Goal: Information Seeking & Learning: Check status

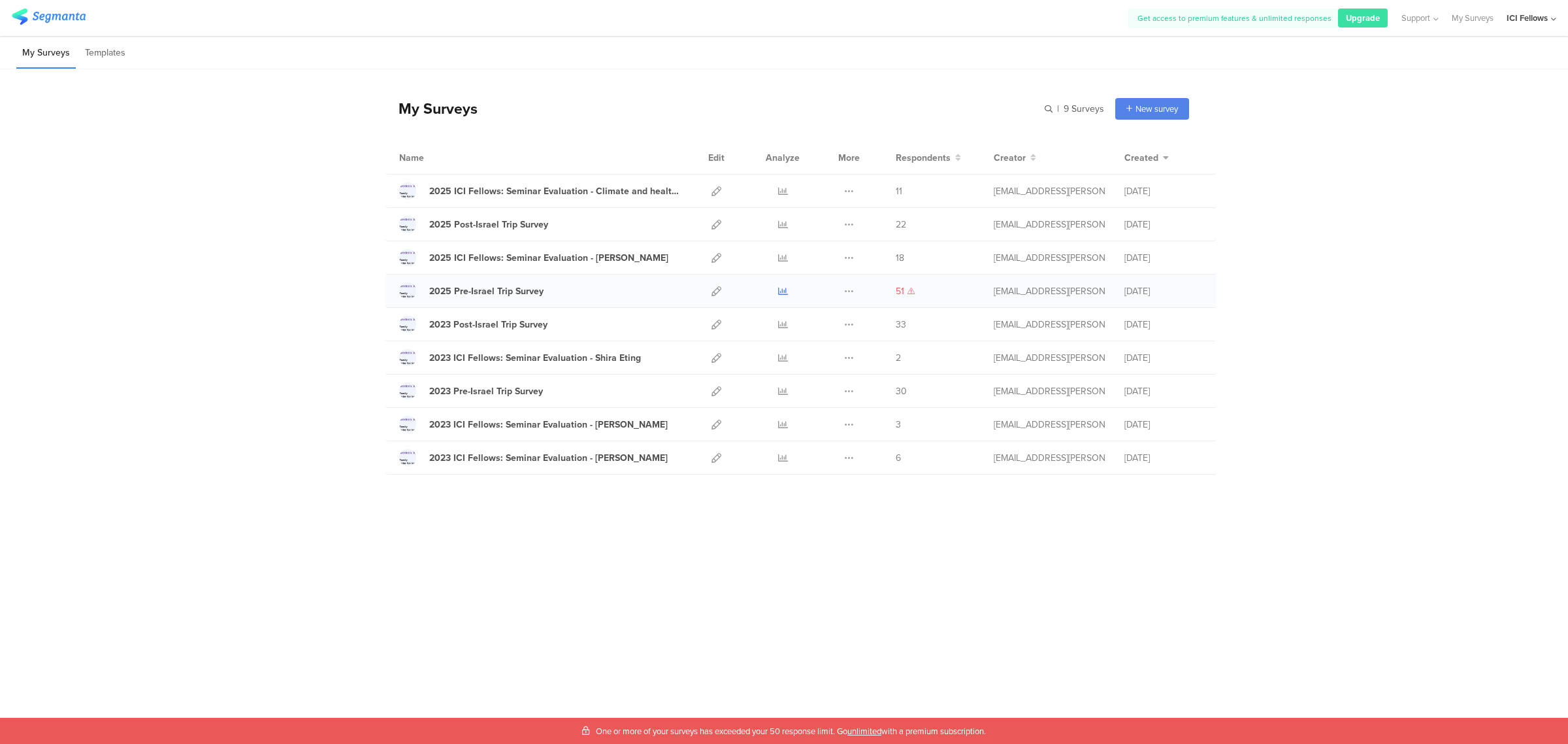
click at [786, 291] on icon at bounding box center [783, 291] width 10 height 10
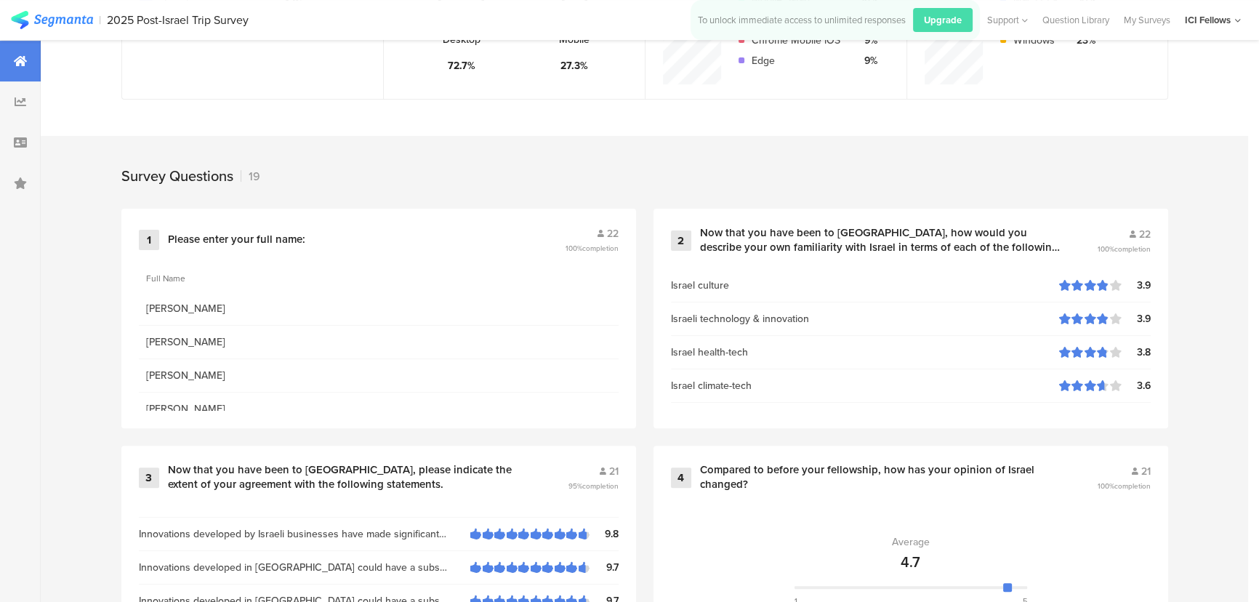
scroll to position [498, 0]
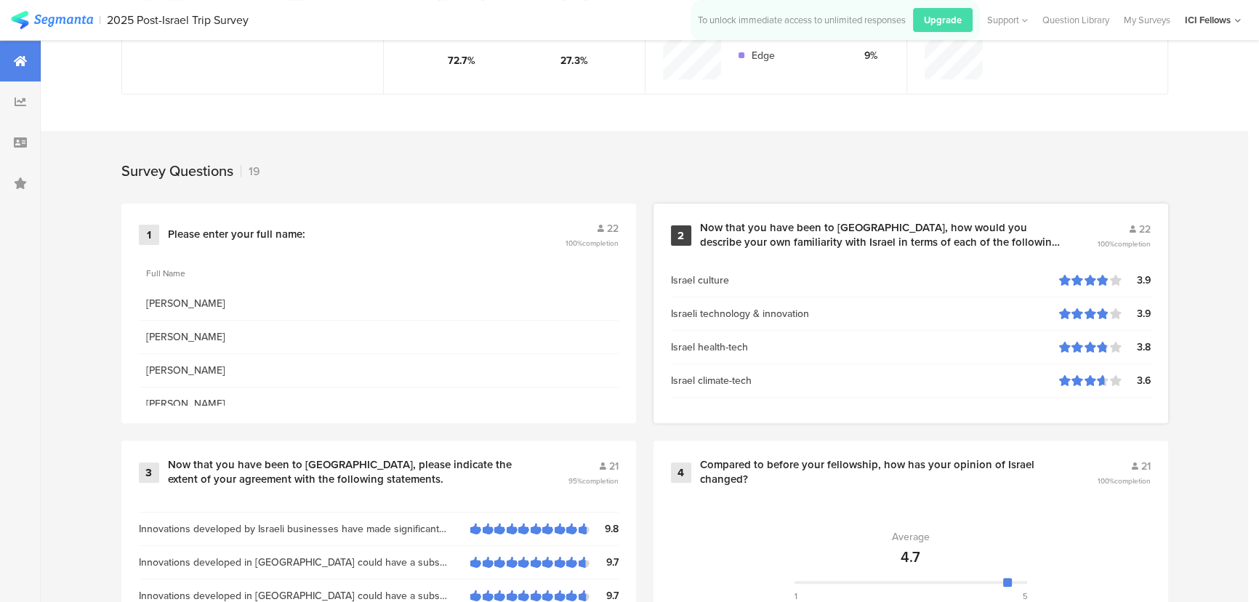
click at [1057, 218] on div "2 Now that you have been to Israel, how would you describe your own familiarity…" at bounding box center [910, 314] width 515 height 220
click at [1055, 223] on div "Now that you have been to [GEOGRAPHIC_DATA], how would you describe your own fa…" at bounding box center [881, 235] width 362 height 28
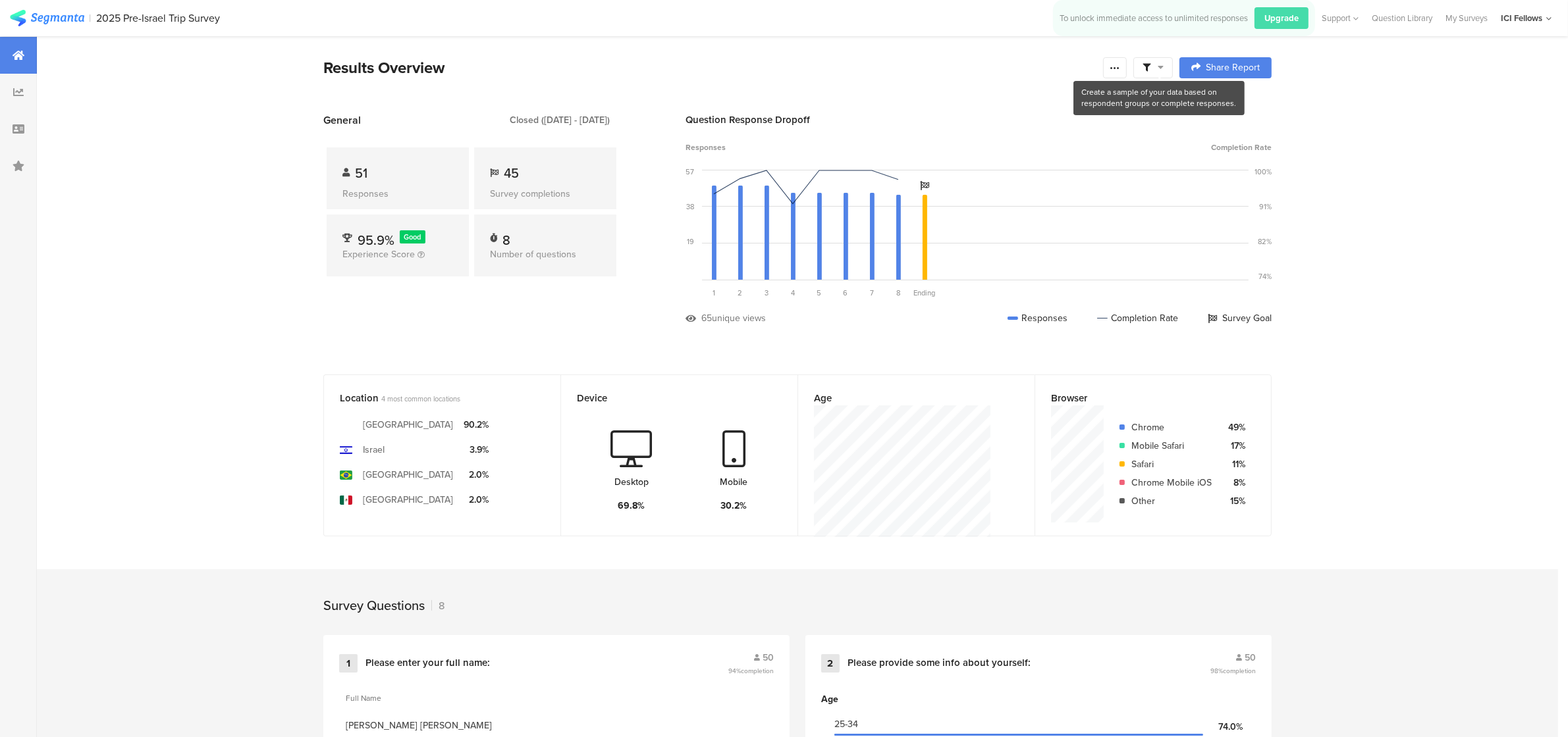
click at [1163, 68] on icon at bounding box center [1160, 67] width 6 height 9
click at [1222, 106] on span at bounding box center [1221, 105] width 20 height 11
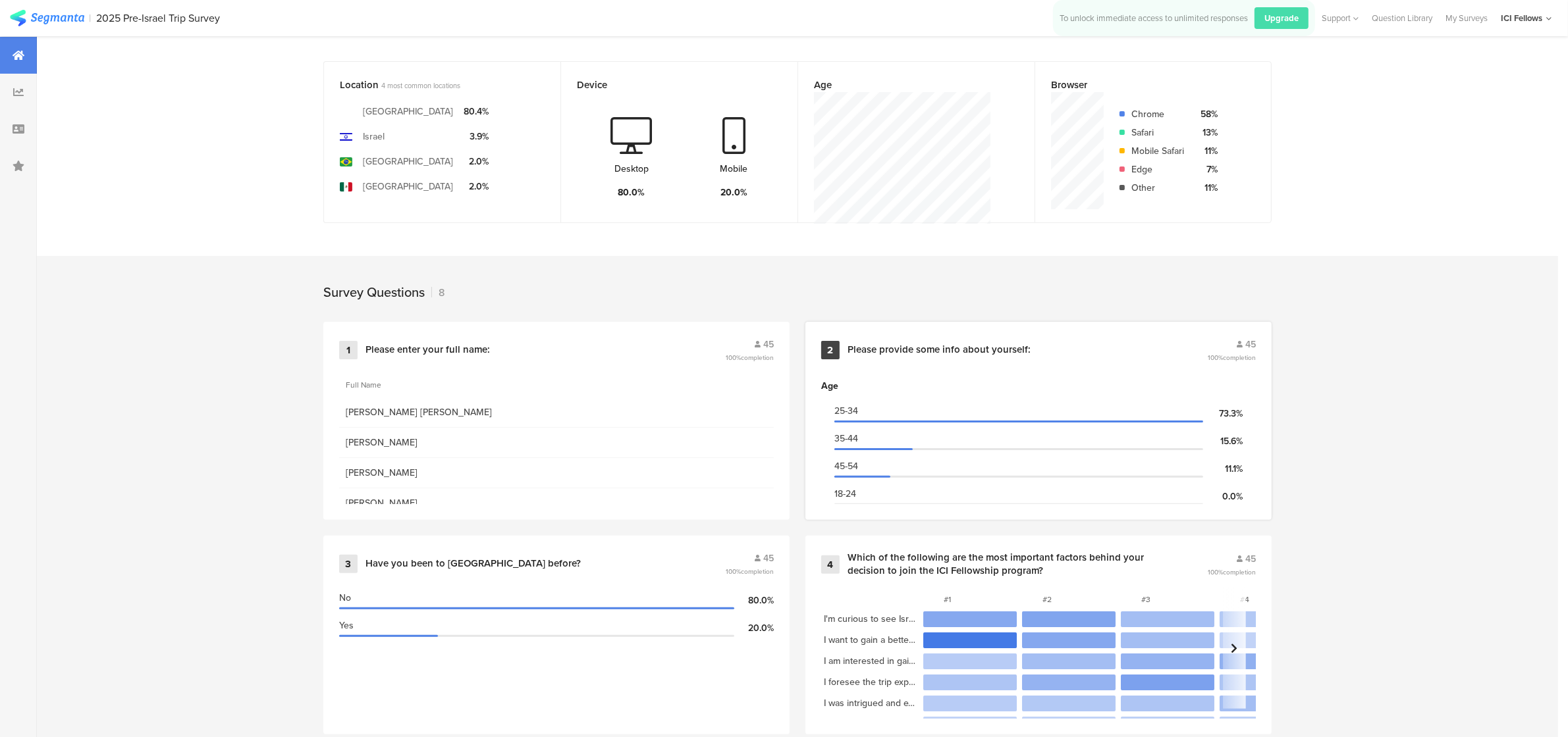
scroll to position [273, 0]
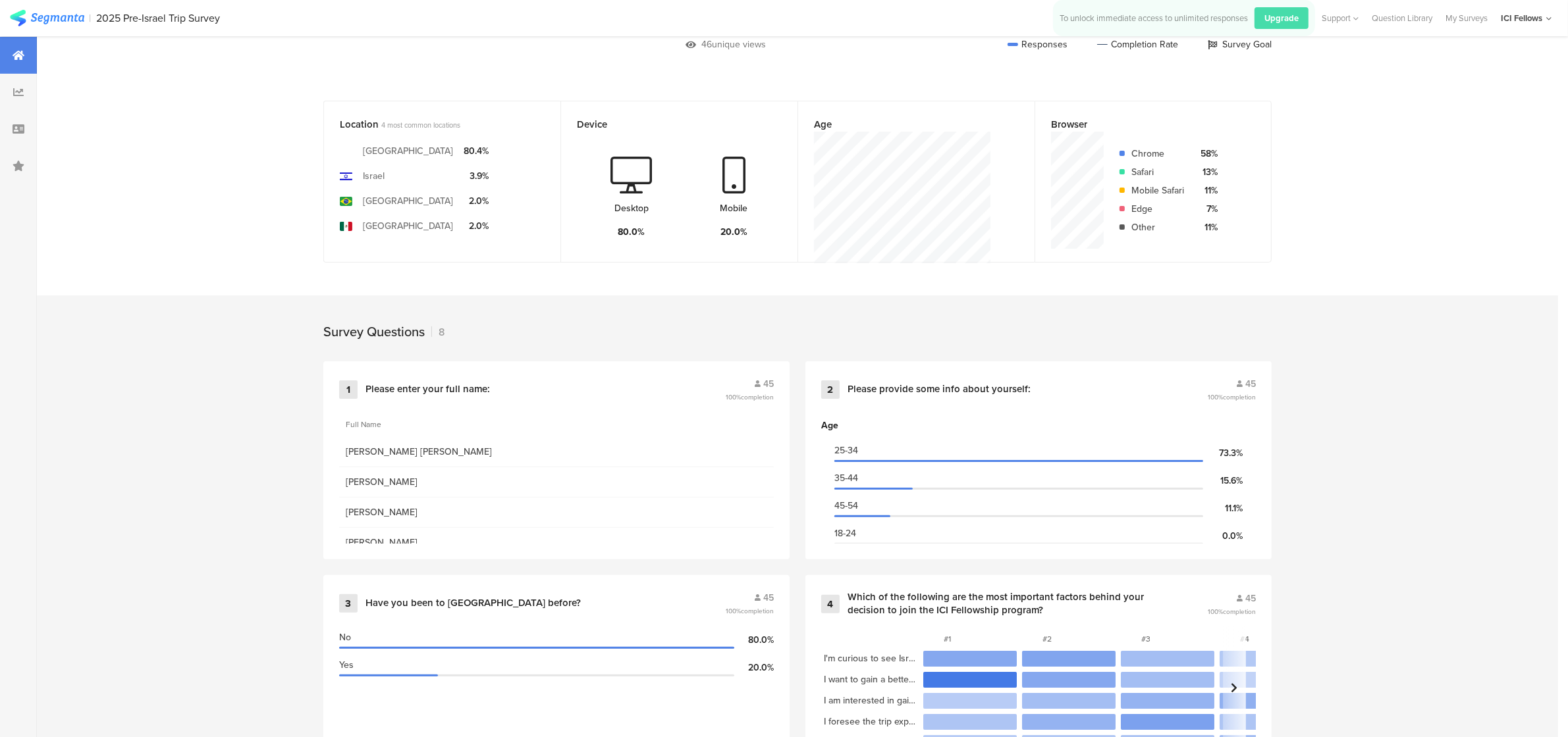
click at [571, 318] on div "Survey Questions 8" at bounding box center [797, 328] width 1053 height 66
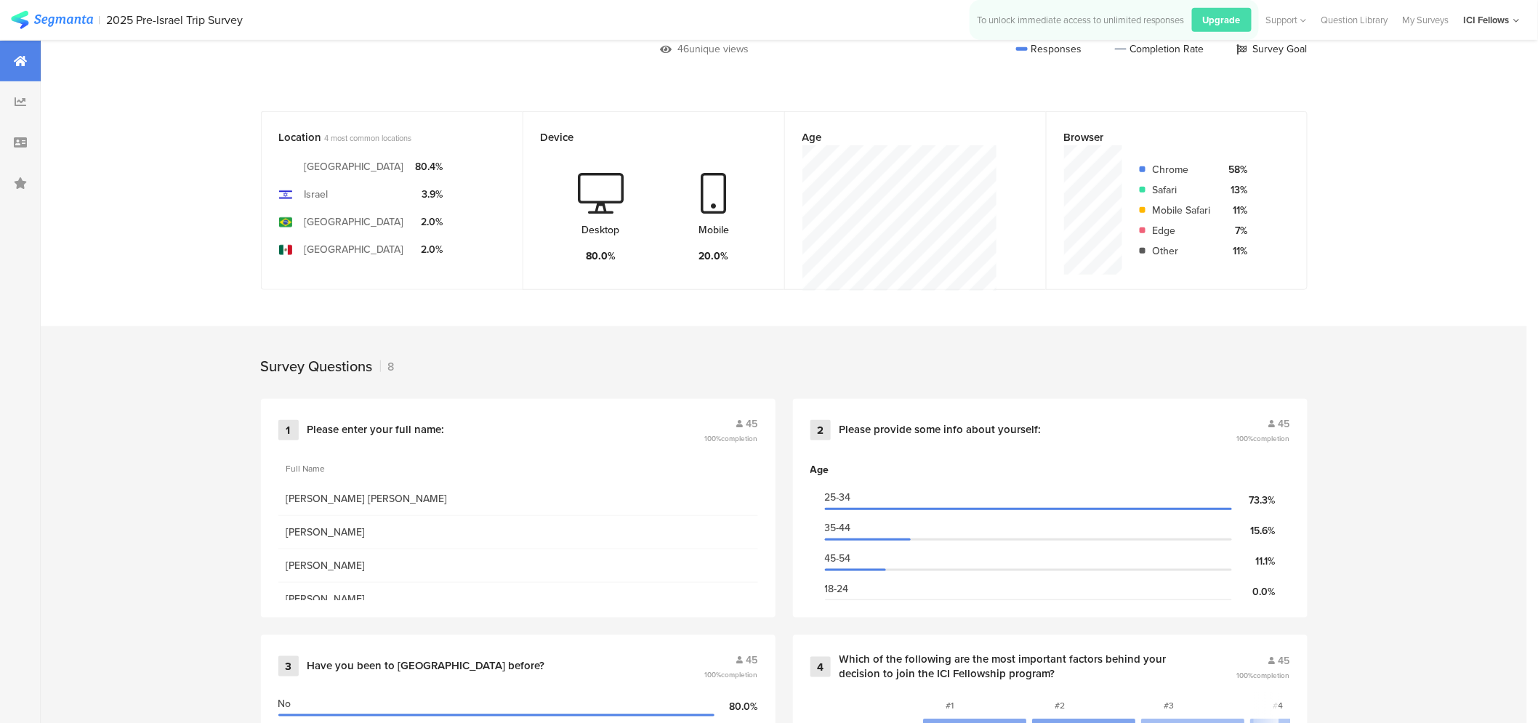
drag, startPoint x: 1708, startPoint y: 0, endPoint x: 1141, endPoint y: 364, distance: 673.8
click at [1138, 365] on div "Survey Questions 8" at bounding box center [784, 362] width 1163 height 73
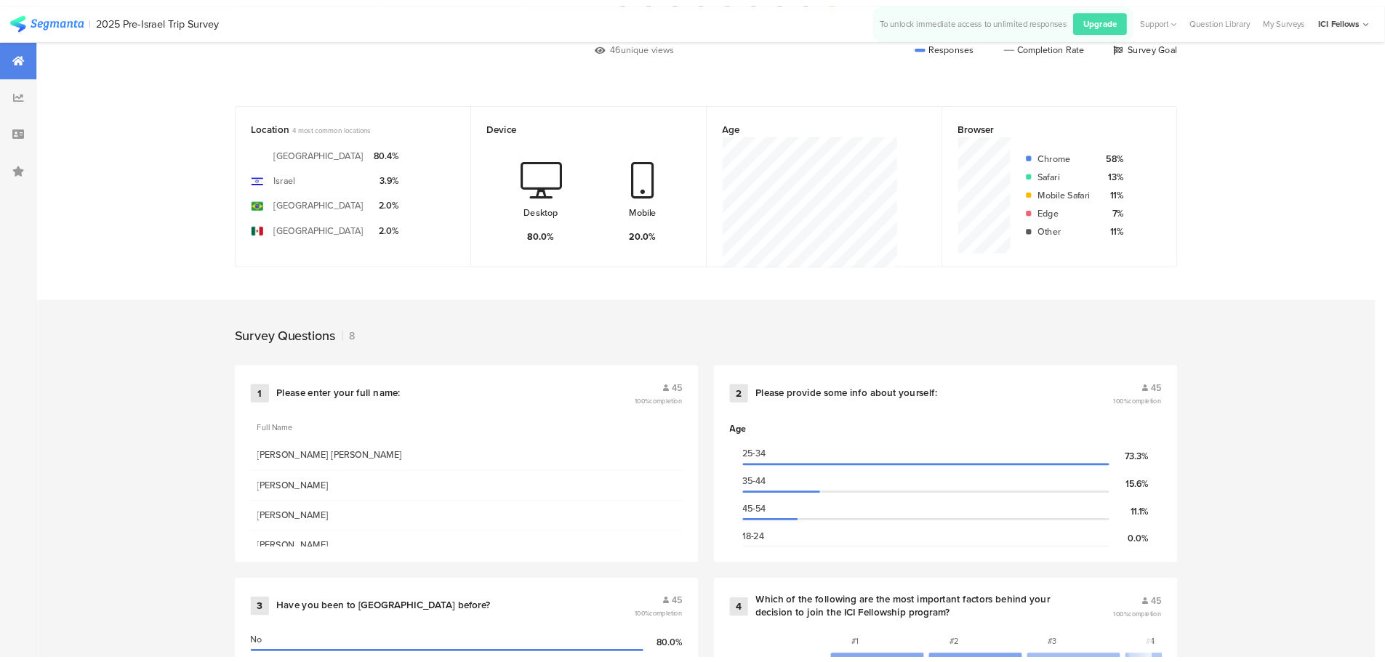
scroll to position [303, 0]
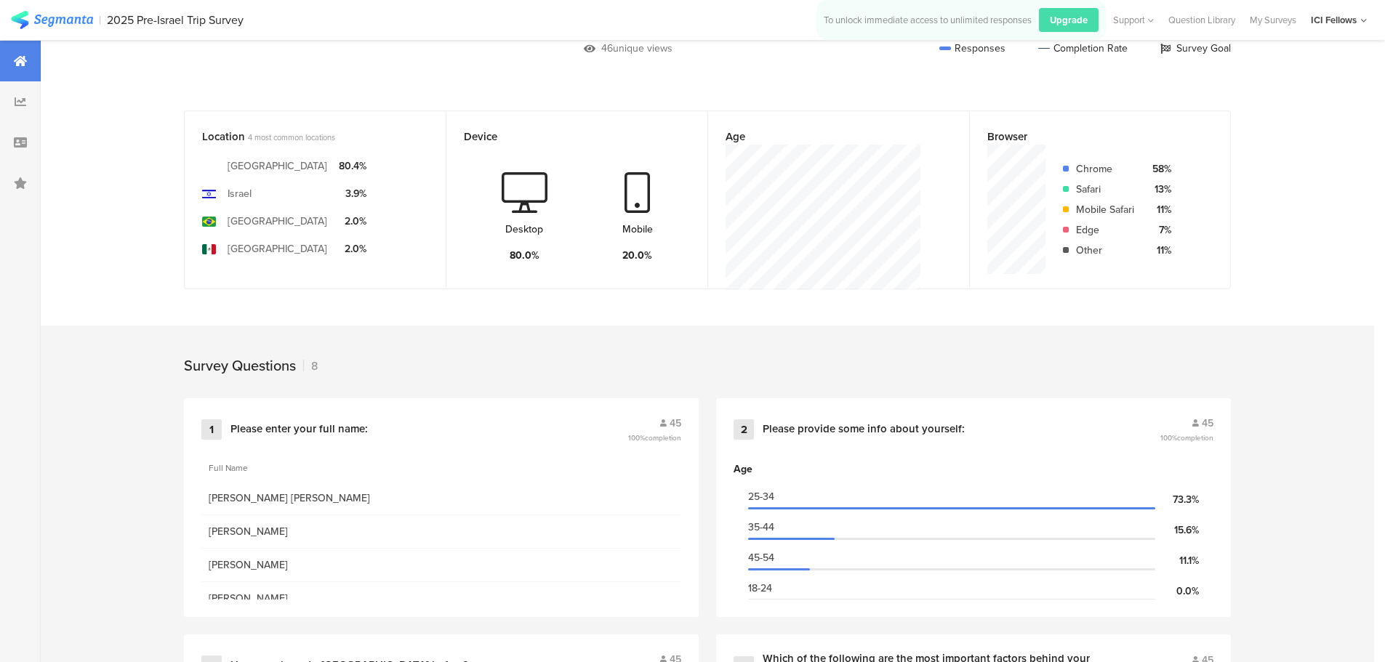
drag, startPoint x: 1492, startPoint y: 2, endPoint x: 935, endPoint y: 353, distance: 657.6
click at [935, 353] on div "Survey Questions 8" at bounding box center [707, 362] width 1163 height 73
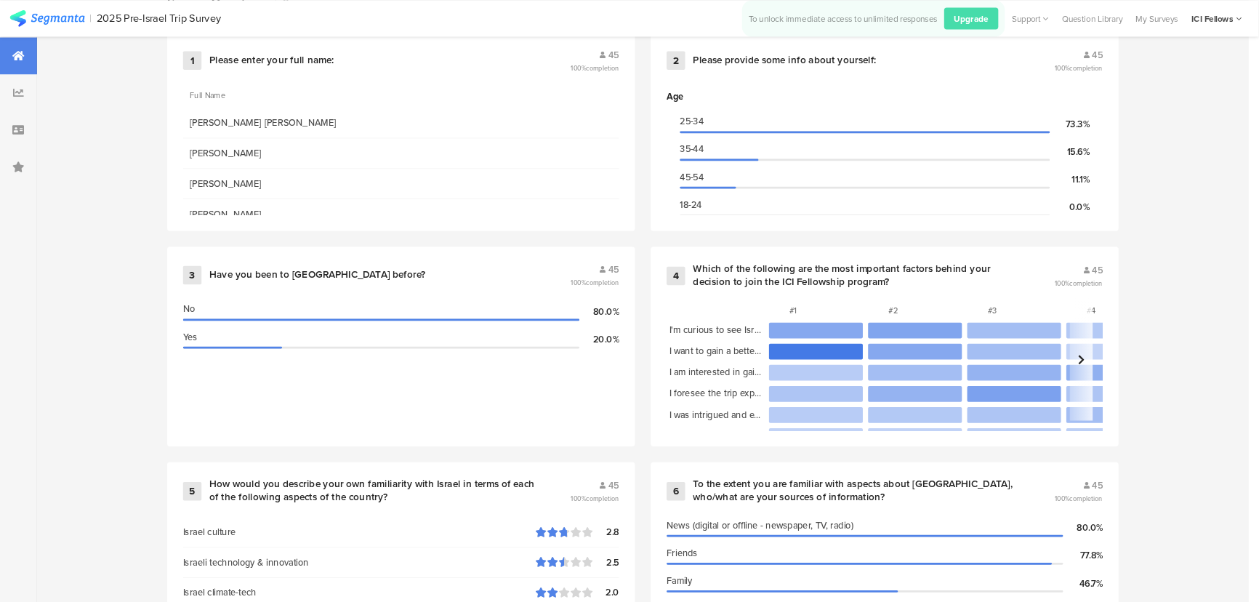
scroll to position [667, 0]
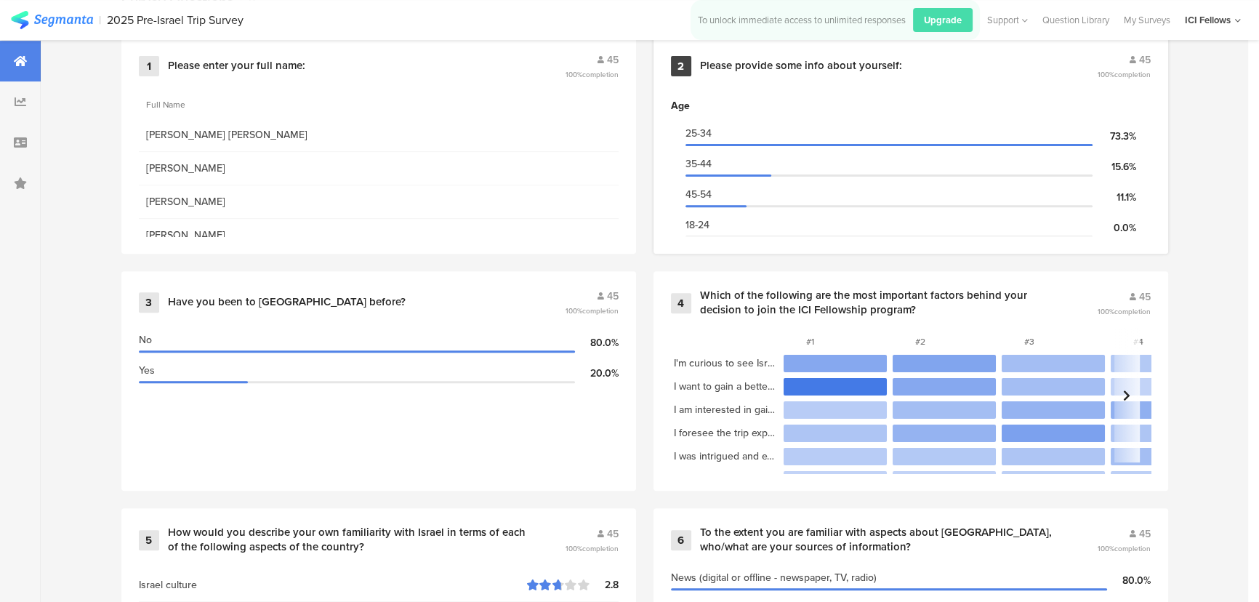
drag, startPoint x: 1319, startPoint y: 1, endPoint x: 792, endPoint y: 243, distance: 579.6
click at [792, 243] on div "2 Please provide some info about yourself: 45 100% completion Age 25-34 73.3% 3…" at bounding box center [910, 144] width 515 height 219
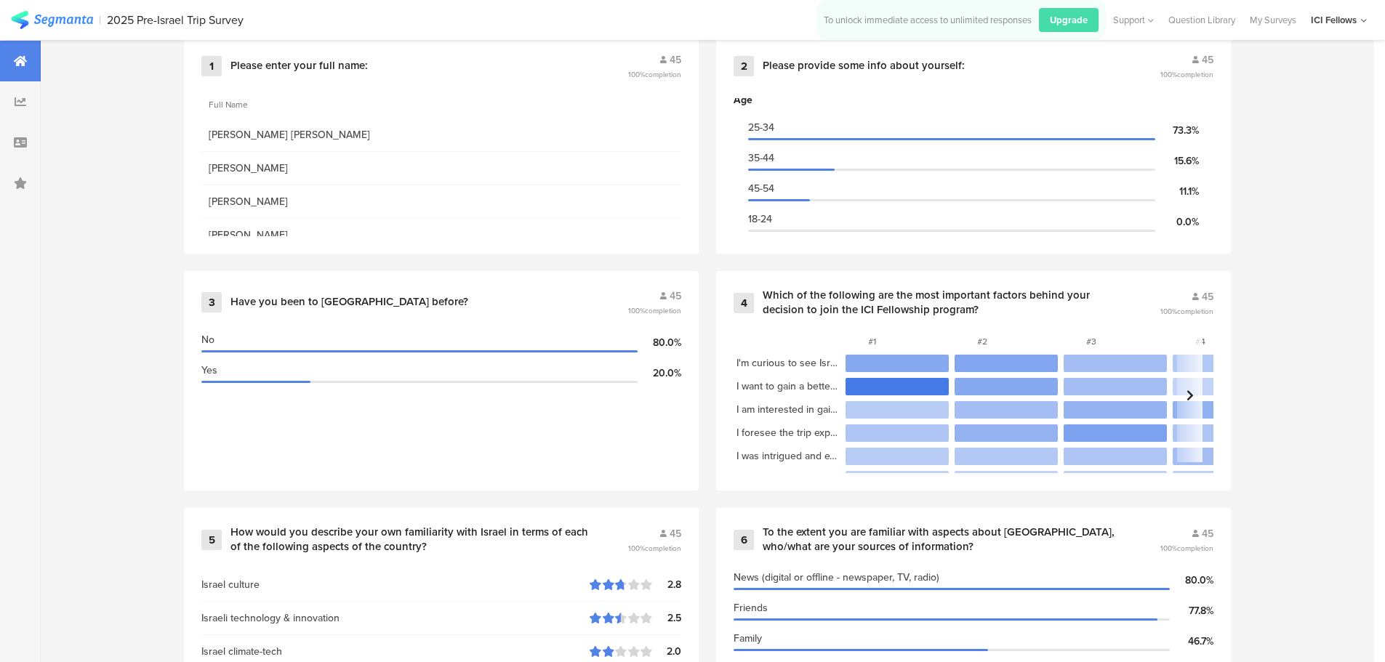
scroll to position [6, 0]
drag, startPoint x: 1100, startPoint y: 0, endPoint x: 716, endPoint y: 261, distance: 464.7
click at [716, 261] on div "1 Please enter your full name: 45 100% completion Full Name Leonardo Chico Reye…" at bounding box center [707, 508] width 1163 height 947
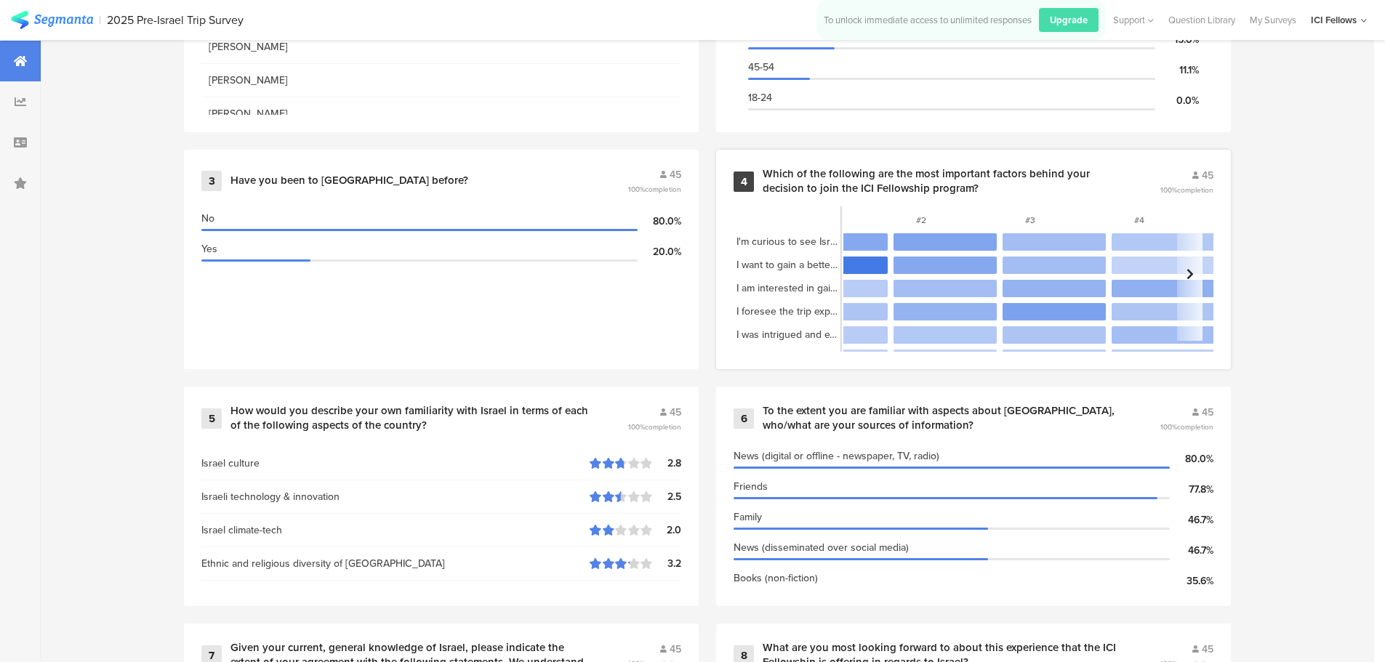
scroll to position [0, 63]
click at [1103, 186] on div "Which of the following are the most important factors behind your decision to j…" at bounding box center [943, 181] width 362 height 28
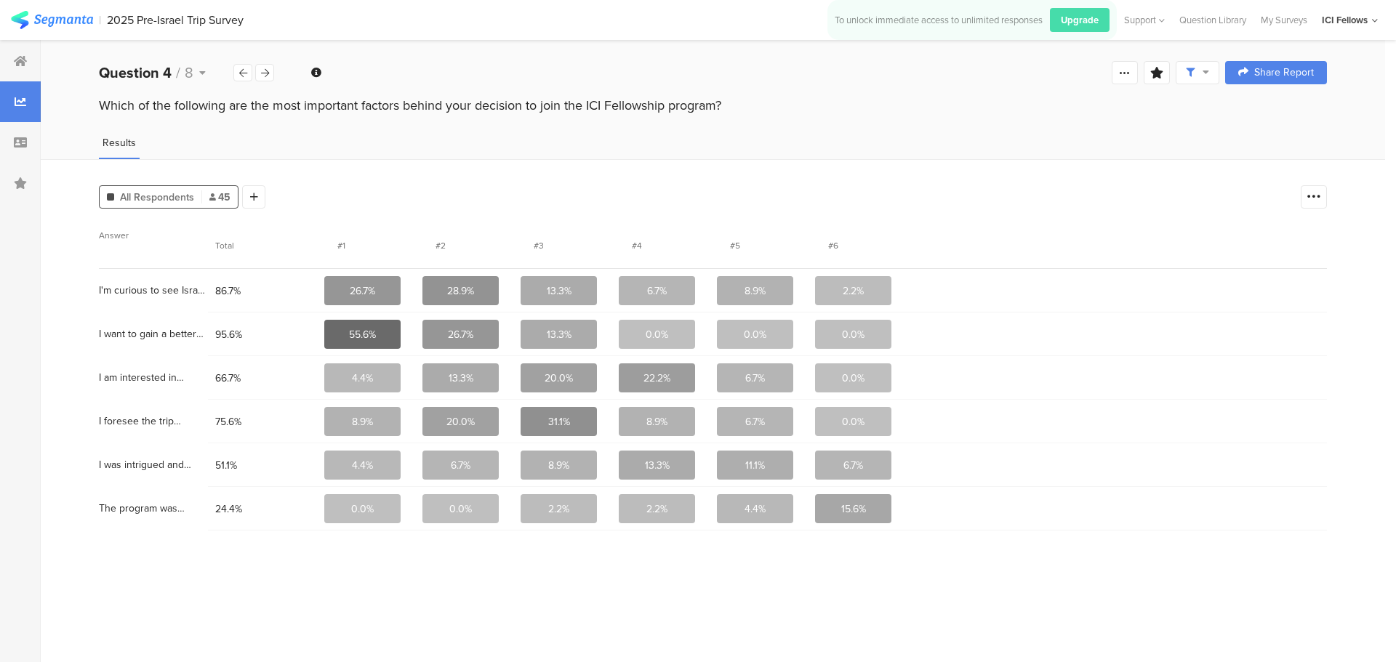
click at [193, 257] on section "Answer" at bounding box center [153, 245] width 109 height 45
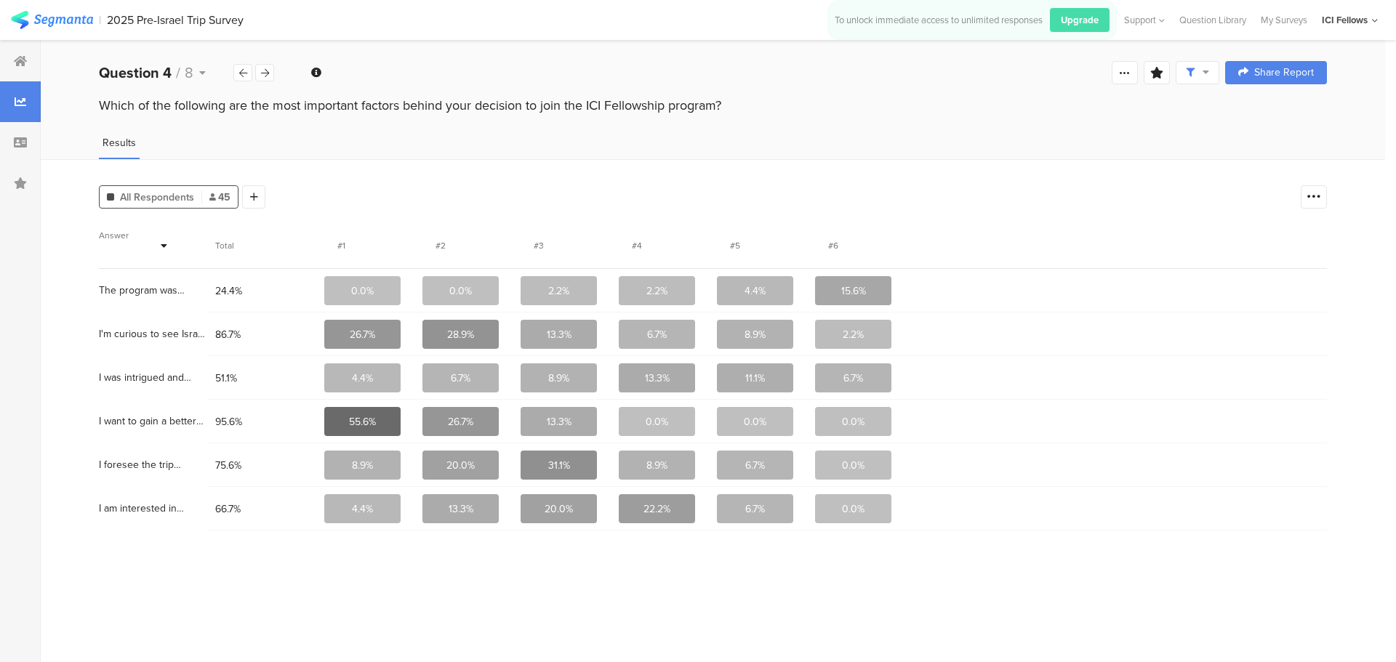
click at [201, 249] on section "Answer" at bounding box center [153, 245] width 109 height 45
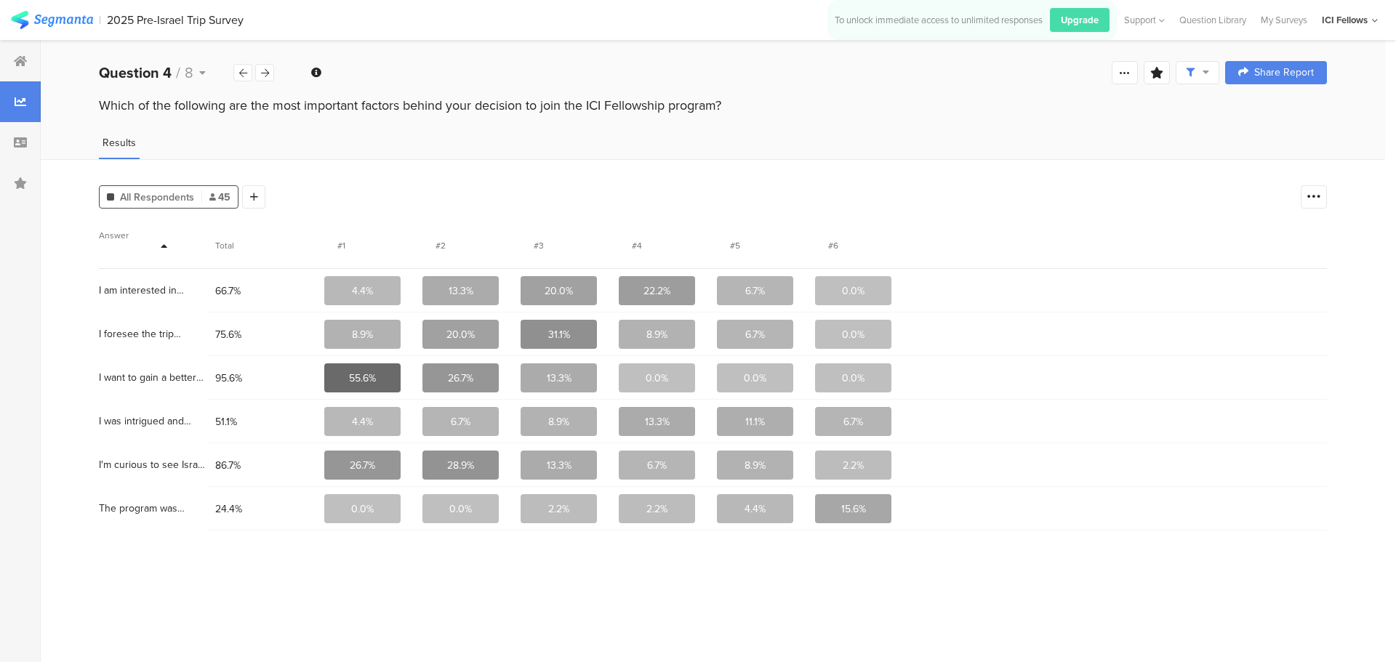
click at [161, 247] on icon at bounding box center [164, 246] width 7 height 10
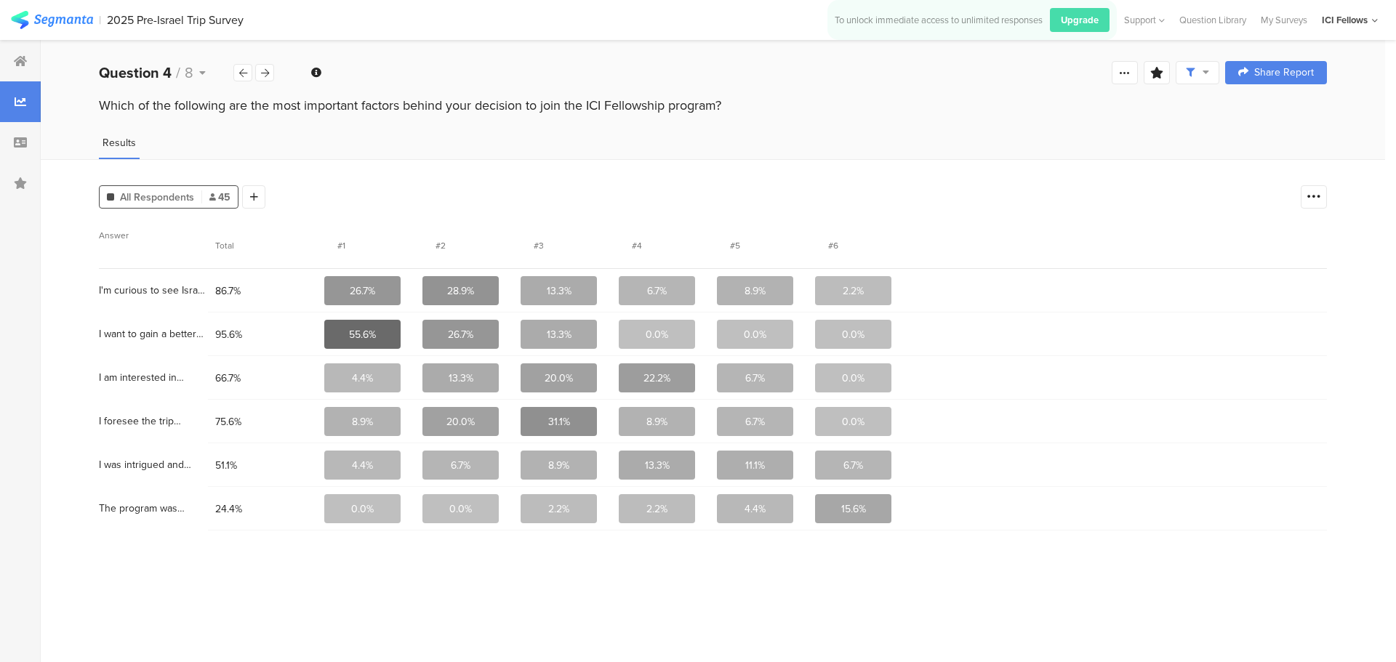
click at [427, 568] on section "Answer Total #1 #2 #3 #4 #5 #6 I'm curious to see Israel for myself/Have always…" at bounding box center [713, 437] width 1228 height 428
click at [230, 73] on div "Question 4 / 8" at bounding box center [166, 73] width 134 height 22
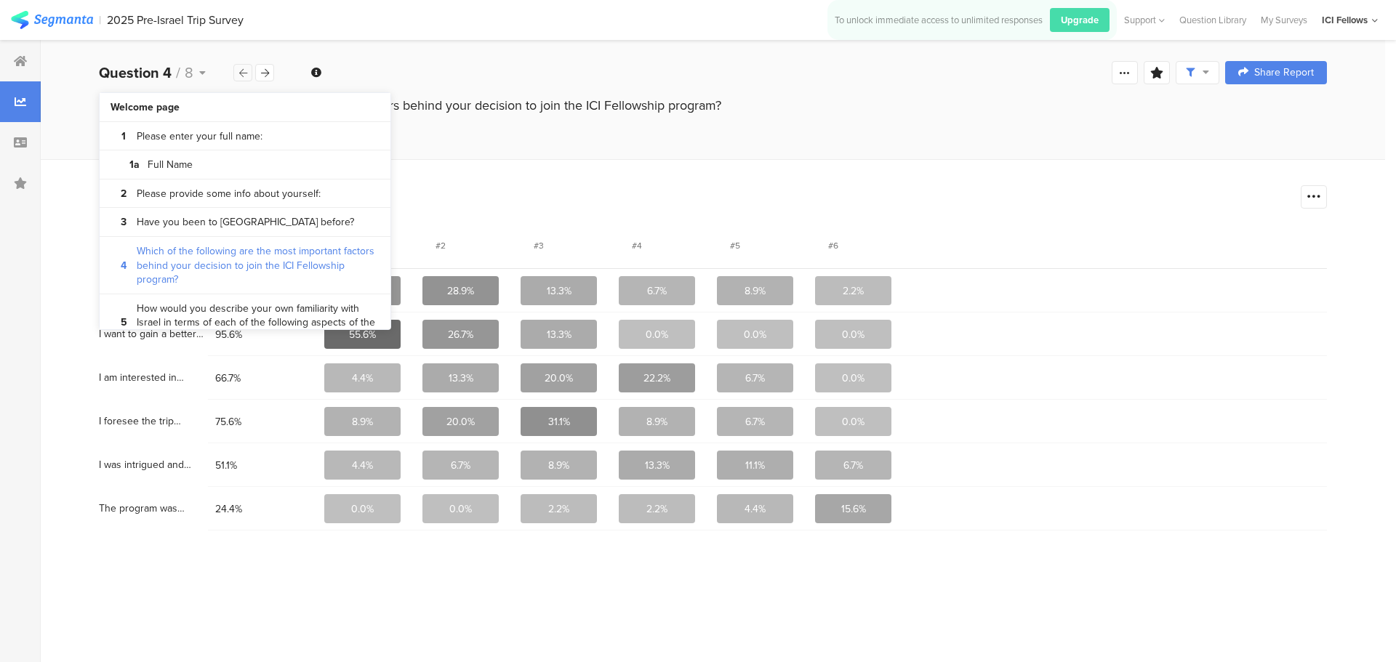
click at [241, 74] on icon at bounding box center [243, 72] width 8 height 9
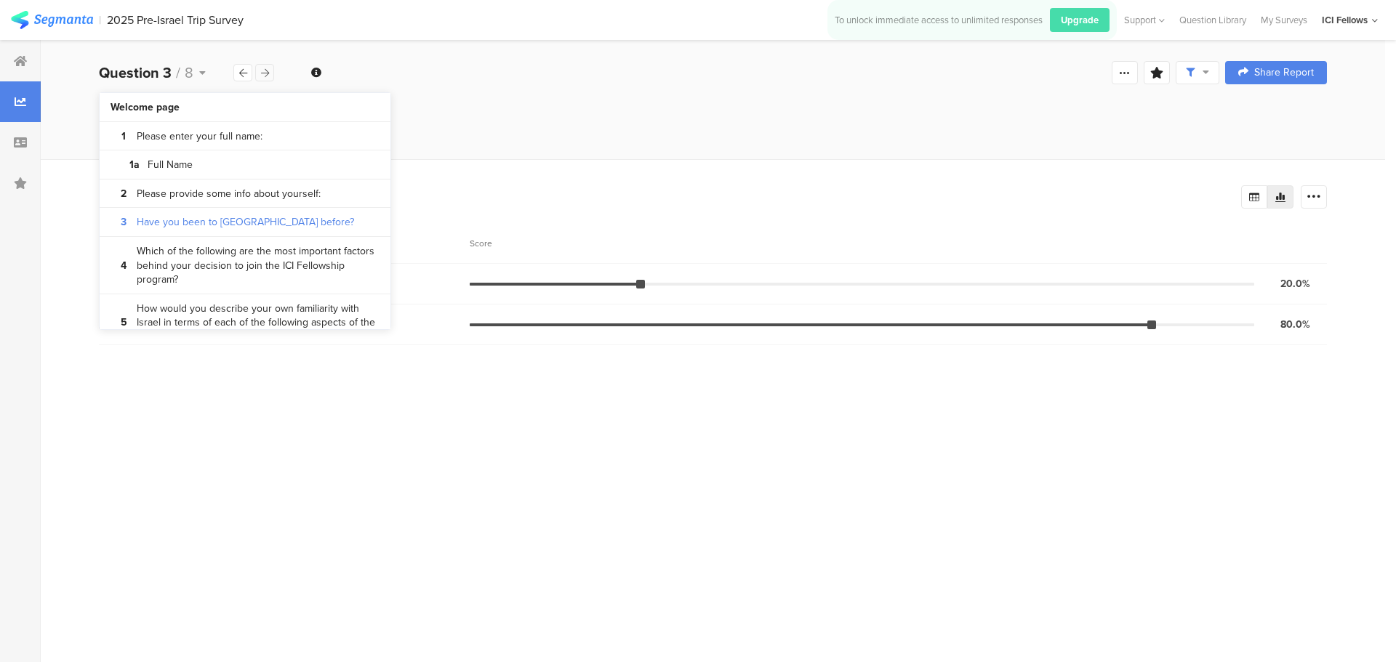
click at [265, 76] on icon at bounding box center [265, 72] width 8 height 9
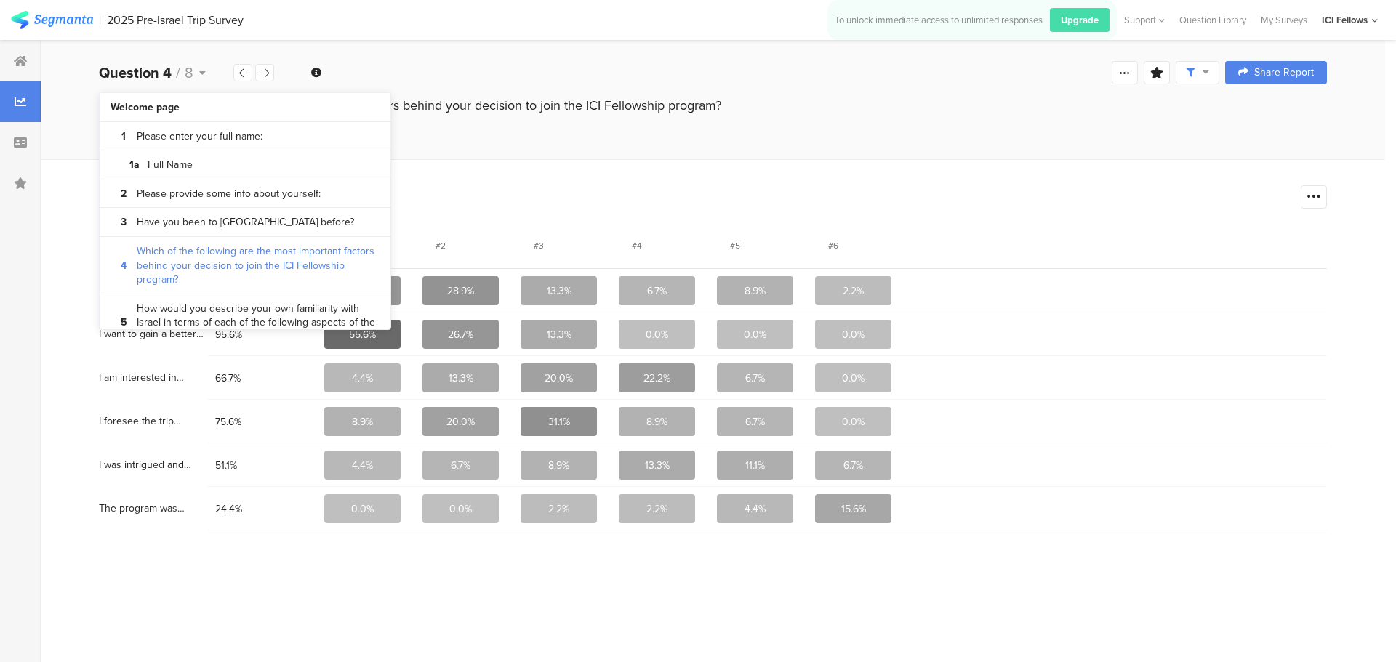
click at [606, 167] on div "All Respondents 45 Add Segment Vote count Answer Total #1 #2 #3 #4 #5 #6 I'm cu…" at bounding box center [713, 410] width 1344 height 503
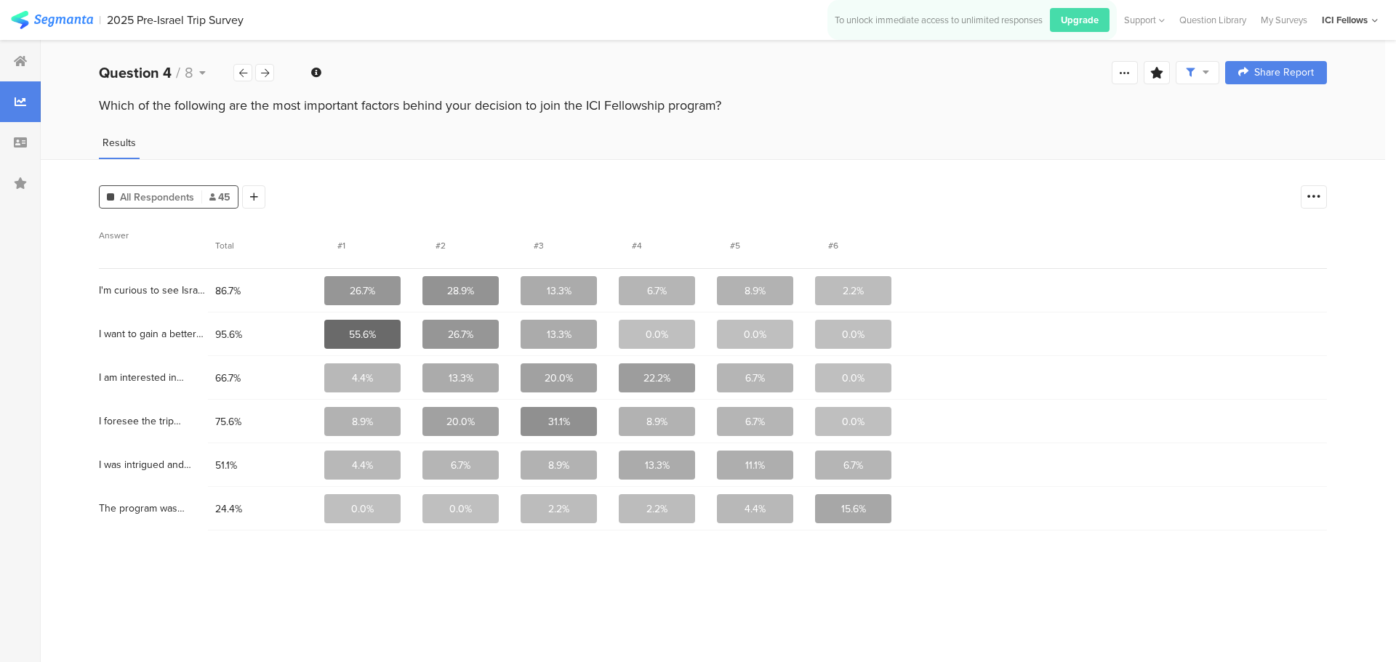
drag, startPoint x: 1353, startPoint y: 1, endPoint x: 204, endPoint y: 595, distance: 1292.5
click at [204, 595] on section "Answer Total #1 #2 #3 #4 #5 #6 I'm curious to see Israel for myself/Have always…" at bounding box center [713, 437] width 1228 height 428
click at [264, 71] on icon at bounding box center [265, 72] width 8 height 9
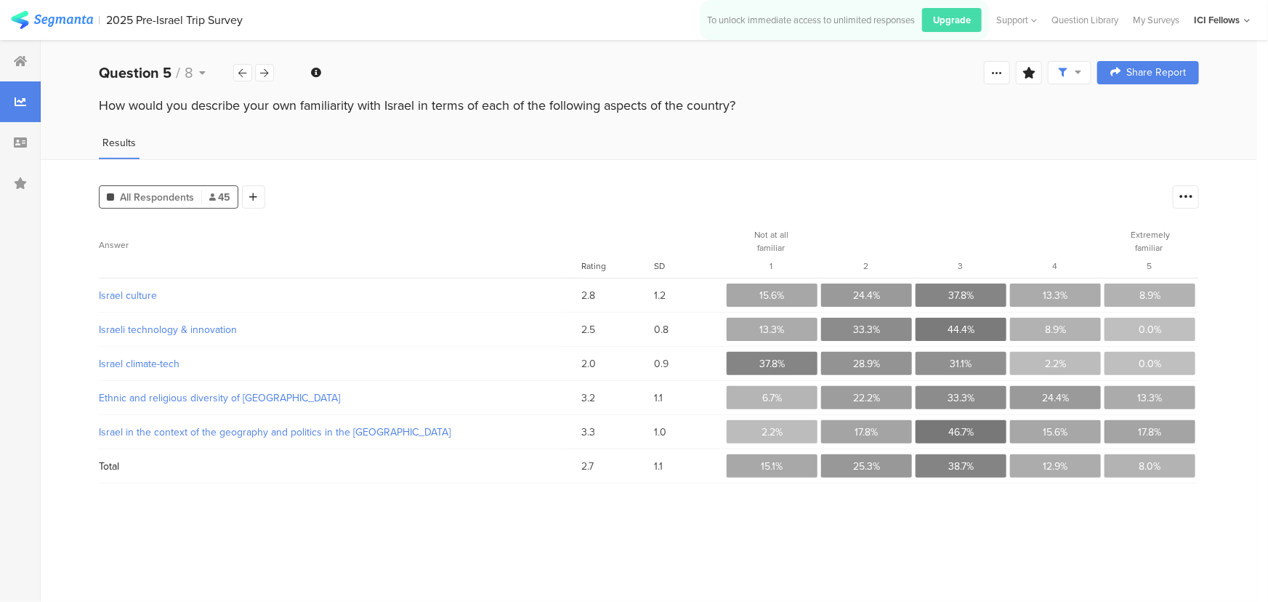
drag, startPoint x: 1338, startPoint y: 0, endPoint x: 969, endPoint y: 185, distance: 412.8
click at [879, 161] on div "All Respondents 45 Add Segment Confidence interval Vote count Answer Rating SD …" at bounding box center [649, 380] width 1217 height 443
click at [273, 74] on div at bounding box center [264, 72] width 19 height 17
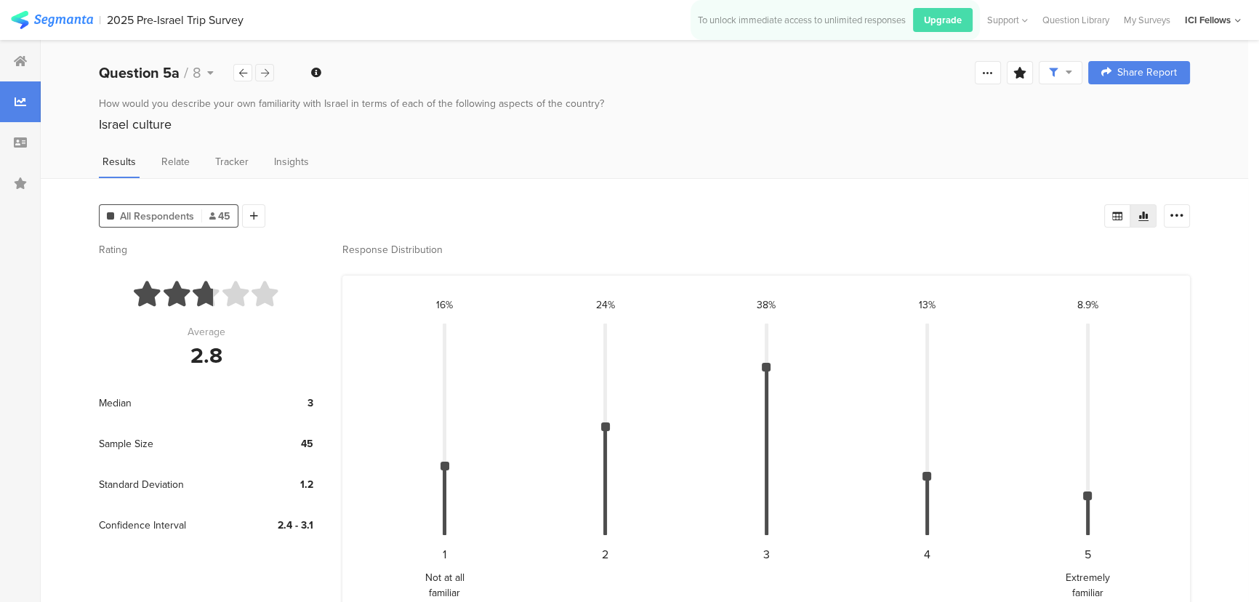
click at [266, 73] on icon at bounding box center [265, 72] width 8 height 9
click at [16, 65] on icon at bounding box center [20, 61] width 13 height 12
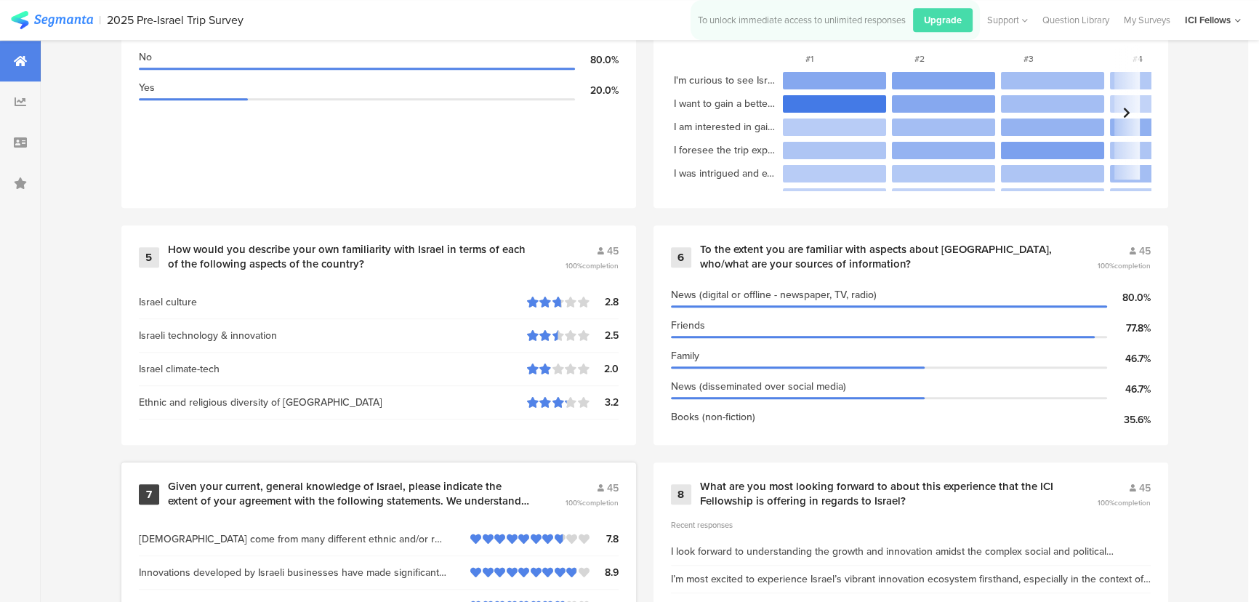
scroll to position [1060, 0]
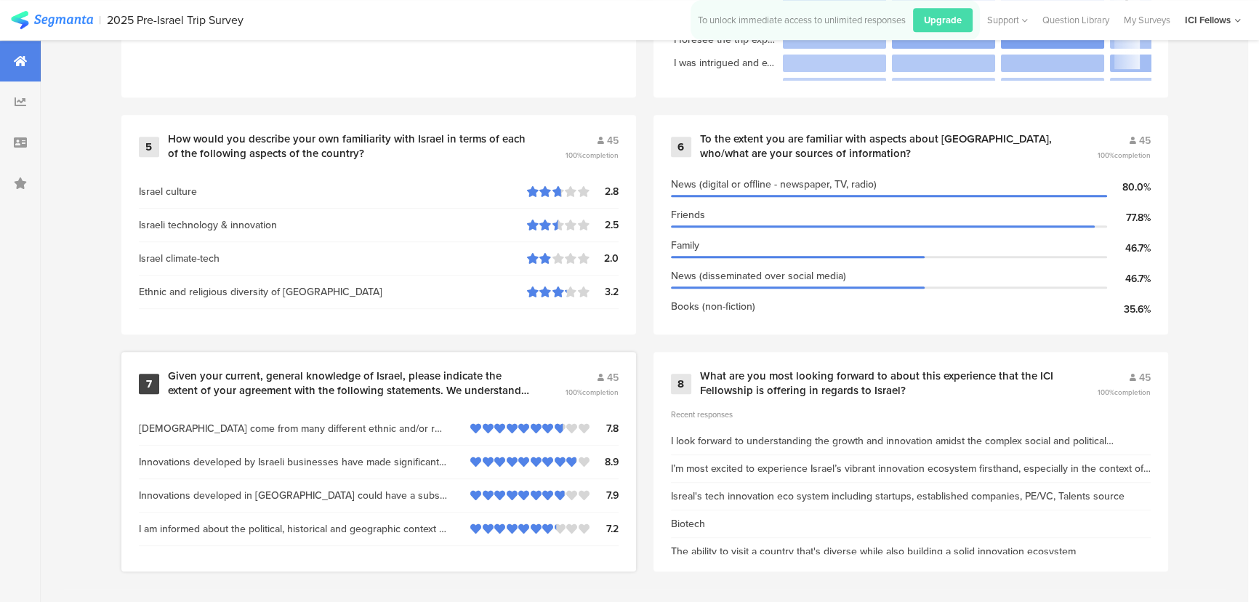
click at [396, 381] on div "Given your current, general knowledge of Israel, please indicate the extent of …" at bounding box center [349, 383] width 362 height 28
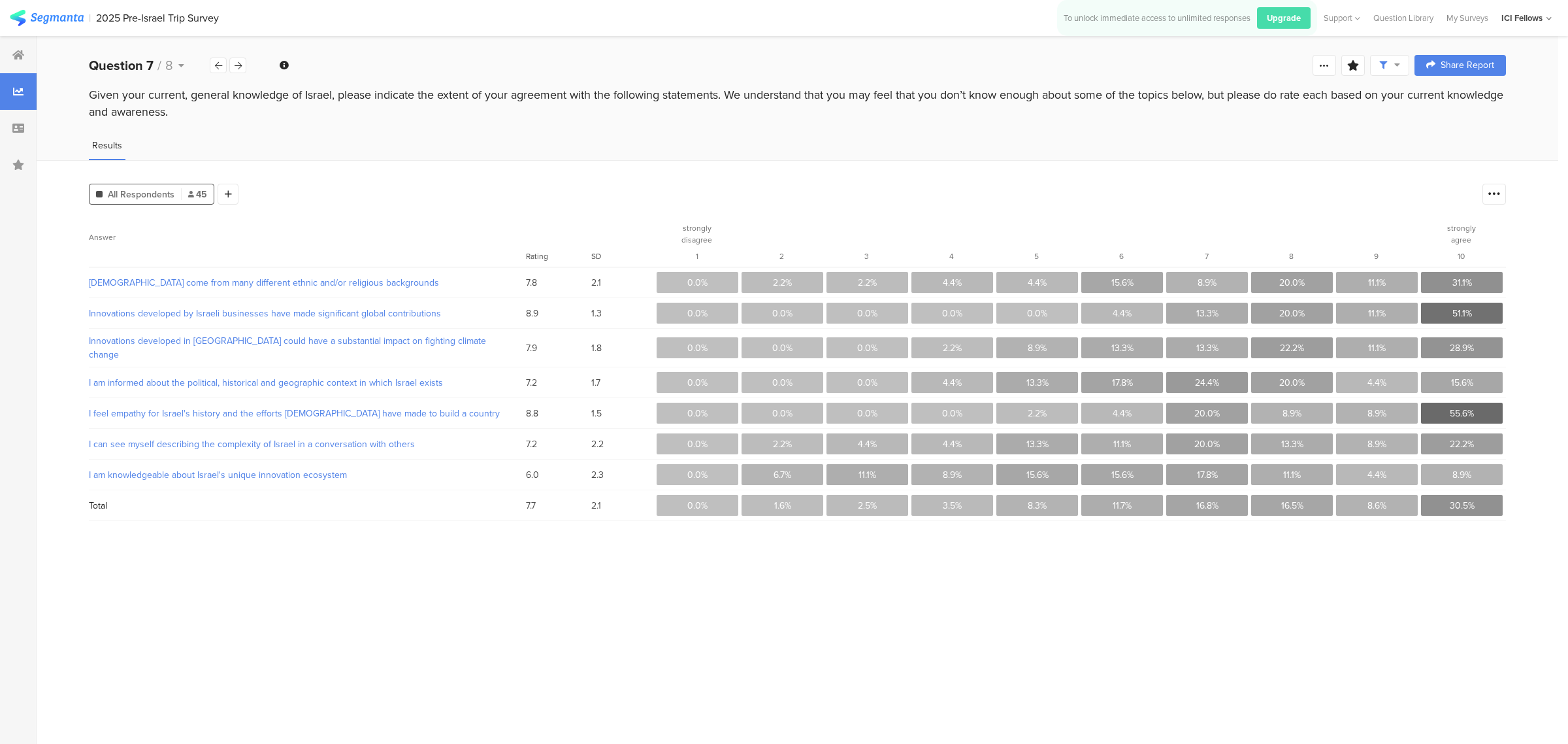
click at [570, 563] on section "Answer Rating SD strongly disagree 1 2 3 4 5 6 7 8 9 strongly agree 10 Israelis…" at bounding box center [797, 476] width 1418 height 516
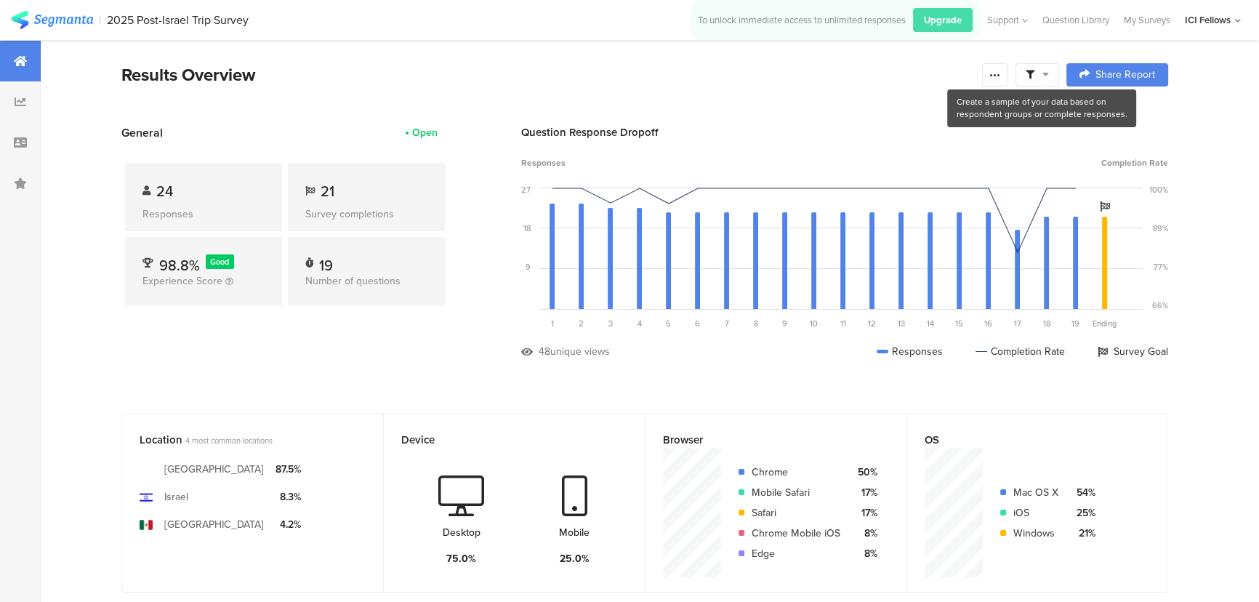
click at [1042, 73] on span at bounding box center [1037, 74] width 23 height 13
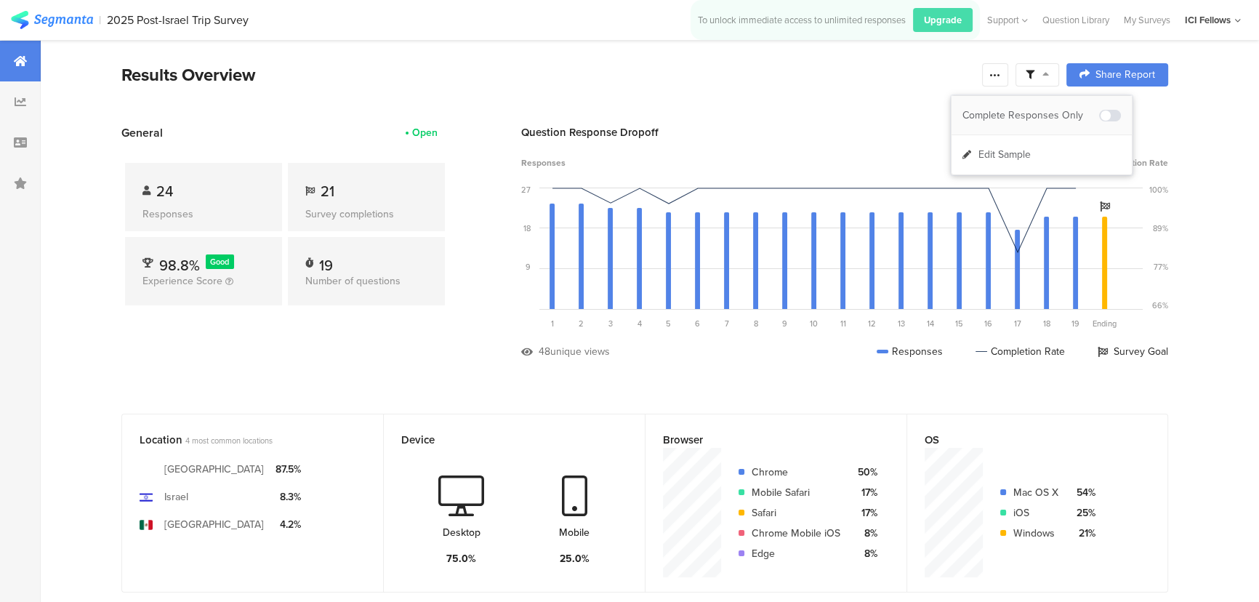
click at [1103, 114] on span at bounding box center [1110, 116] width 22 height 12
click at [576, 79] on div "Results Overview" at bounding box center [547, 75] width 853 height 26
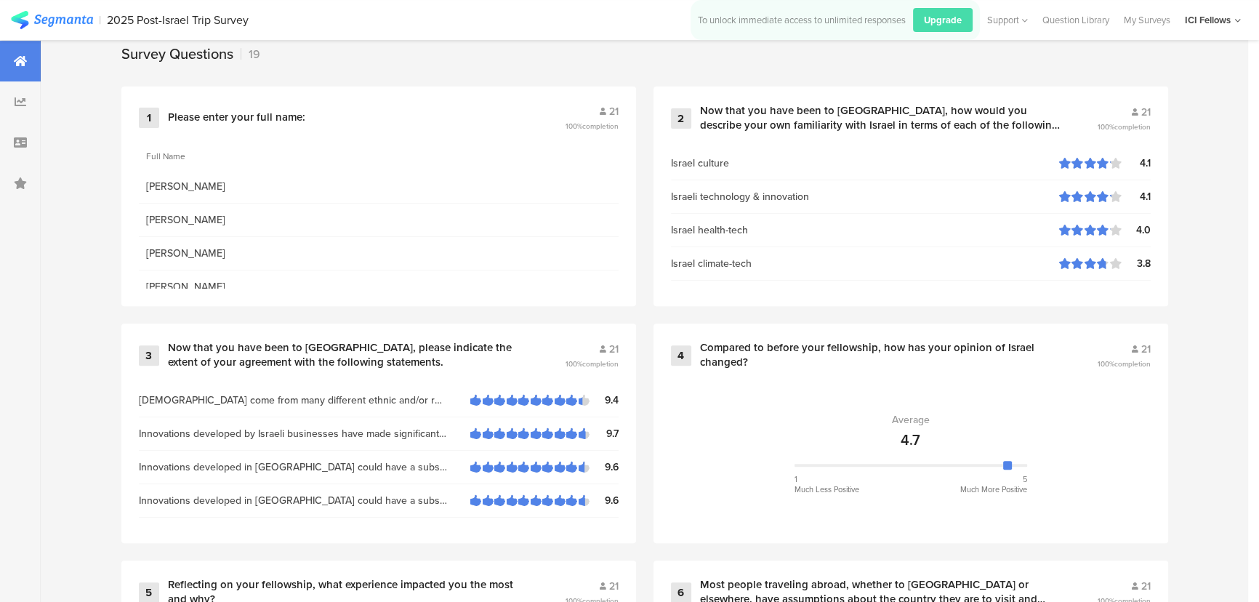
scroll to position [661, 0]
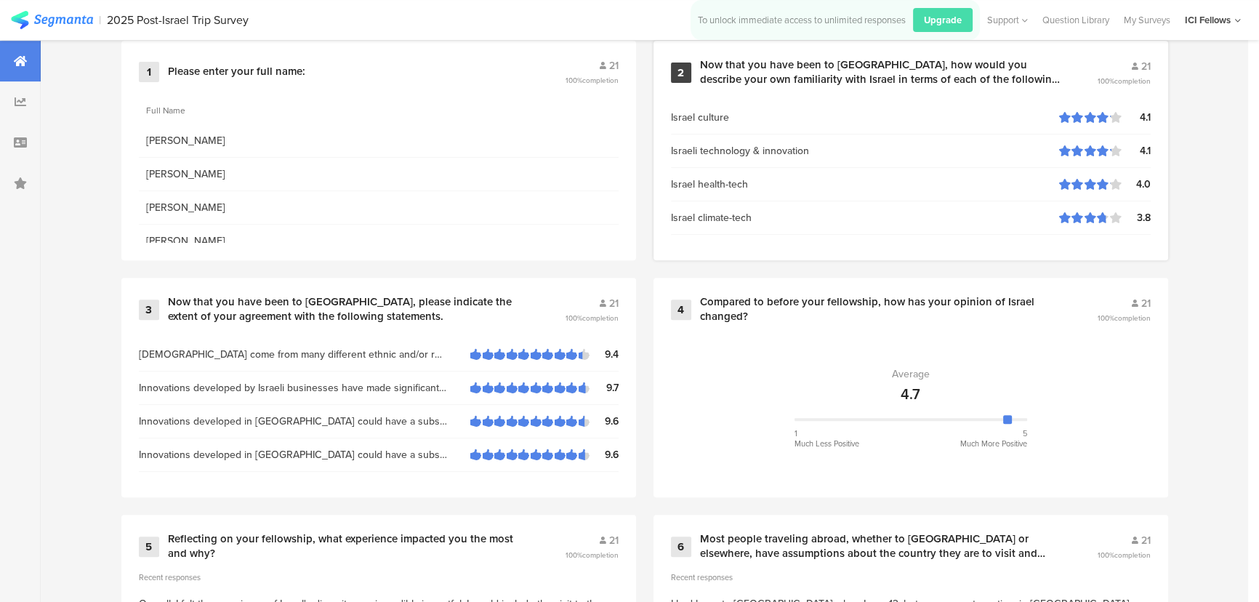
click at [821, 81] on div "Now that you have been to [GEOGRAPHIC_DATA], how would you describe your own fa…" at bounding box center [881, 72] width 362 height 28
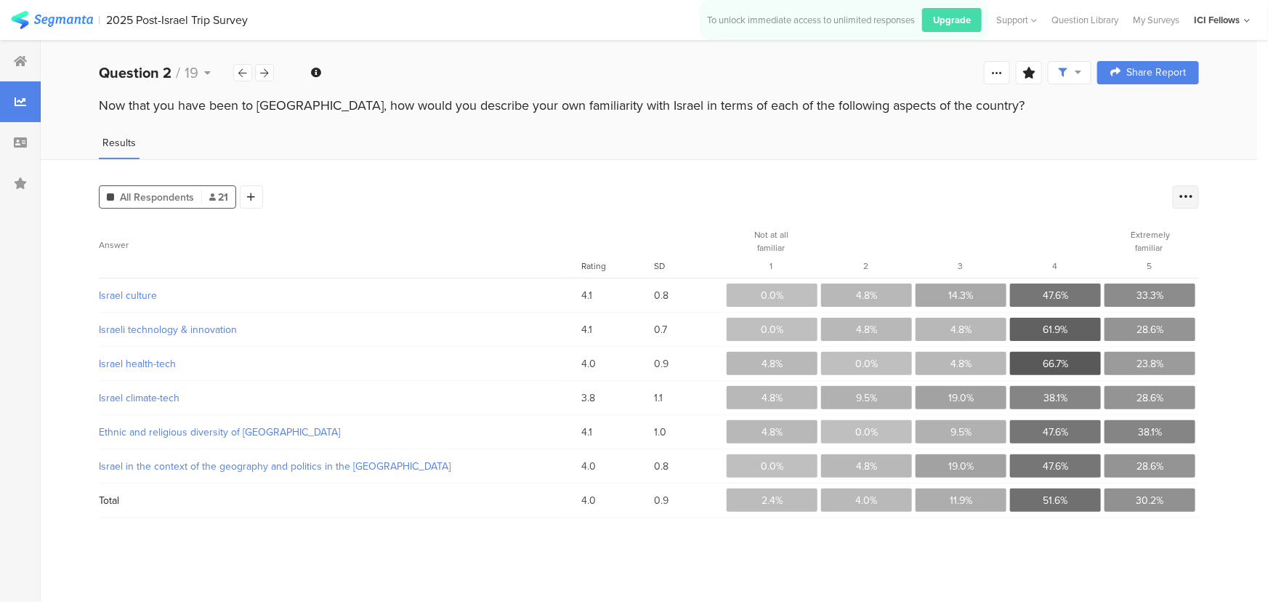
click at [1187, 202] on icon at bounding box center [1186, 197] width 15 height 15
click at [1168, 238] on span at bounding box center [1176, 239] width 22 height 12
click at [784, 299] on section "0.0%" at bounding box center [772, 294] width 91 height 23
click at [991, 71] on icon at bounding box center [997, 73] width 12 height 12
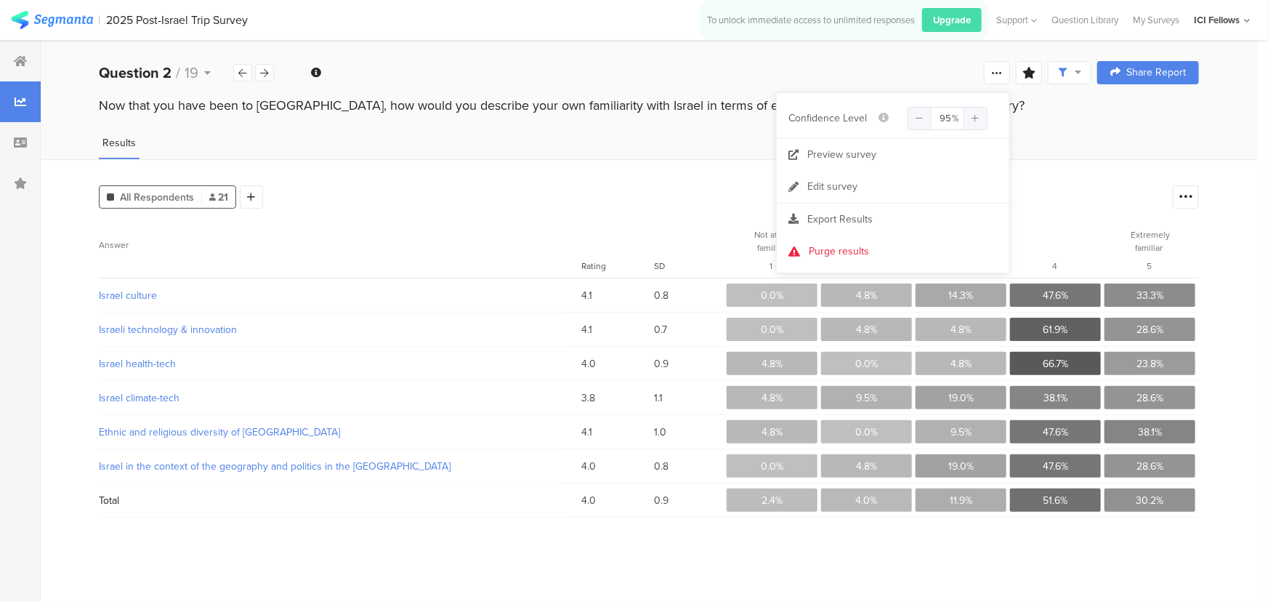
click at [1085, 117] on div "Now that you have been to [GEOGRAPHIC_DATA], how would you describe your own fa…" at bounding box center [649, 107] width 1217 height 23
click at [1090, 64] on div at bounding box center [1070, 72] width 44 height 23
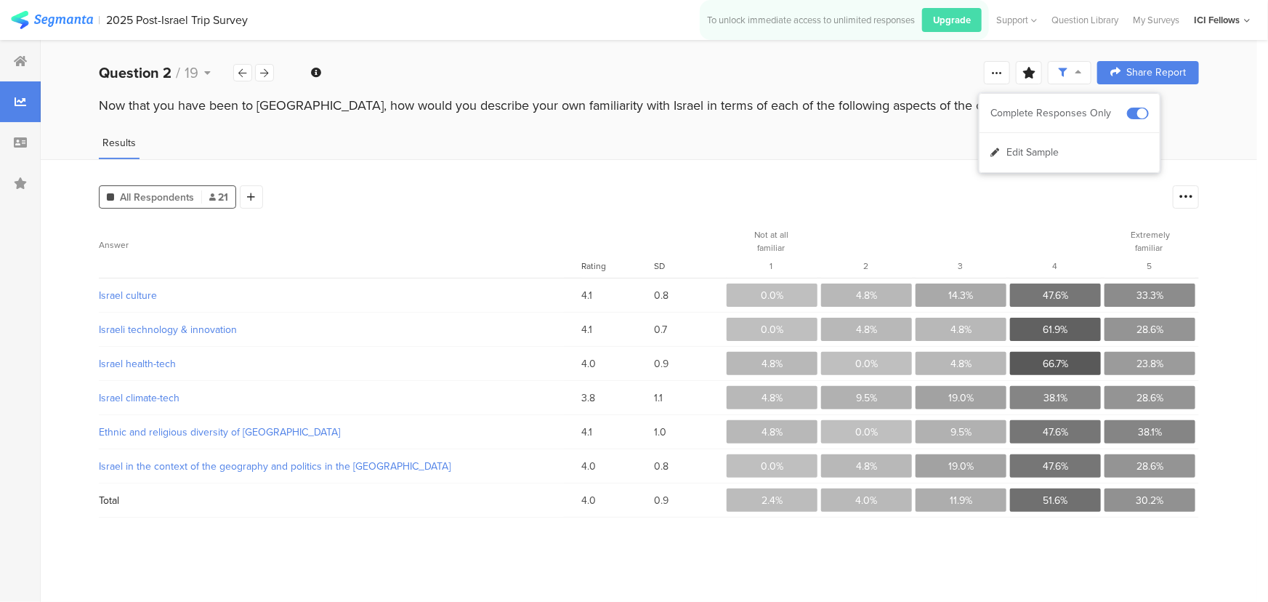
click at [945, 133] on div "Now that you have been to [GEOGRAPHIC_DATA], how would you describe your own fa…" at bounding box center [649, 119] width 1217 height 47
click at [756, 291] on section "0.0%" at bounding box center [772, 294] width 91 height 23
click at [990, 342] on div "Israeli technology & innovation 4.1 0.7 0.0% 4.8% 4.8% 61.9% 28.6%" at bounding box center [649, 330] width 1100 height 34
click at [1178, 472] on section "28.6%" at bounding box center [1150, 465] width 91 height 23
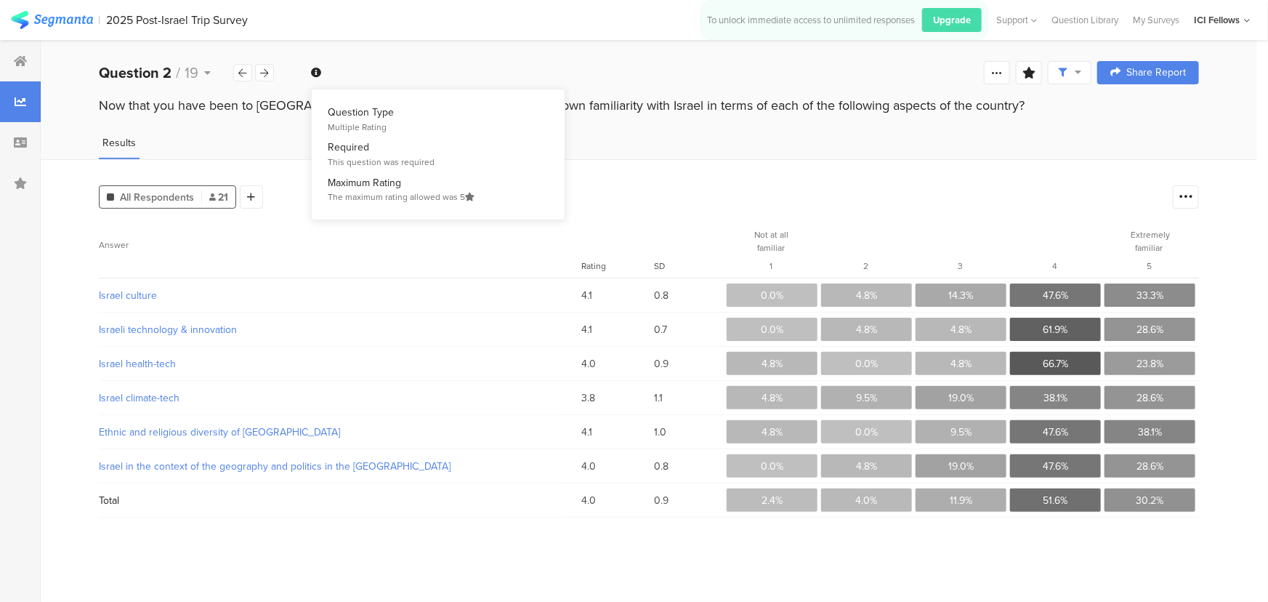
click at [316, 73] on icon at bounding box center [316, 73] width 10 height 10
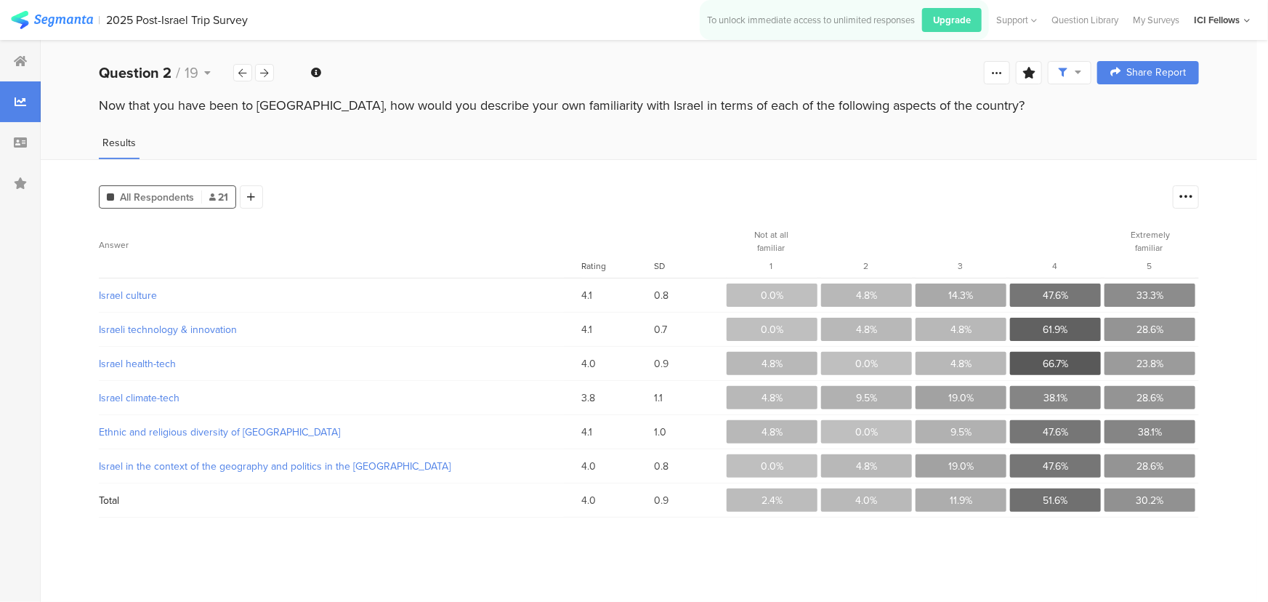
click at [618, 176] on div "All Respondents 21 Add Segment Answer Rating SD Not at all familiar 1 2 3 4 Ext…" at bounding box center [649, 380] width 1217 height 443
click at [1159, 294] on span "33.3%" at bounding box center [1150, 295] width 27 height 15
drag, startPoint x: 1034, startPoint y: 291, endPoint x: 997, endPoint y: 290, distance: 36.4
click at [997, 290] on section "14.3%" at bounding box center [961, 294] width 91 height 23
click at [1187, 203] on icon at bounding box center [1186, 197] width 15 height 15
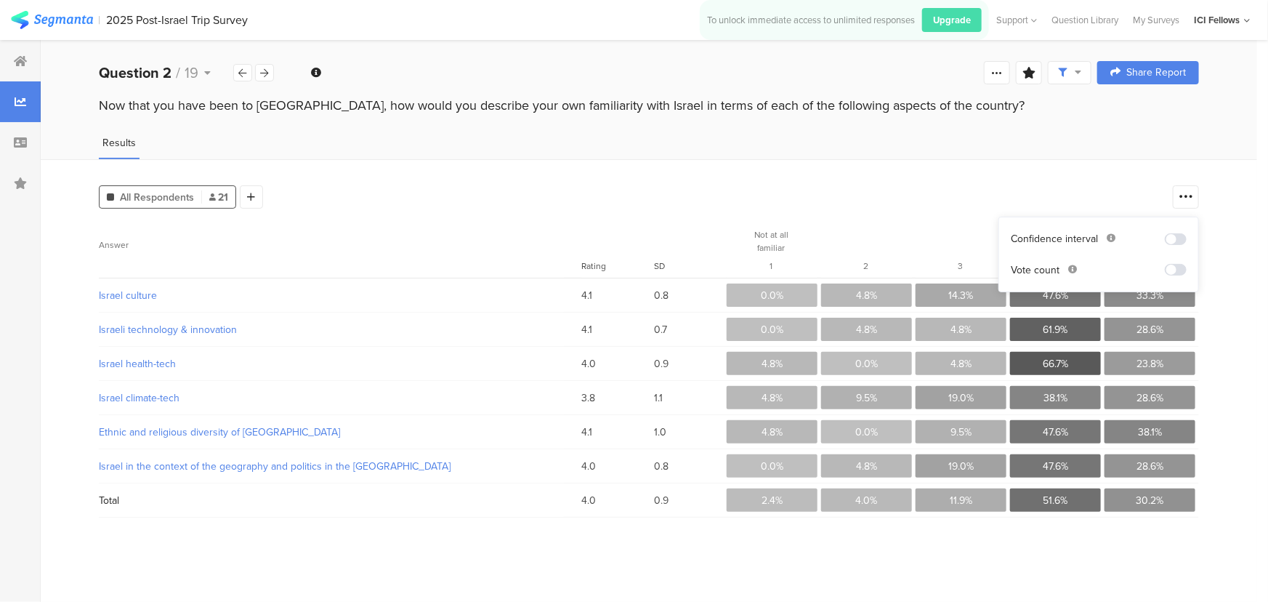
click at [1170, 270] on span at bounding box center [1176, 270] width 22 height 12
click at [1170, 269] on span at bounding box center [1176, 270] width 22 height 12
click at [1169, 235] on span at bounding box center [1176, 239] width 22 height 12
click at [1182, 193] on icon at bounding box center [1186, 197] width 15 height 15
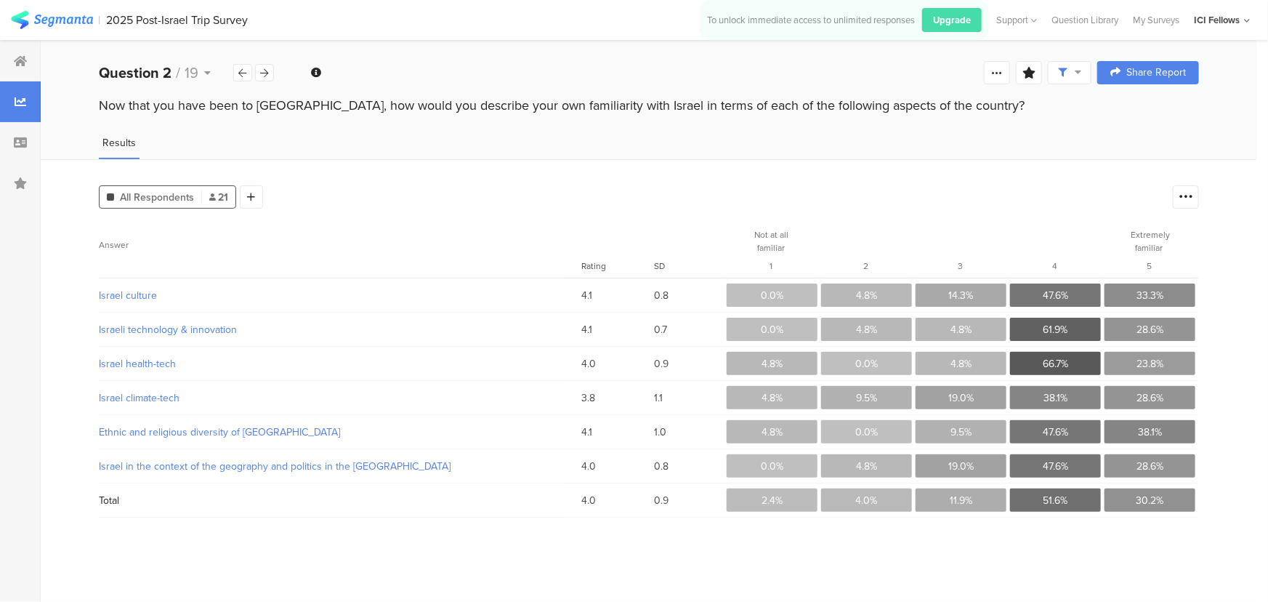
click at [1001, 211] on div "All Respondents 21 Add Segment Answer Rating SD Not at all familiar 1 2 3 4 Ext…" at bounding box center [649, 380] width 1217 height 443
click at [620, 558] on section "Answer Rating SD Not at all familiar 1 2 3 4 Extremely familiar 5 Israel cultur…" at bounding box center [649, 407] width 1100 height 368
click at [28, 61] on div at bounding box center [20, 61] width 41 height 41
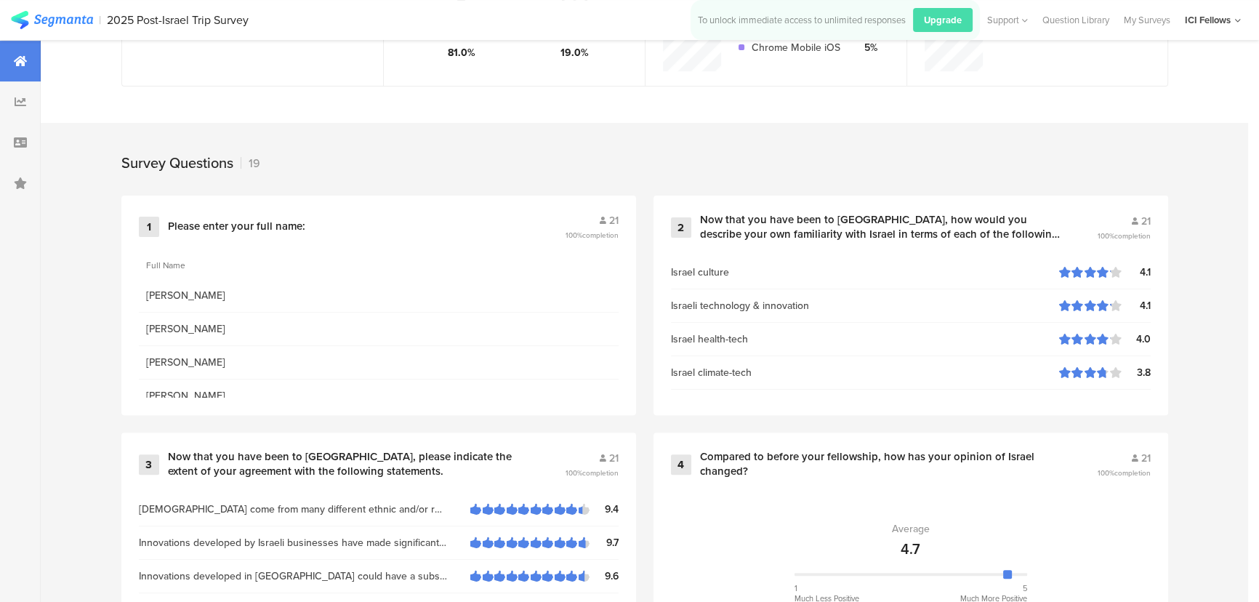
scroll to position [550, 0]
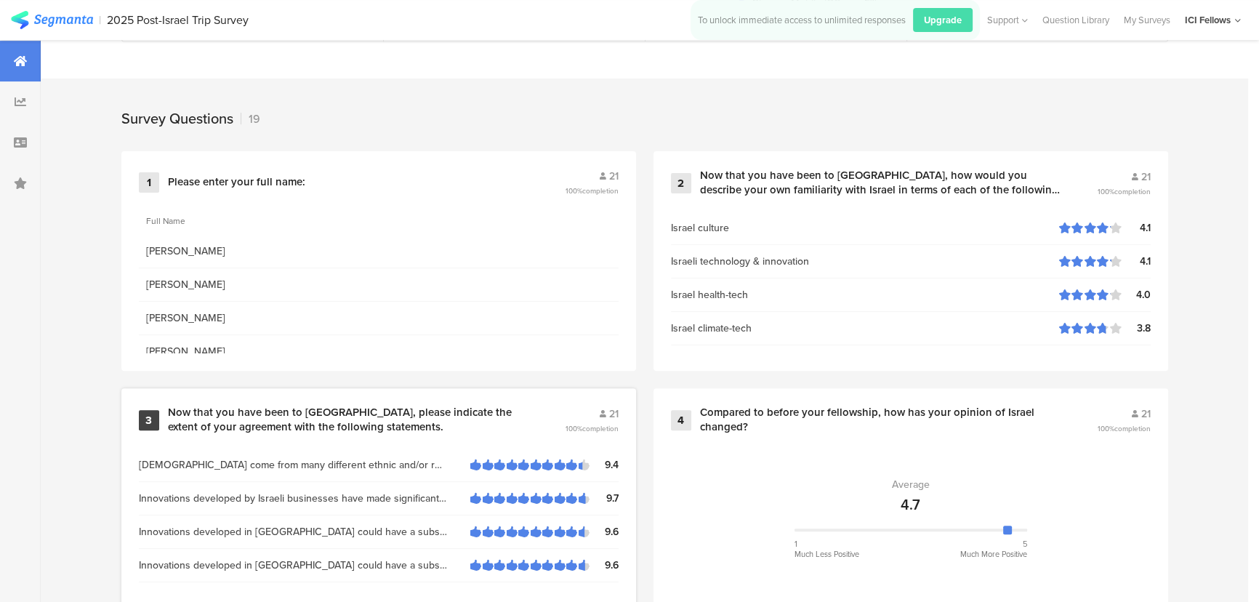
click at [351, 418] on div "Now that you have been to [GEOGRAPHIC_DATA], please indicate the extent of your…" at bounding box center [349, 420] width 362 height 28
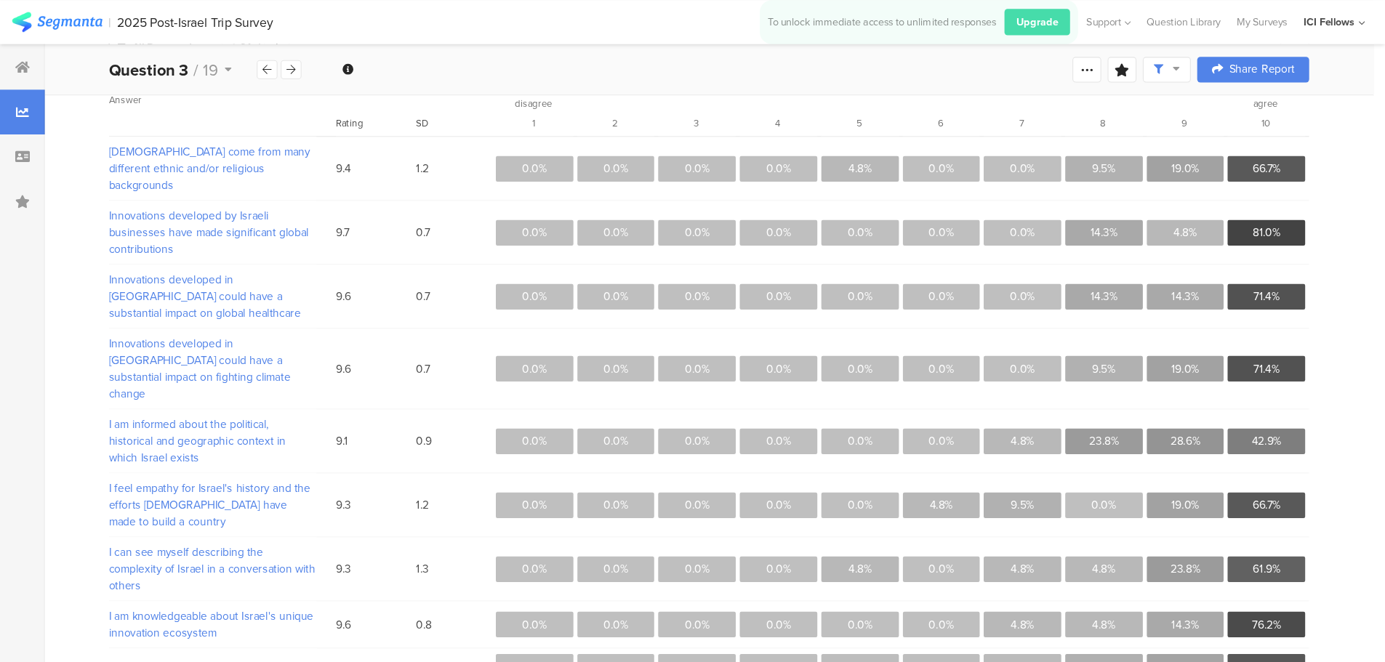
scroll to position [110, 0]
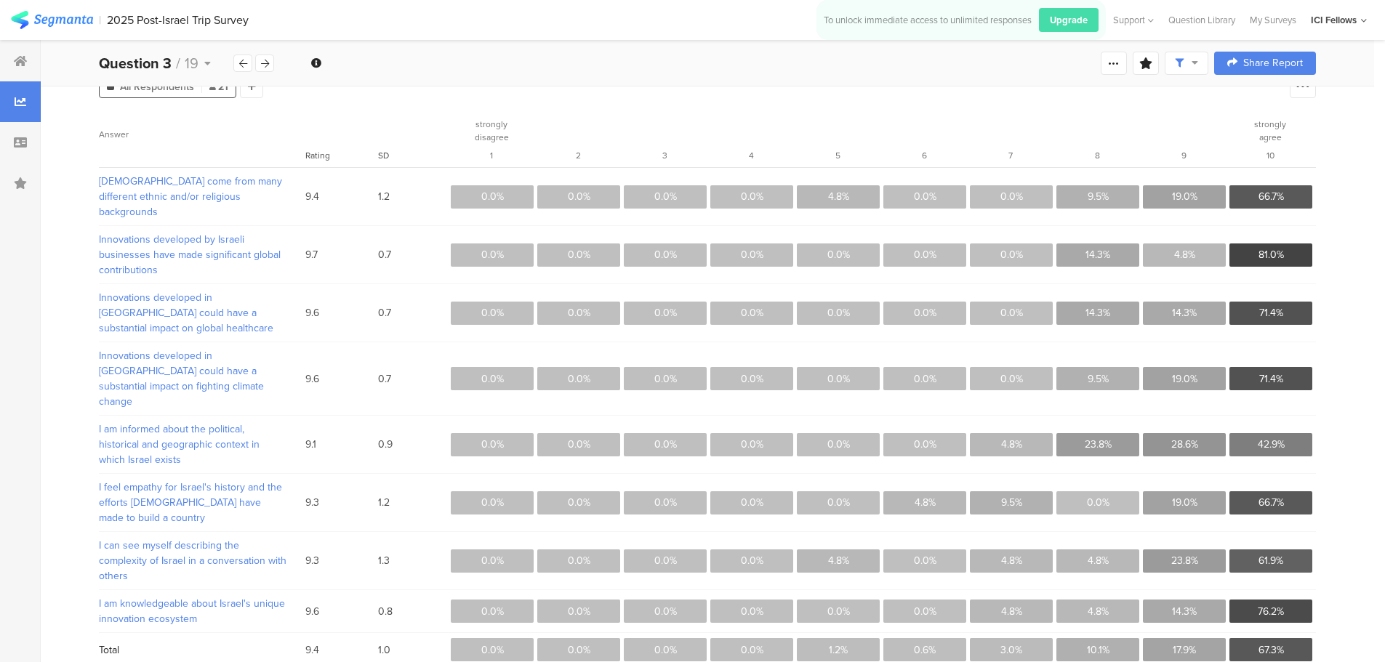
drag, startPoint x: 1222, startPoint y: 0, endPoint x: 930, endPoint y: 120, distance: 315.9
click at [930, 120] on section "6" at bounding box center [924, 140] width 83 height 55
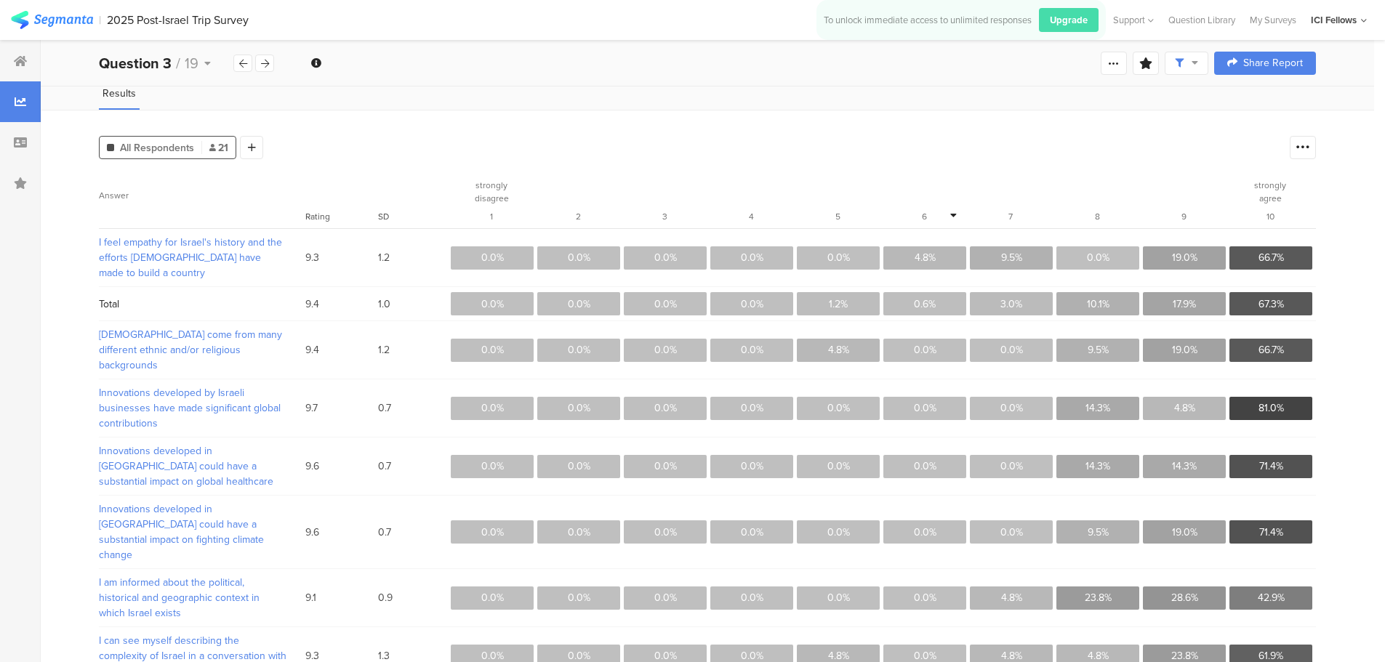
scroll to position [0, 0]
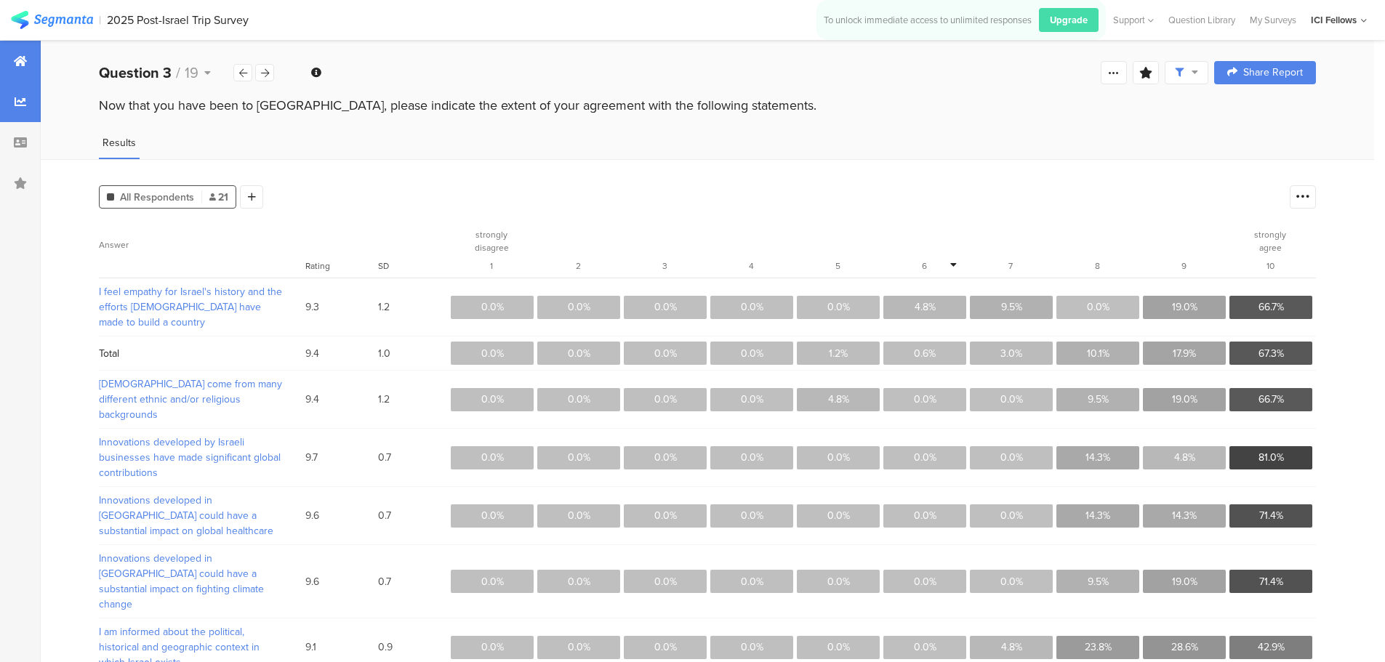
click at [24, 62] on icon at bounding box center [20, 61] width 13 height 12
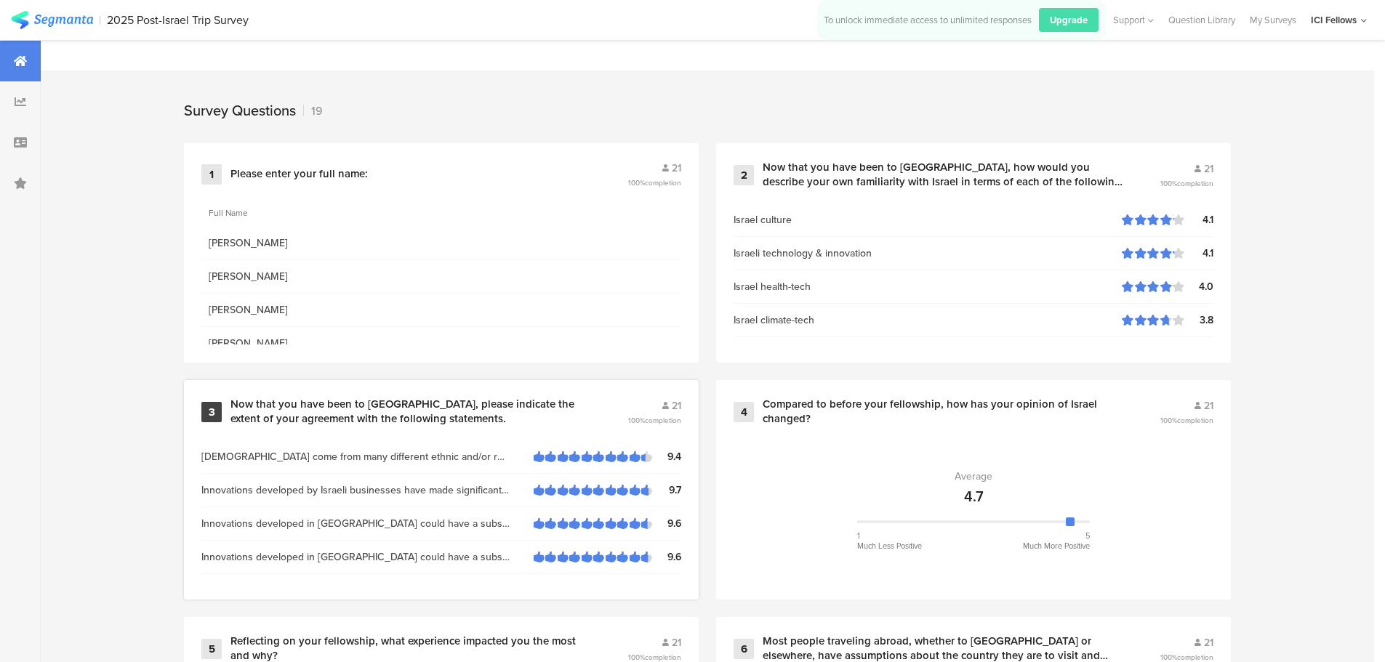
scroll to position [605, 0]
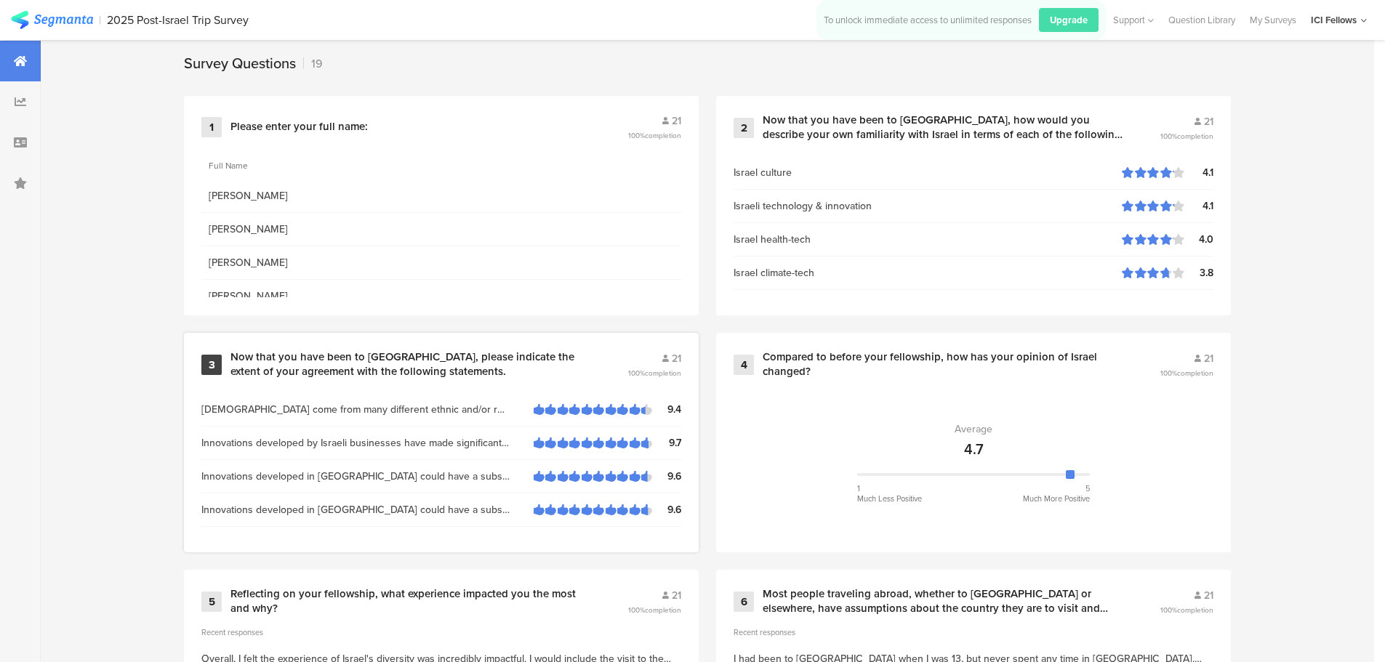
click at [361, 364] on div "Now that you have been to [GEOGRAPHIC_DATA], please indicate the extent of your…" at bounding box center [411, 364] width 362 height 28
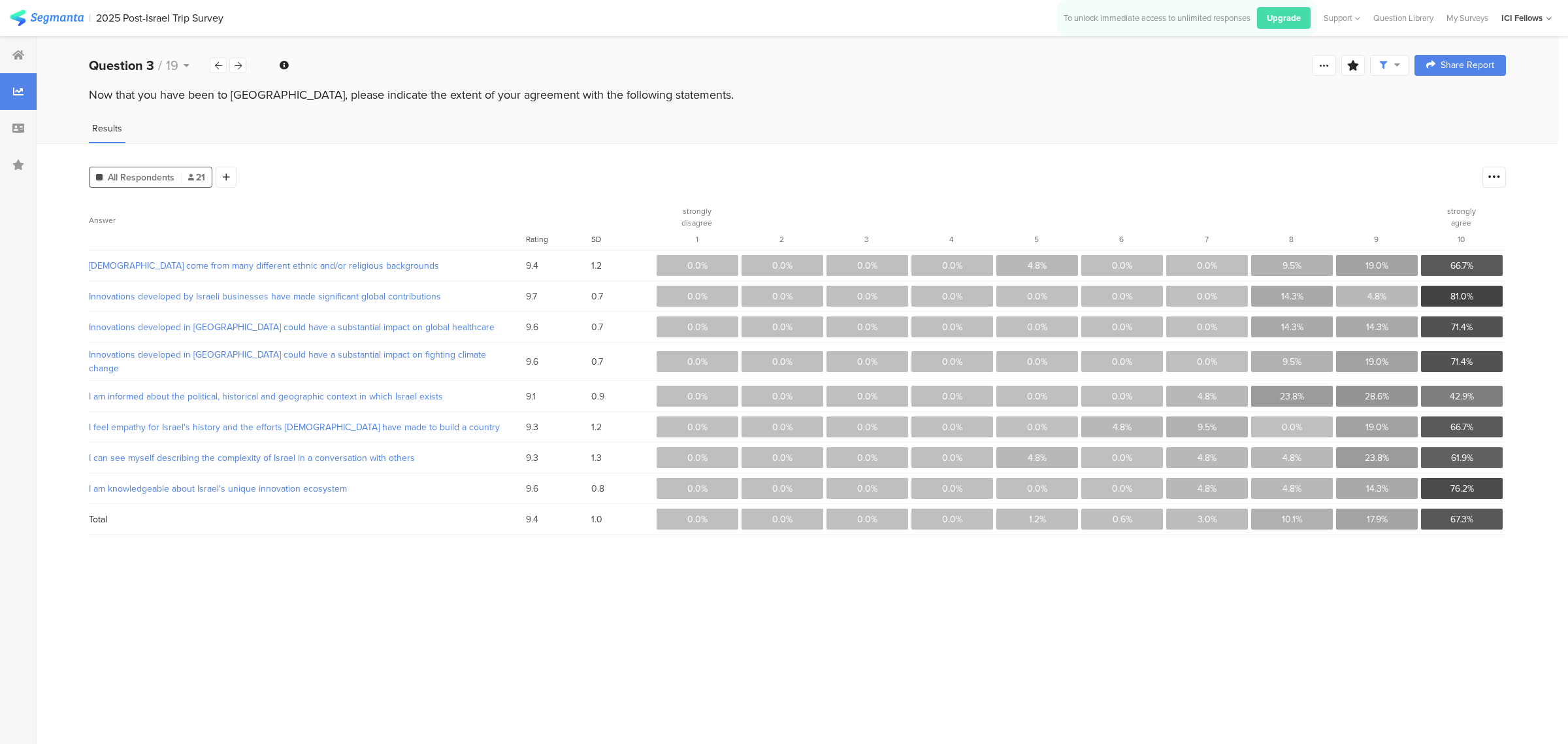
drag, startPoint x: 1236, startPoint y: 48, endPoint x: 408, endPoint y: 195, distance: 840.9
click at [408, 195] on div "All Respondents 21 Add Segment Confidence interval Vote count Answer Rating SD …" at bounding box center [797, 444] width 1522 height 601
click at [11, 60] on div at bounding box center [18, 55] width 37 height 37
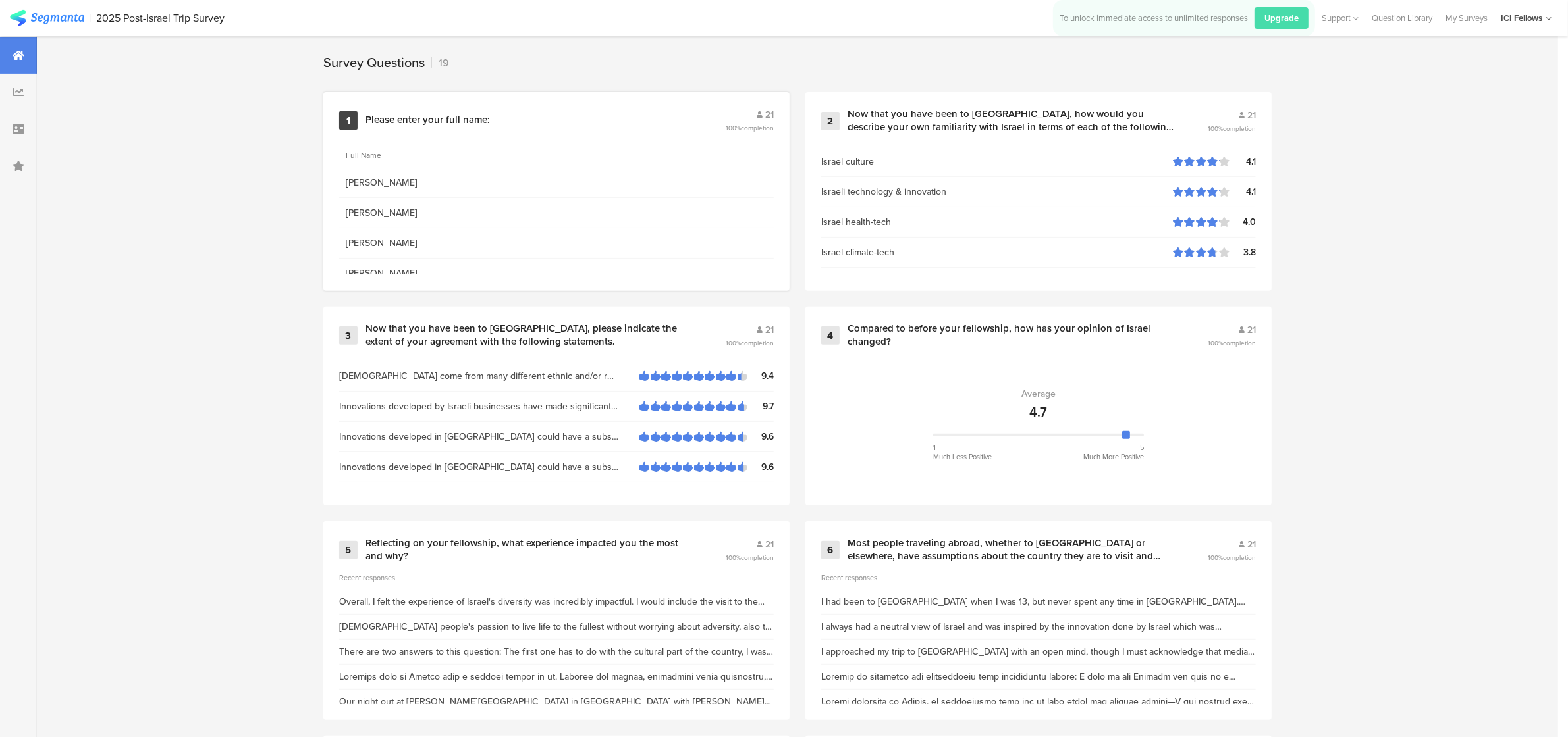
scroll to position [548, 0]
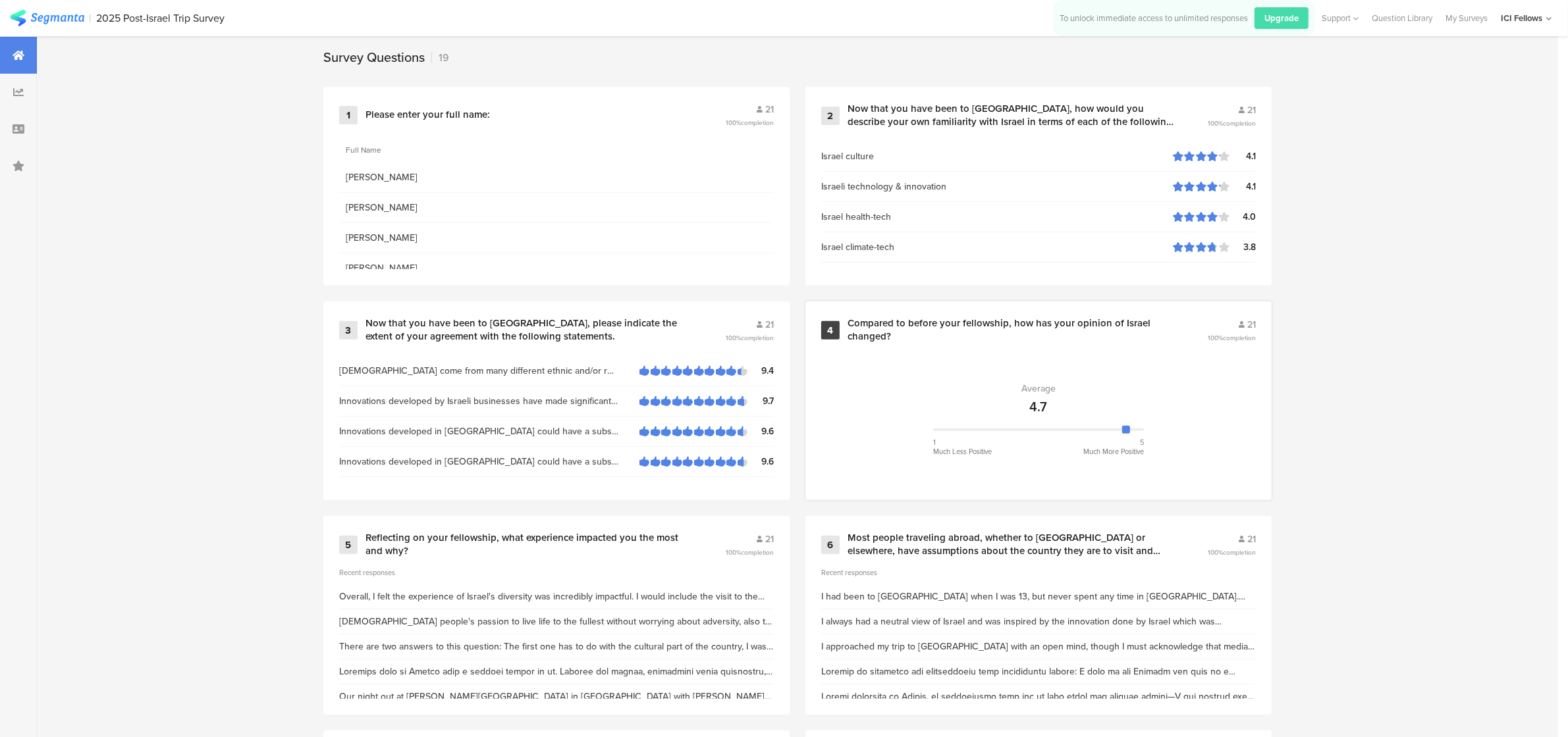
click at [1059, 365] on section "Average 4.7 1 Much Less Positive 5 Much More Positive" at bounding box center [1038, 418] width 435 height 131
click at [1042, 362] on section "Average 4.7 1 Much Less Positive 5 Much More Positive" at bounding box center [1038, 418] width 435 height 131
click at [1044, 373] on section "Average 4.7 1 Much Less Positive 5 Much More Positive" at bounding box center [1038, 418] width 435 height 131
click at [1150, 364] on section "Average 4.7 1 Much Less Positive 5 Much More Positive" at bounding box center [1038, 418] width 435 height 131
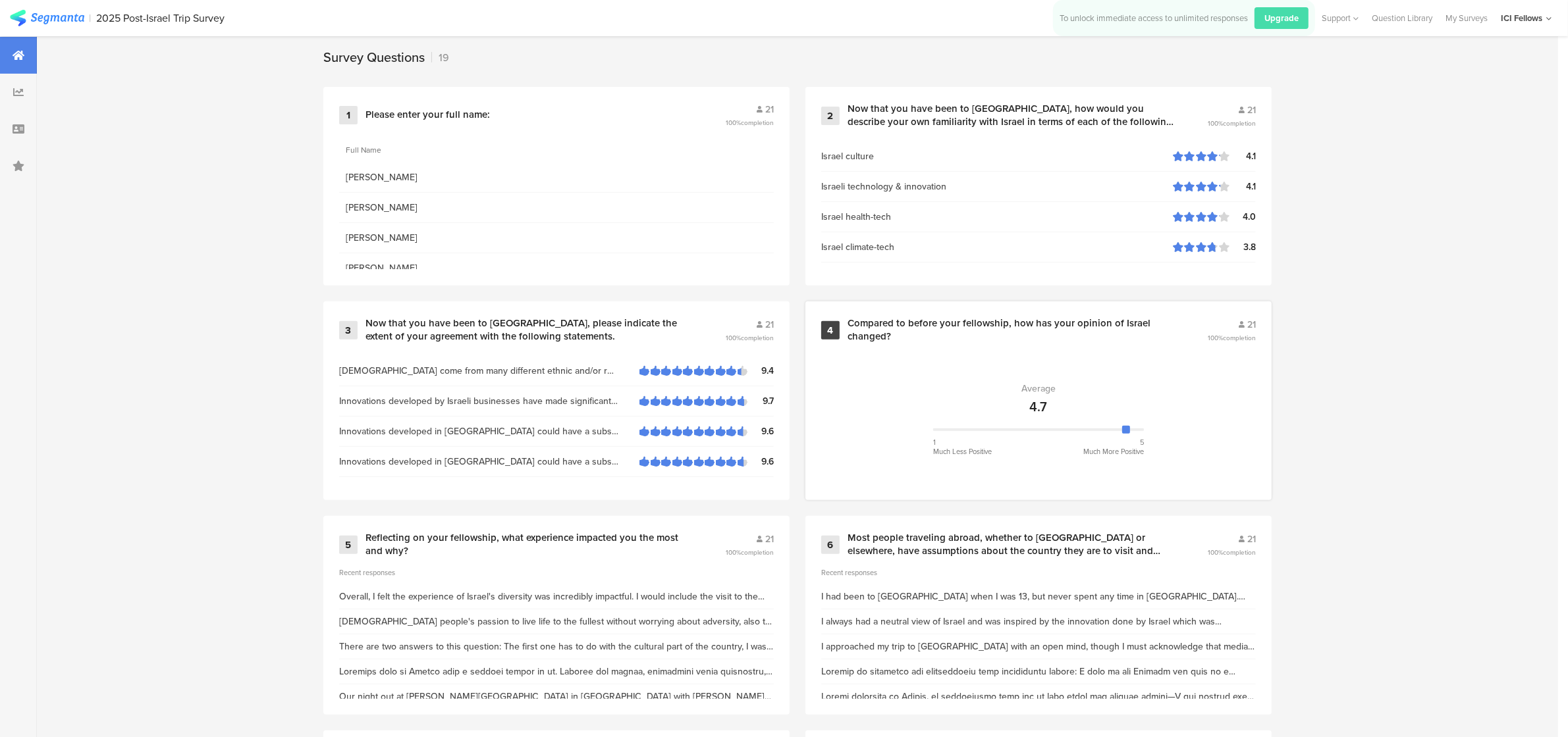
click at [1029, 320] on div "Compared to before your fellowship, how has your opinion of Israel changed?" at bounding box center [1011, 330] width 328 height 25
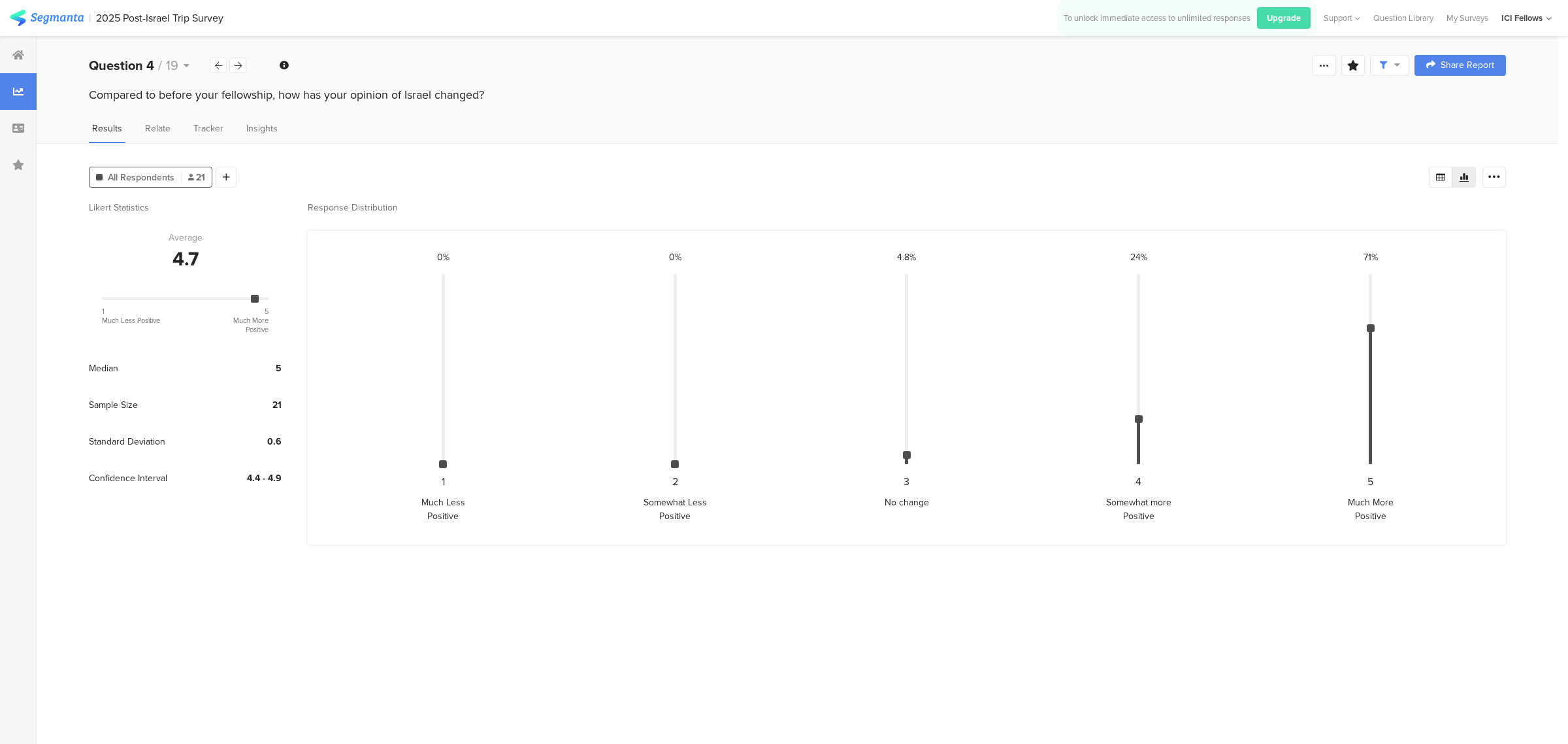
click at [1021, 318] on div "4.8% CONFIDENCE INTERVAL: { "height": "18.216466581509497%", "top": "95.2380952…" at bounding box center [907, 374] width 232 height 248
click at [979, 609] on section "Likert Statistics Average 4.7 1 Much Less Positive 5 Much More Positive Median …" at bounding box center [797, 467] width 1418 height 533
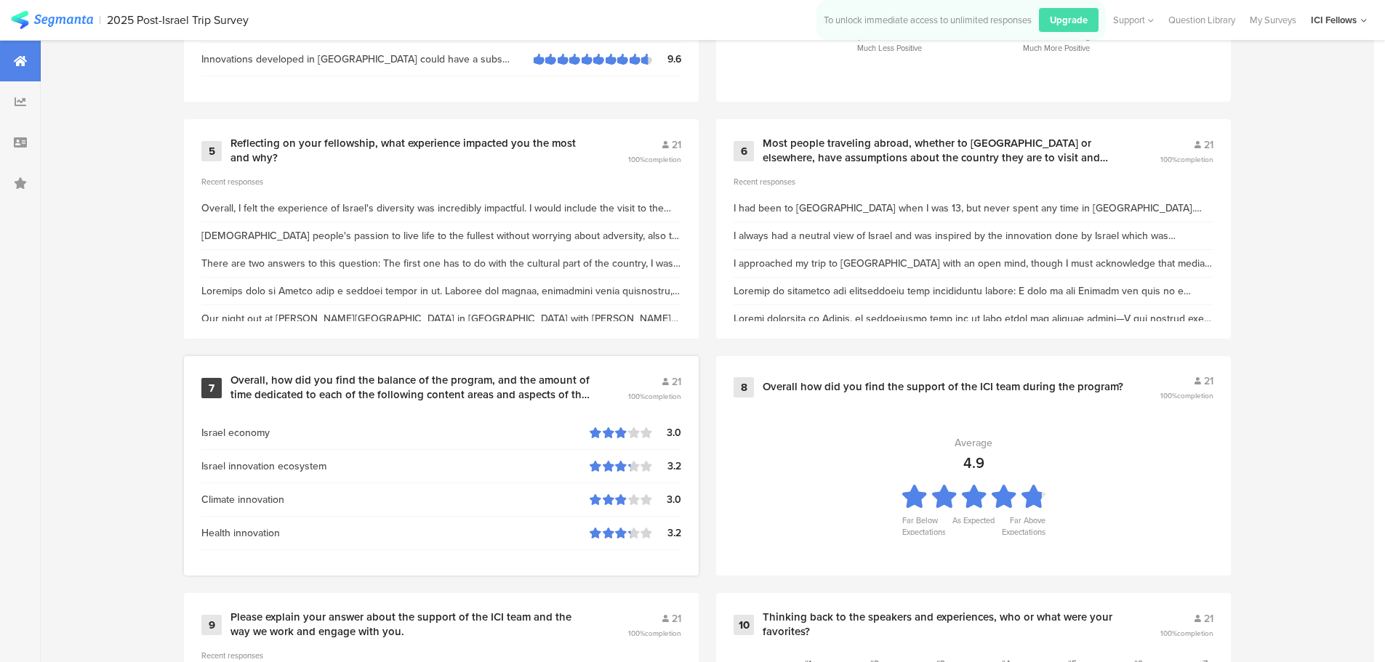
scroll to position [1091, 0]
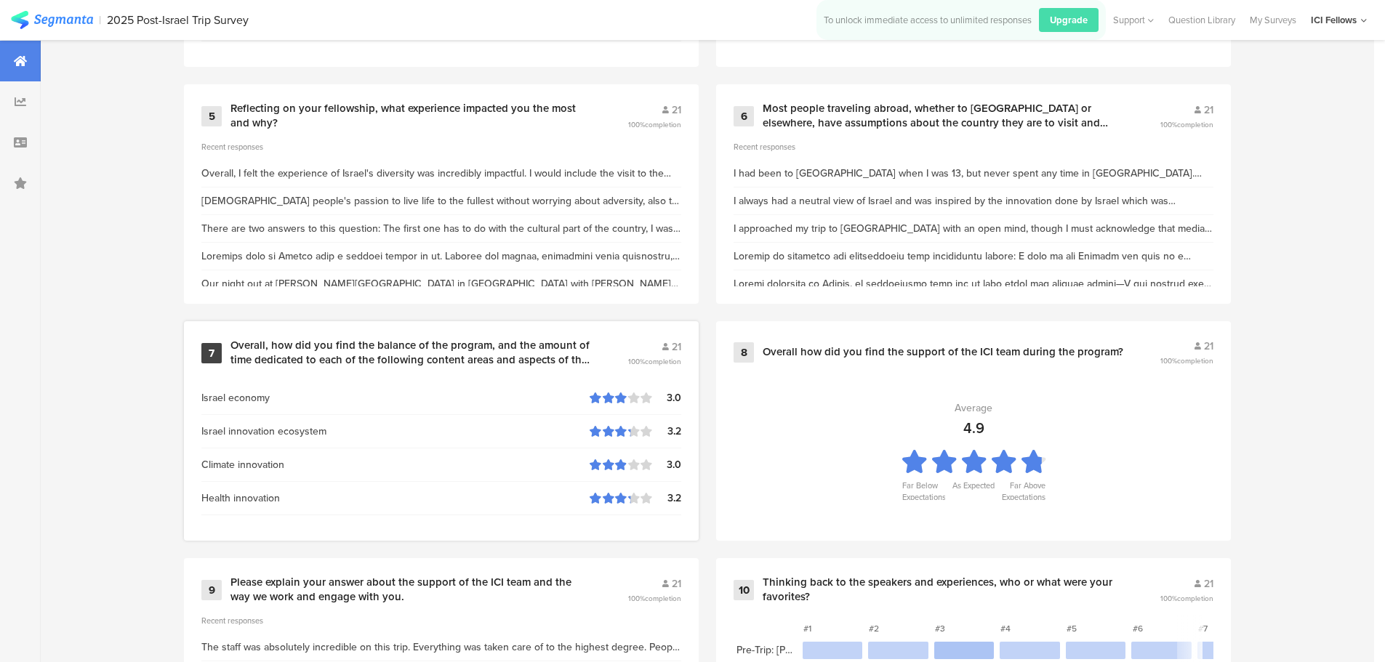
click at [414, 352] on div "Overall, how did you find the balance of the program, and the amount of time de…" at bounding box center [411, 353] width 362 height 28
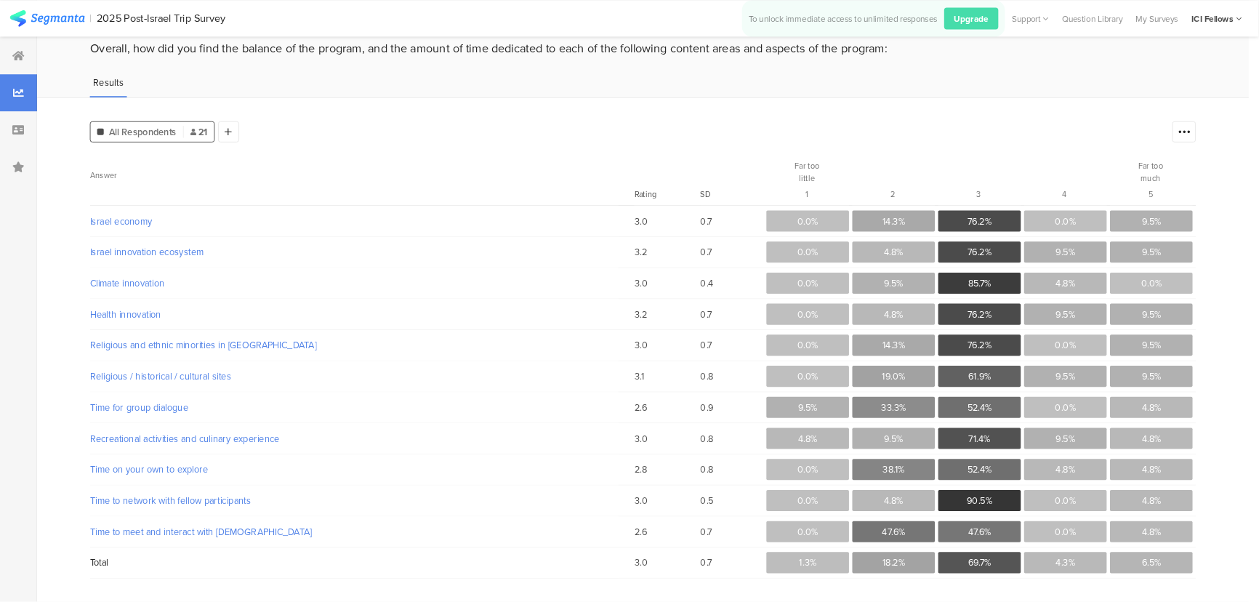
scroll to position [51, 0]
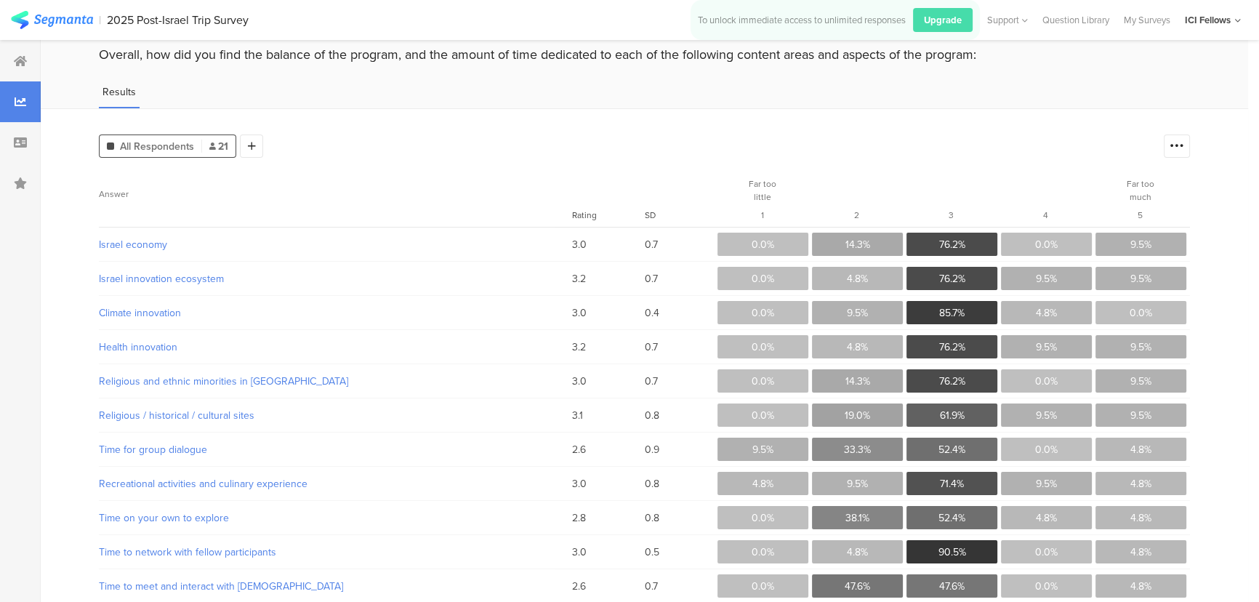
drag, startPoint x: 1361, startPoint y: 1, endPoint x: 818, endPoint y: 140, distance: 559.5
click at [818, 140] on div "All Respondents 21 Add Segment" at bounding box center [628, 143] width 1058 height 29
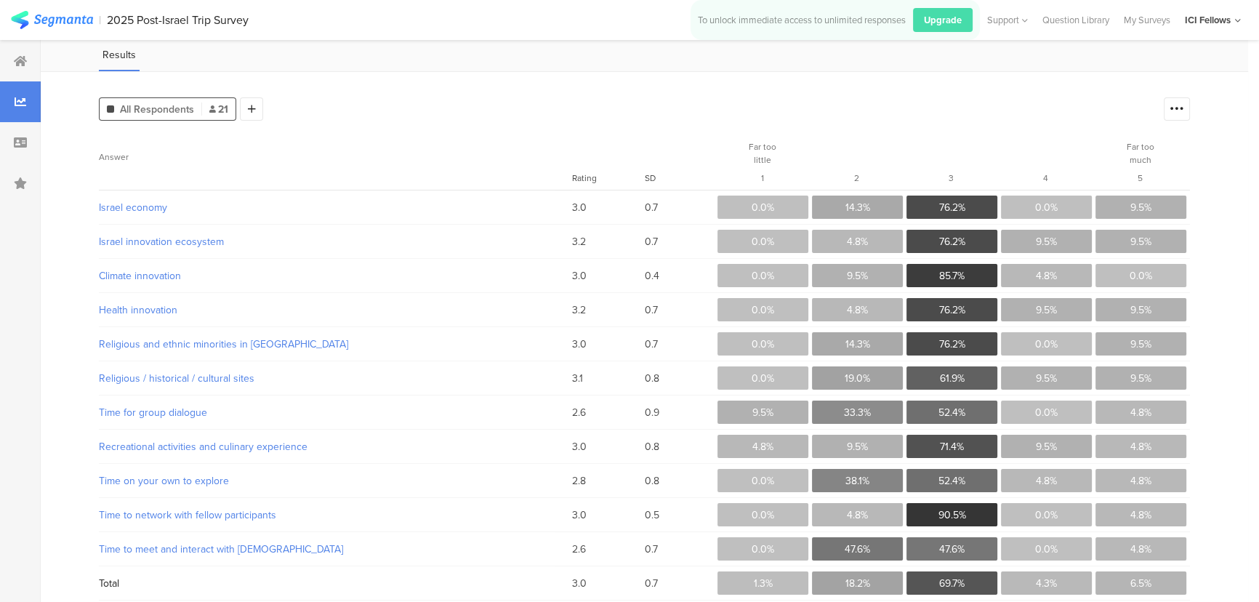
scroll to position [109, 0]
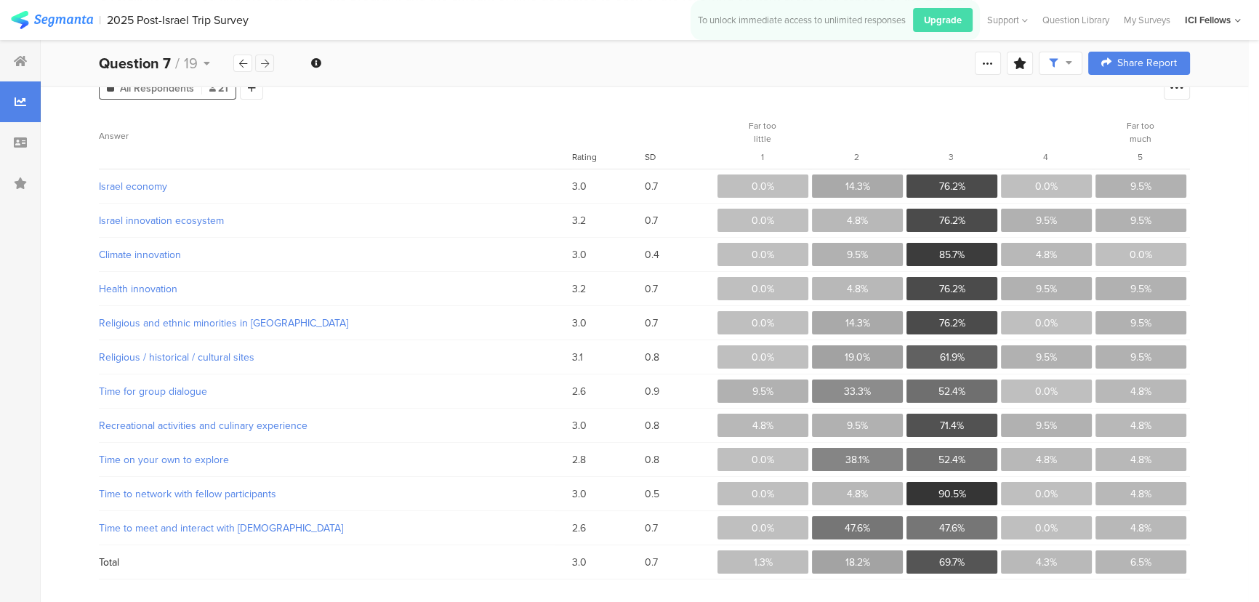
click at [265, 63] on icon at bounding box center [265, 63] width 8 height 9
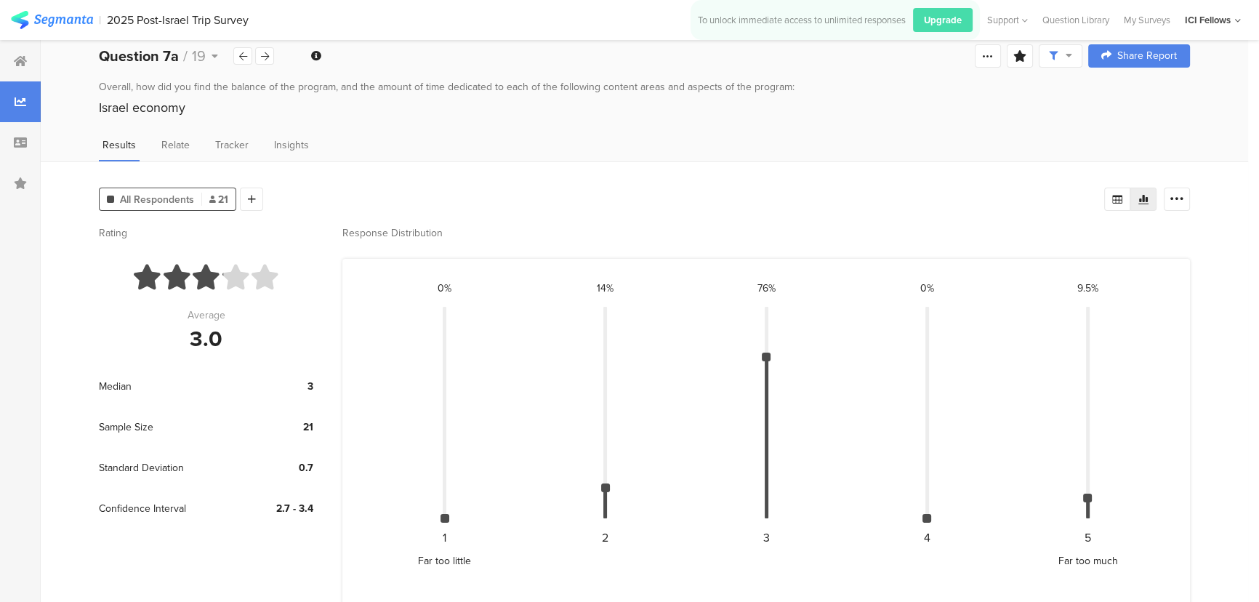
scroll to position [33, 0]
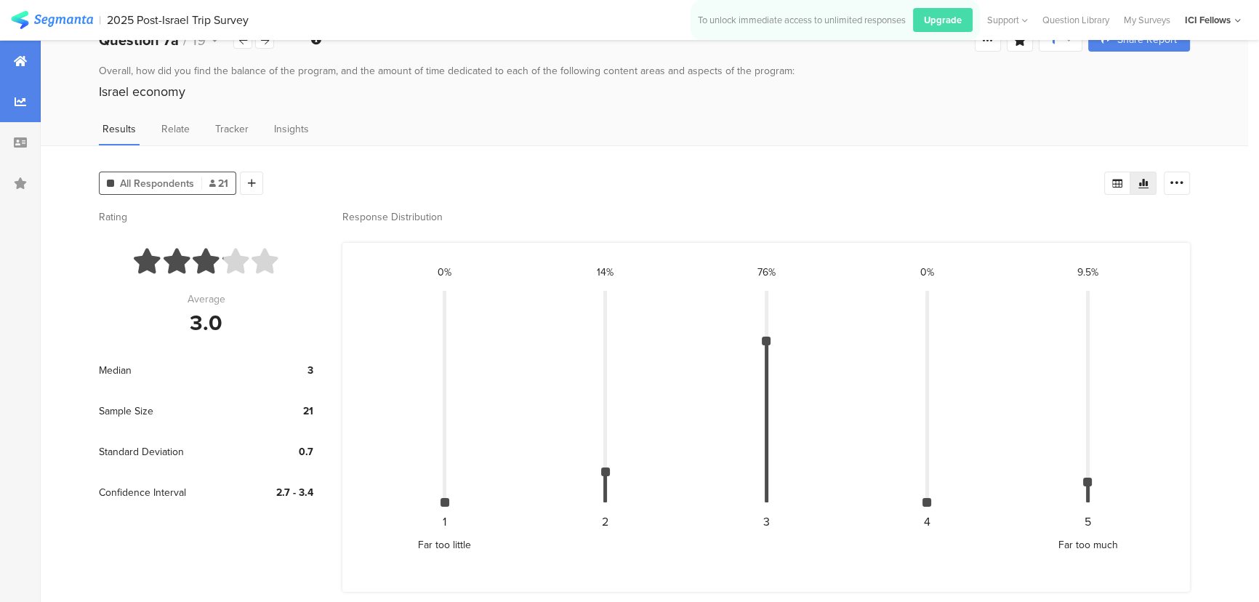
click at [25, 63] on icon at bounding box center [20, 61] width 13 height 12
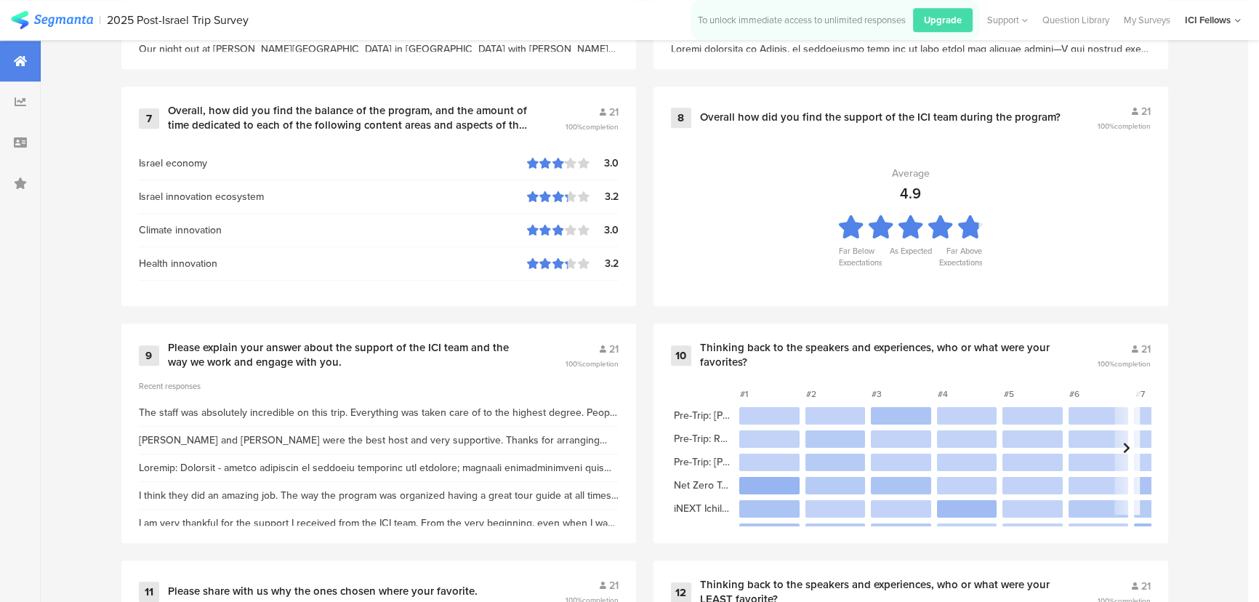
scroll to position [1321, 0]
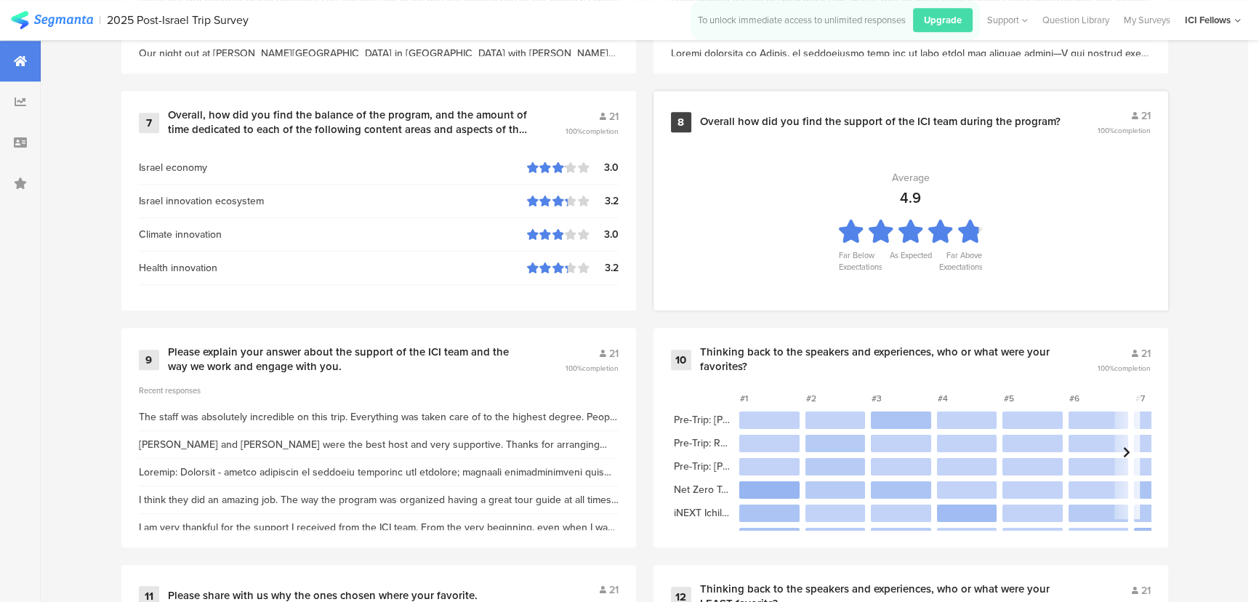
click at [909, 206] on div "4.9" at bounding box center [910, 198] width 21 height 22
click at [879, 156] on section "Average 4.9 Far Below Expectations As Expected Far Above Expectations" at bounding box center [911, 219] width 480 height 145
click at [854, 117] on div "Overall how did you find the support of the ICI team during the program?" at bounding box center [880, 122] width 361 height 15
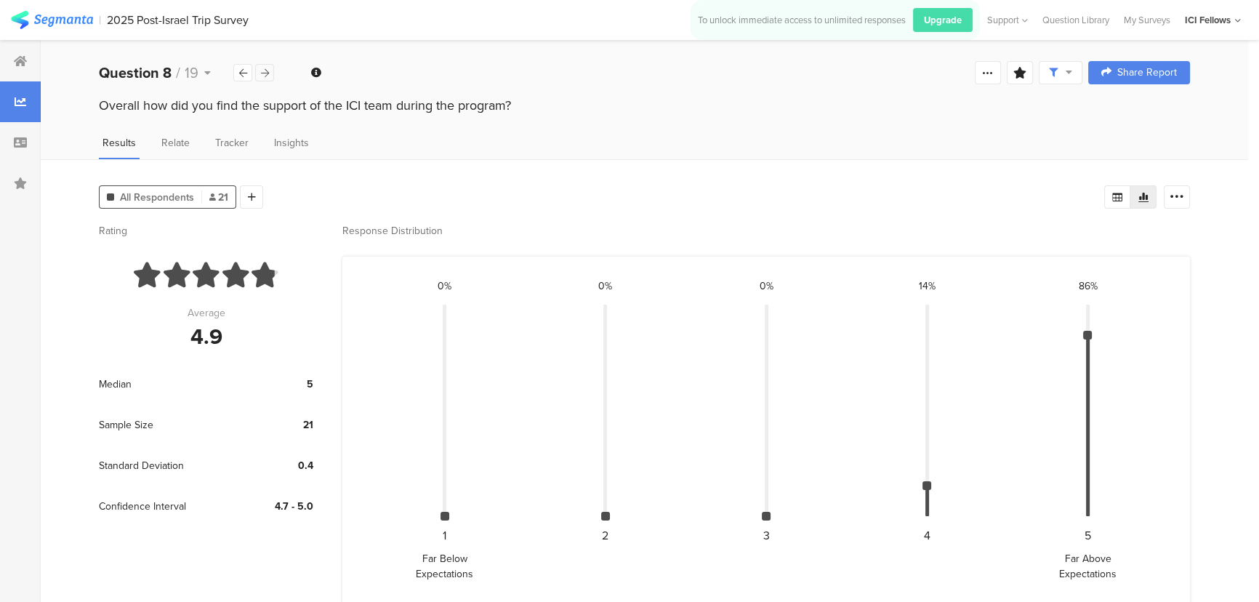
click at [262, 72] on icon at bounding box center [265, 72] width 8 height 9
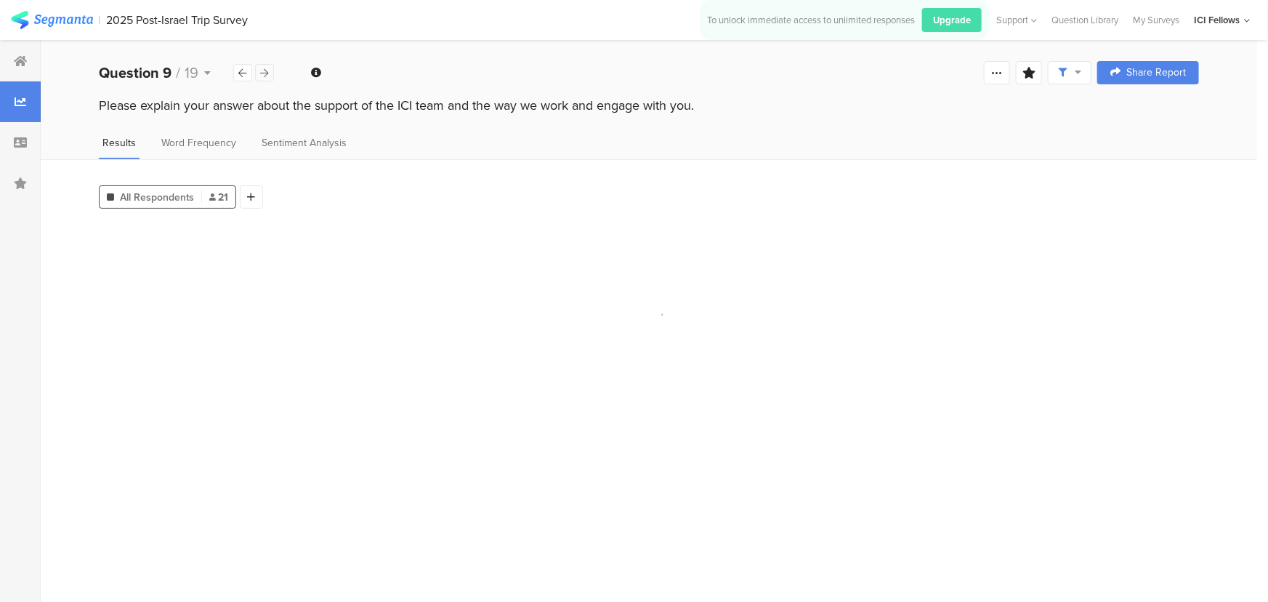
click at [262, 72] on icon at bounding box center [265, 72] width 8 height 9
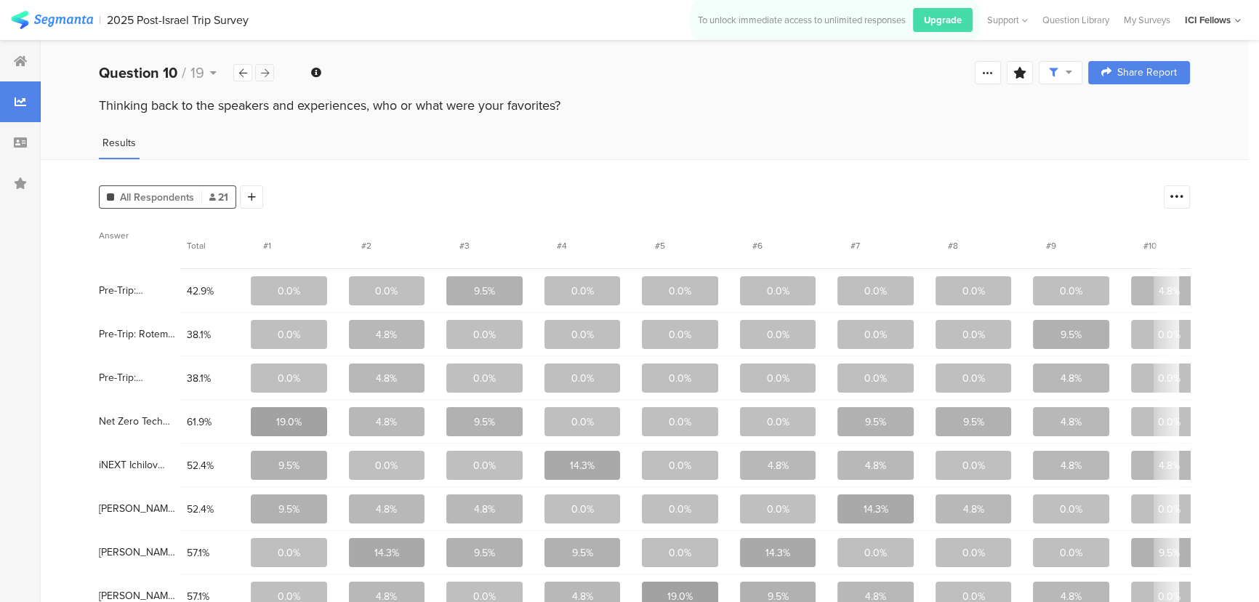
click at [262, 72] on icon at bounding box center [265, 72] width 8 height 9
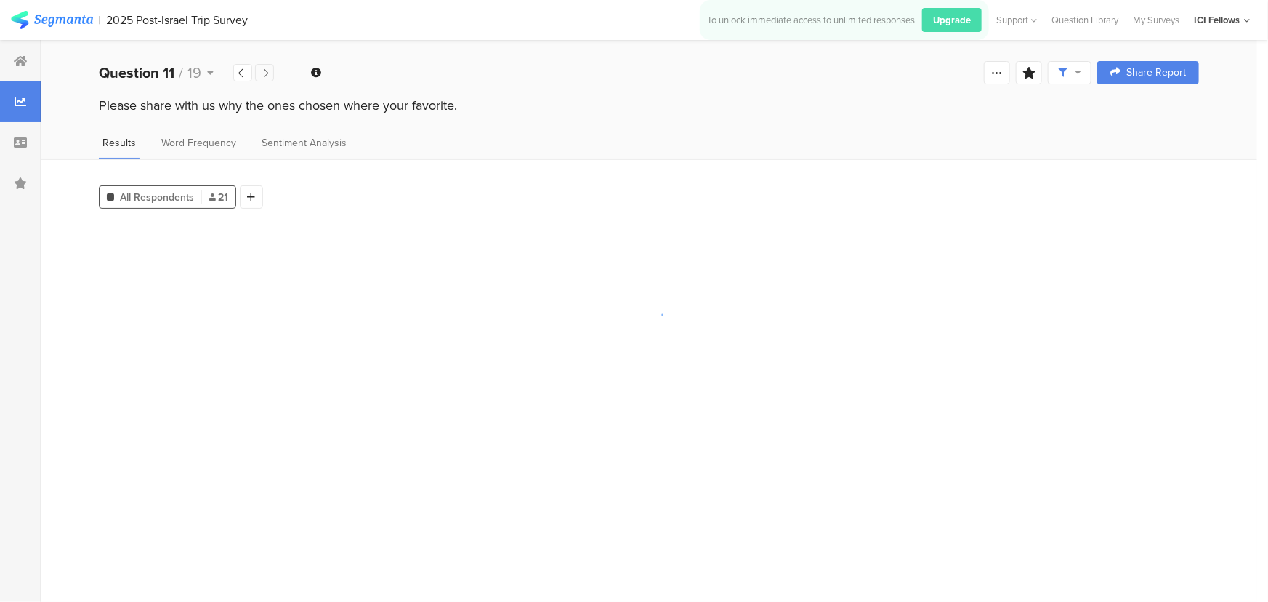
click at [262, 72] on icon at bounding box center [265, 72] width 8 height 9
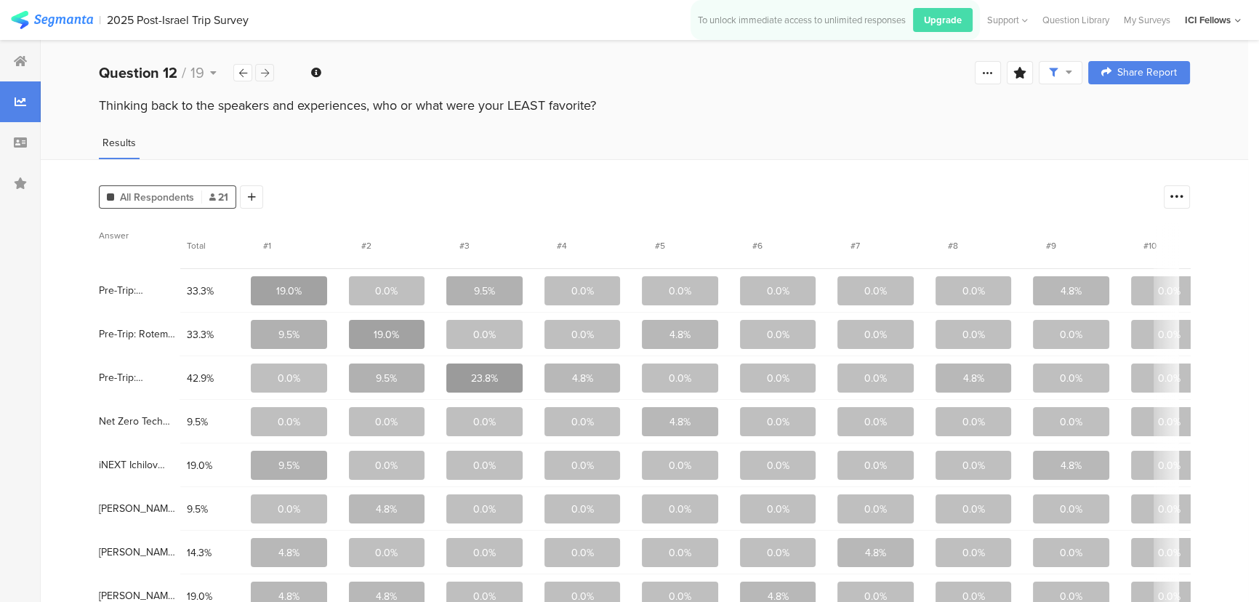
click at [262, 72] on icon at bounding box center [265, 72] width 8 height 9
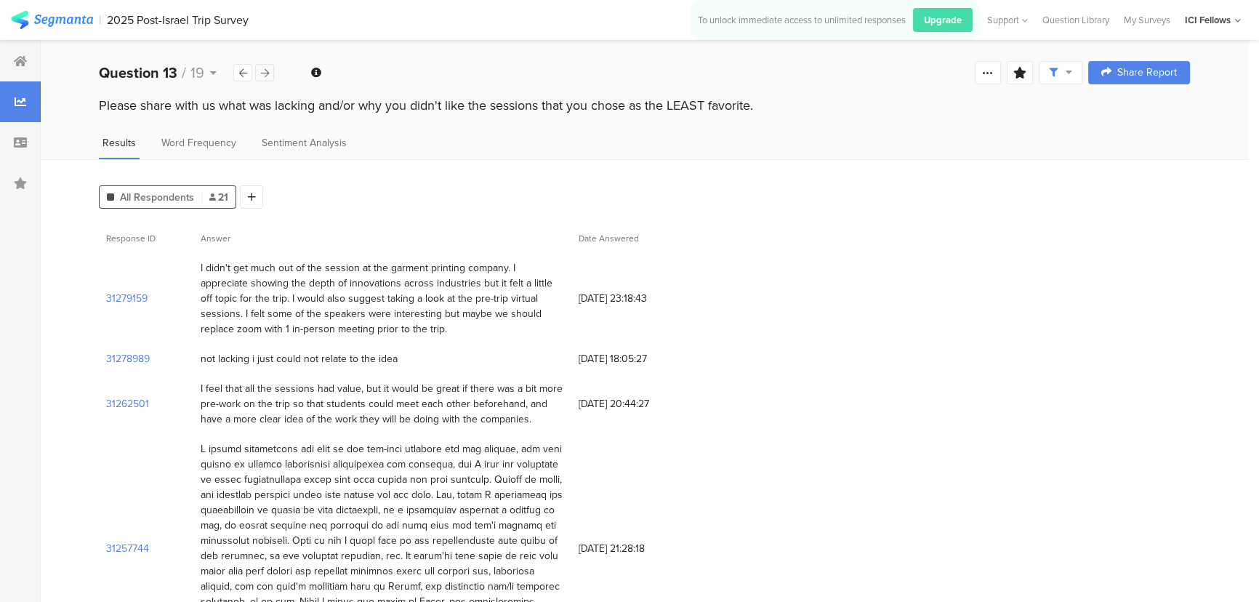
click at [262, 72] on icon at bounding box center [265, 72] width 8 height 9
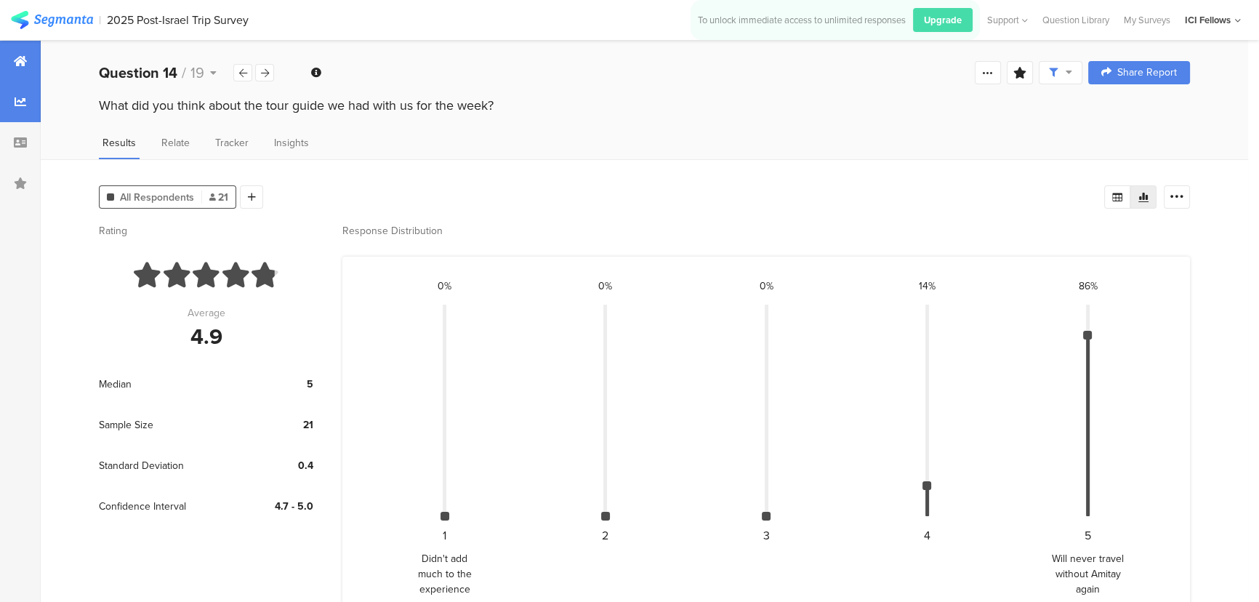
click at [20, 58] on icon at bounding box center [20, 61] width 13 height 12
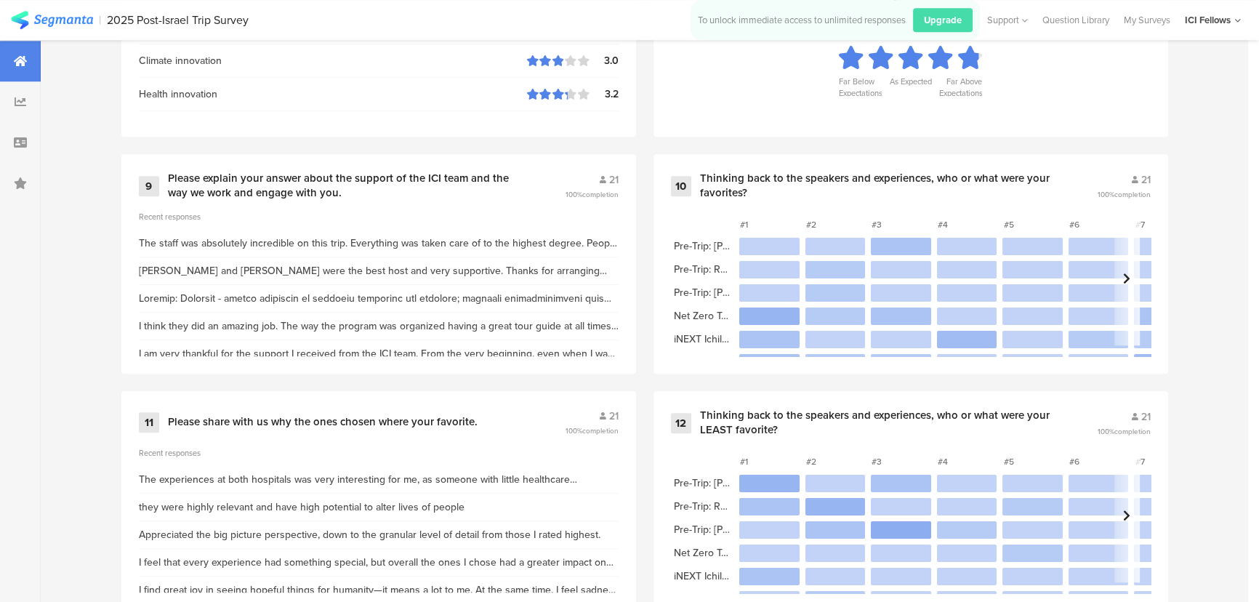
scroll to position [1541, 0]
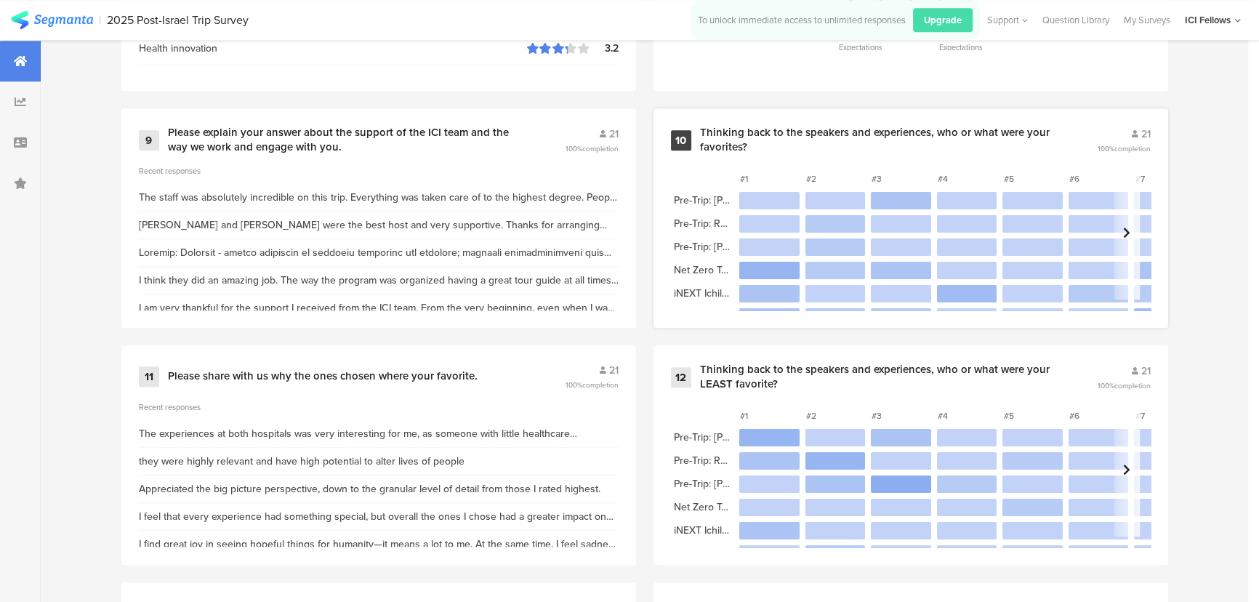
click at [865, 142] on div "Thinking back to the speakers and experiences, who or what were your favorites?" at bounding box center [881, 140] width 362 height 28
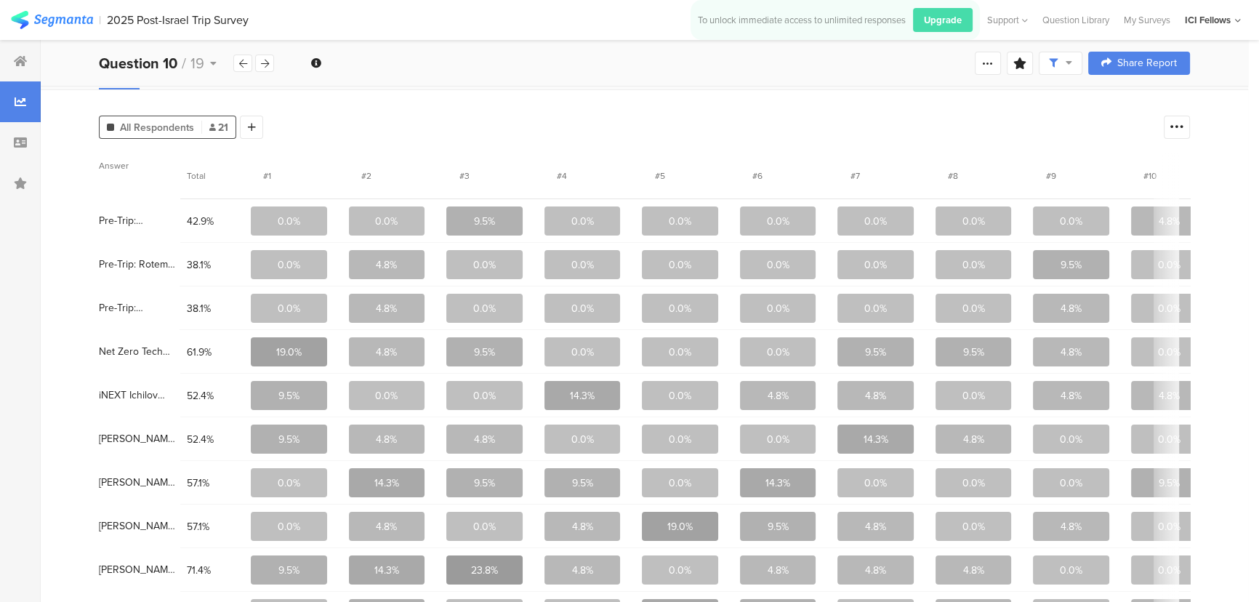
scroll to position [23, 0]
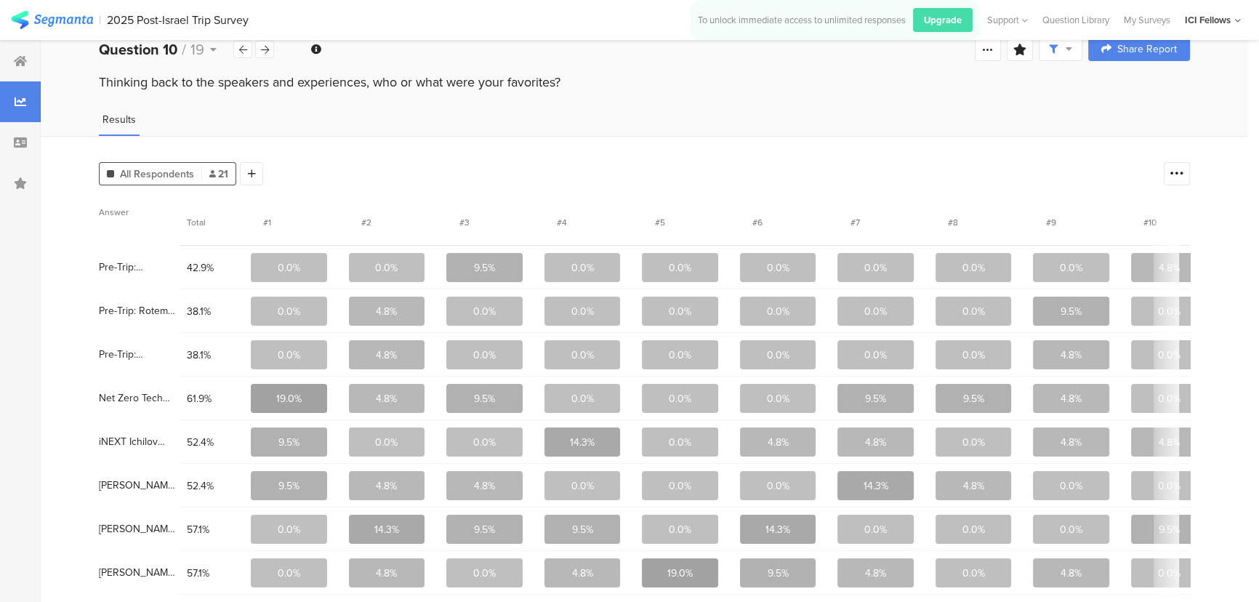
click at [214, 216] on span "Total" at bounding box center [216, 222] width 58 height 13
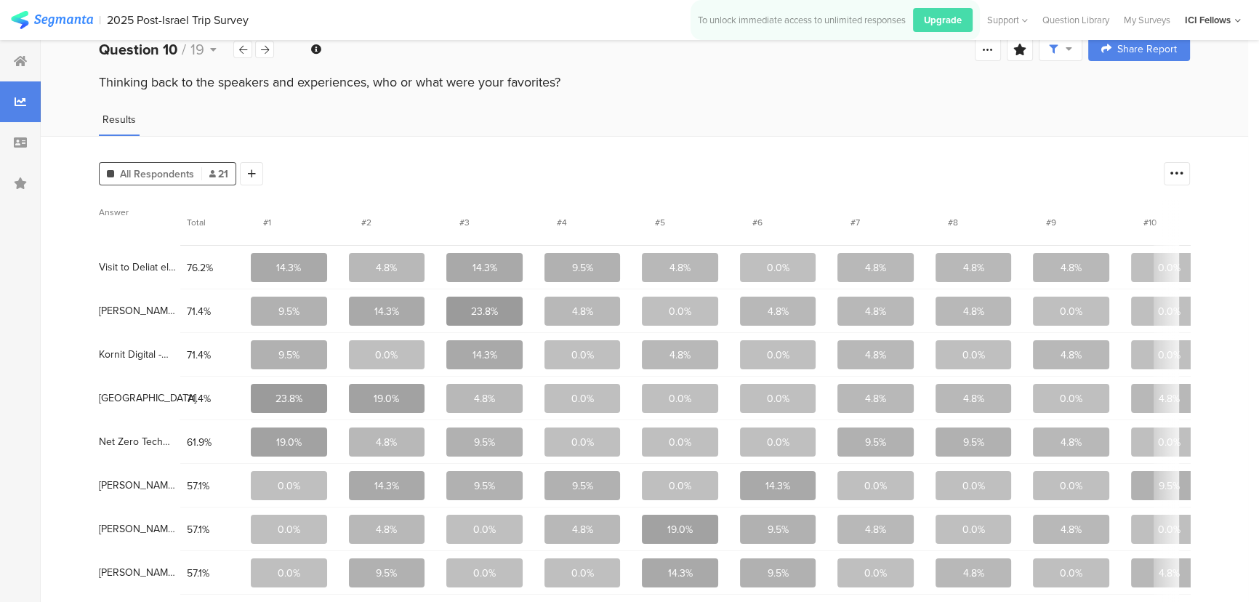
click at [145, 267] on span "Visit to Deliat el-Carmel - The Druze Community and its innovative approach" at bounding box center [138, 267] width 79 height 10
click at [118, 299] on div "[PERSON_NAME] - Regional context" at bounding box center [139, 311] width 81 height 44
drag, startPoint x: 97, startPoint y: 308, endPoint x: 139, endPoint y: 312, distance: 41.6
click at [147, 315] on span "[PERSON_NAME] - Regional context" at bounding box center [138, 311] width 79 height 10
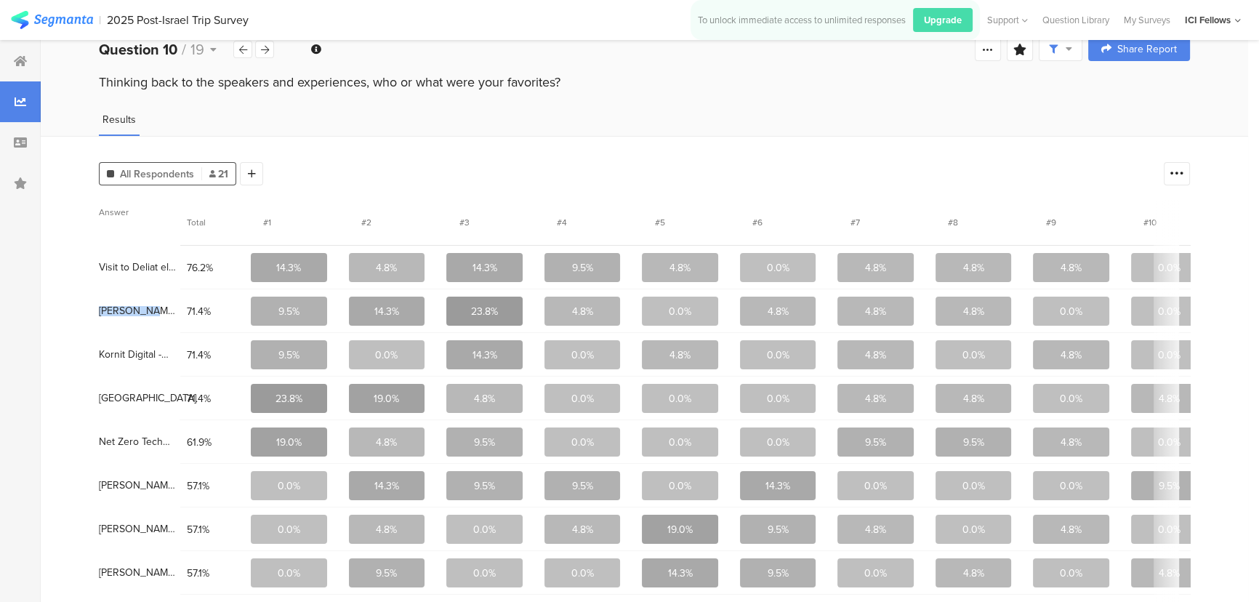
drag, startPoint x: 97, startPoint y: 309, endPoint x: 141, endPoint y: 312, distance: 43.7
copy span "Miri Eisen"
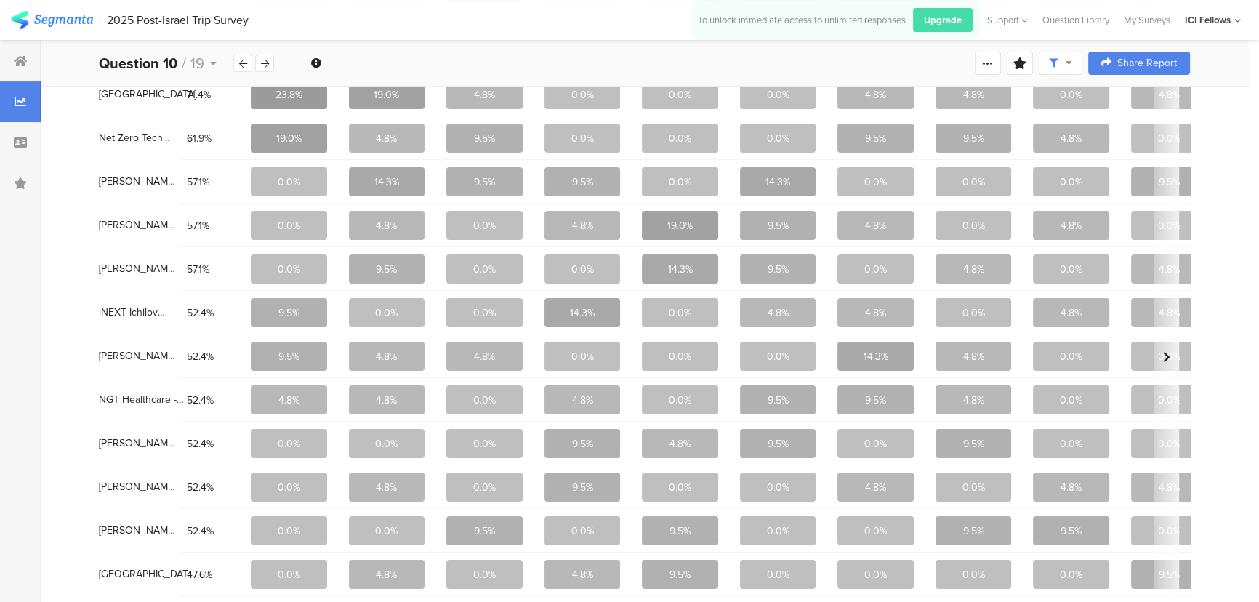
scroll to position [574, 0]
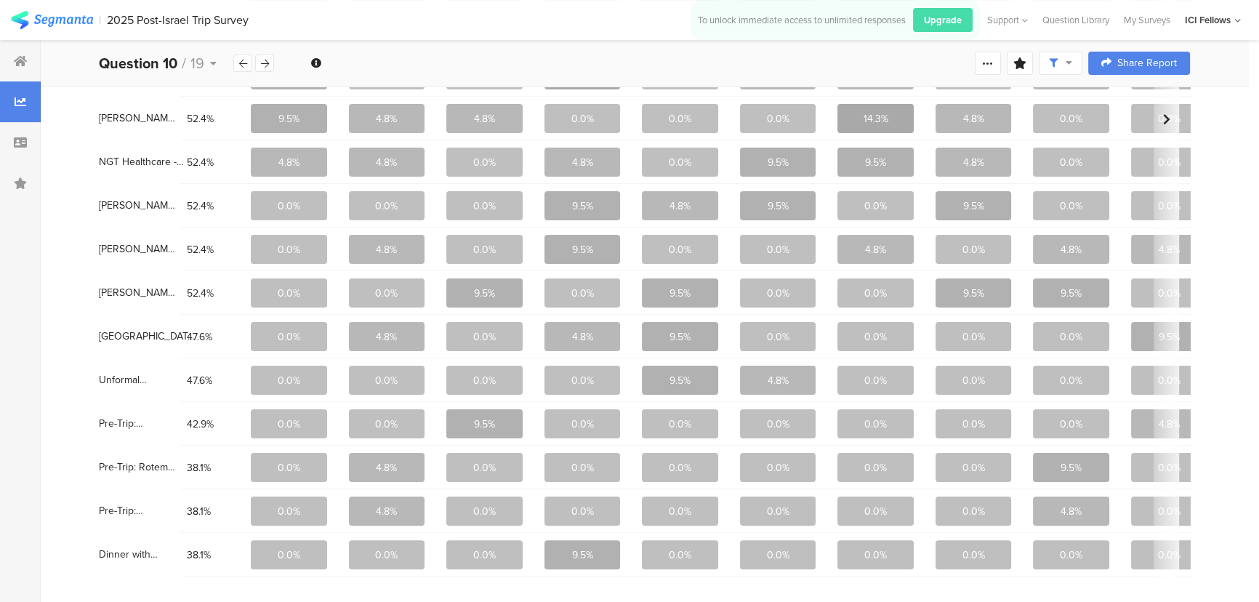
click at [130, 375] on span "Unformal interaction with Haim Motzan at dinner" at bounding box center [138, 380] width 79 height 10
click at [164, 375] on span "Unformal interaction with Haim Motzan at dinner" at bounding box center [138, 380] width 79 height 10
click at [125, 375] on span "Unformal interaction with Haim Motzan at dinner" at bounding box center [138, 380] width 79 height 10
click at [267, 62] on icon at bounding box center [265, 63] width 8 height 9
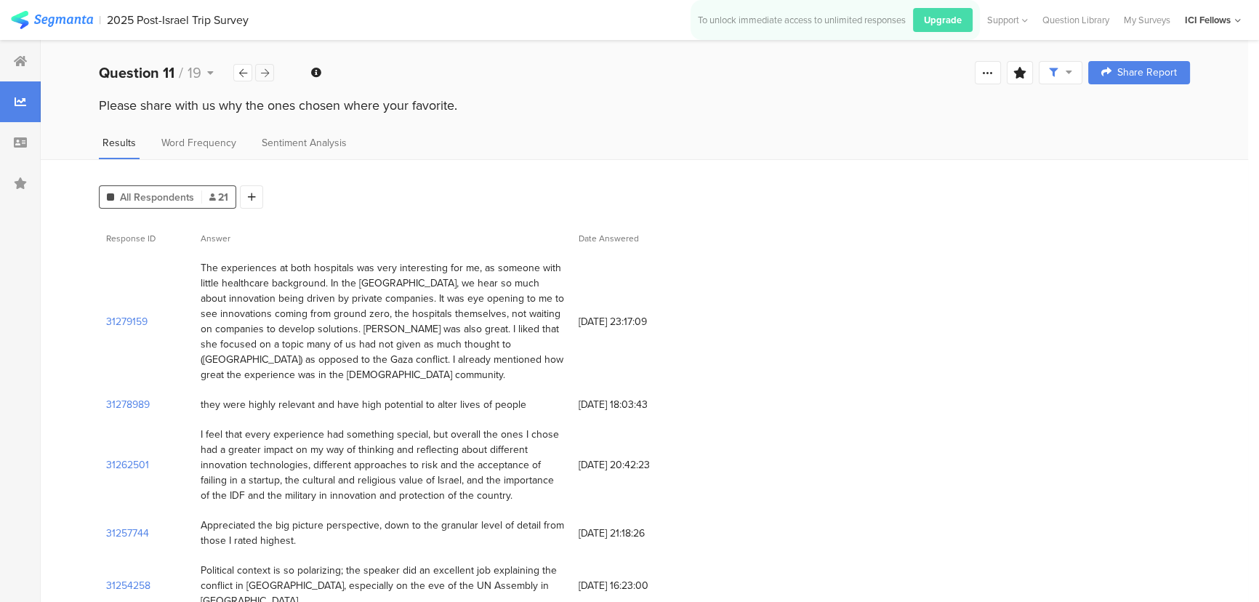
click at [265, 70] on icon at bounding box center [265, 72] width 8 height 9
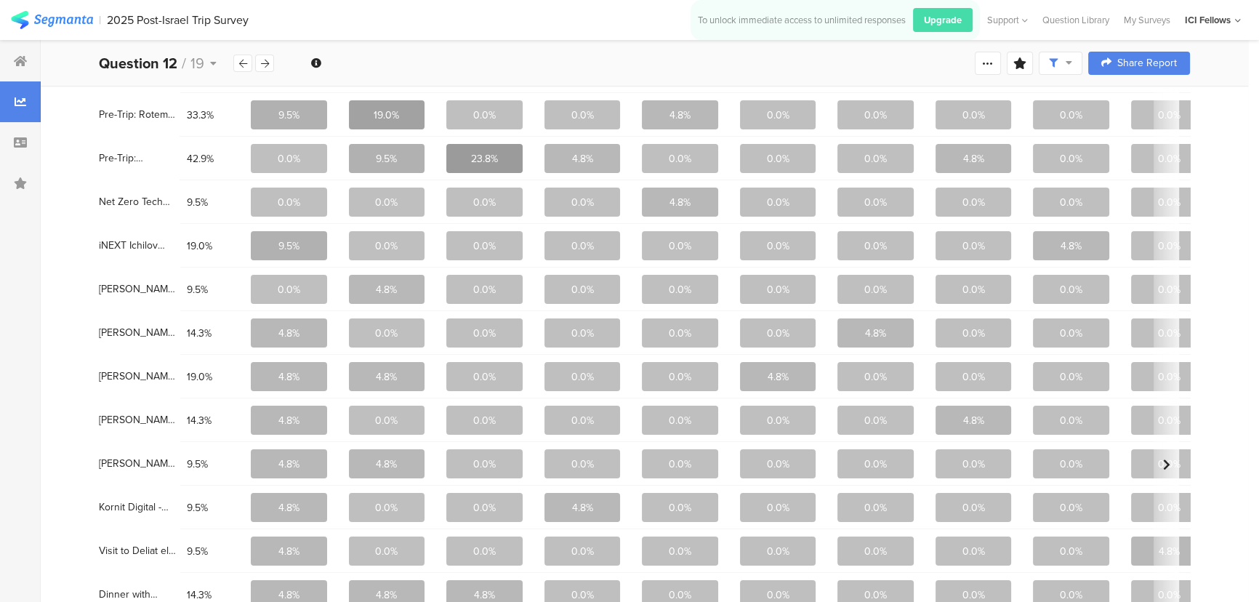
scroll to position [110, 0]
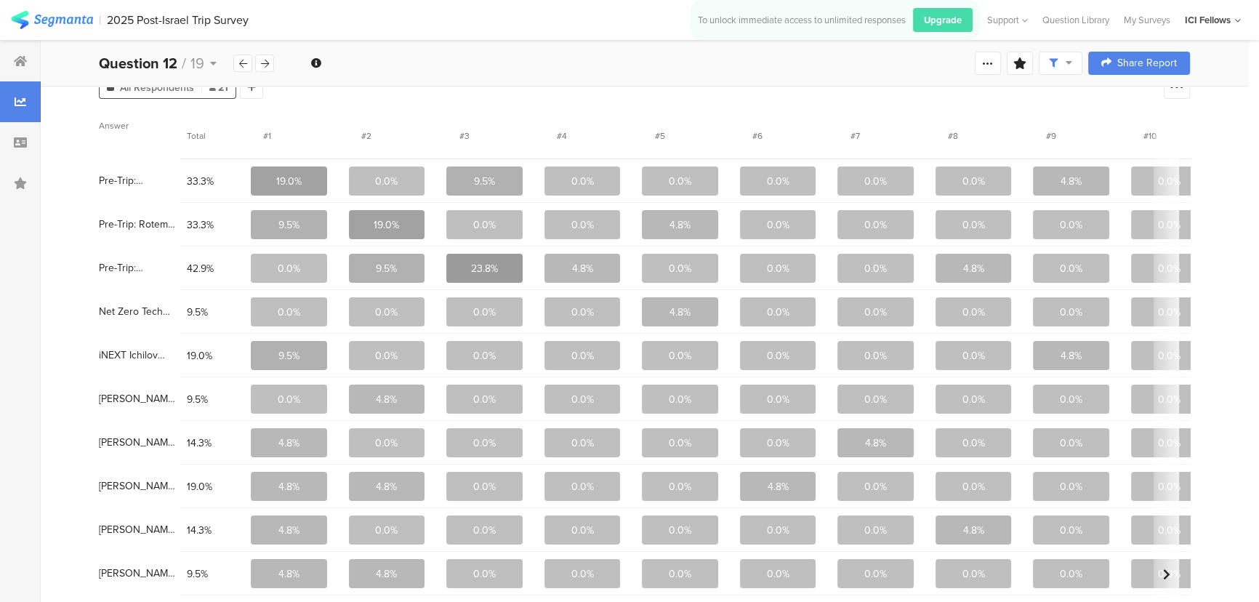
click at [209, 133] on span "Total" at bounding box center [216, 135] width 58 height 13
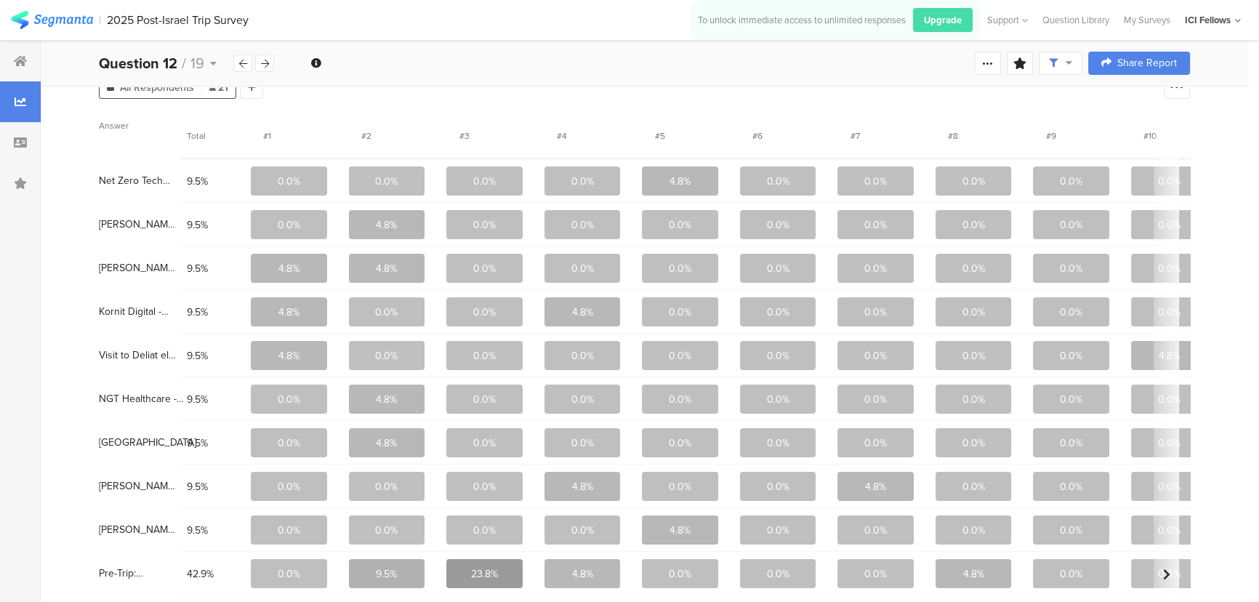
click at [233, 143] on section "Total" at bounding box center [212, 136] width 64 height 30
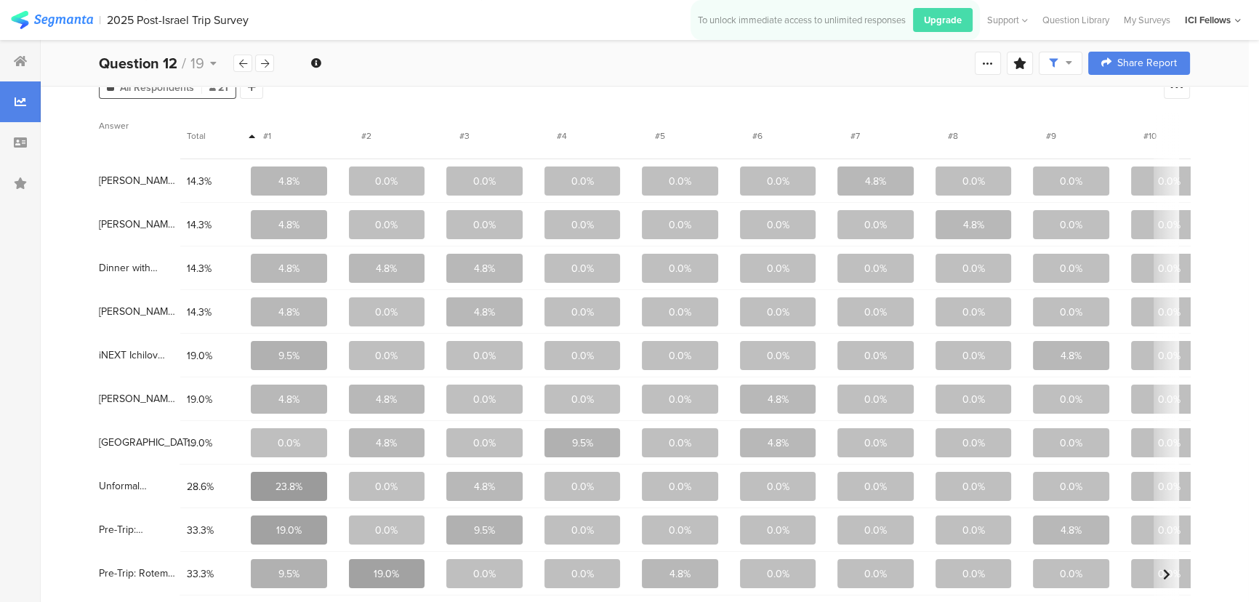
click at [249, 138] on icon at bounding box center [252, 137] width 7 height 10
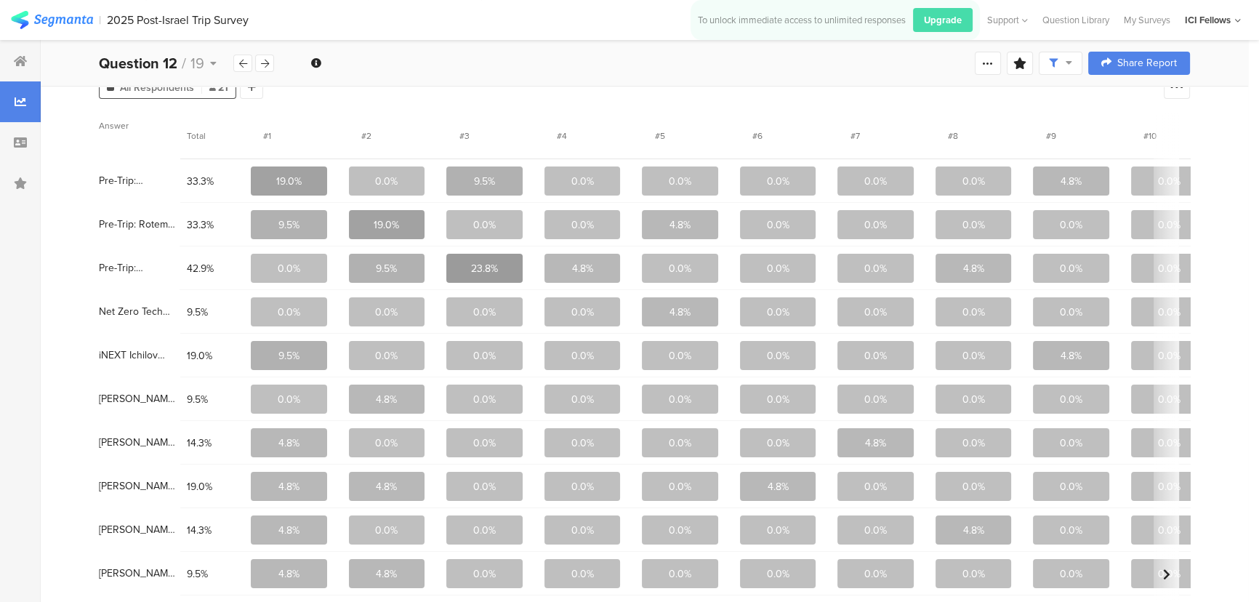
click at [234, 140] on span "Total" at bounding box center [216, 135] width 58 height 13
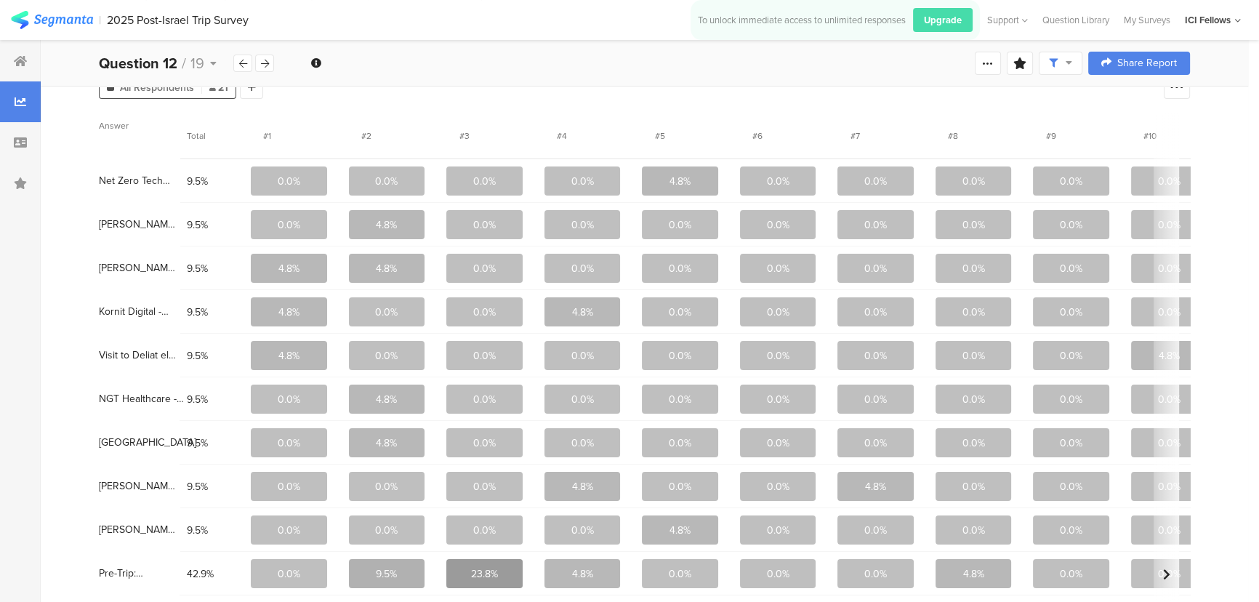
click at [214, 134] on span "Total" at bounding box center [216, 135] width 58 height 13
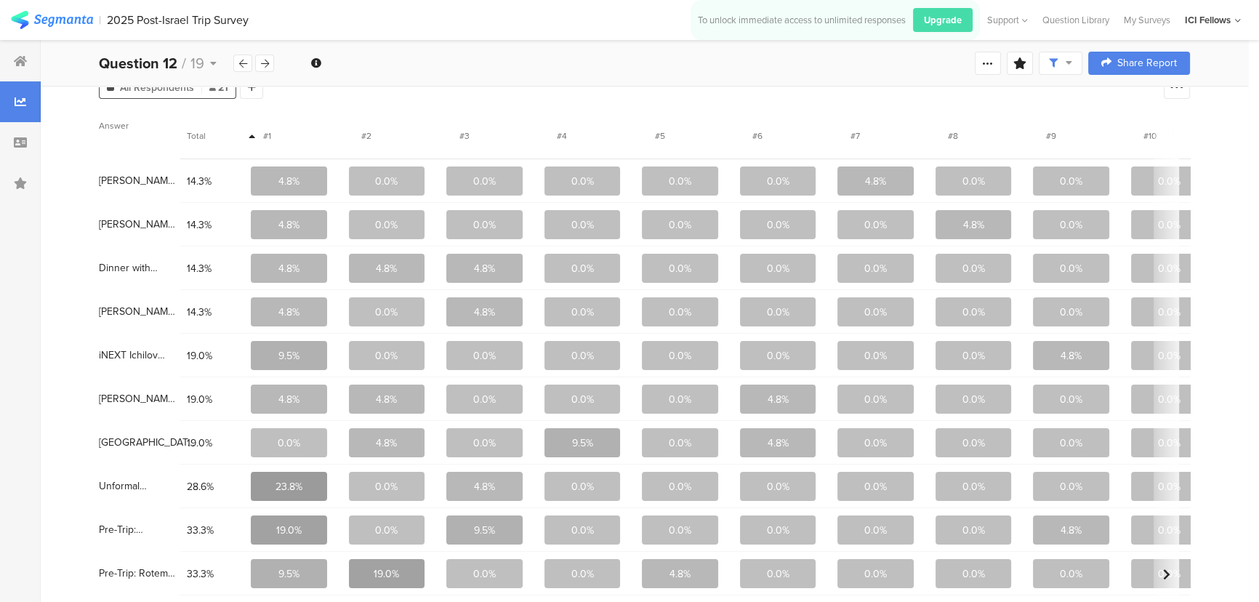
click at [214, 134] on span "Total" at bounding box center [216, 135] width 58 height 13
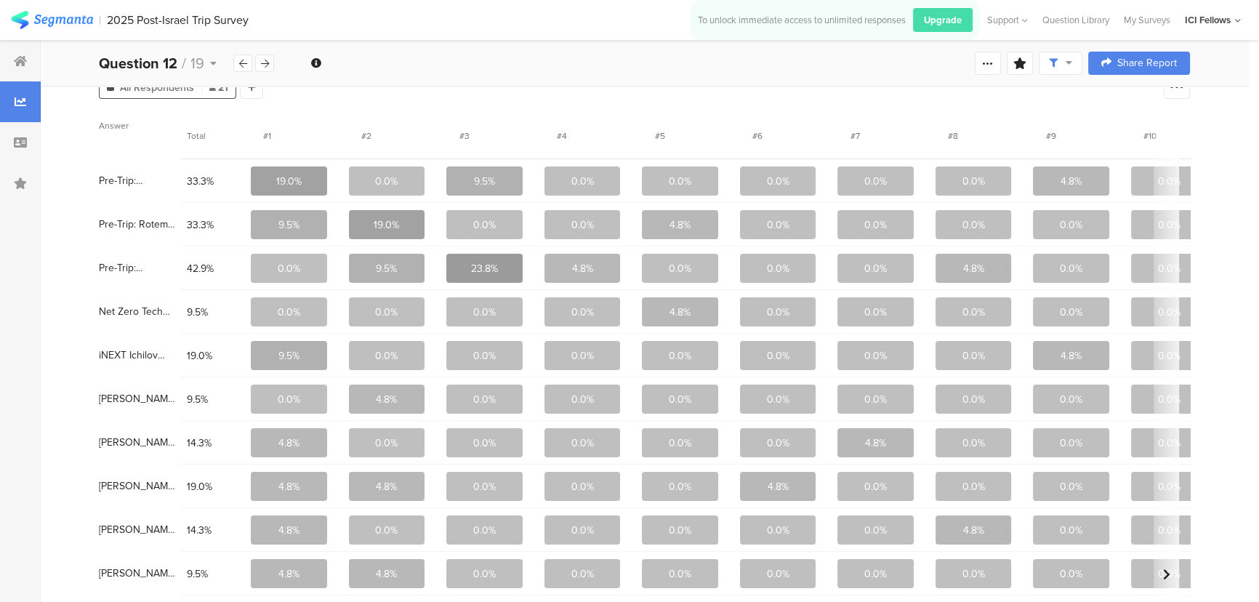
click at [204, 134] on span "Total" at bounding box center [216, 135] width 58 height 13
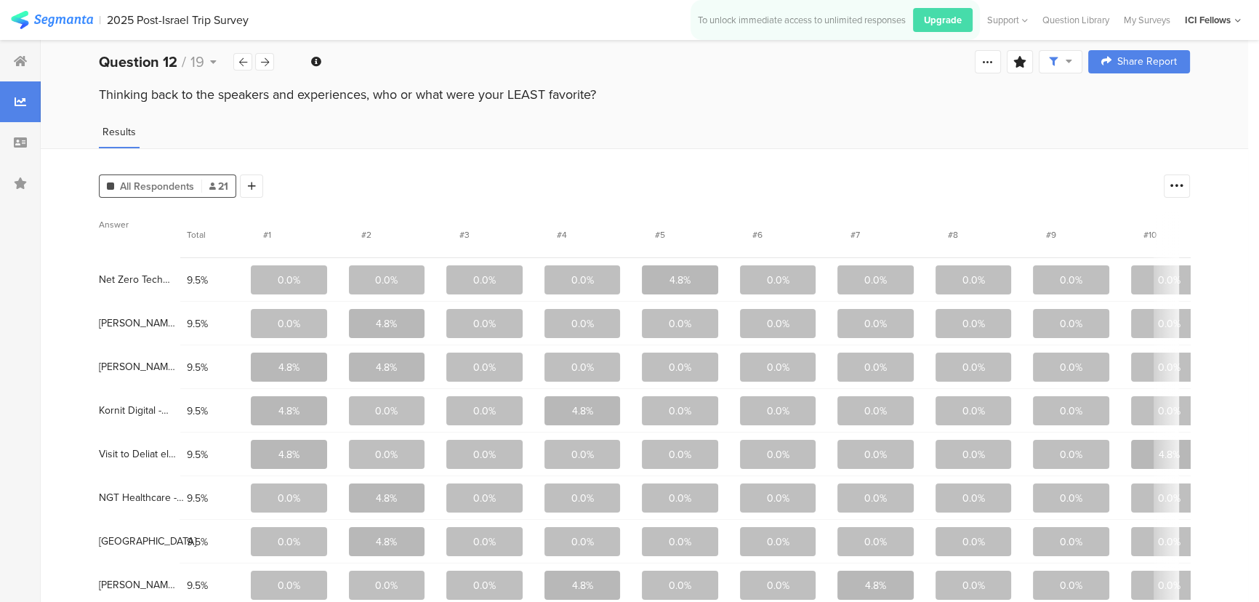
scroll to position [0, 0]
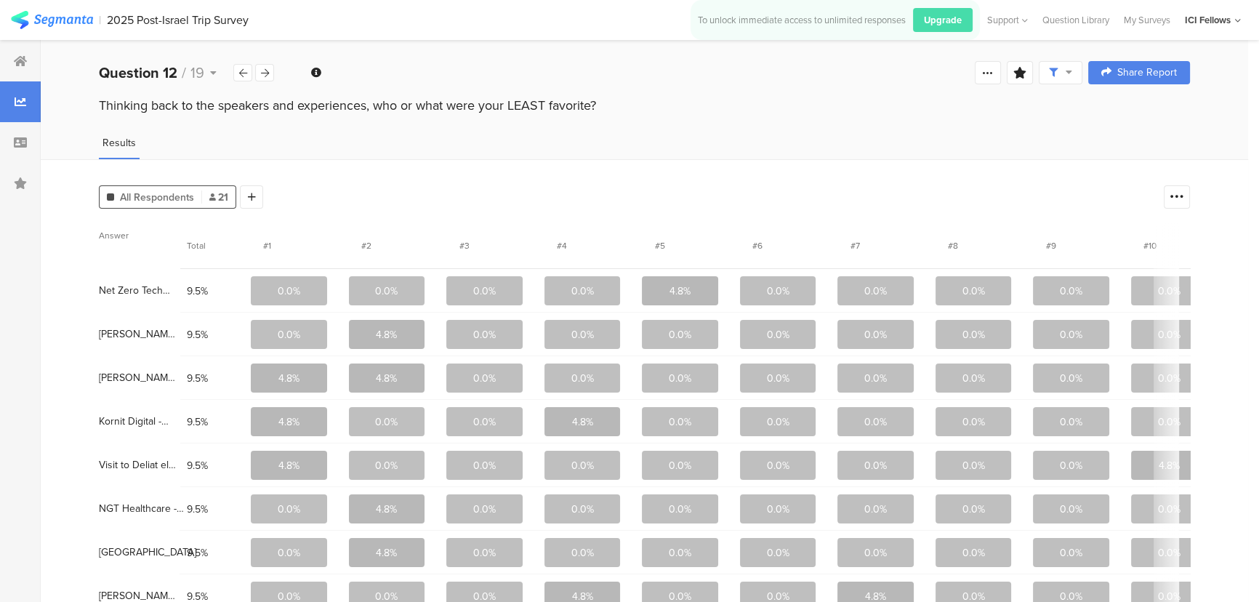
click at [204, 243] on span "Total" at bounding box center [196, 245] width 19 height 13
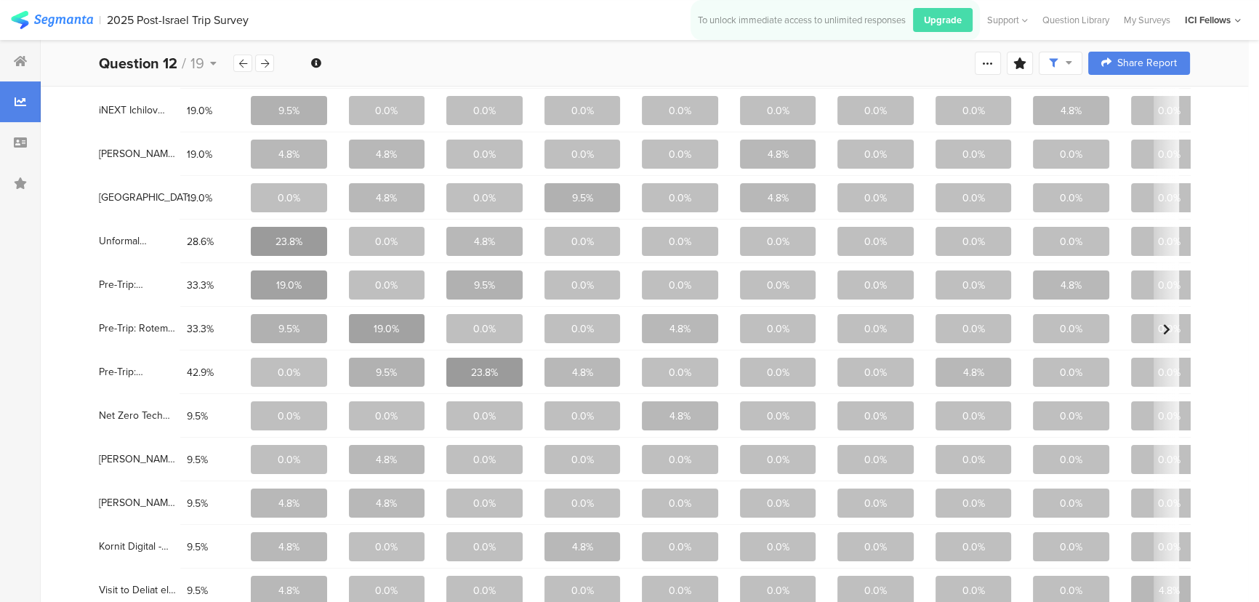
scroll to position [354, 0]
click at [122, 246] on span "Unformal interaction with Haim Motzan at dinner" at bounding box center [138, 242] width 79 height 10
click at [134, 237] on span "Unformal interaction with Haim Motzan at dinner" at bounding box center [138, 242] width 79 height 10
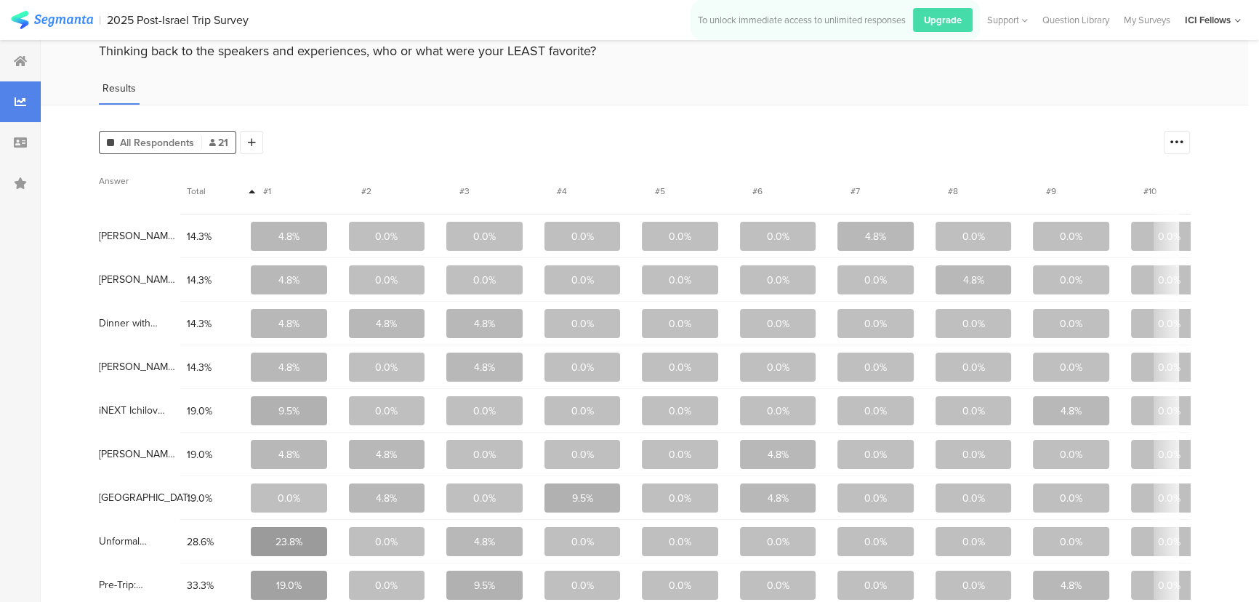
scroll to position [23, 0]
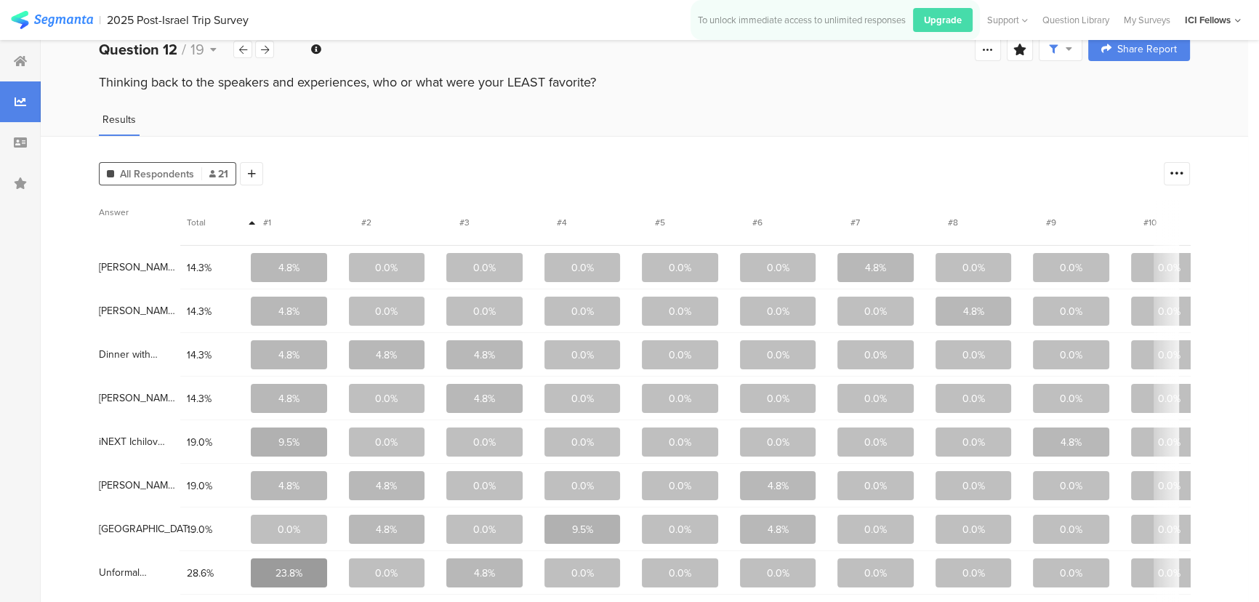
click at [145, 350] on span "Dinner with [PERSON_NAME] Founder - [PERSON_NAME]" at bounding box center [138, 355] width 79 height 10
drag, startPoint x: 149, startPoint y: 353, endPoint x: 97, endPoint y: 348, distance: 52.5
copy span "Dinner with"
click at [135, 361] on div "Dinner with [PERSON_NAME] Founder - [PERSON_NAME]" at bounding box center [139, 355] width 81 height 44
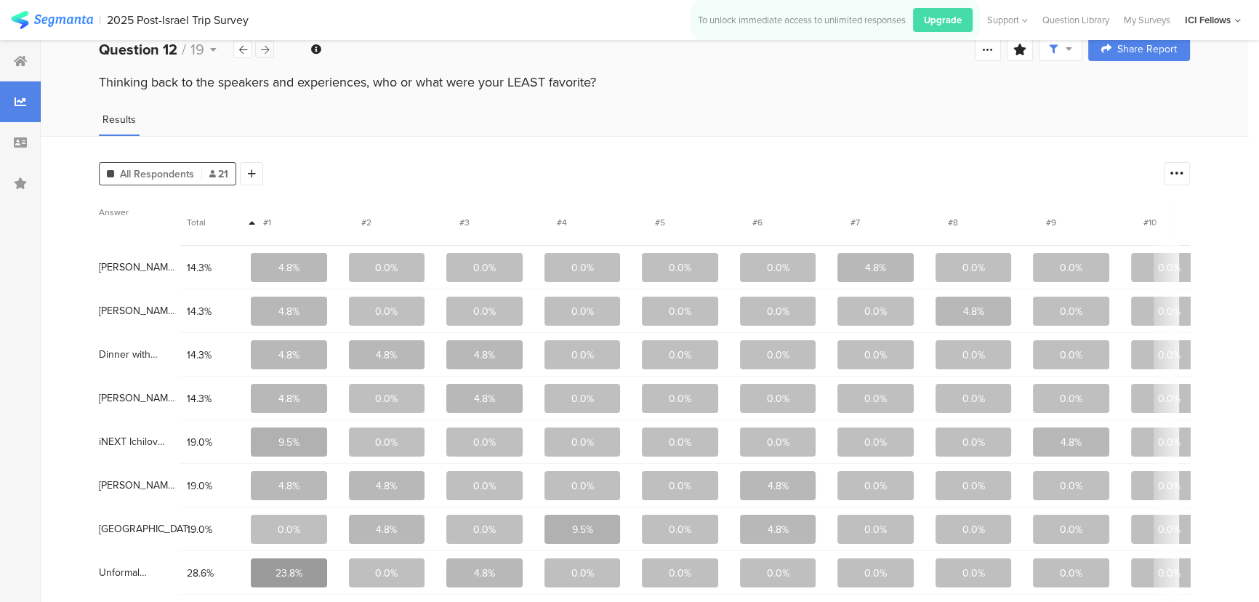
click at [269, 52] on div at bounding box center [264, 49] width 19 height 17
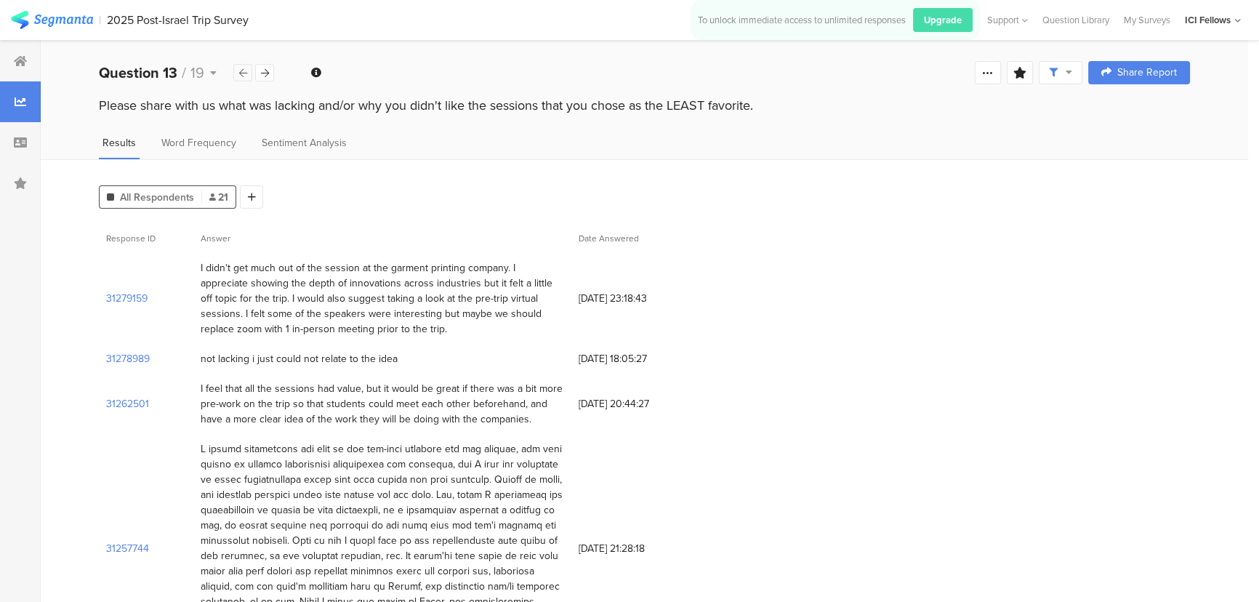
click at [235, 70] on div at bounding box center [242, 72] width 19 height 17
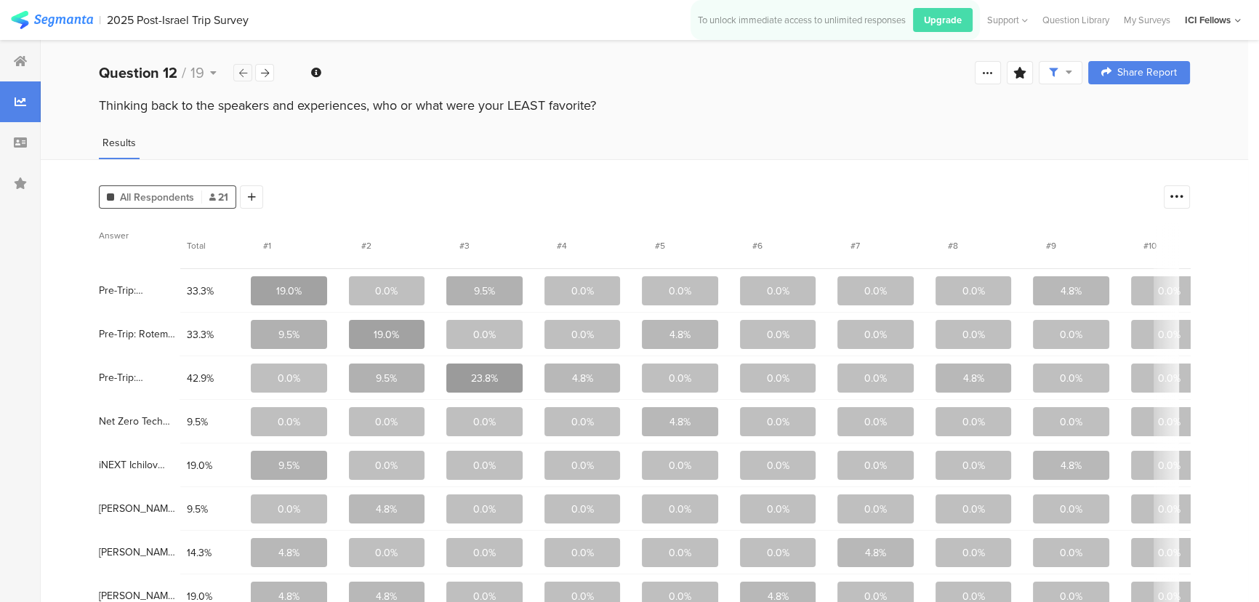
click at [235, 70] on div at bounding box center [242, 72] width 19 height 17
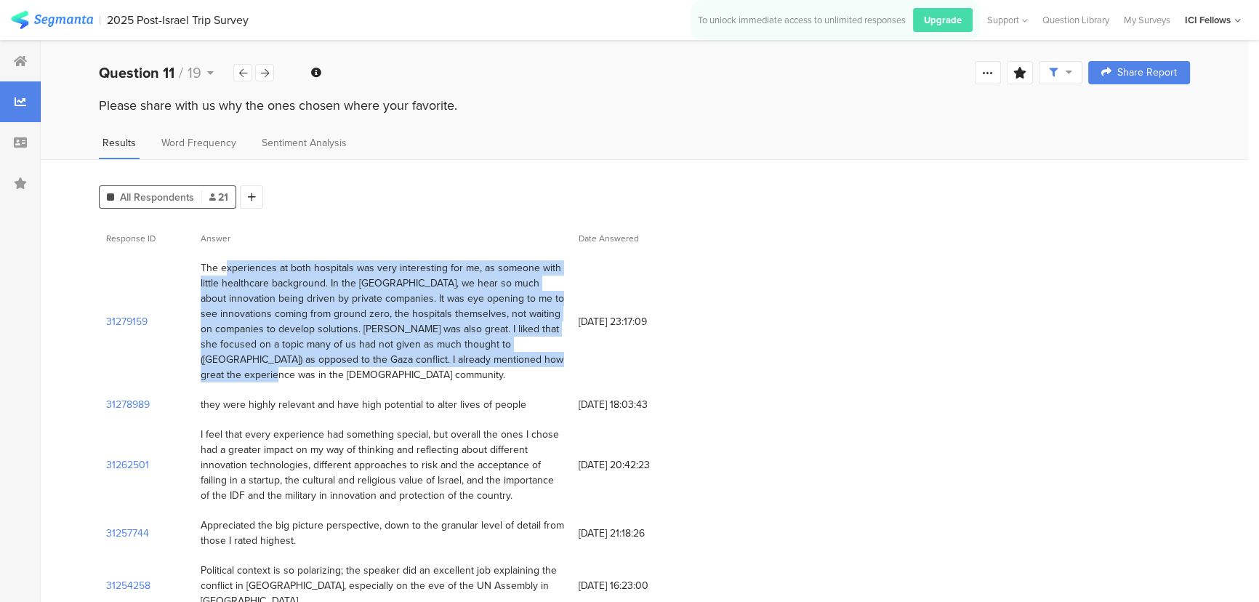
drag, startPoint x: 202, startPoint y: 266, endPoint x: 501, endPoint y: 361, distance: 313.5
click at [501, 361] on div "The experiences at both hospitals was very interesting for me, as someone with …" at bounding box center [382, 321] width 363 height 122
copy div "The experiences at both hospitals was very interesting for me, as someone with …"
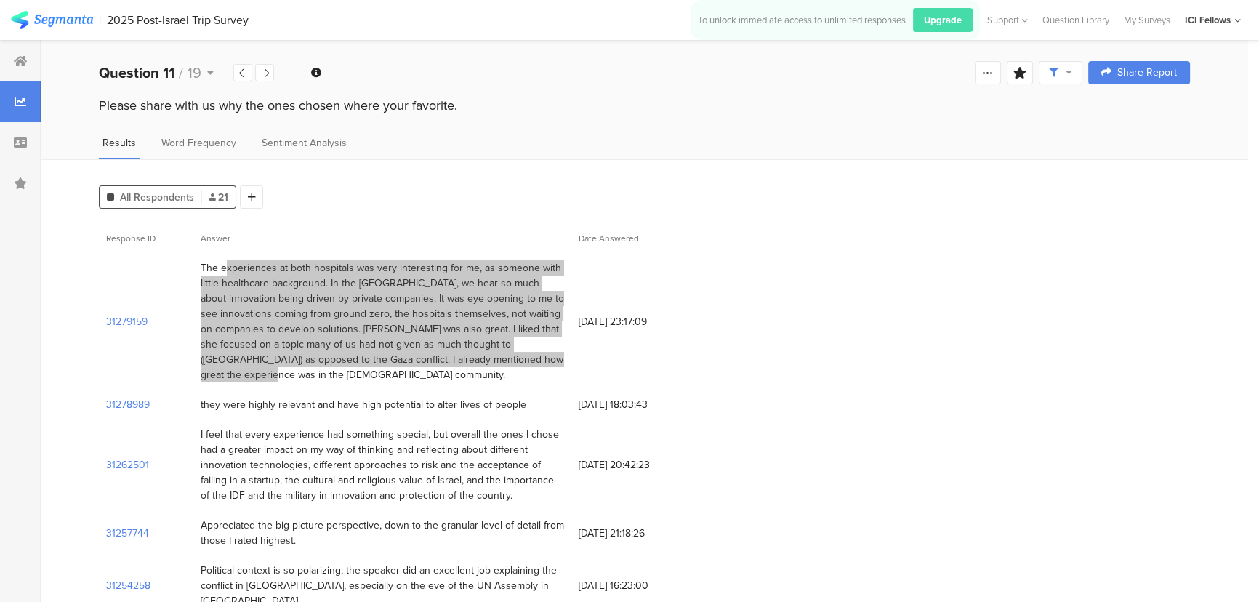
scroll to position [110, 0]
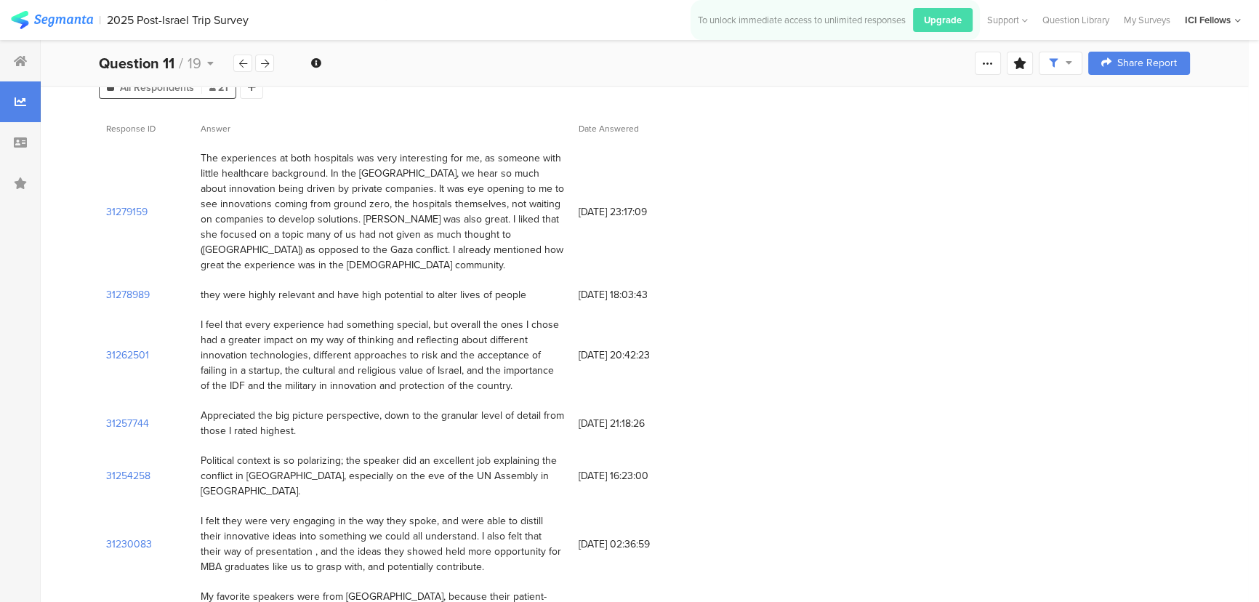
click at [439, 287] on div "they were highly relevant and have high potential to alter lives of people" at bounding box center [364, 294] width 326 height 15
drag, startPoint x: 502, startPoint y: 369, endPoint x: 196, endPoint y: 305, distance: 311.8
click at [197, 310] on div "I feel that every experience had something special, but overall the ones I chos…" at bounding box center [382, 355] width 378 height 91
copy div "I feel that every experience had something special, but overall the ones I chos…"
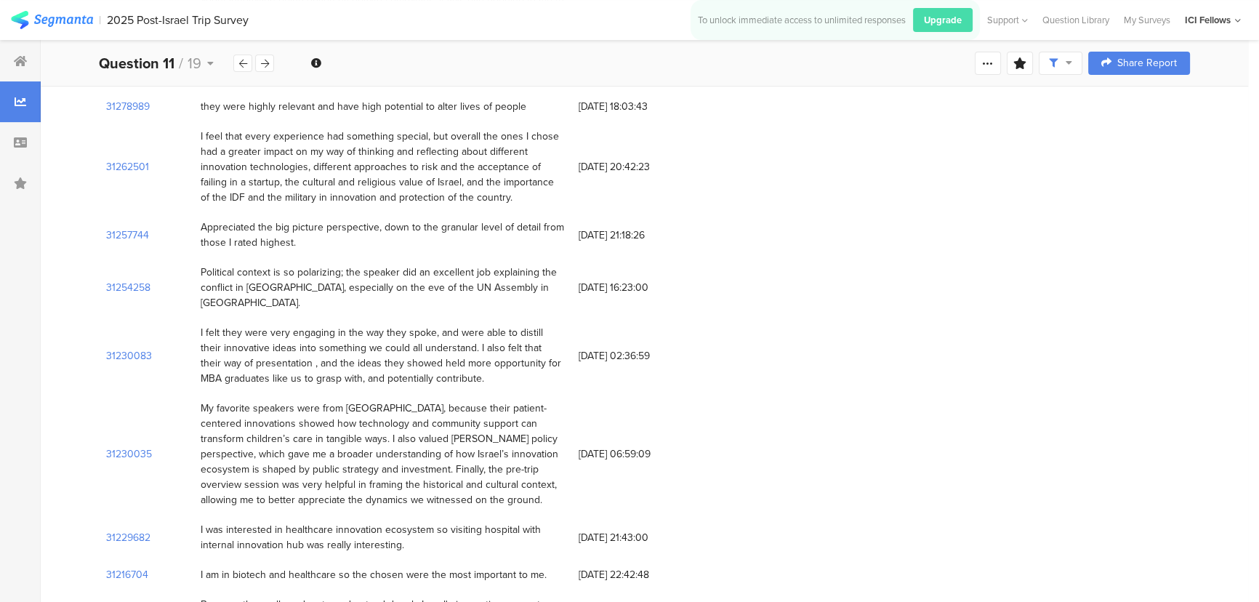
scroll to position [330, 0]
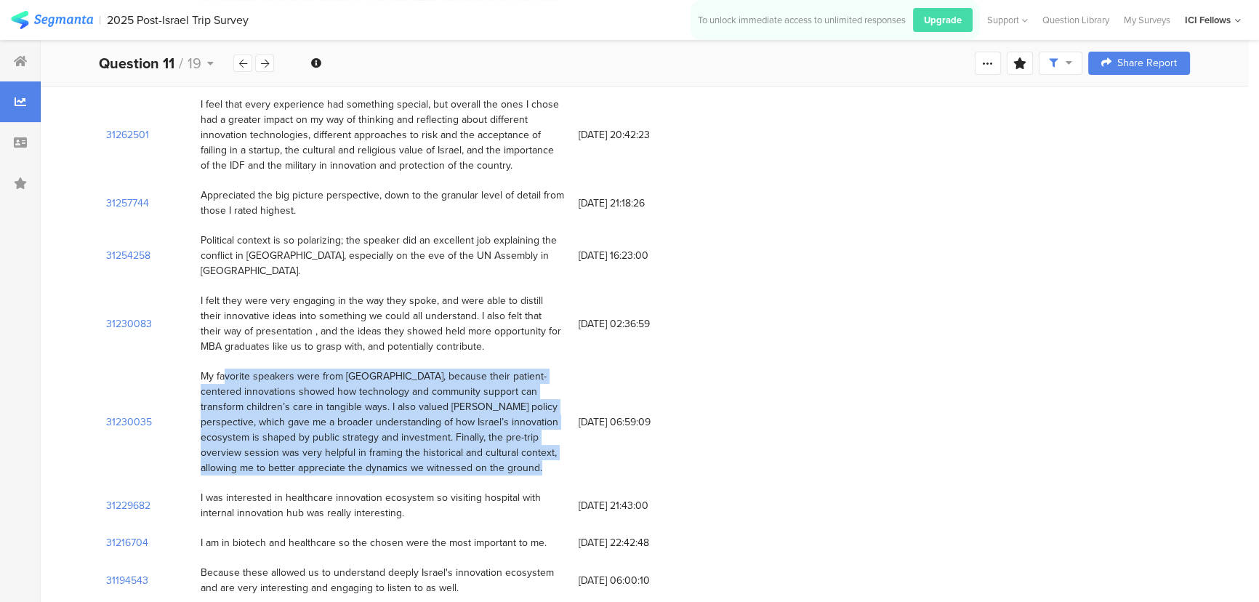
drag, startPoint x: 204, startPoint y: 343, endPoint x: 475, endPoint y: 436, distance: 286.6
click at [475, 436] on div "My favorite speakers were from Alyn Hospital, because their patient-centered in…" at bounding box center [382, 422] width 363 height 107
copy div "My favorite speakers were from Alyn Hospital, because their patient-centered in…"
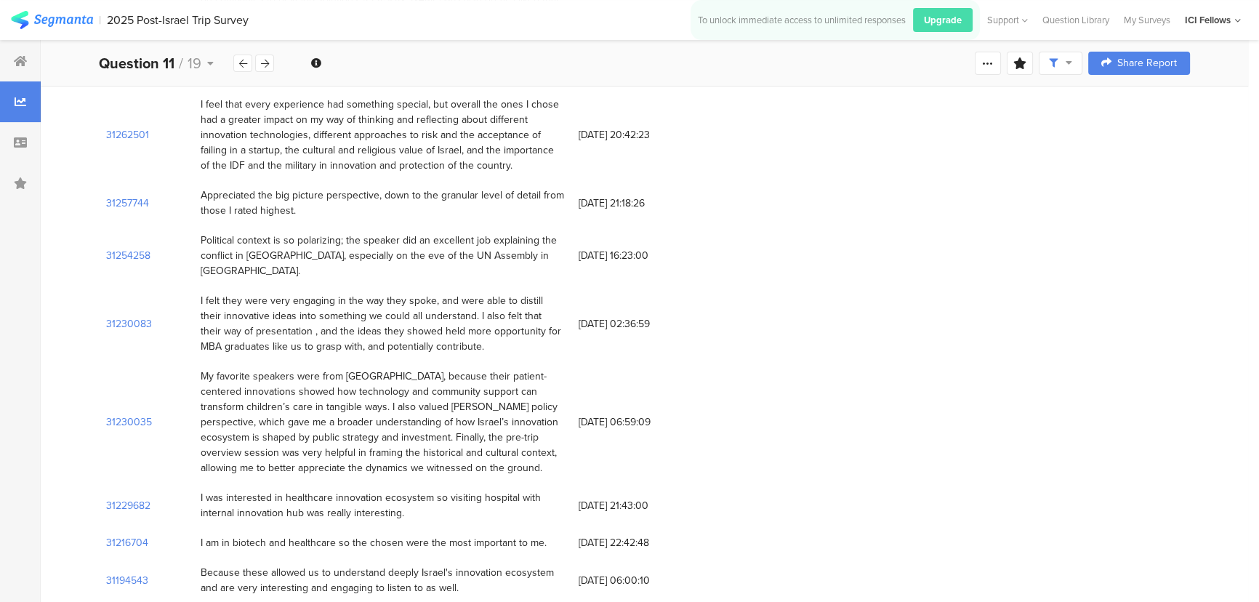
click at [323, 293] on div "I felt they were very engaging in the way they spoke, and were able to distill …" at bounding box center [382, 323] width 363 height 61
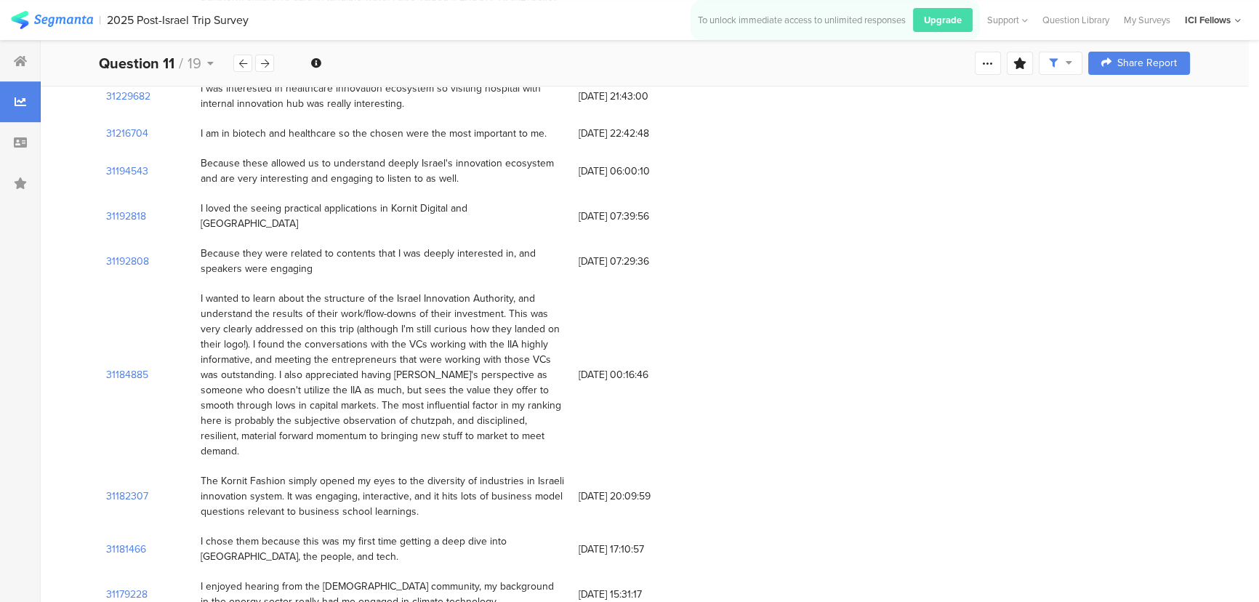
scroll to position [770, 0]
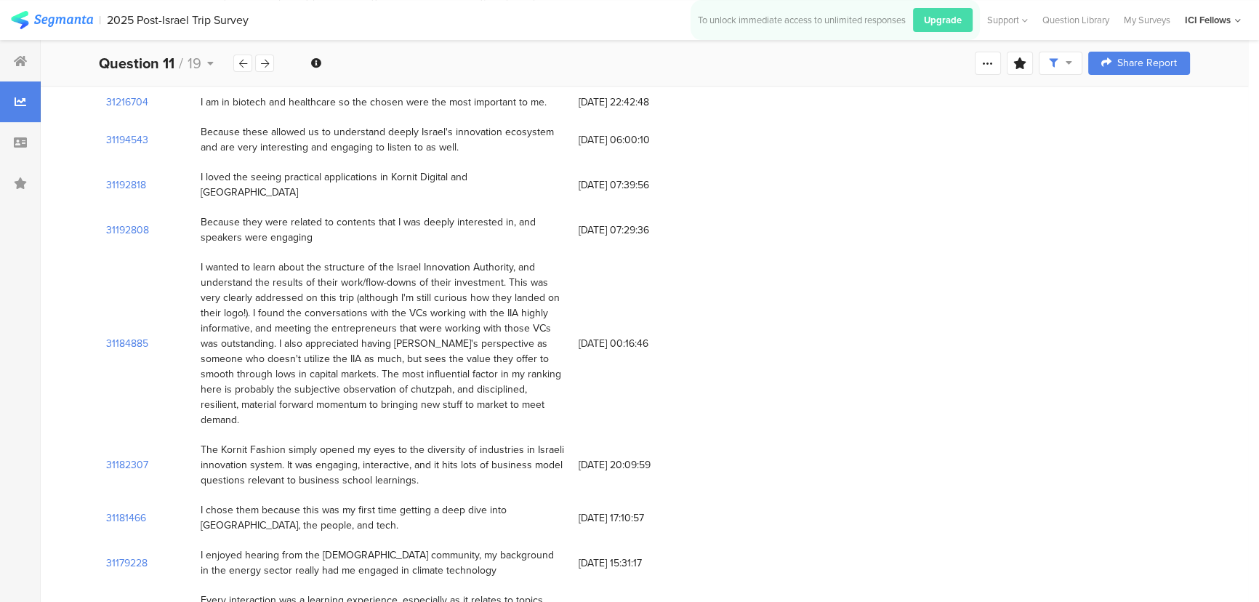
drag, startPoint x: 201, startPoint y: 383, endPoint x: 419, endPoint y: 419, distance: 220.2
click at [419, 442] on div "The Kornit Fashion simply opened my eyes to the diversity of industries in Isra…" at bounding box center [382, 465] width 363 height 46
copy div "The Kornit Fashion simply opened my eyes to the diversity of industries in Isra…"
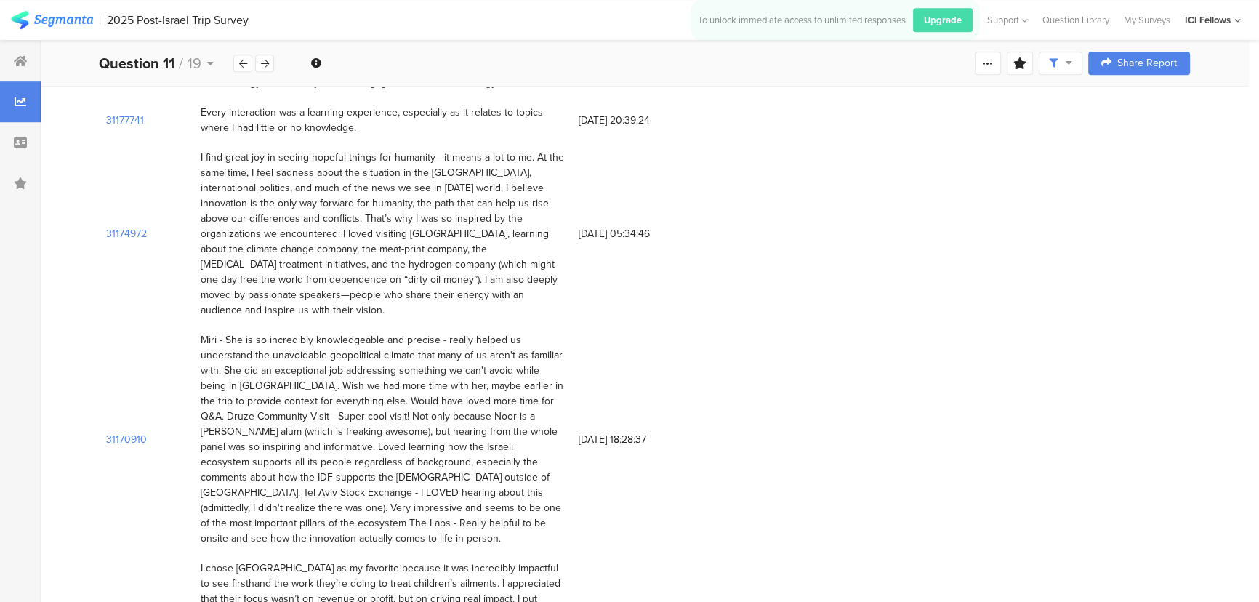
scroll to position [1288, 0]
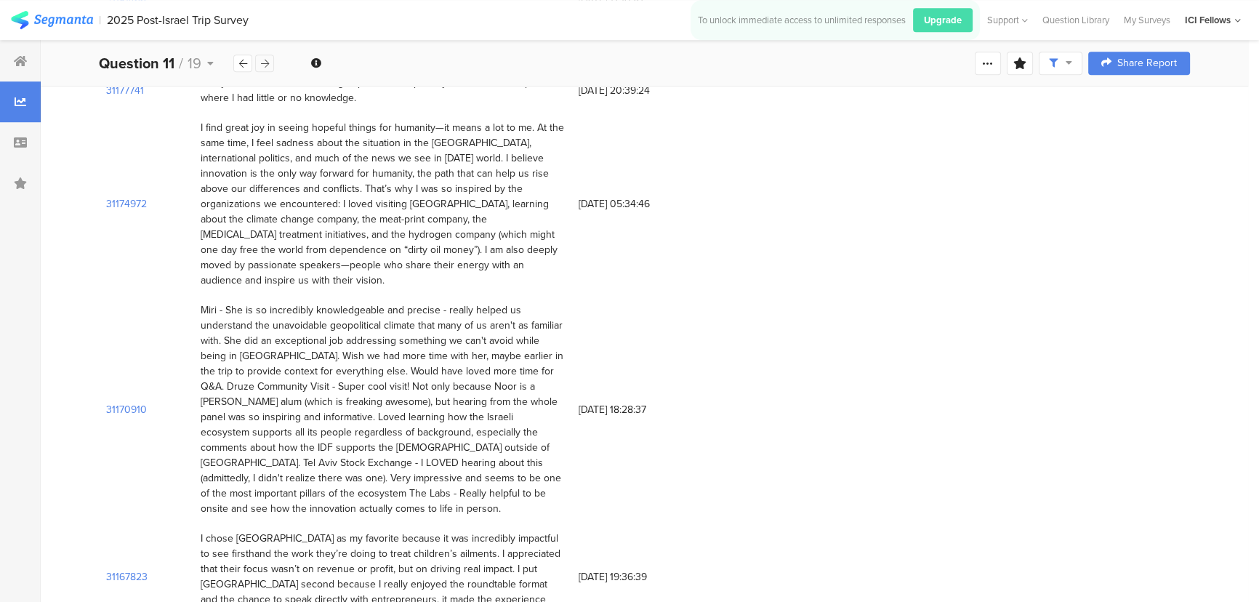
click at [257, 61] on div at bounding box center [264, 63] width 19 height 17
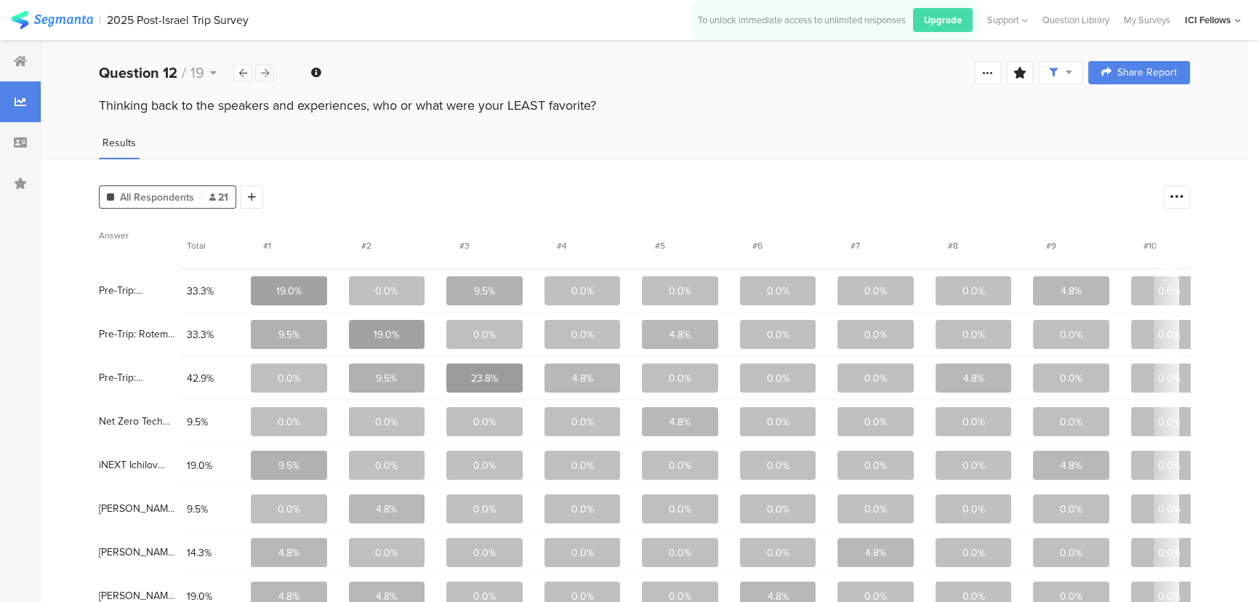
click at [268, 76] on icon at bounding box center [265, 72] width 8 height 9
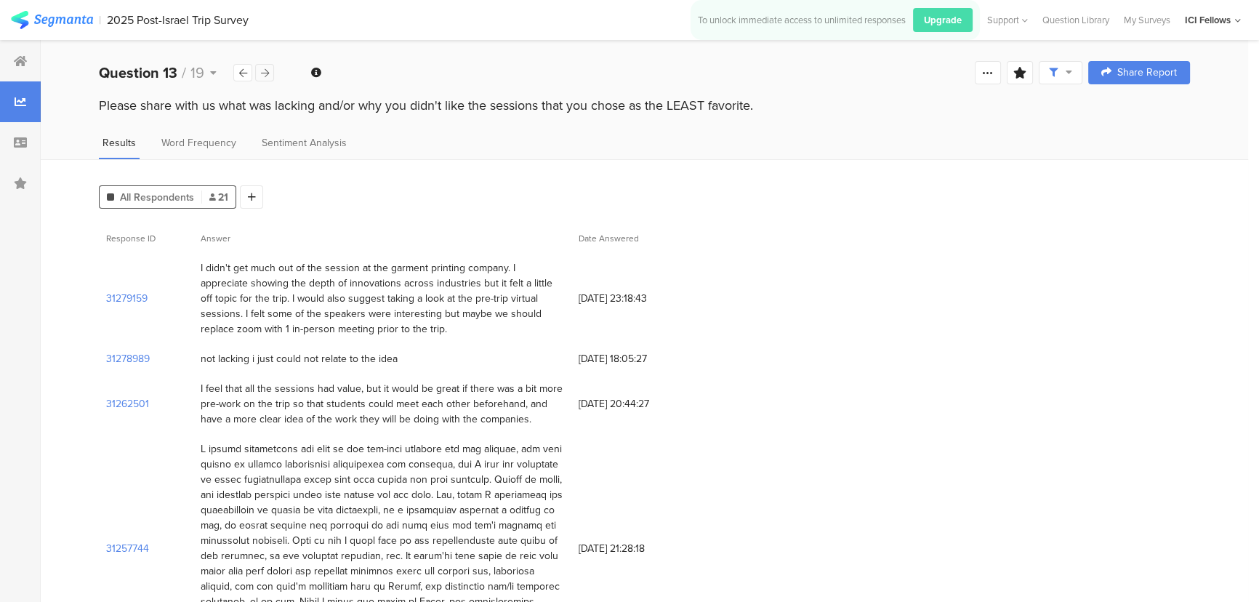
click at [268, 76] on icon at bounding box center [265, 72] width 8 height 9
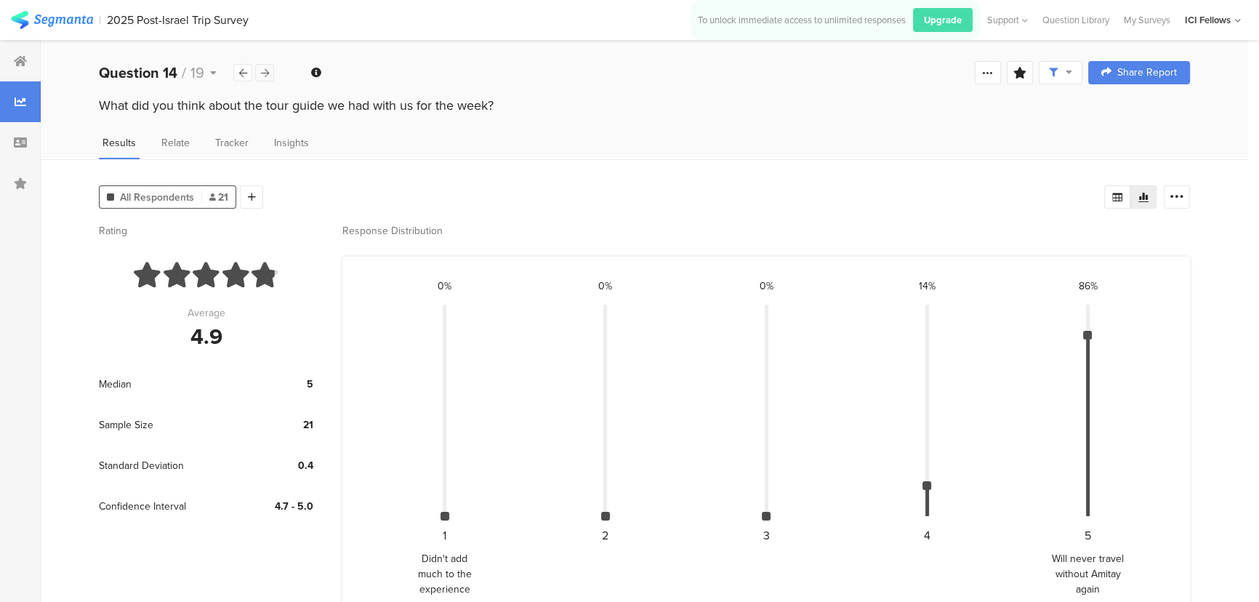
click at [263, 79] on div at bounding box center [264, 72] width 19 height 17
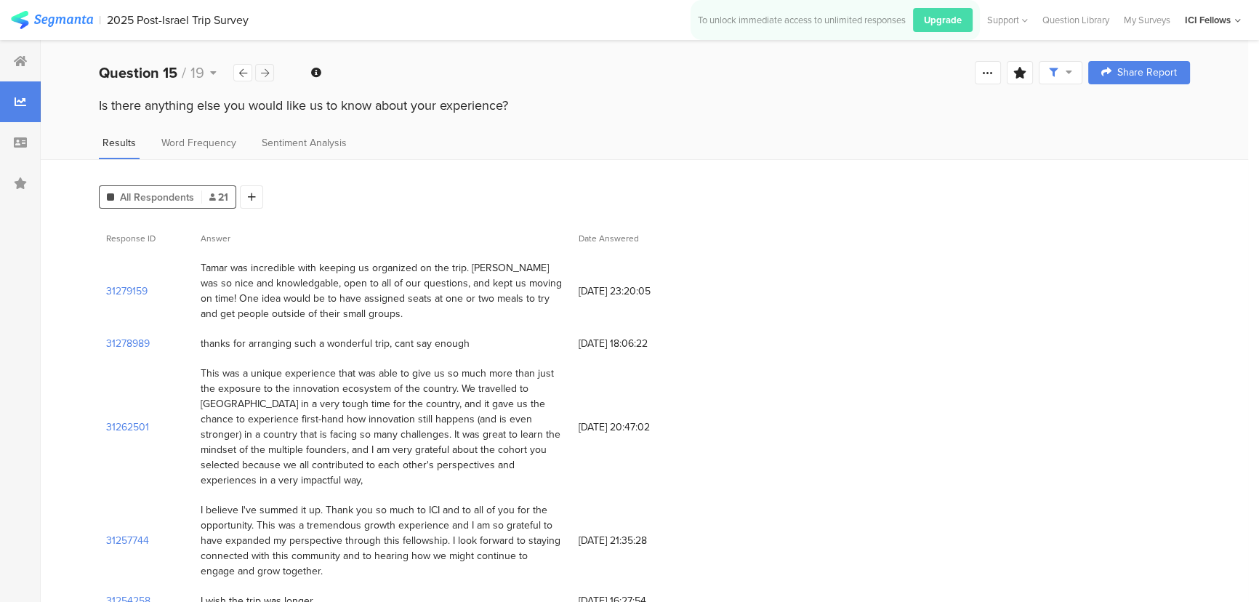
click at [263, 79] on div at bounding box center [264, 72] width 19 height 17
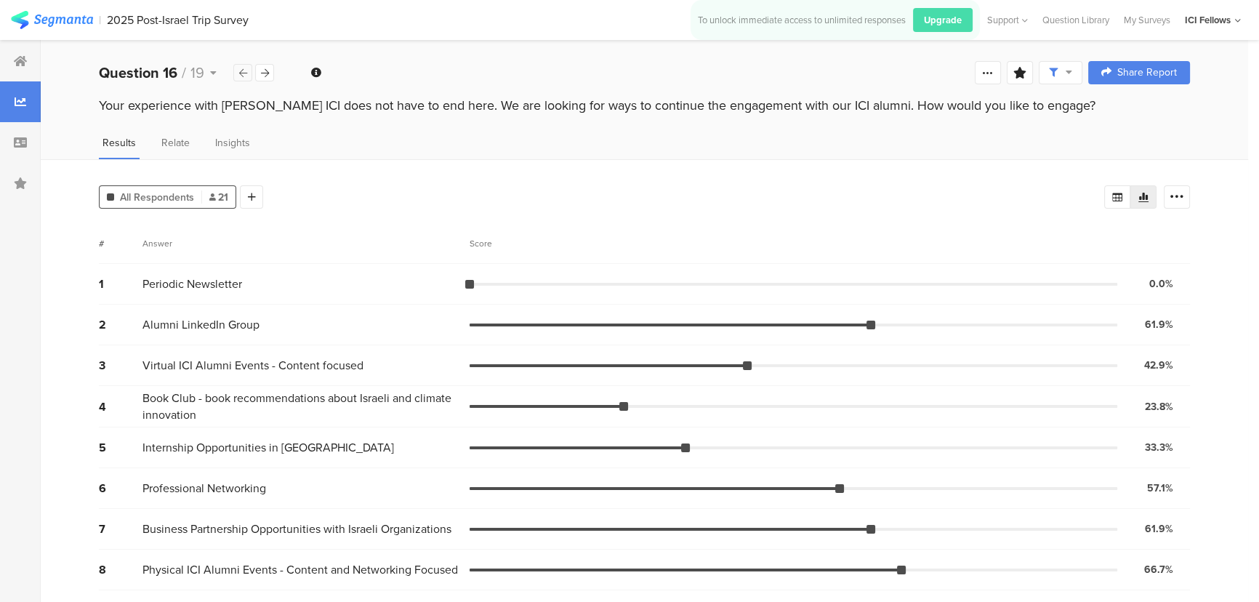
click at [242, 78] on div at bounding box center [242, 72] width 19 height 17
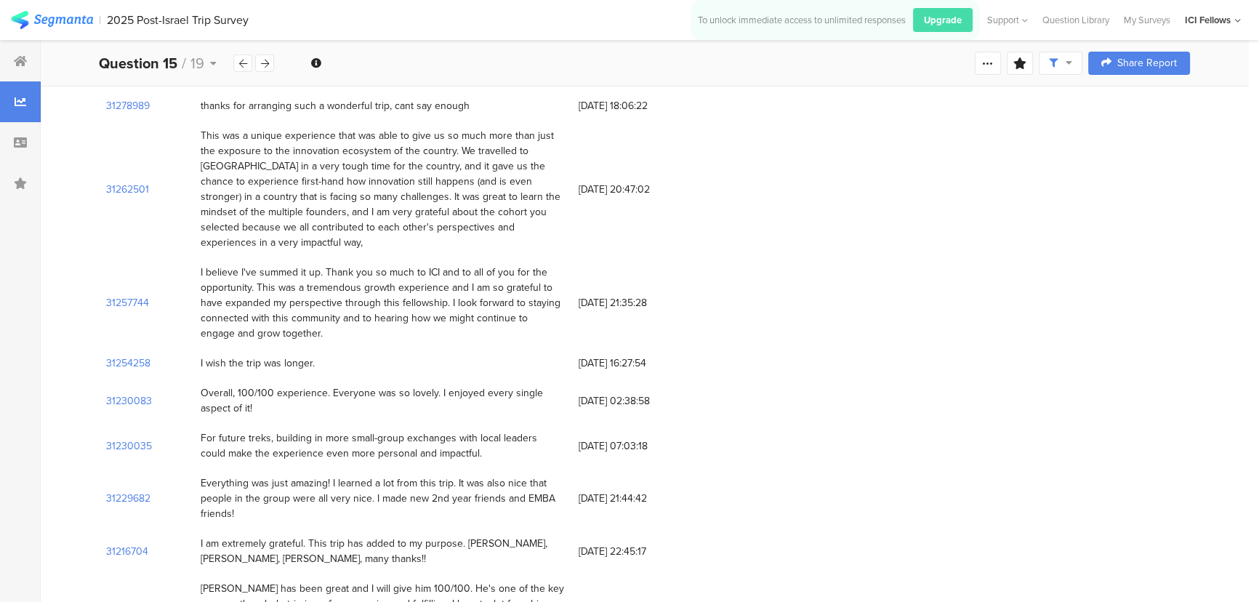
scroll to position [330, 0]
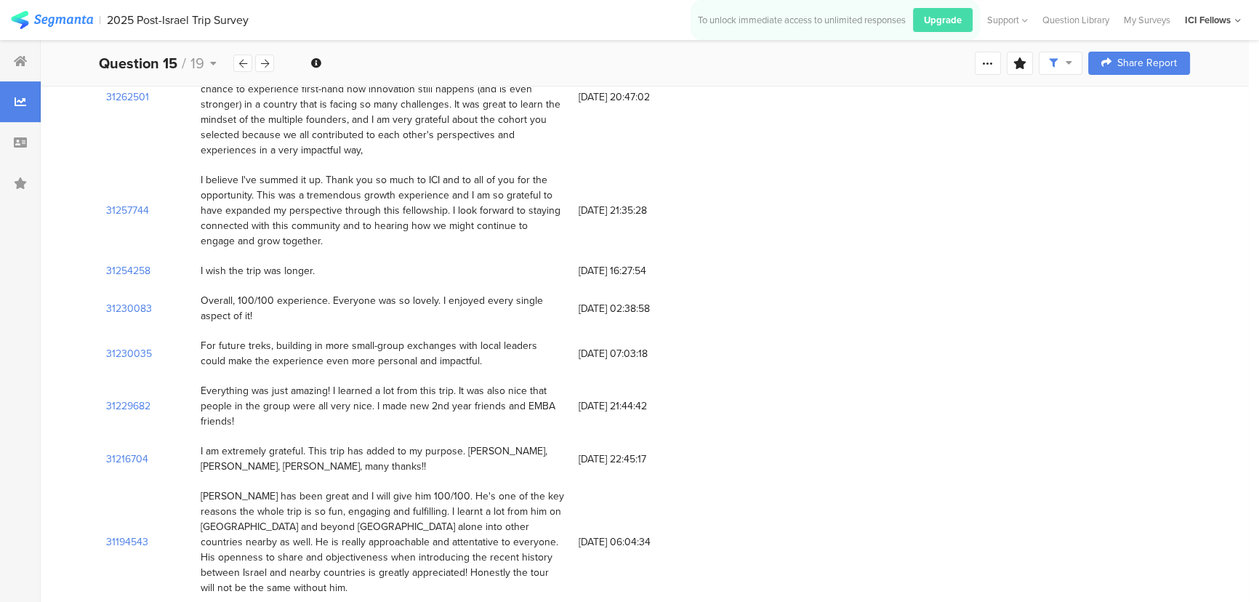
click at [261, 62] on icon at bounding box center [265, 63] width 8 height 9
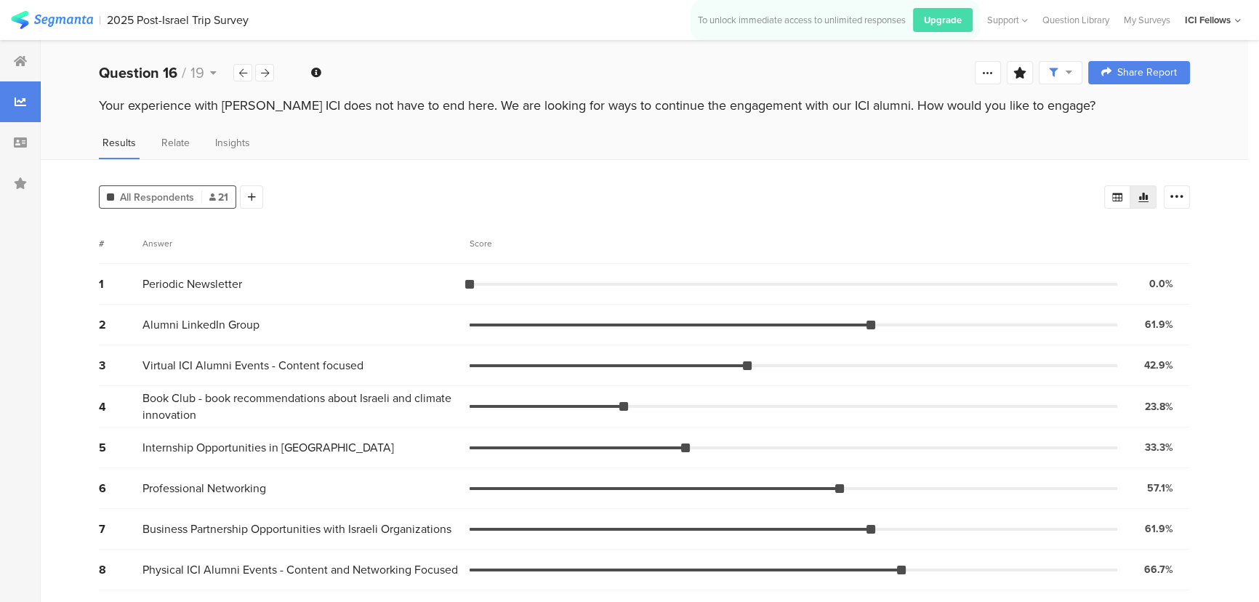
click at [261, 63] on div "Question 16 / 19" at bounding box center [187, 73] width 176 height 22
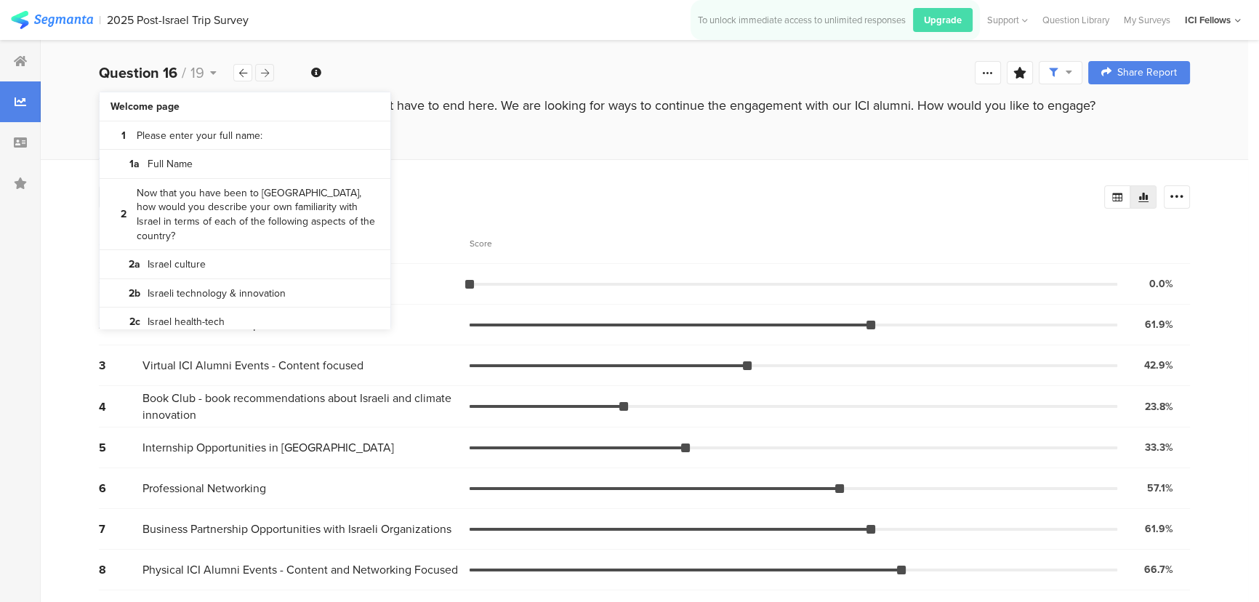
click at [260, 68] on div at bounding box center [264, 72] width 19 height 17
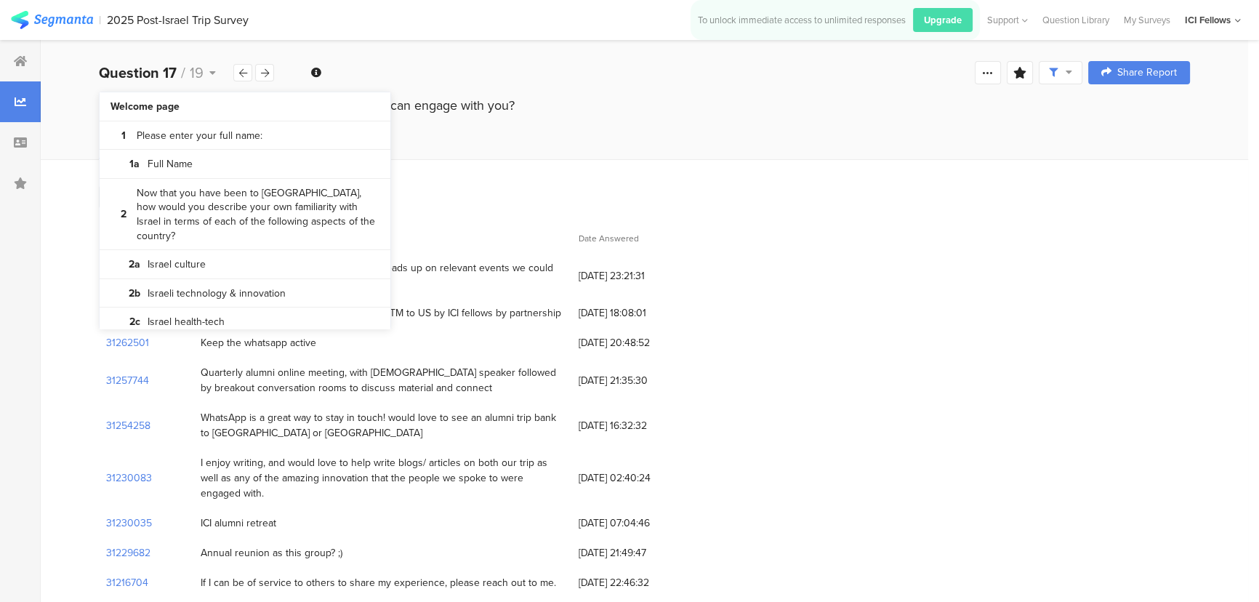
click at [402, 51] on div "Question 17 / 19 Confidence Level 95 % Preview survey Edit survey Export Result…" at bounding box center [644, 72] width 1207 height 47
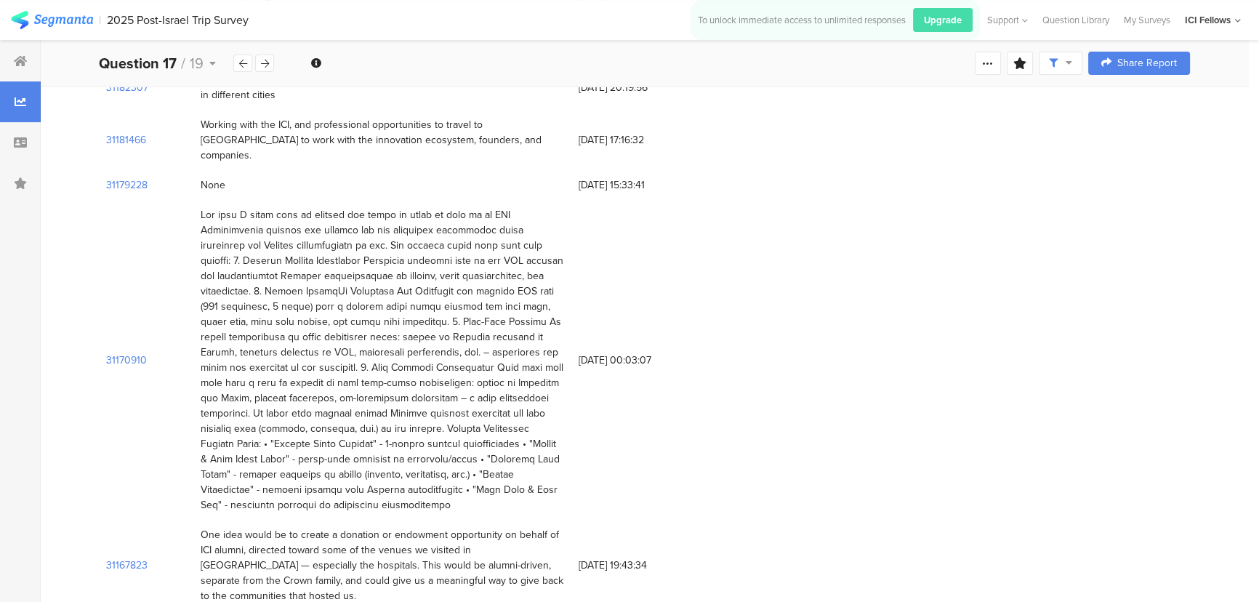
scroll to position [758, 0]
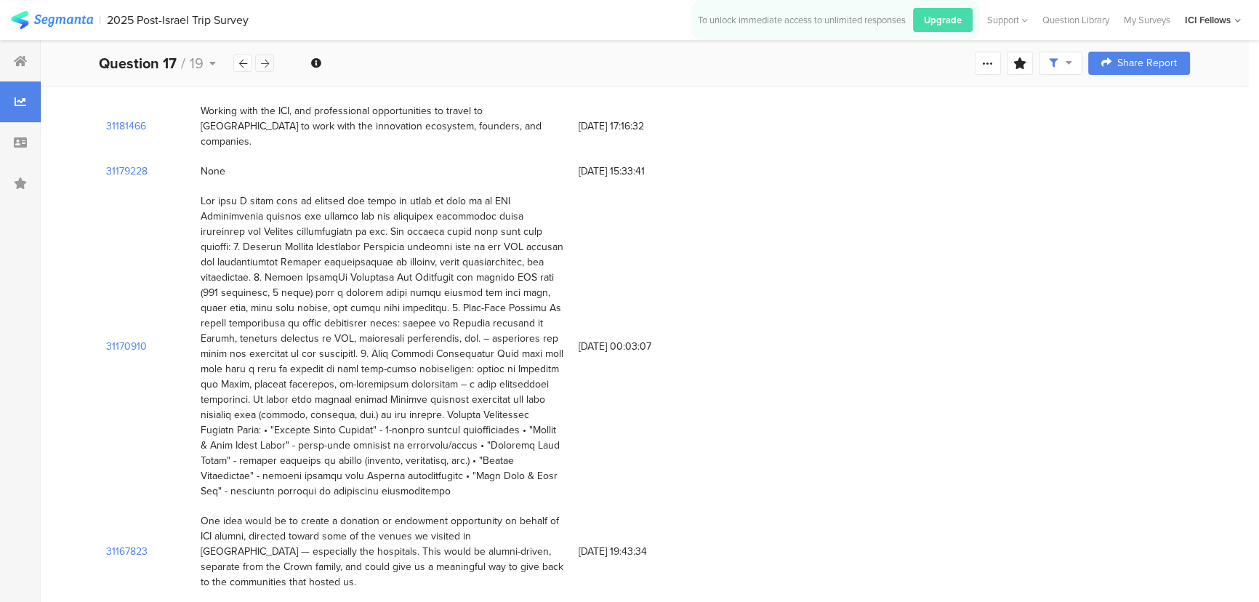
click at [265, 61] on icon at bounding box center [265, 63] width 8 height 9
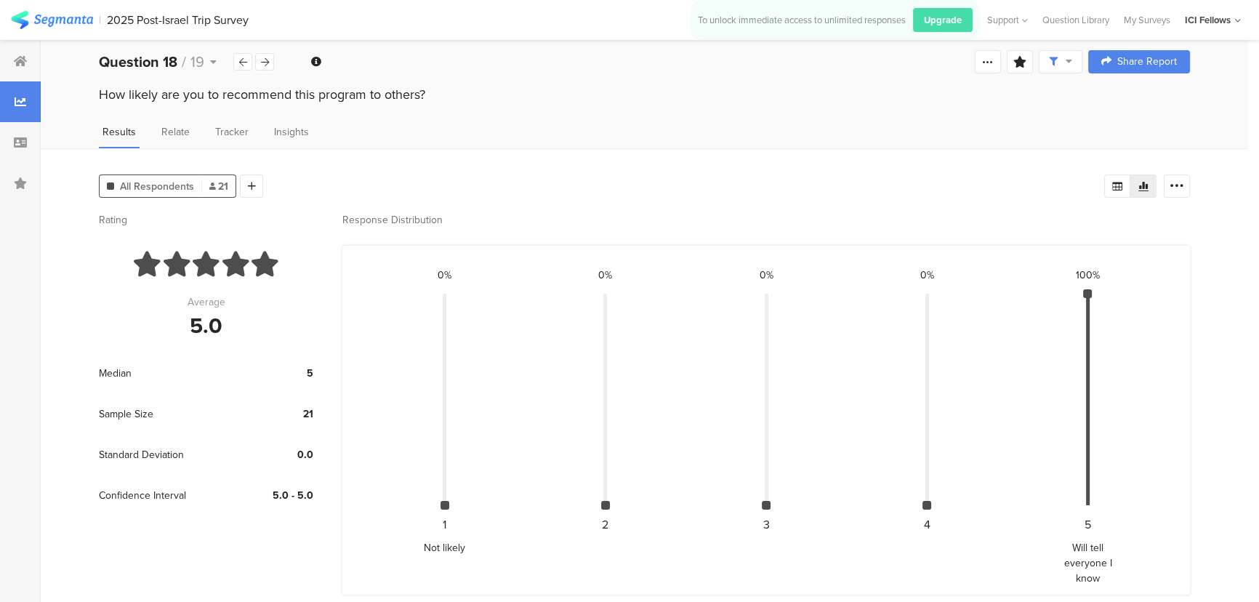
scroll to position [15, 0]
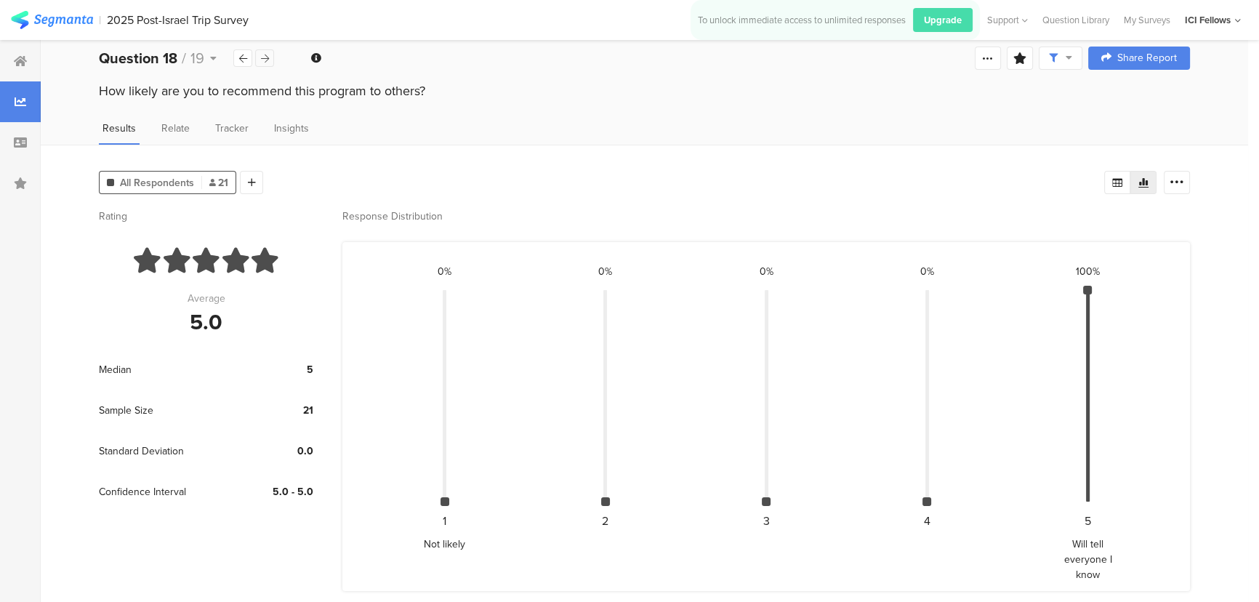
click at [262, 51] on div at bounding box center [264, 57] width 19 height 17
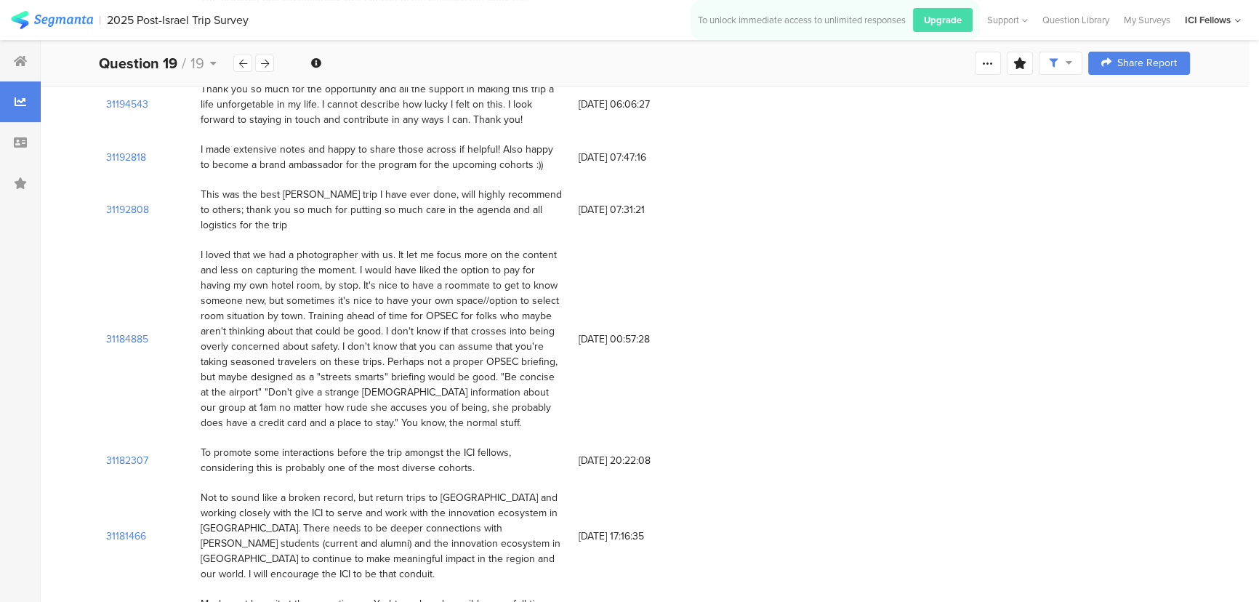
scroll to position [969, 0]
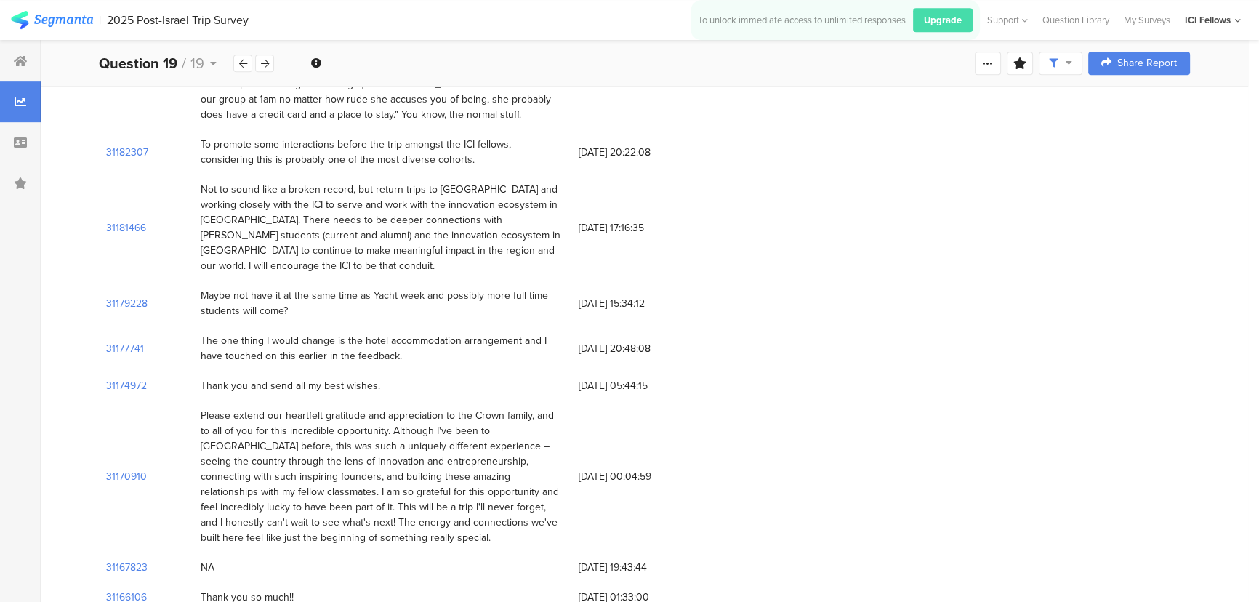
click at [26, 94] on div at bounding box center [20, 101] width 41 height 41
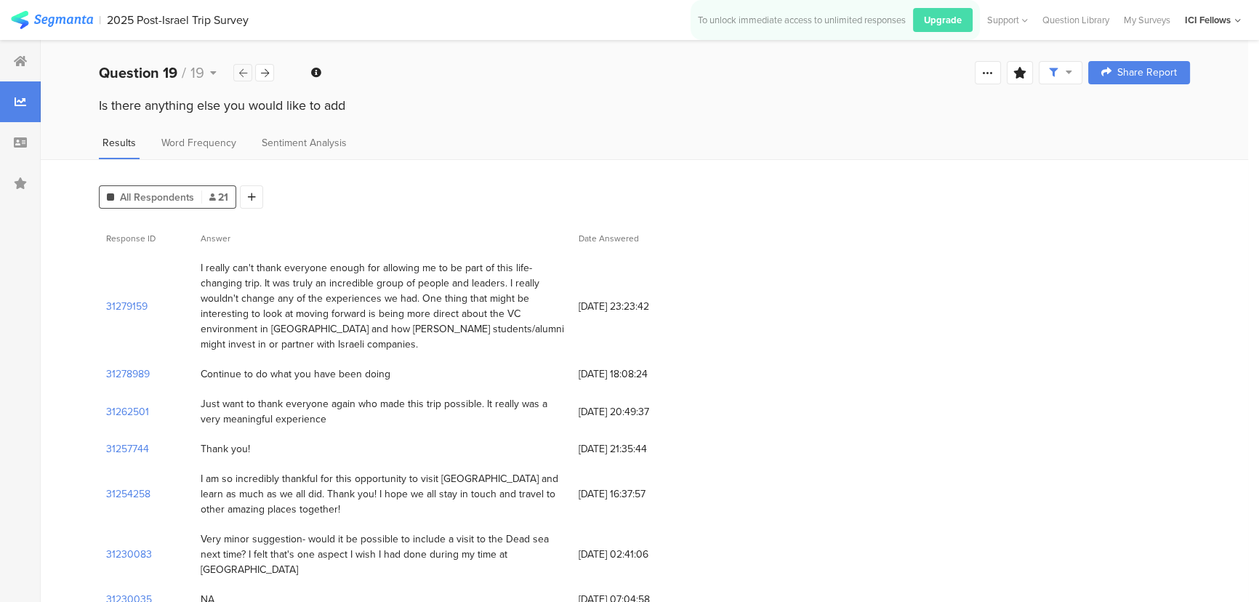
click at [238, 71] on div at bounding box center [242, 72] width 19 height 17
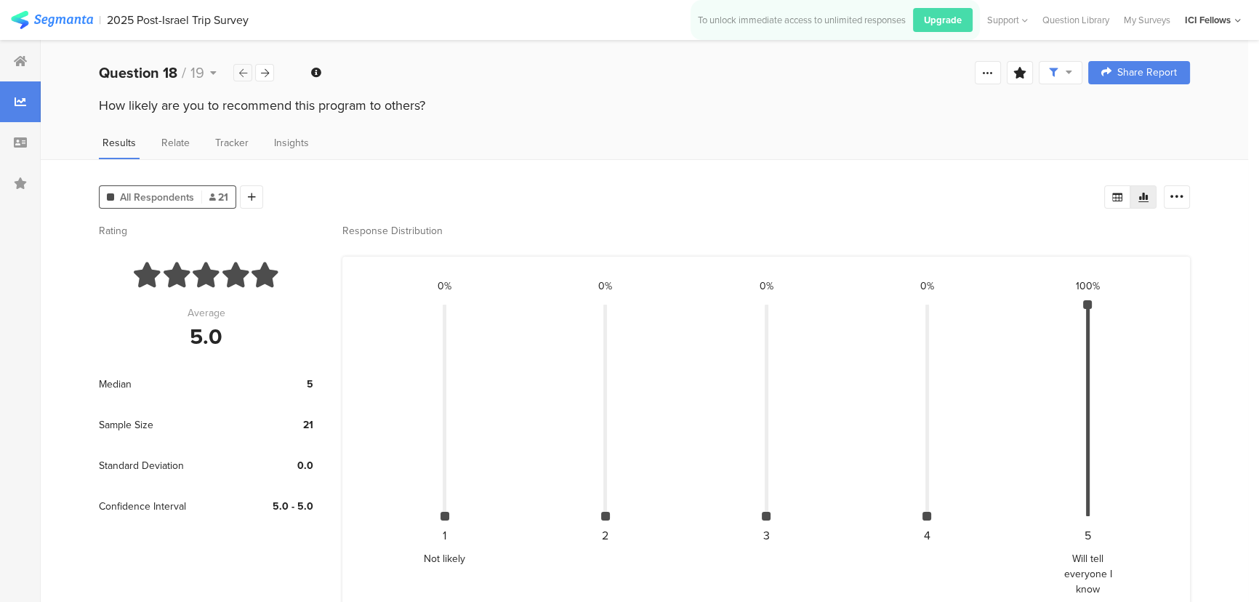
click at [238, 71] on div at bounding box center [242, 72] width 19 height 17
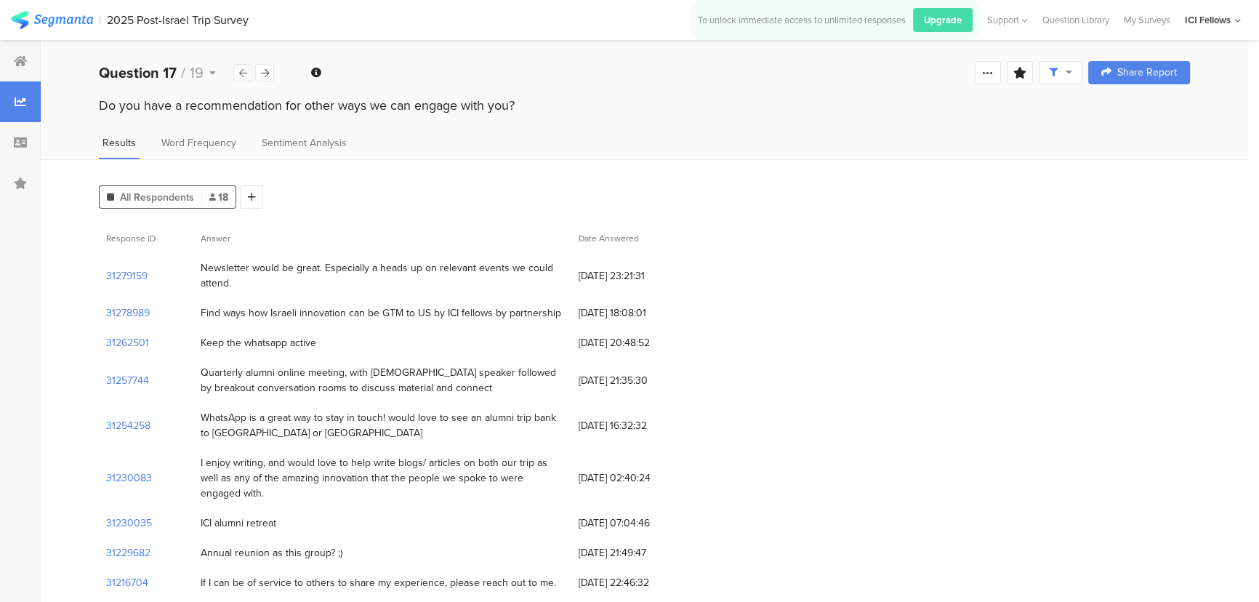
click at [238, 71] on div at bounding box center [242, 72] width 19 height 17
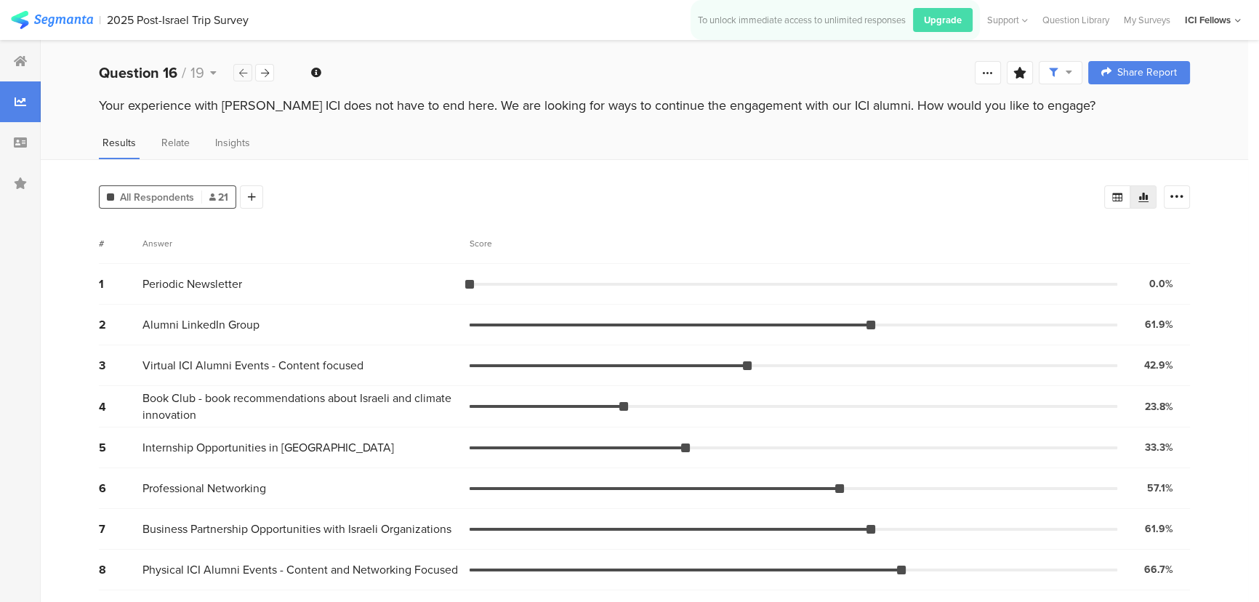
click at [238, 71] on div at bounding box center [242, 72] width 19 height 17
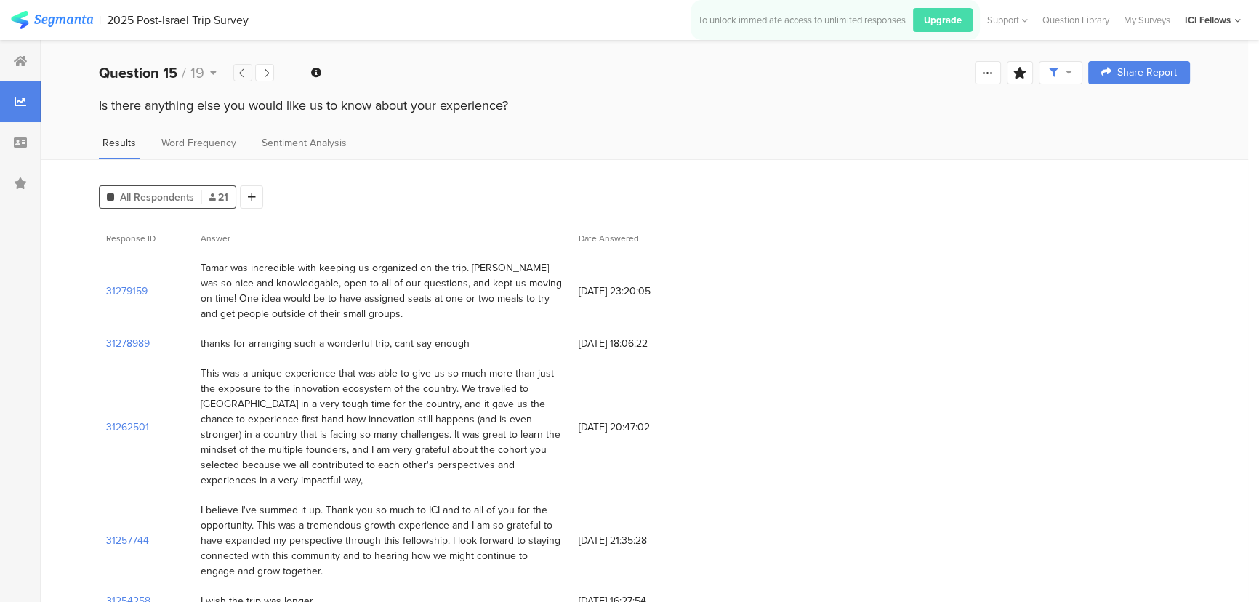
click at [238, 71] on div at bounding box center [242, 72] width 19 height 17
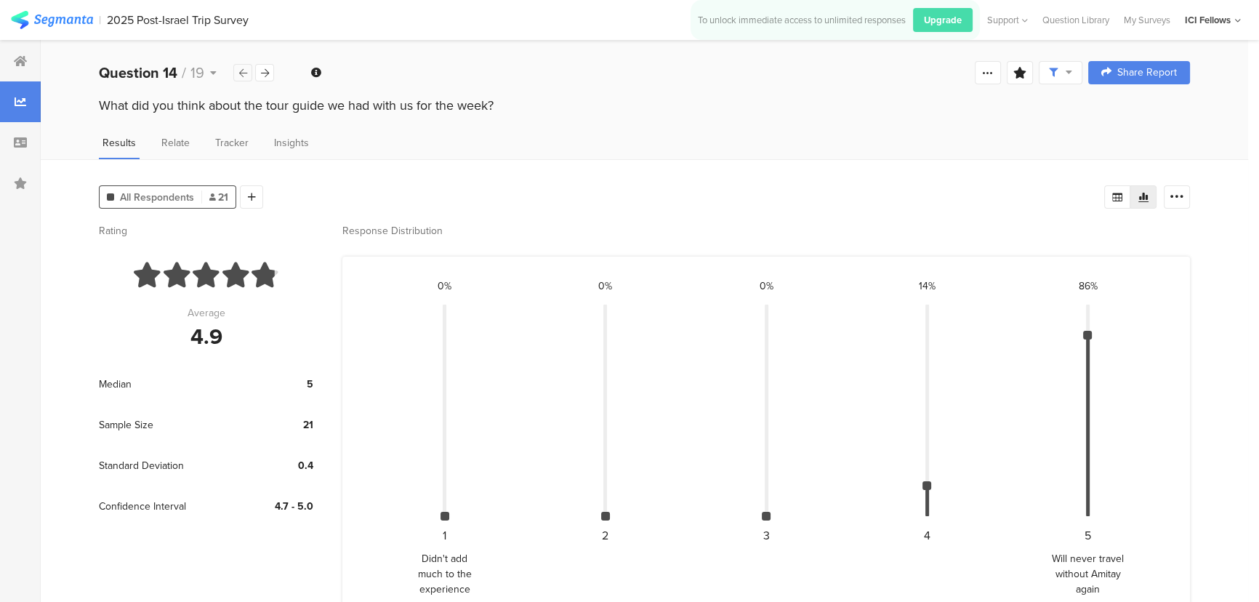
click at [238, 71] on div at bounding box center [242, 72] width 19 height 17
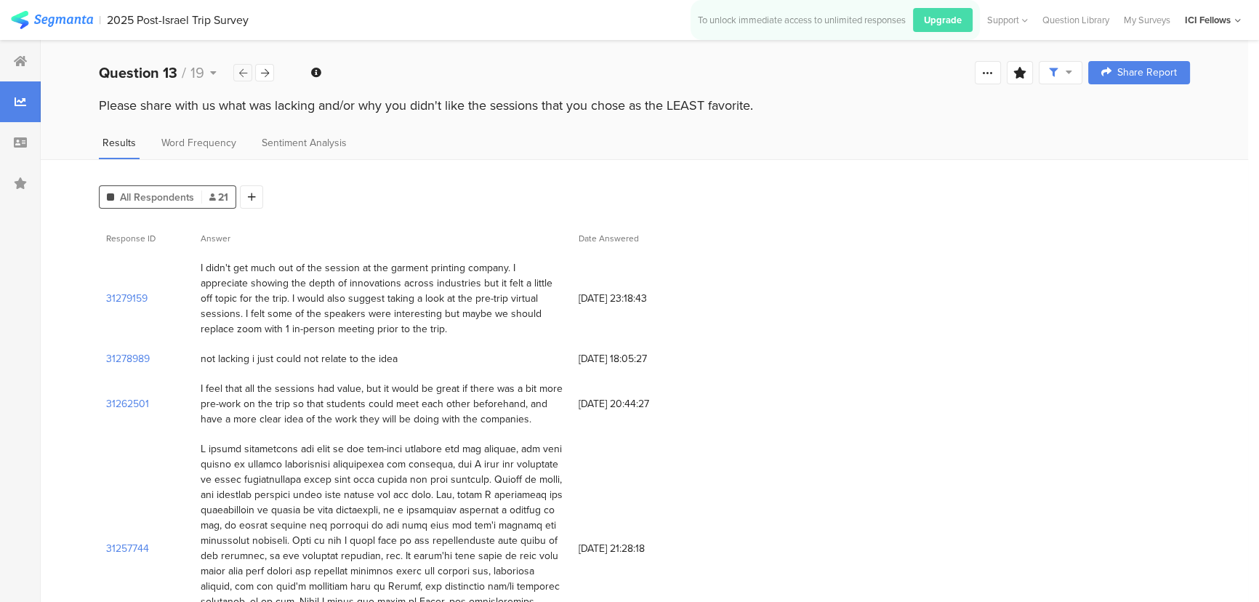
click at [239, 71] on icon at bounding box center [243, 72] width 8 height 9
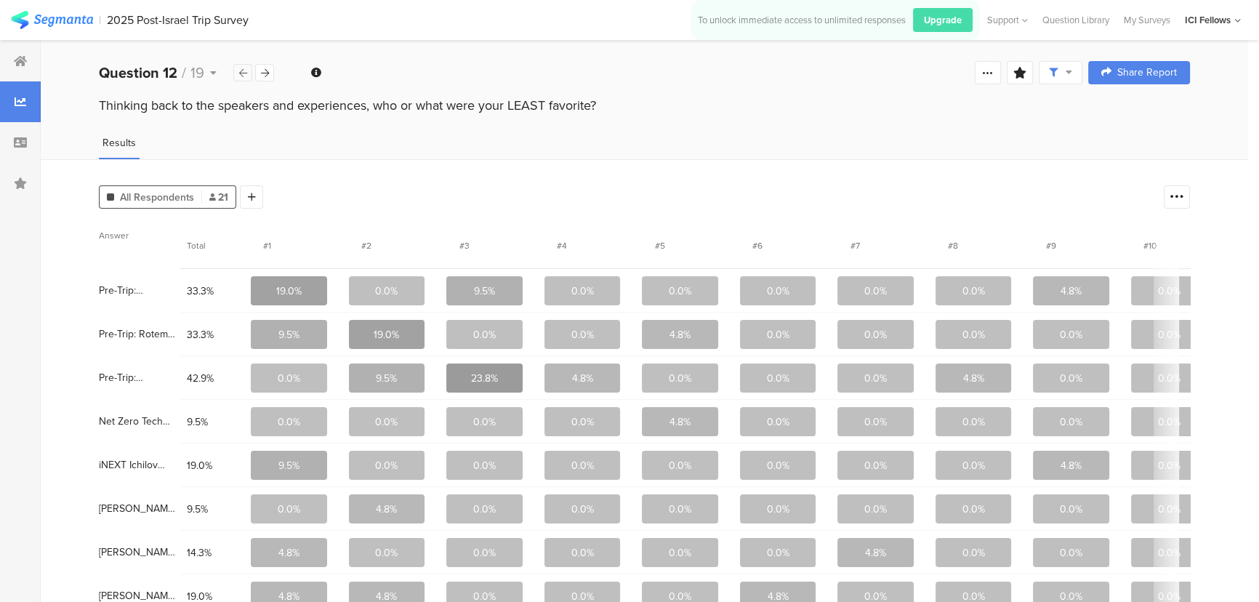
click at [239, 71] on icon at bounding box center [243, 72] width 8 height 9
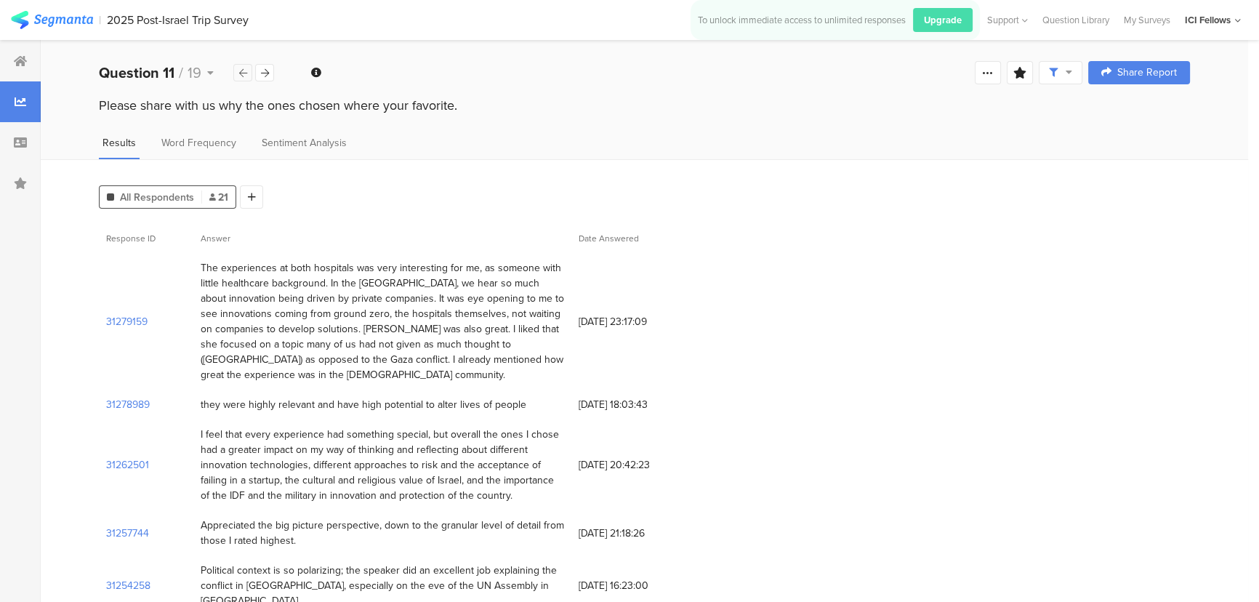
click at [239, 71] on icon at bounding box center [243, 72] width 8 height 9
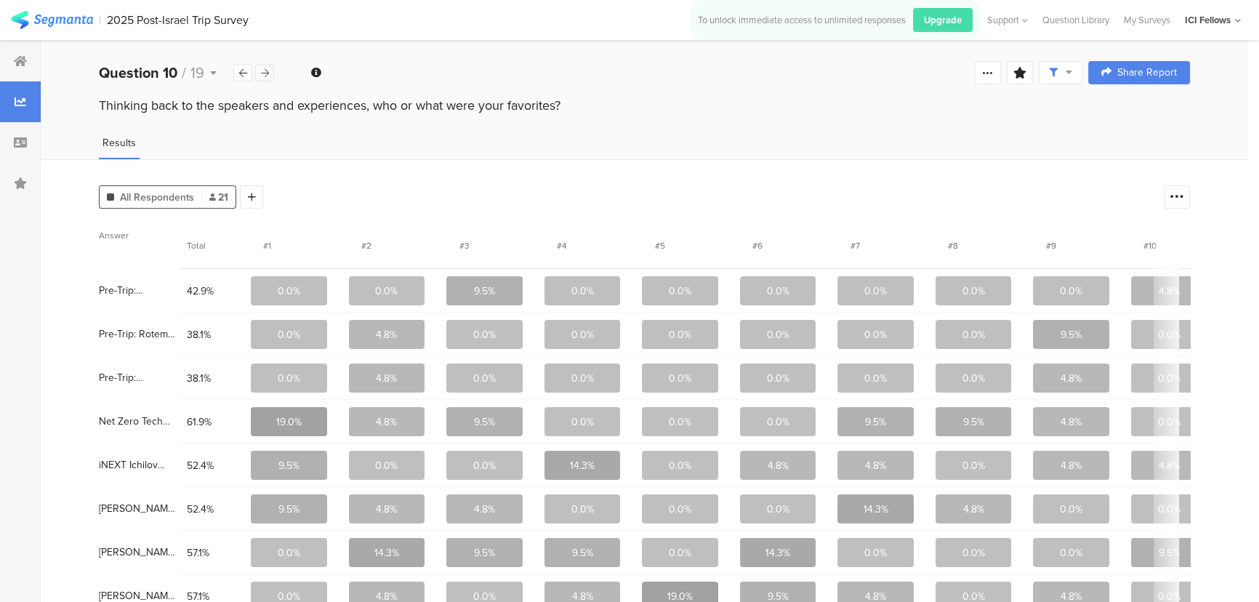
click at [262, 72] on icon at bounding box center [265, 72] width 8 height 9
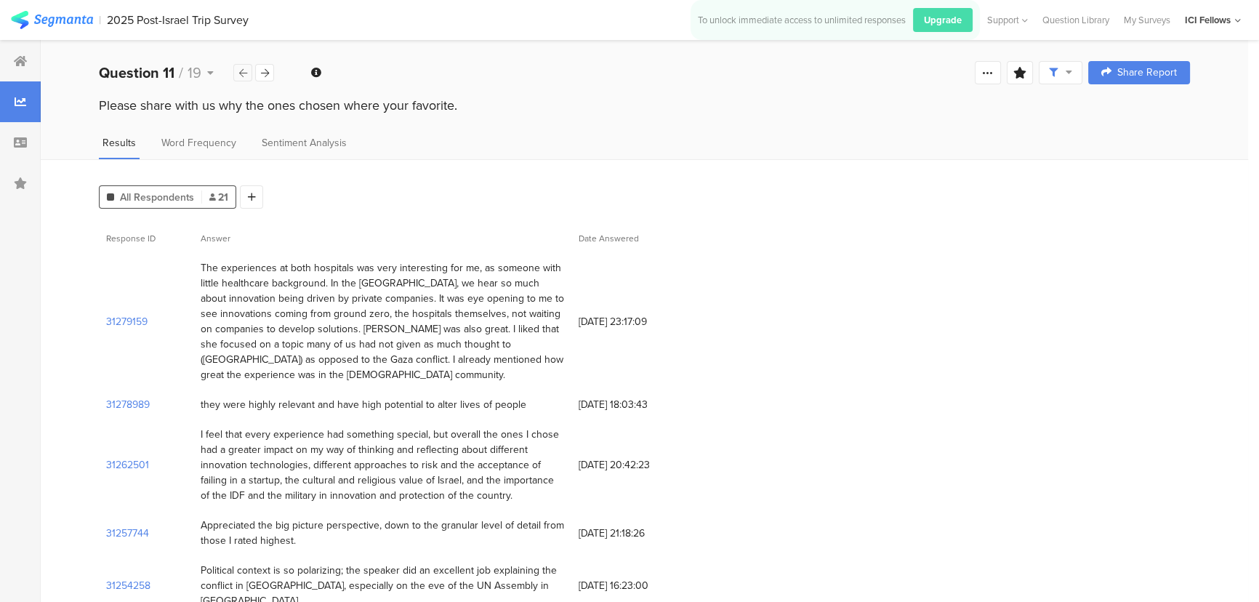
click at [236, 73] on div at bounding box center [242, 72] width 19 height 17
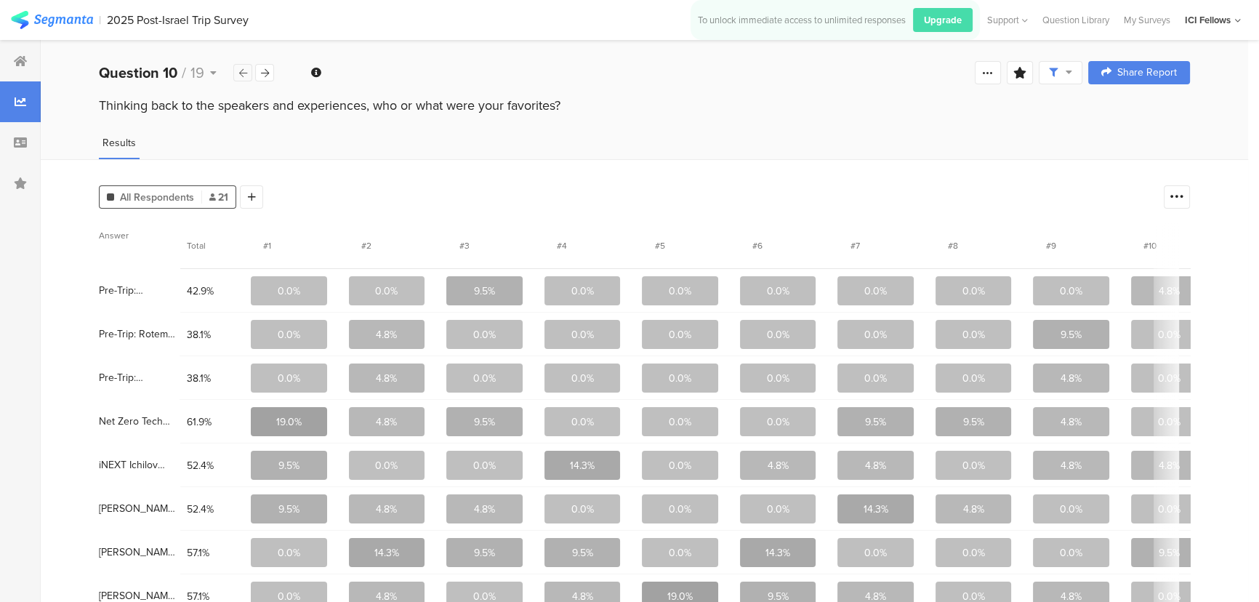
click at [235, 73] on div at bounding box center [242, 72] width 19 height 17
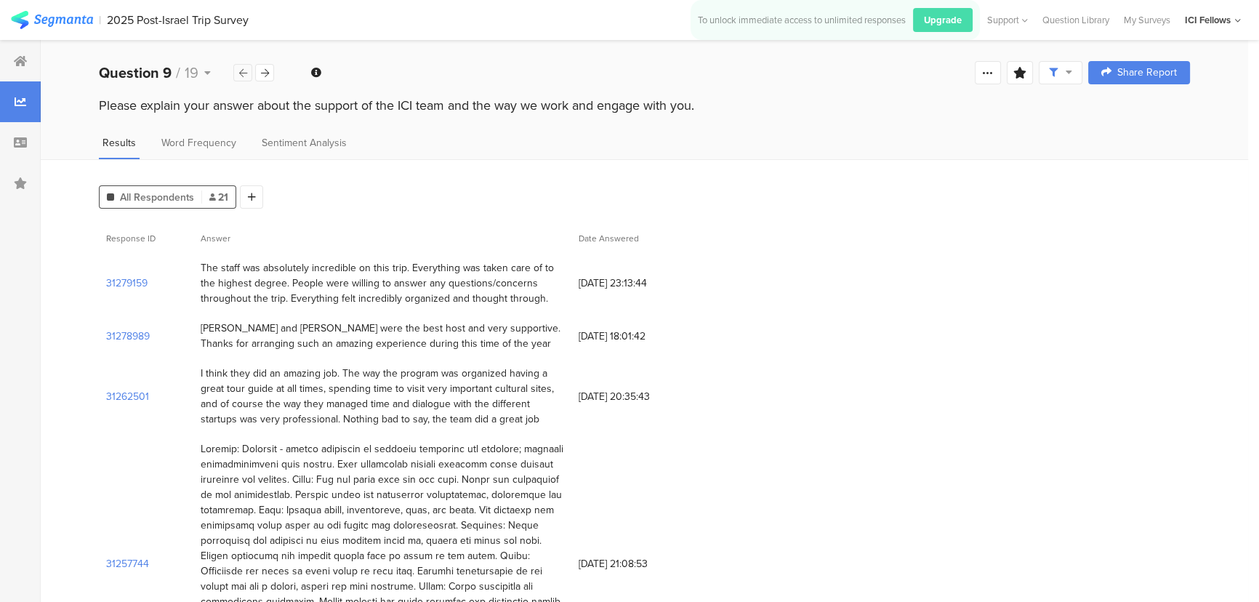
click at [235, 73] on div at bounding box center [242, 72] width 19 height 17
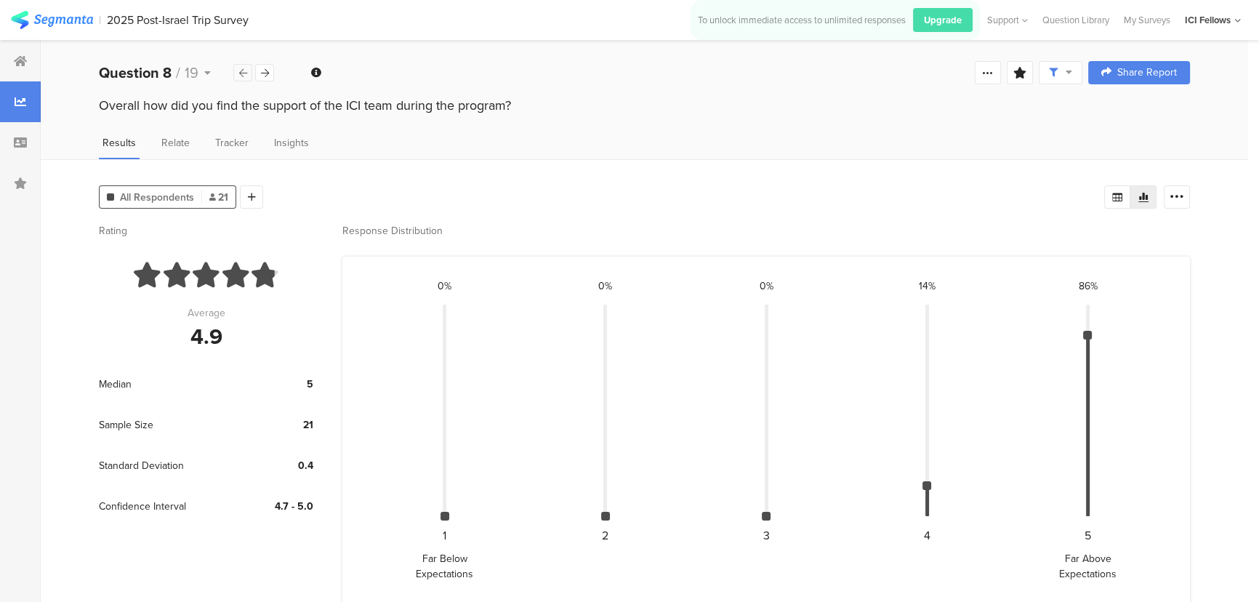
click at [235, 73] on div at bounding box center [242, 72] width 19 height 17
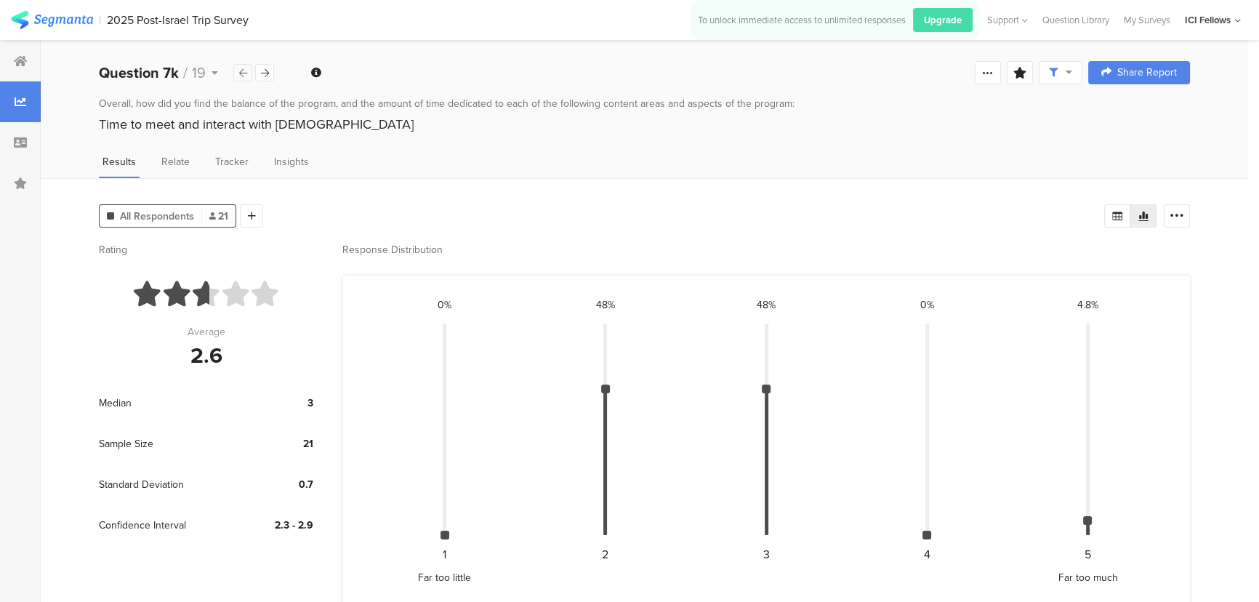
click at [235, 73] on div at bounding box center [242, 72] width 19 height 17
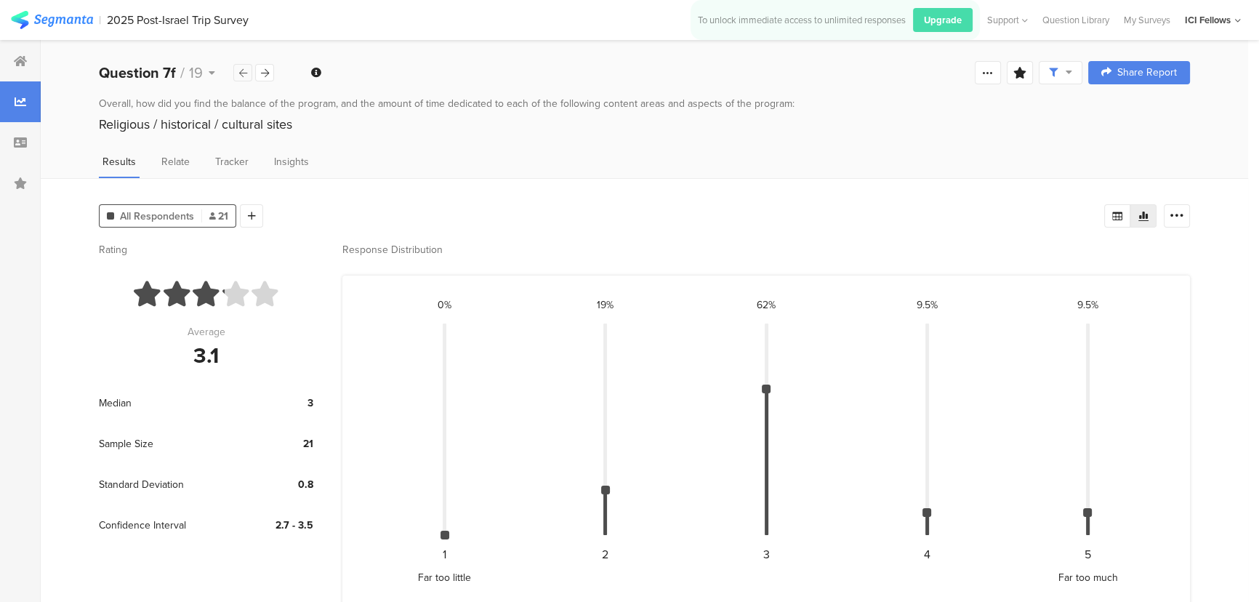
click at [235, 73] on div at bounding box center [242, 72] width 19 height 17
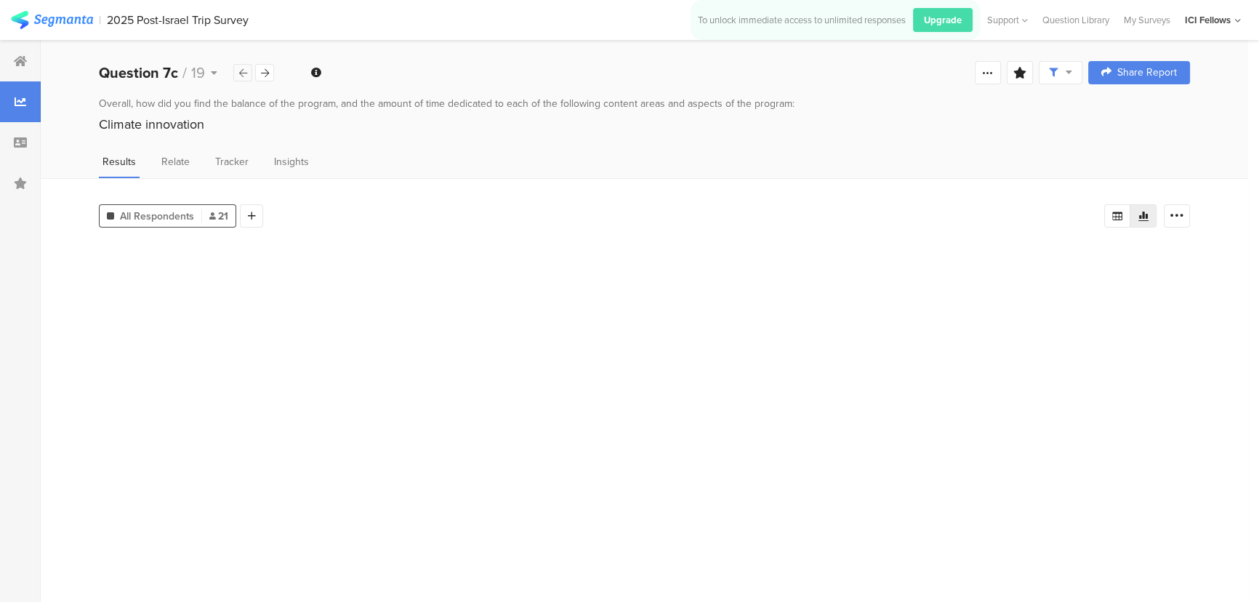
click at [235, 73] on div at bounding box center [242, 72] width 19 height 17
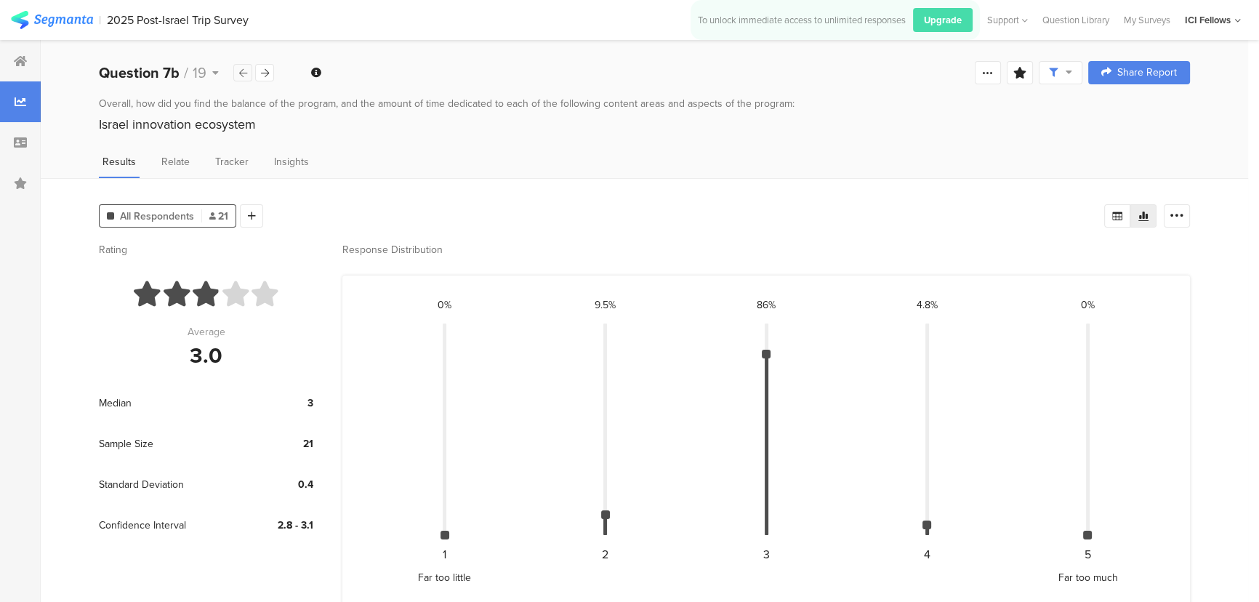
click at [235, 73] on div at bounding box center [242, 72] width 19 height 17
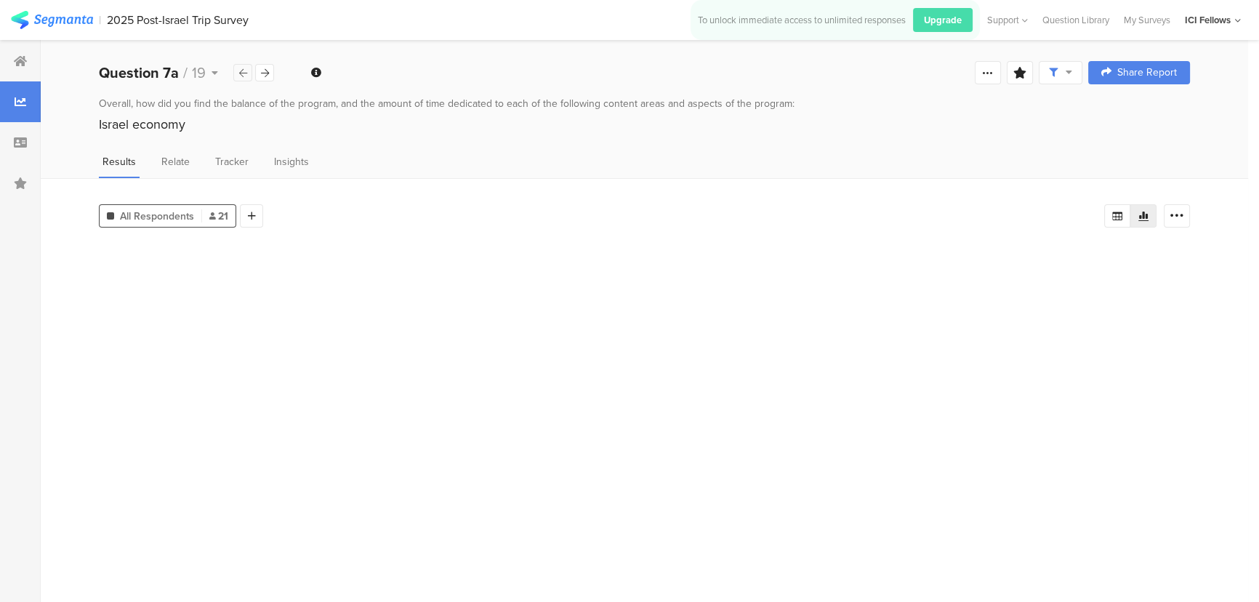
click at [235, 73] on div at bounding box center [242, 72] width 19 height 17
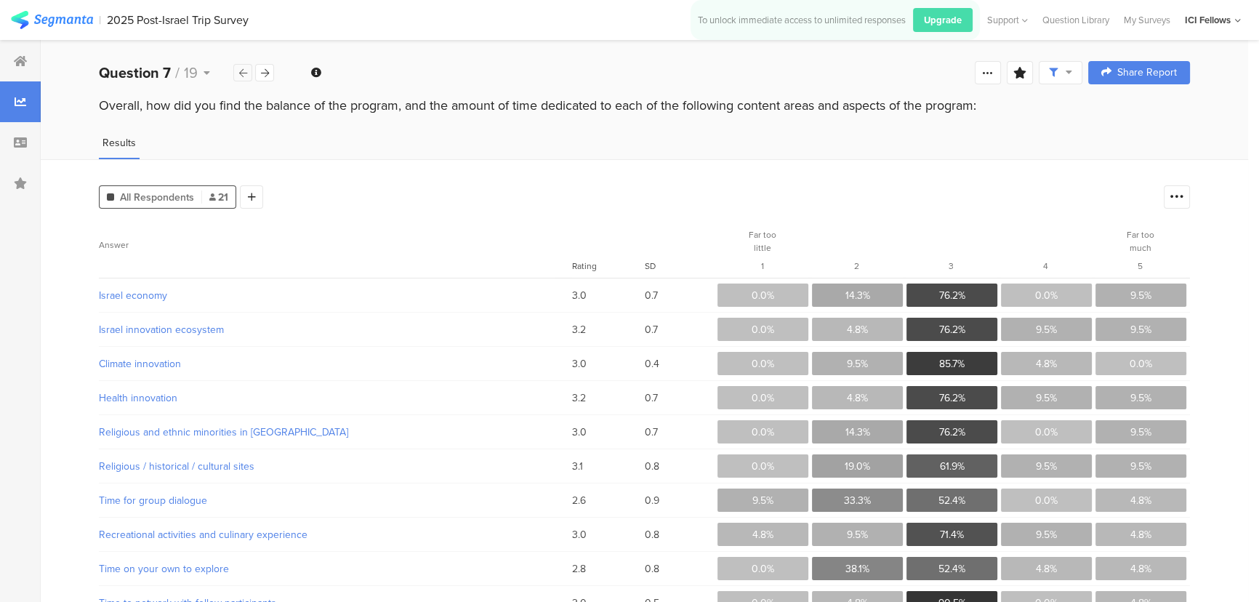
click at [235, 73] on div at bounding box center [242, 72] width 19 height 17
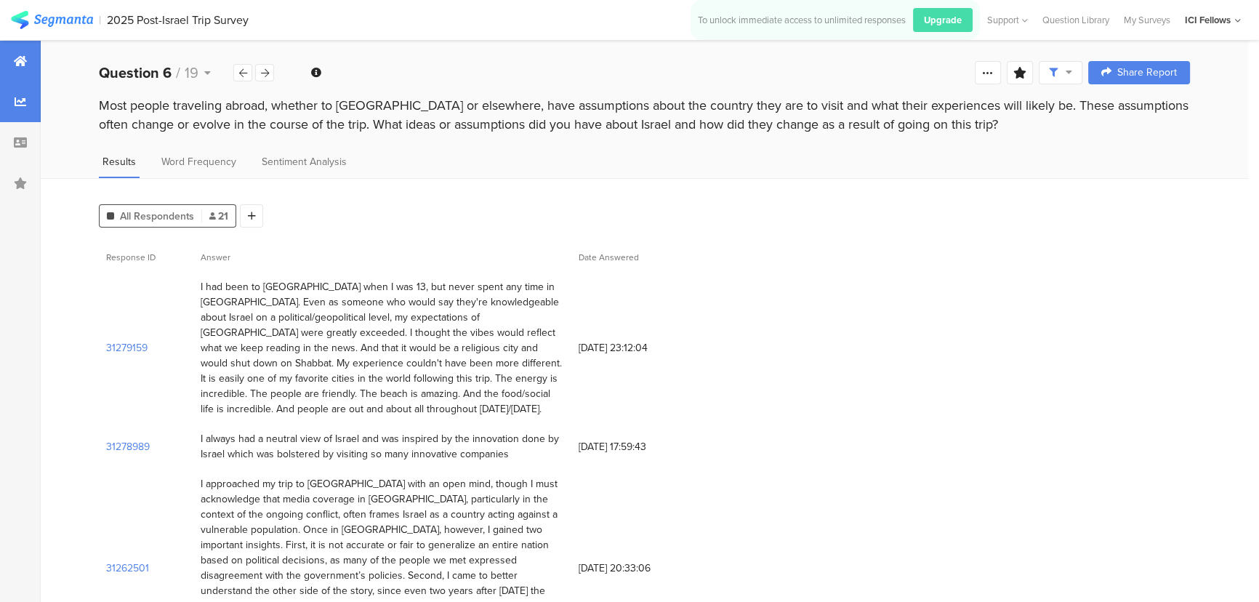
click at [25, 52] on div at bounding box center [20, 61] width 41 height 41
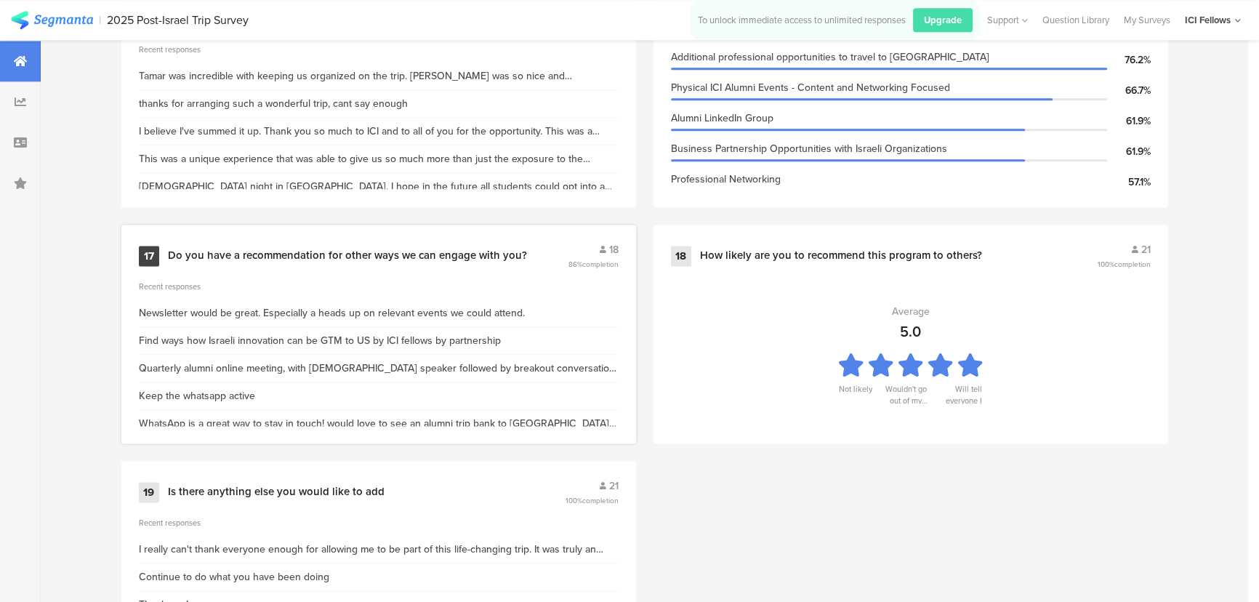
scroll to position [2480, 0]
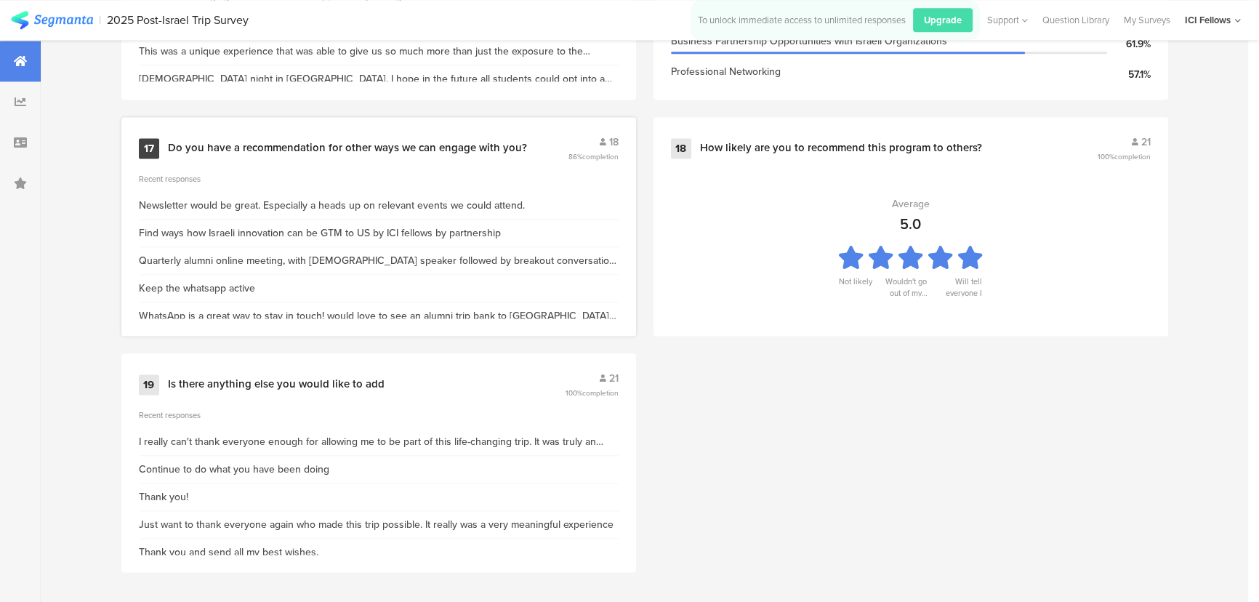
click at [395, 158] on div "17 Do you have a recommendation for other ways we can engage with you? 18 86% c…" at bounding box center [379, 148] width 480 height 28
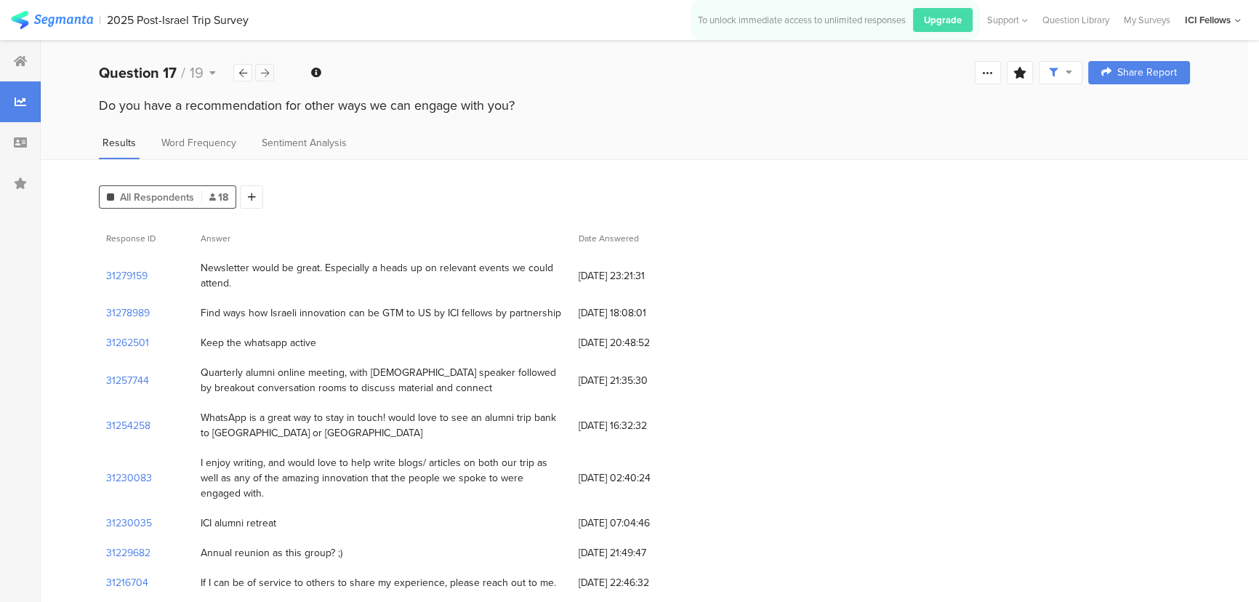
click at [262, 69] on icon at bounding box center [265, 72] width 8 height 9
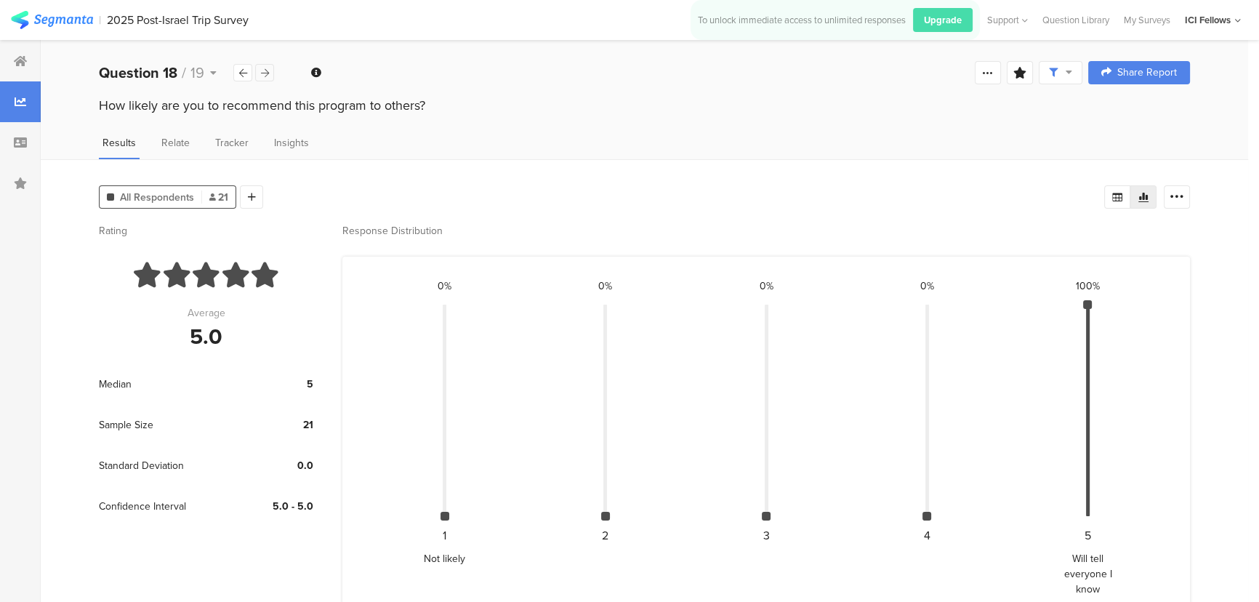
click at [261, 77] on icon at bounding box center [265, 72] width 8 height 9
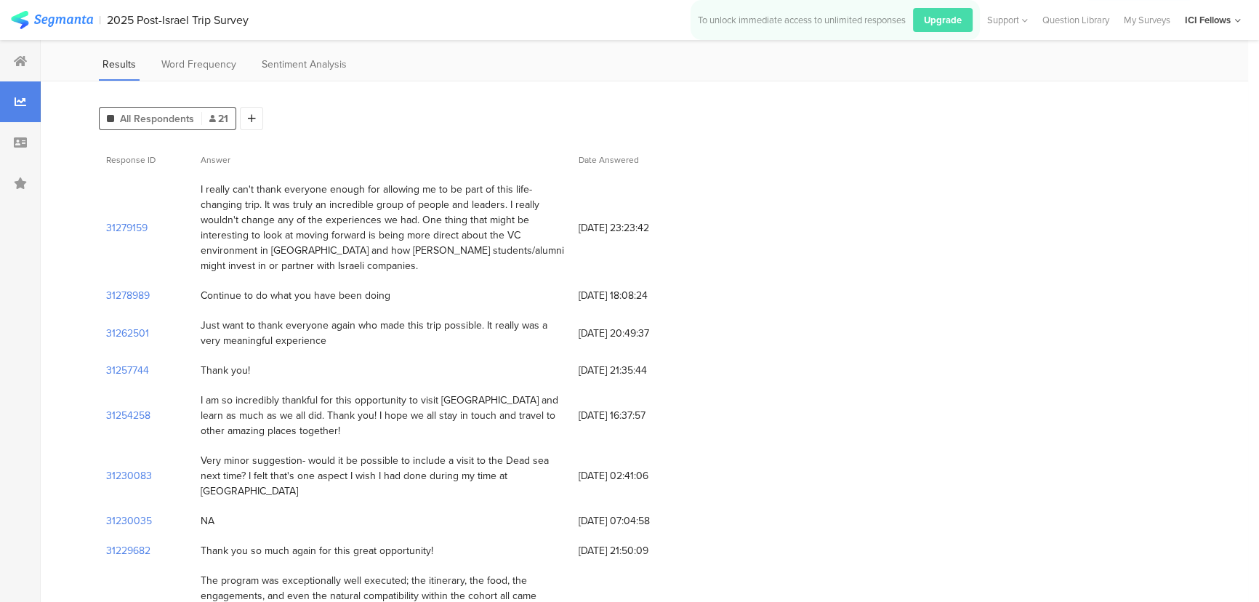
scroll to position [110, 0]
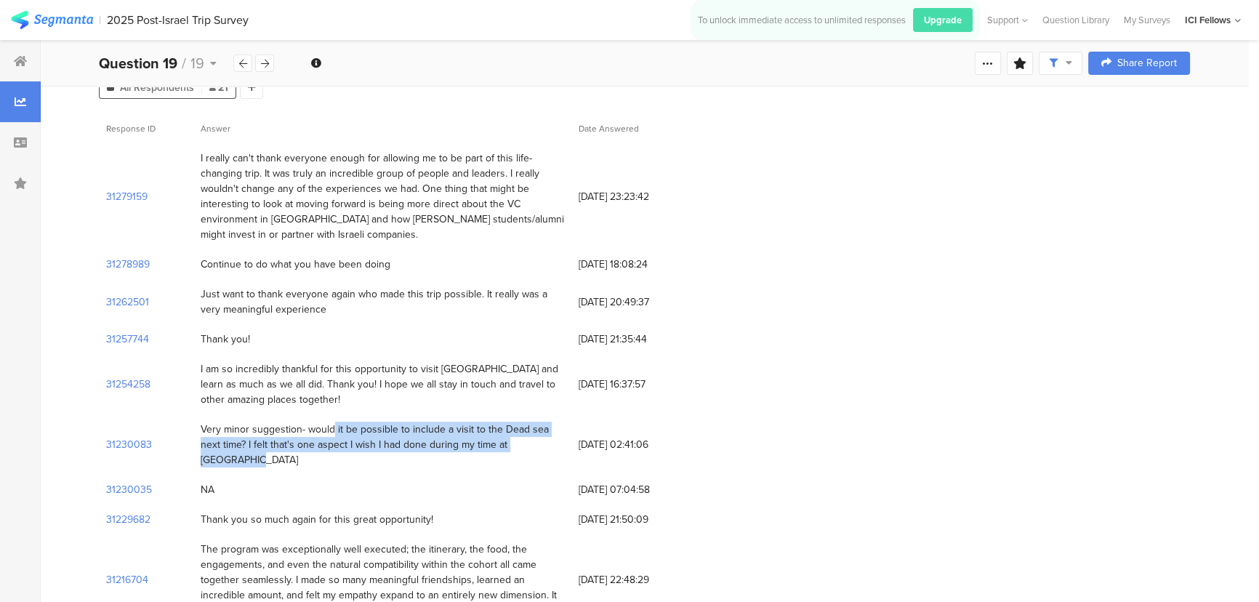
drag, startPoint x: 310, startPoint y: 430, endPoint x: 552, endPoint y: 436, distance: 242.9
click at [551, 438] on div "Very minor suggestion- would it be possible to include a visit to the Dead sea …" at bounding box center [382, 445] width 363 height 46
copy div "would it be possible to include a visit to the Dead sea next time? I felt that'…"
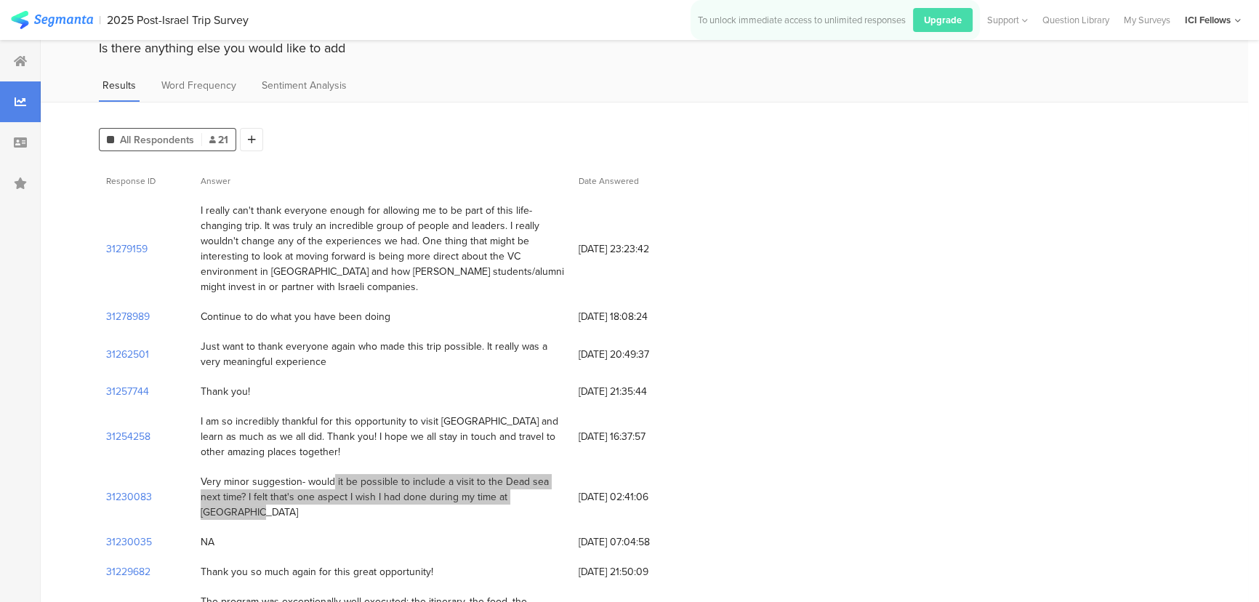
scroll to position [0, 0]
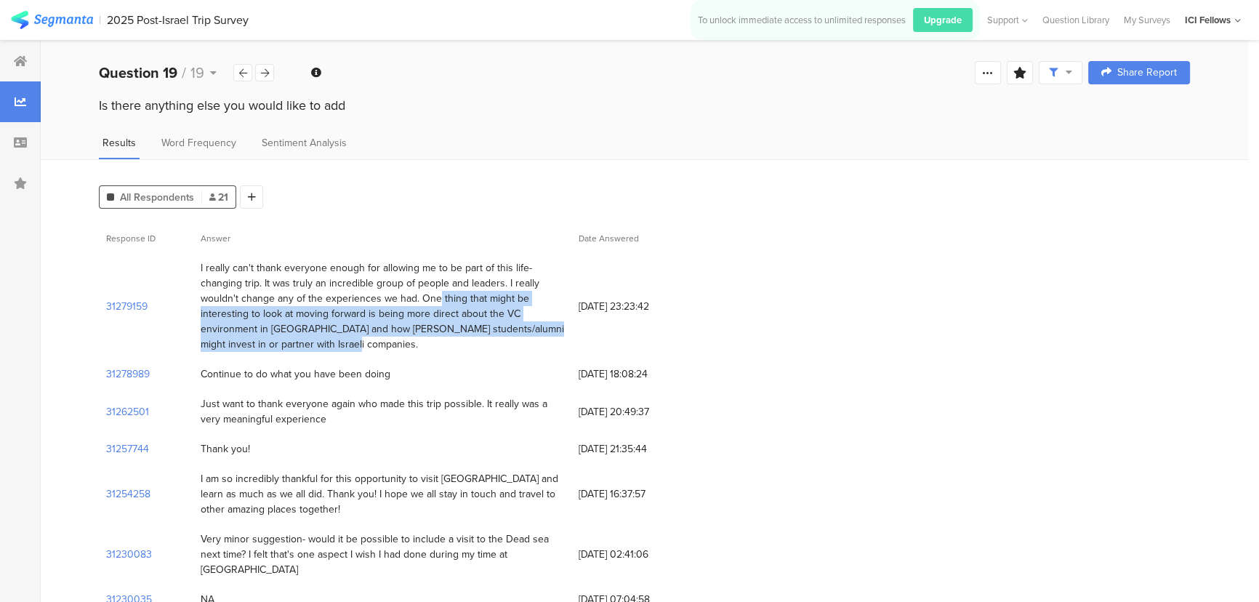
drag, startPoint x: 415, startPoint y: 300, endPoint x: 301, endPoint y: 345, distance: 122.7
click at [301, 345] on div "I really can't thank everyone enough for allowing me to be part of this life-ch…" at bounding box center [382, 306] width 363 height 92
copy div "One thing that might be interesting to look at moving forward is being more dir…"
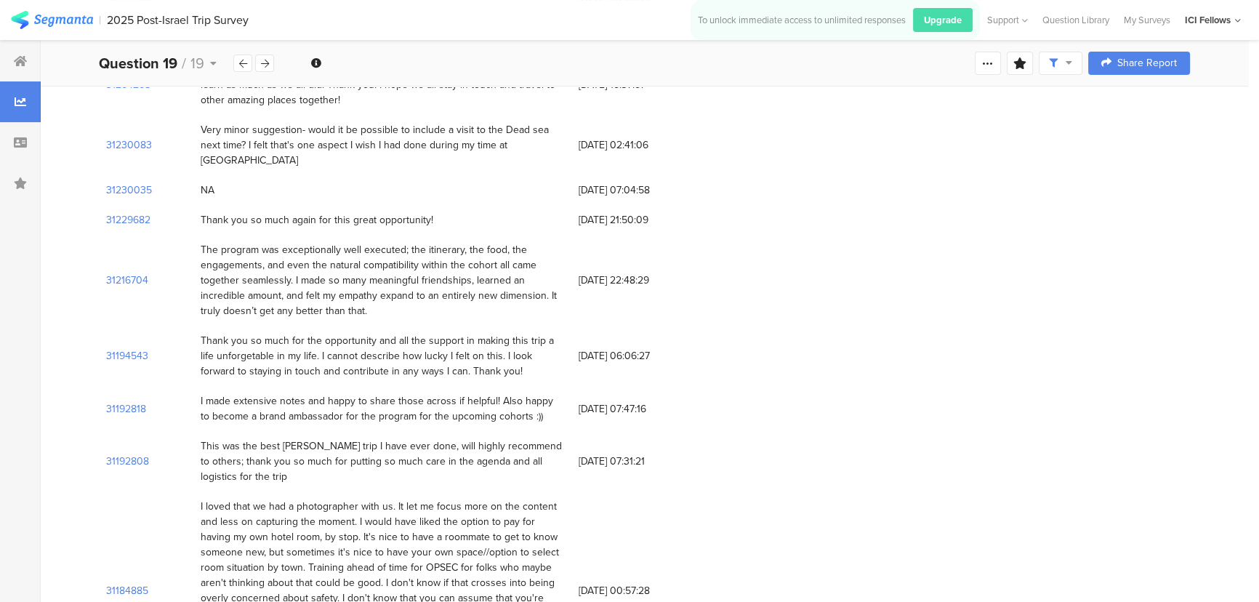
scroll to position [440, 0]
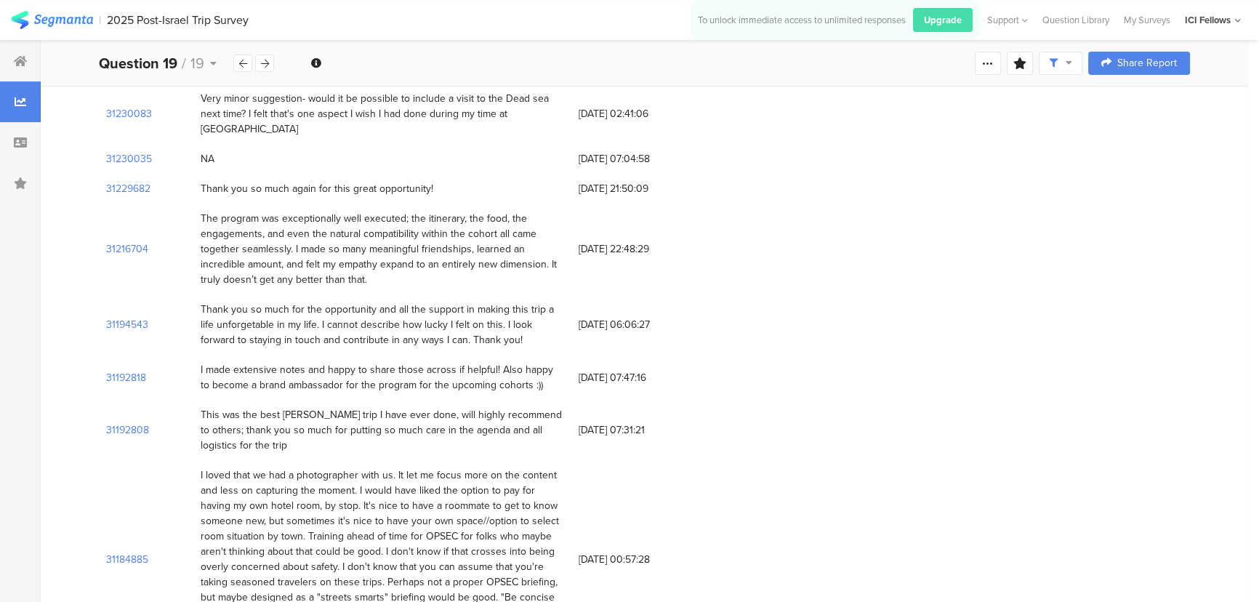
drag, startPoint x: 519, startPoint y: 369, endPoint x: 185, endPoint y: 338, distance: 335.1
click at [185, 355] on div "31192818 I made extensive notes and happy to share those across if helpful! Als…" at bounding box center [644, 377] width 1091 height 45
copy div "I made extensive notes and happy to share those across if helpful! Also happy t…"
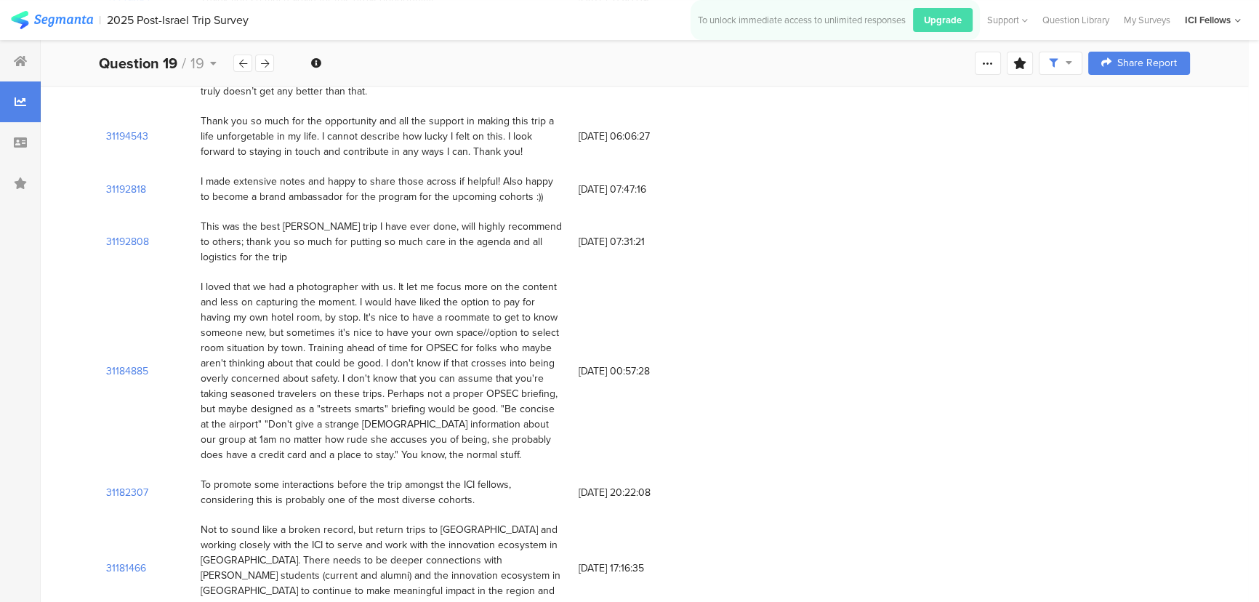
scroll to position [661, 0]
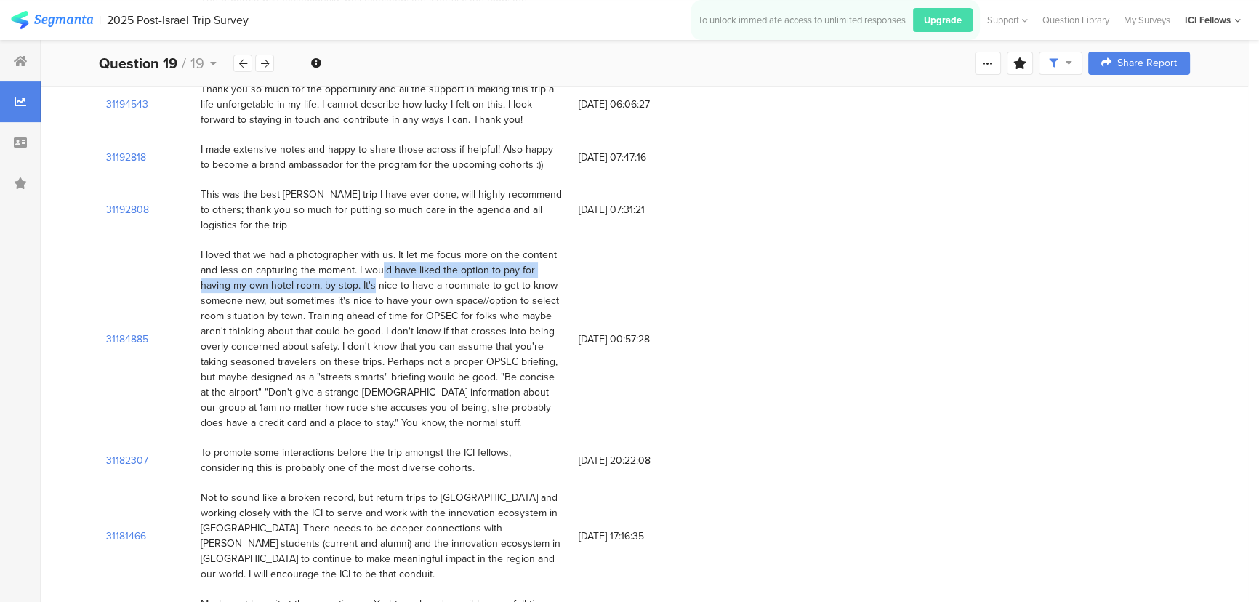
drag, startPoint x: 357, startPoint y: 251, endPoint x: 326, endPoint y: 265, distance: 33.5
click at [326, 265] on div "I loved that we had a photographer with us. It let me focus more on the content…" at bounding box center [382, 338] width 363 height 183
copy div "I would have liked the option to pay for having my own hotel room, by stop."
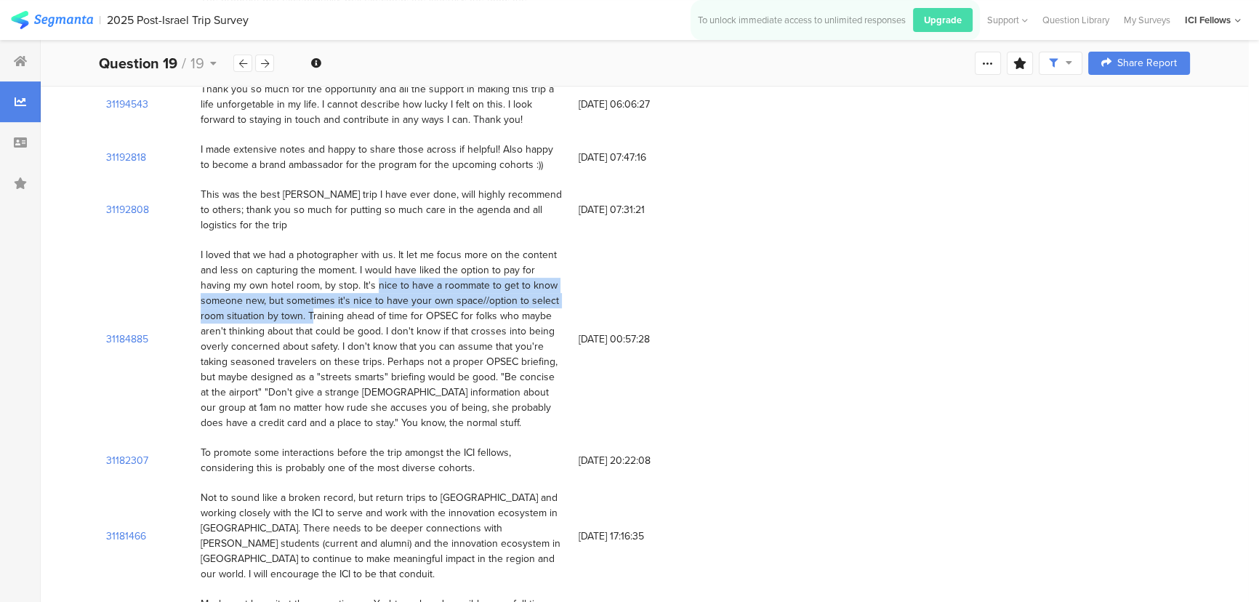
drag, startPoint x: 299, startPoint y: 298, endPoint x: 329, endPoint y: 267, distance: 43.2
click at [329, 267] on div "I loved that we had a photographer with us. It let me focus more on the content…" at bounding box center [382, 338] width 363 height 183
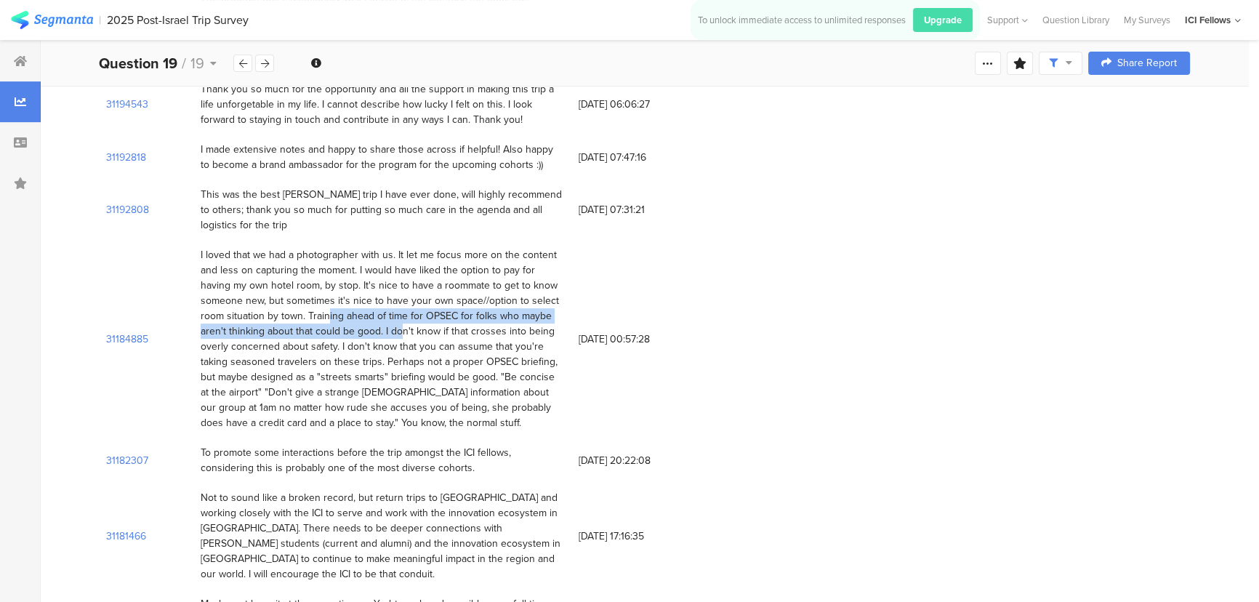
drag, startPoint x: 307, startPoint y: 297, endPoint x: 382, endPoint y: 319, distance: 78.2
click at [382, 319] on div "I loved that we had a photographer with us. It let me focus more on the content…" at bounding box center [382, 338] width 363 height 183
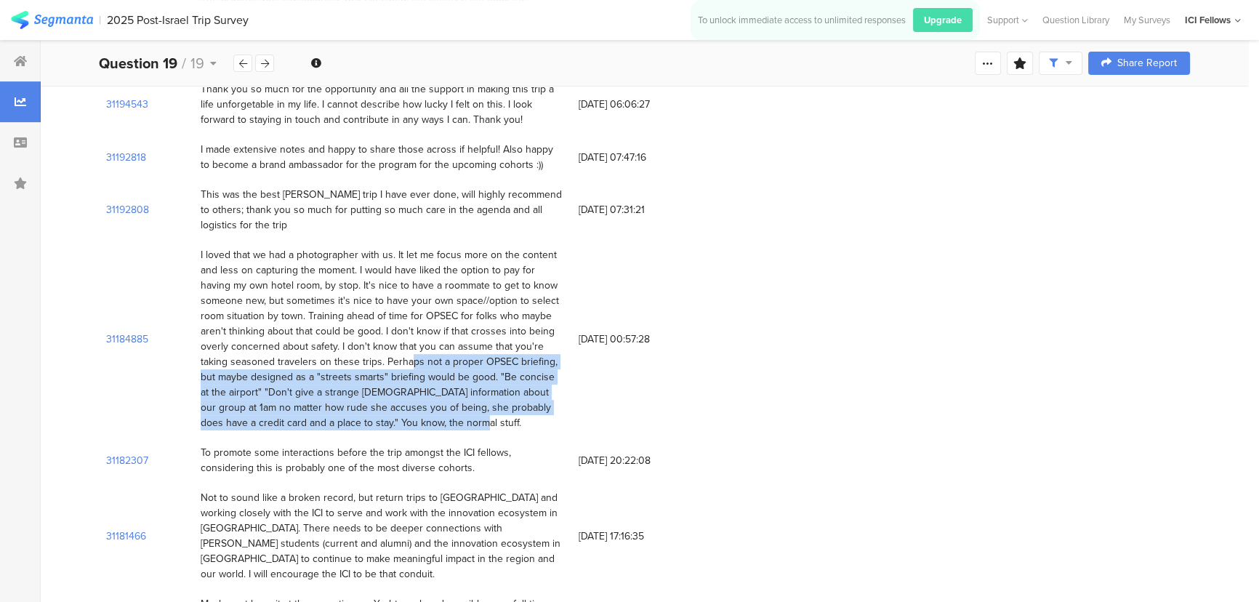
drag, startPoint x: 382, startPoint y: 343, endPoint x: 419, endPoint y: 410, distance: 76.5
click at [419, 410] on div "I loved that we had a photographer with us. It let me focus more on the content…" at bounding box center [382, 338] width 363 height 183
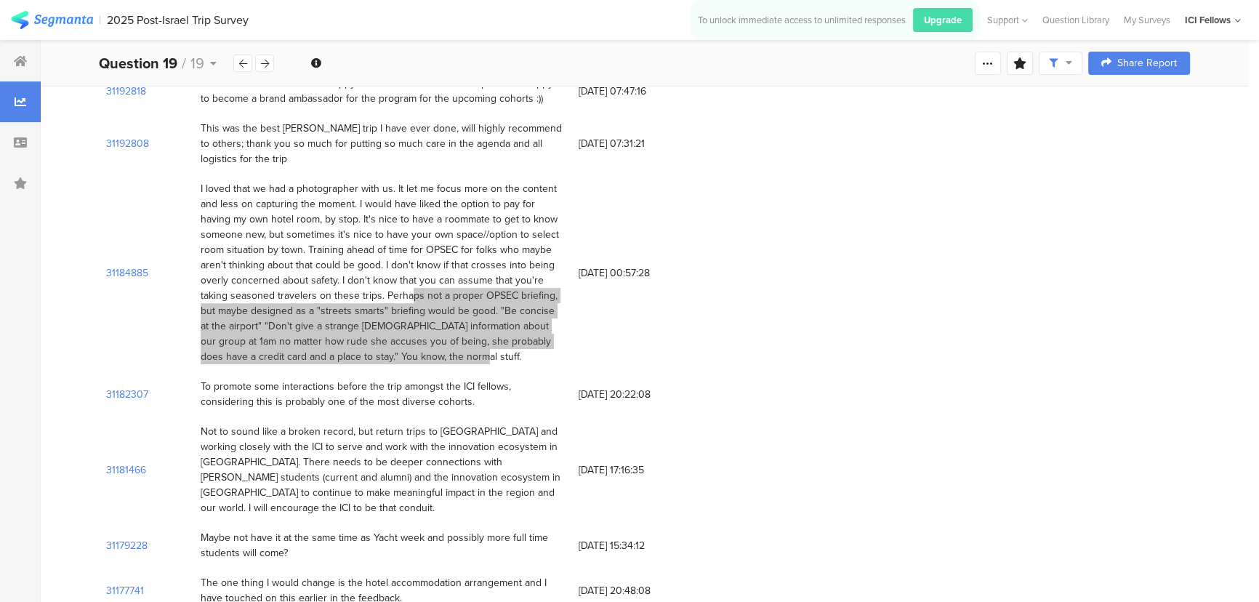
scroll to position [770, 0]
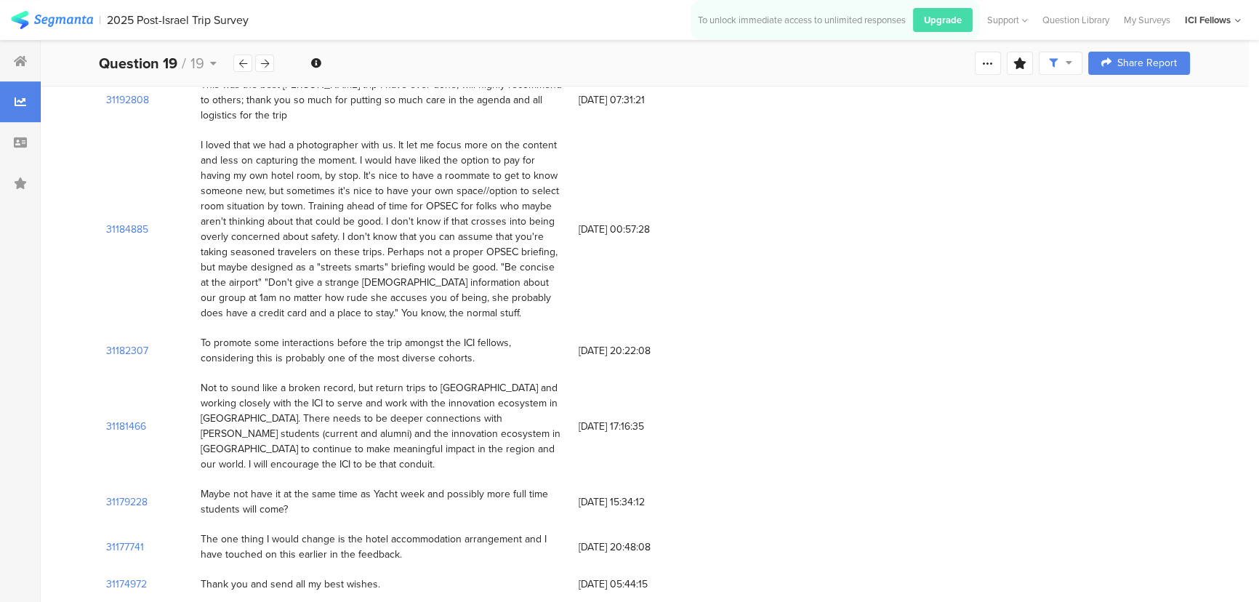
click at [199, 328] on div "To promote some interactions before the trip amongst the ICI fellows, consideri…" at bounding box center [382, 350] width 378 height 45
drag, startPoint x: 214, startPoint y: 322, endPoint x: 411, endPoint y: 347, distance: 198.6
click at [411, 347] on div "To promote some interactions before the trip amongst the ICI fellows, consideri…" at bounding box center [382, 350] width 378 height 45
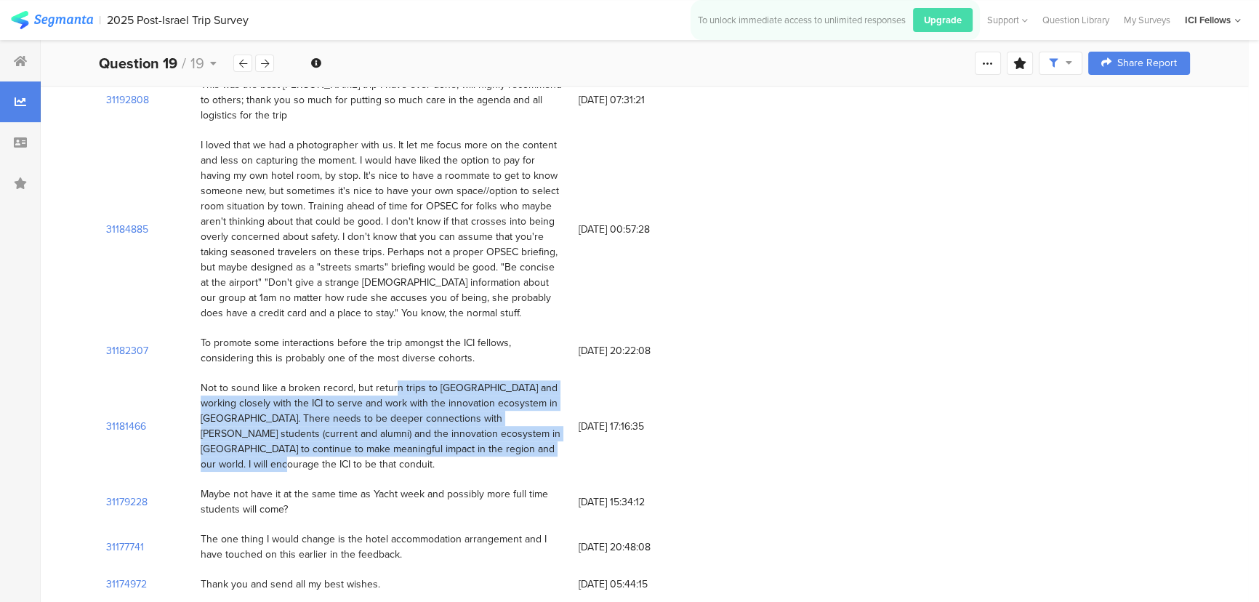
drag, startPoint x: 373, startPoint y: 367, endPoint x: 484, endPoint y: 433, distance: 129.4
click at [484, 433] on div "Not to sound like a broken record, but return trips to Israel and working close…" at bounding box center [382, 426] width 363 height 92
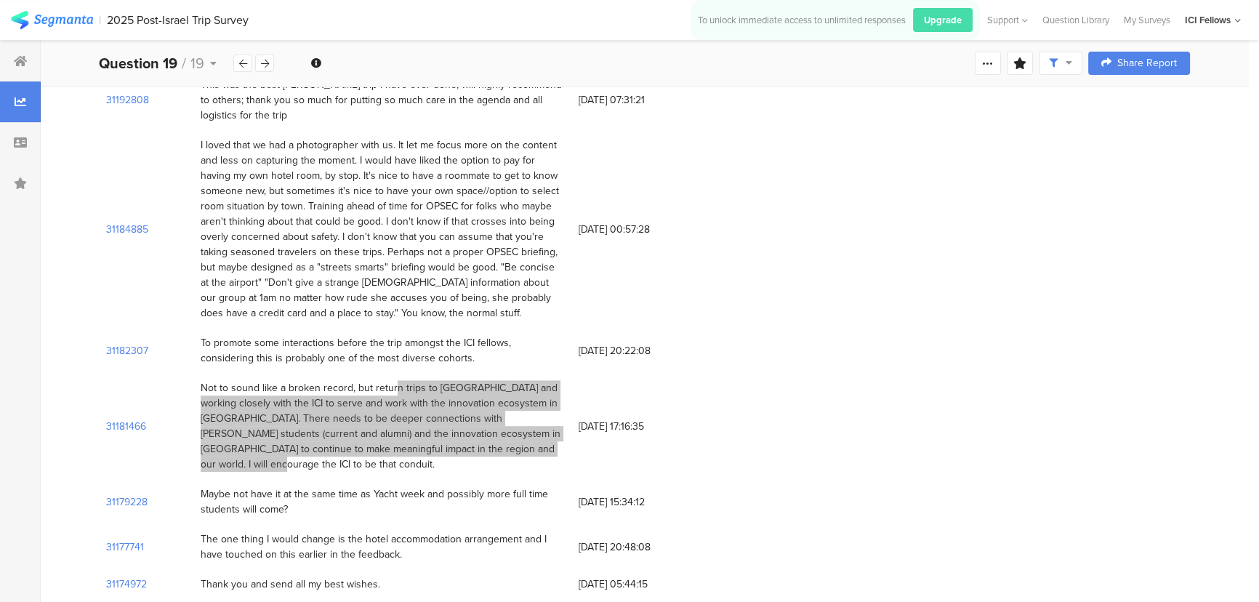
scroll to position [880, 0]
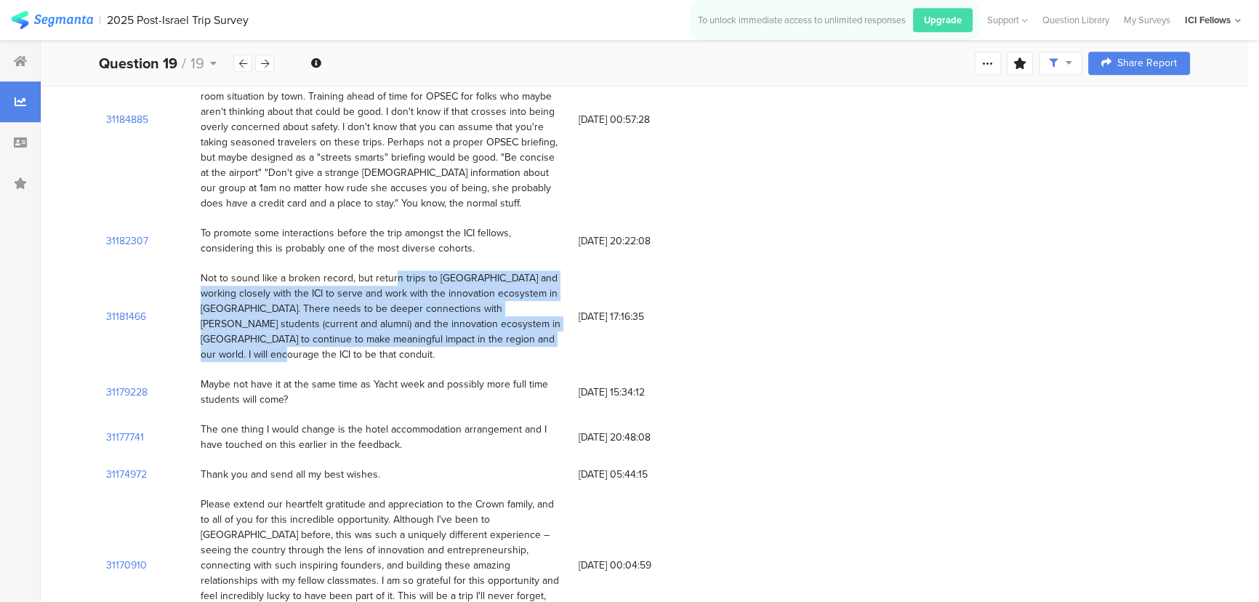
drag, startPoint x: 298, startPoint y: 362, endPoint x: 175, endPoint y: 353, distance: 123.1
click at [175, 369] on div "31179228 Maybe not have it at the same time as Yacht week and possibly more ful…" at bounding box center [644, 391] width 1091 height 45
drag, startPoint x: 343, startPoint y: 394, endPoint x: 414, endPoint y: 419, distance: 75.6
click at [414, 419] on div "The one thing I would change is the hotel accommodation arrangement and I have …" at bounding box center [382, 436] width 378 height 45
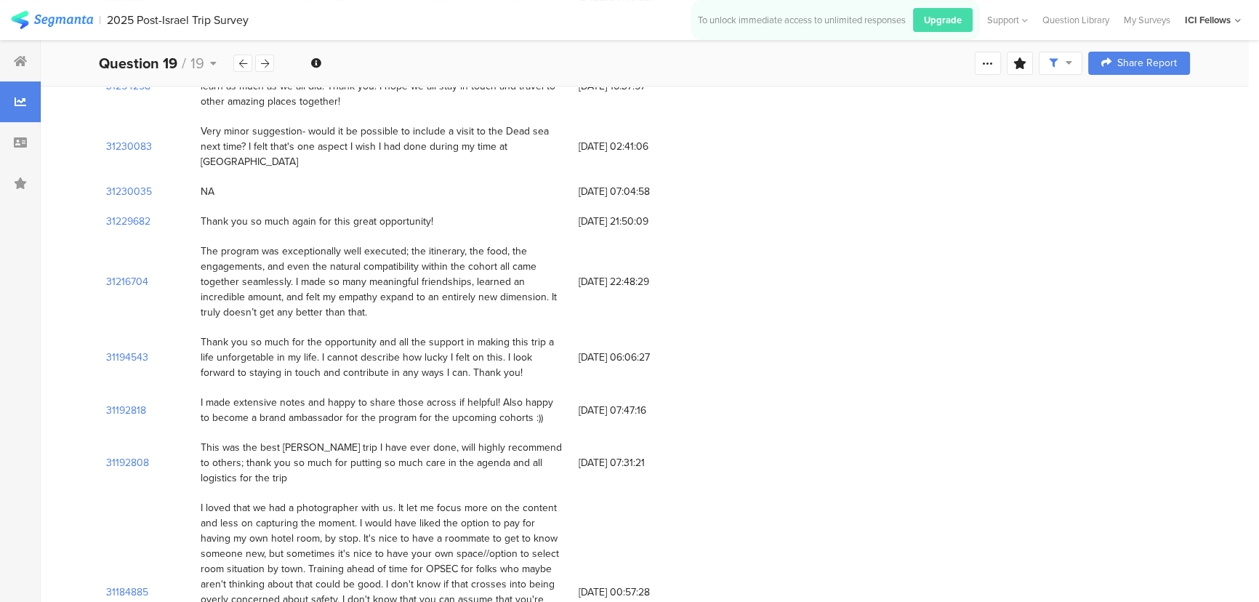
scroll to position [440, 0]
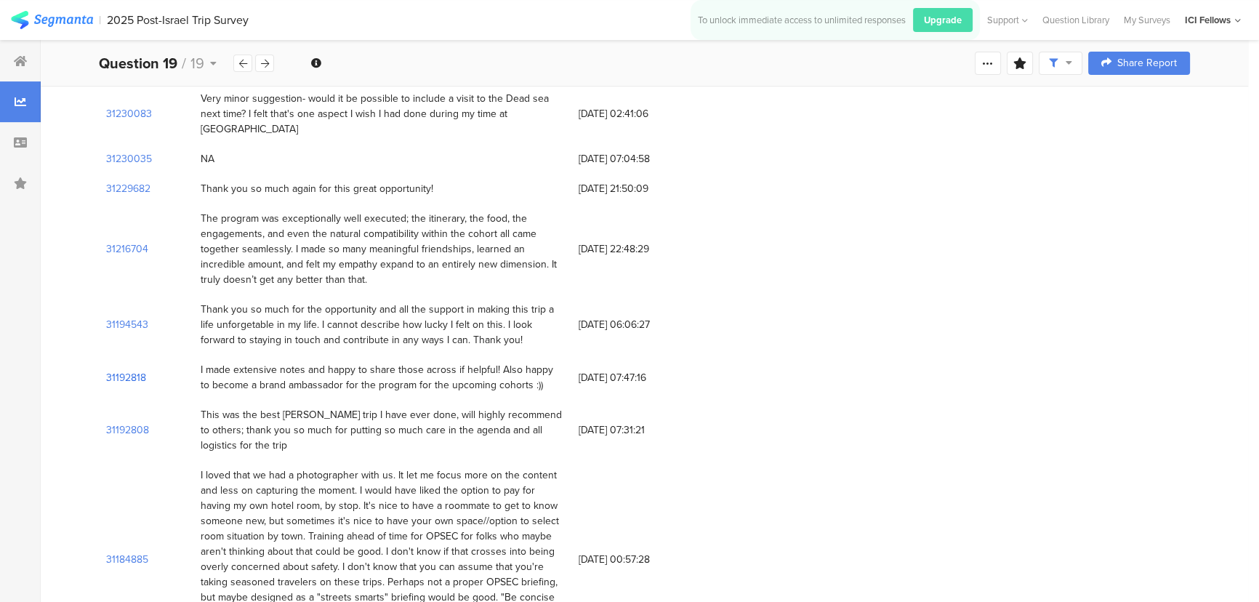
click at [112, 370] on section "31192818" at bounding box center [126, 377] width 40 height 15
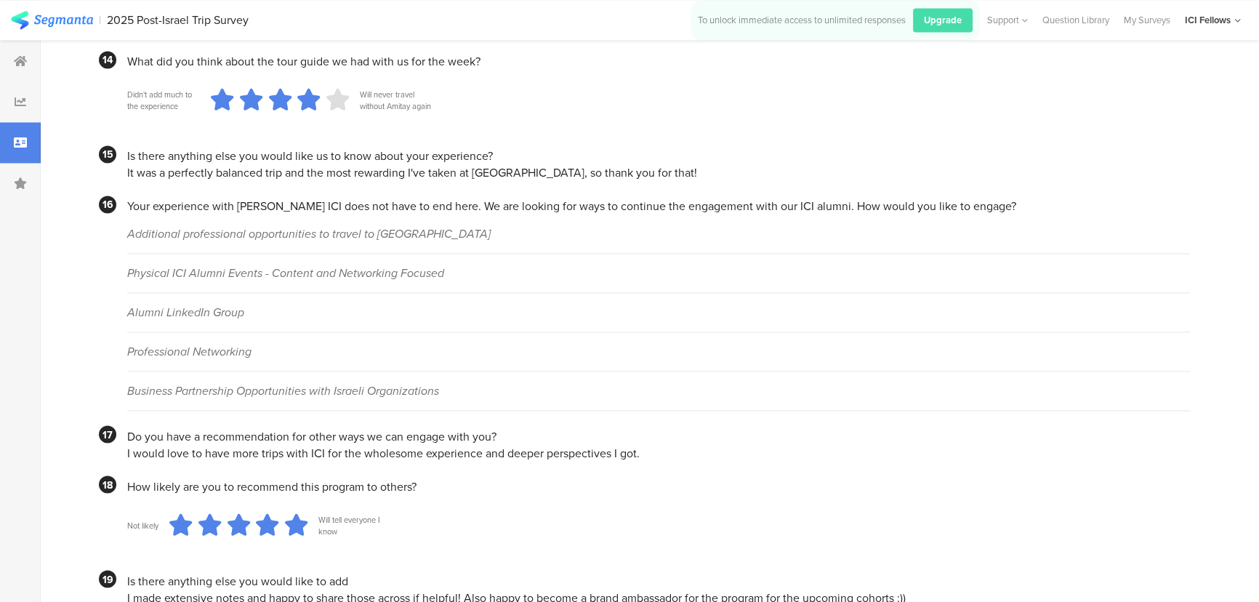
scroll to position [3083, 0]
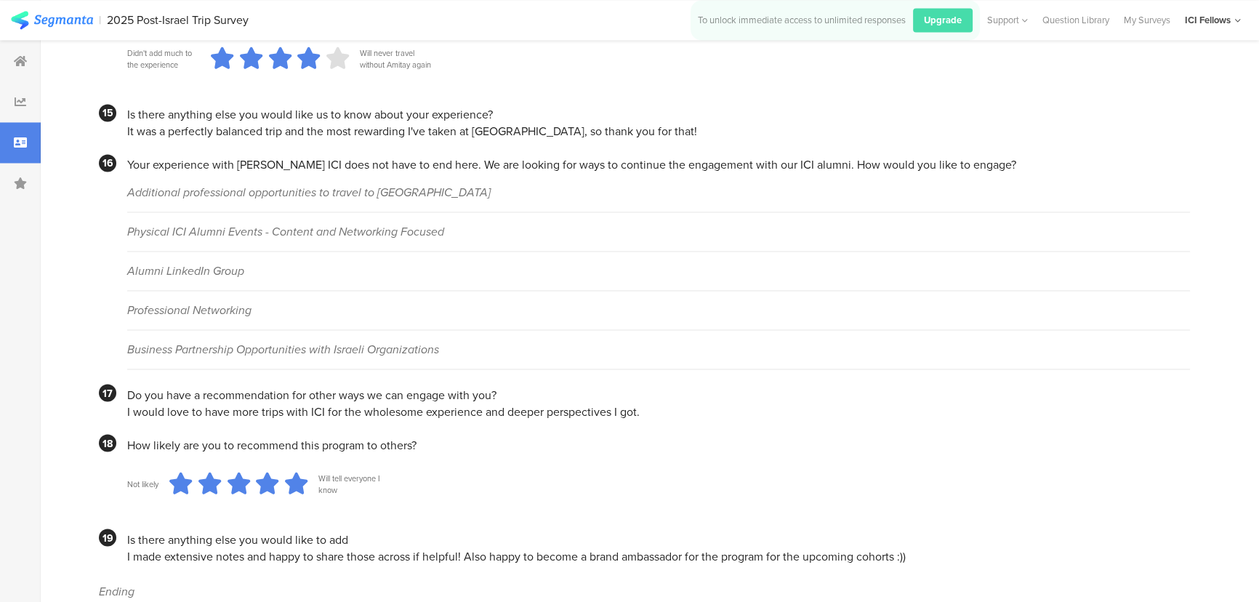
drag, startPoint x: 126, startPoint y: 438, endPoint x: 656, endPoint y: 439, distance: 530.6
click at [656, 419] on section "17 Do you have a recommendation for other ways we can engage with you? I would …" at bounding box center [644, 402] width 1091 height 36
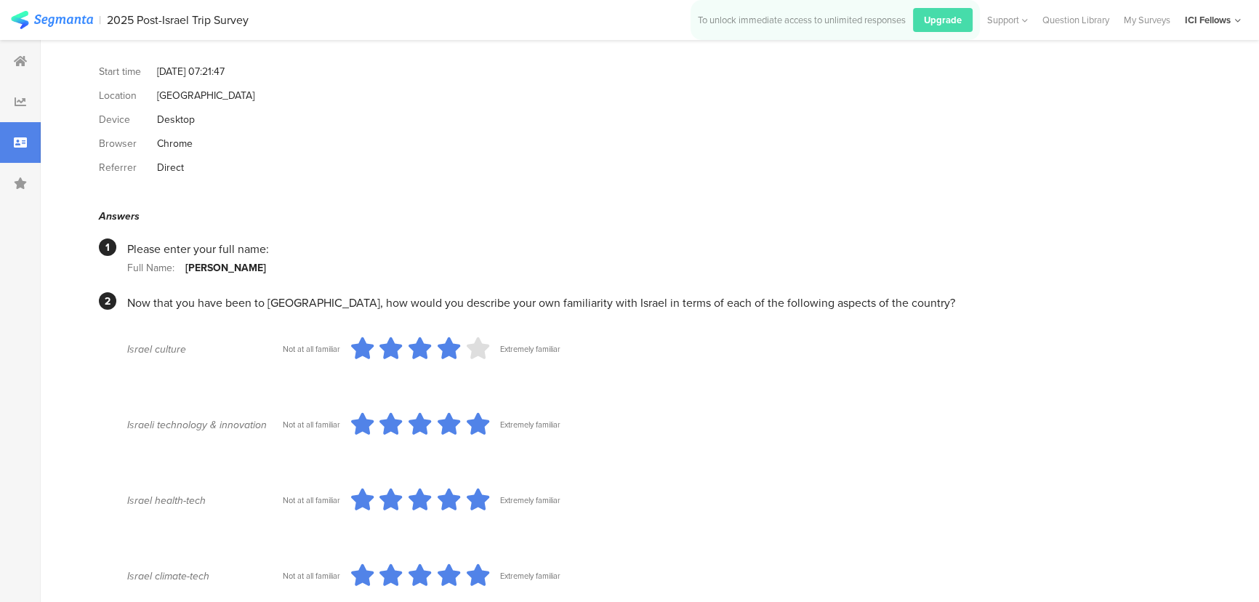
scroll to position [0, 0]
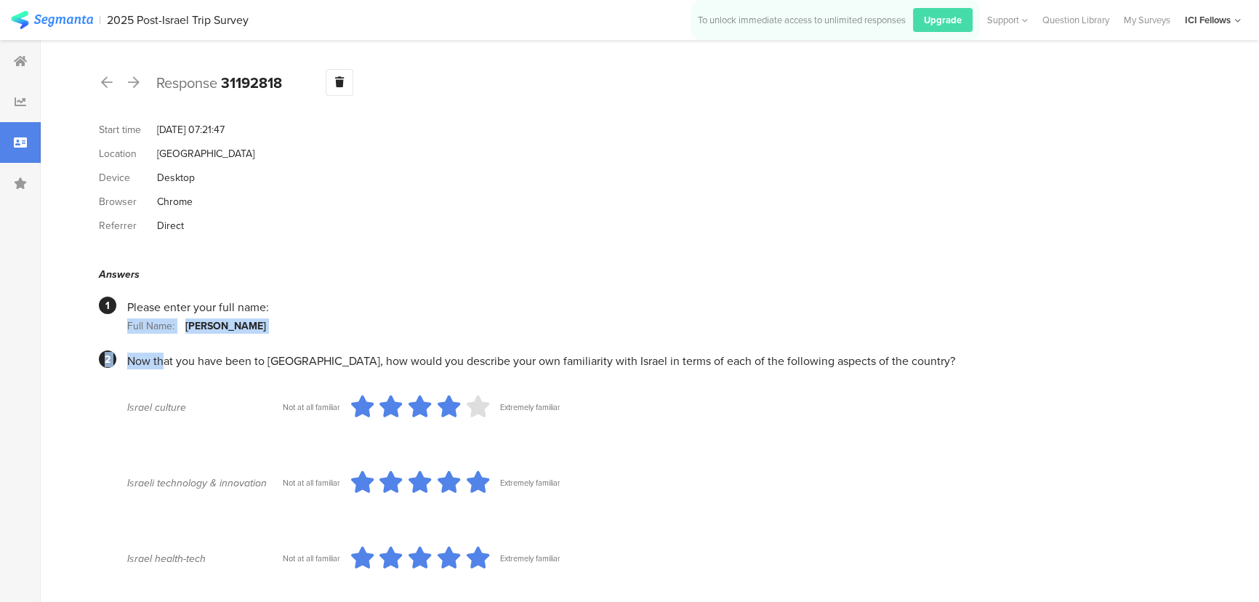
drag, startPoint x: 299, startPoint y: 317, endPoint x: 193, endPoint y: 333, distance: 106.6
click at [200, 329] on div "Divya Golyan" at bounding box center [225, 325] width 81 height 15
drag, startPoint x: 236, startPoint y: 328, endPoint x: 188, endPoint y: 330, distance: 48.7
click at [188, 330] on section "Full Name: Divya Golyan" at bounding box center [658, 325] width 1063 height 20
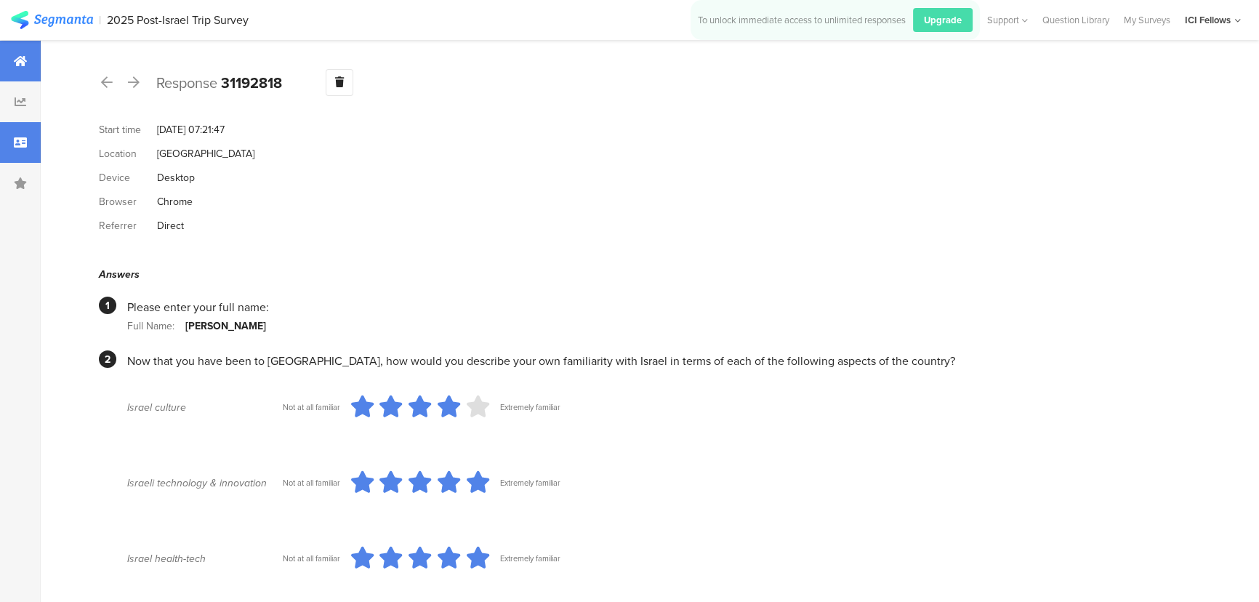
click at [28, 63] on div at bounding box center [20, 61] width 41 height 41
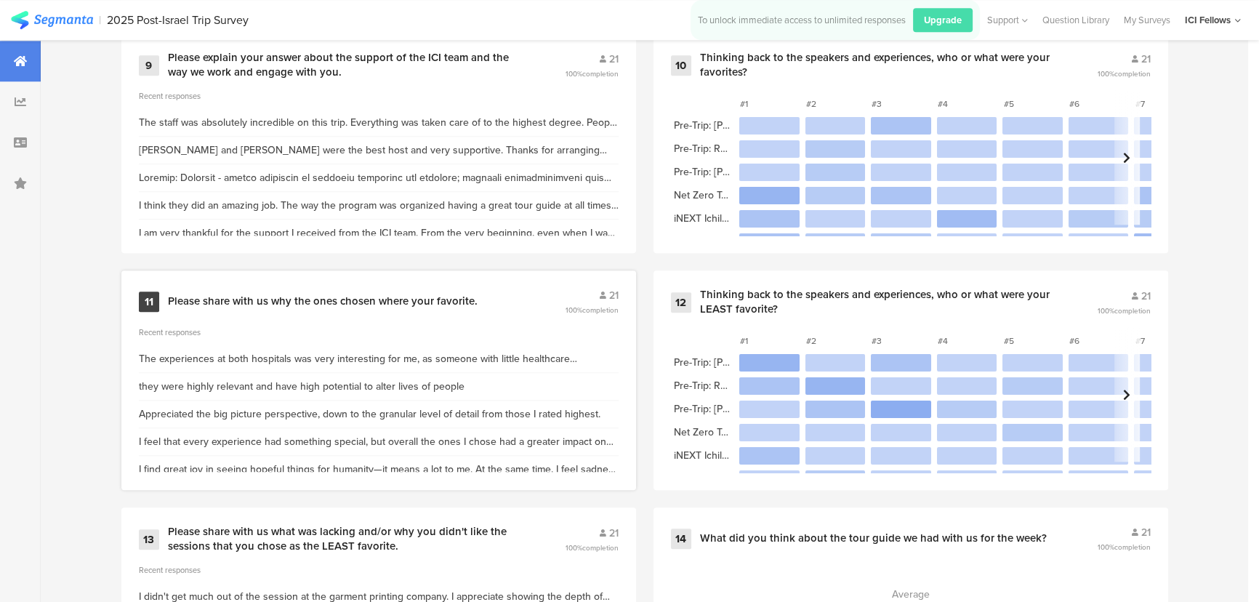
scroll to position [2093, 0]
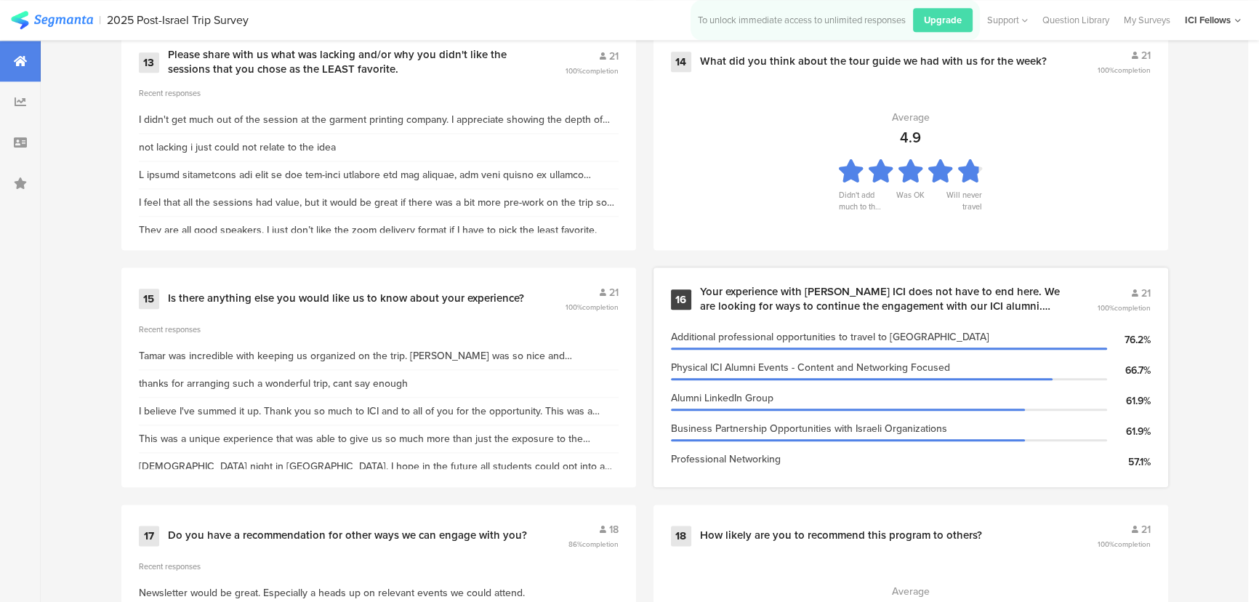
click at [782, 321] on div "16 Your experience with Kellogg ICI does not have to end here. We are looking f…" at bounding box center [910, 377] width 515 height 220
click at [814, 302] on div "Your experience with [PERSON_NAME] ICI does not have to end here. We are lookin…" at bounding box center [881, 299] width 362 height 28
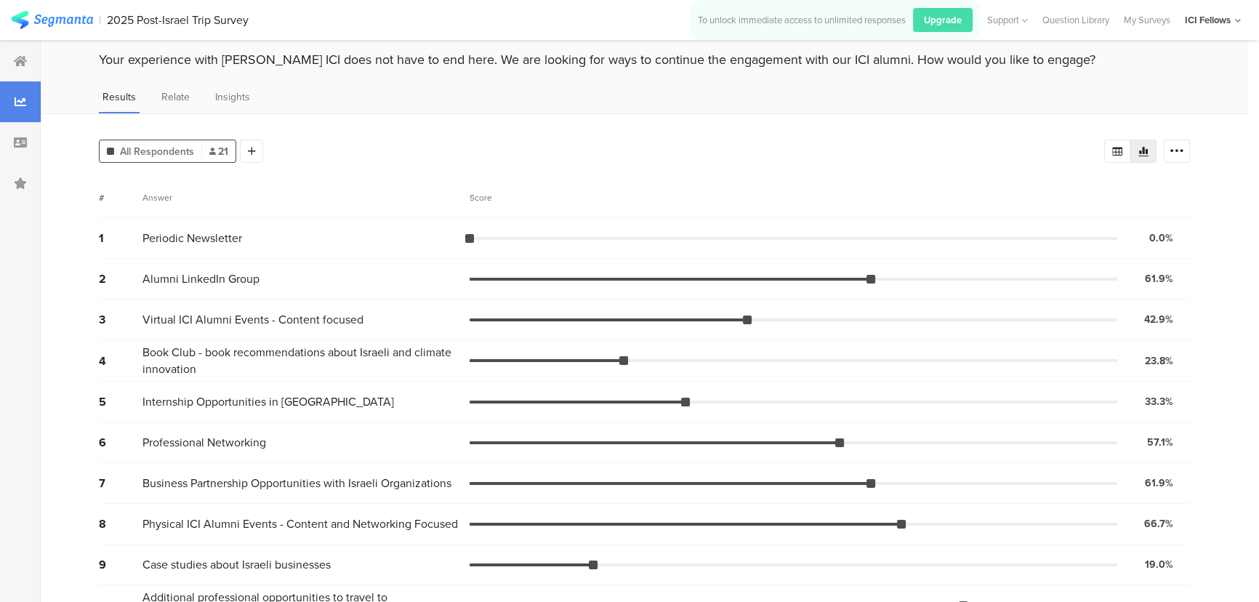
scroll to position [81, 0]
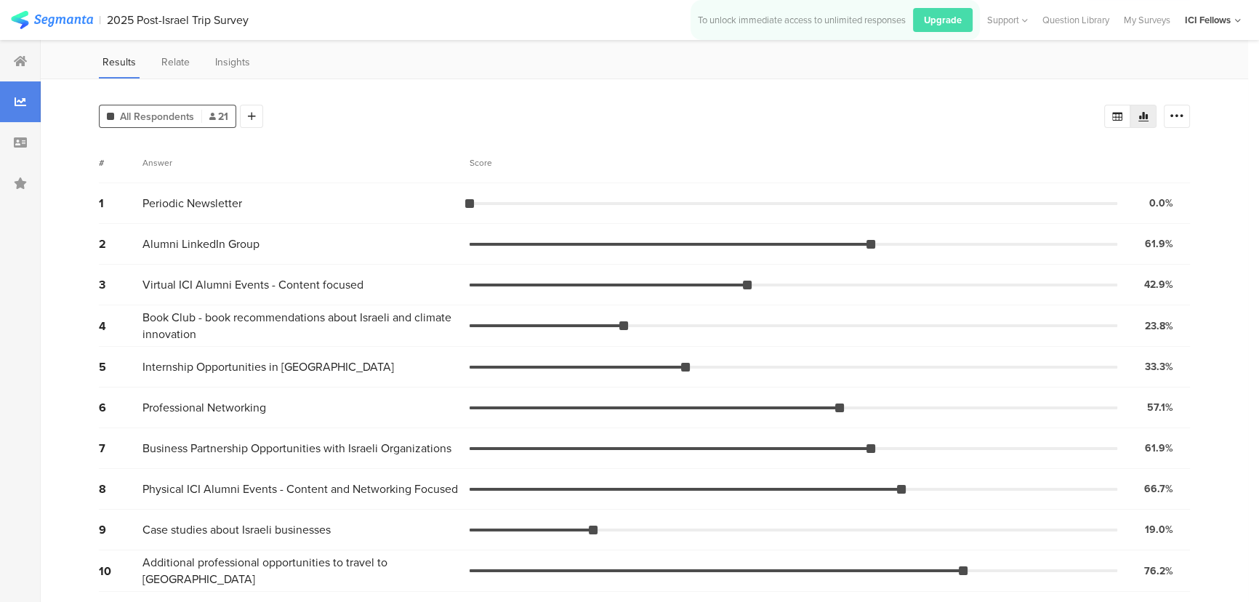
click at [422, 105] on div "All Respondents 21 Add Segment" at bounding box center [601, 113] width 1005 height 29
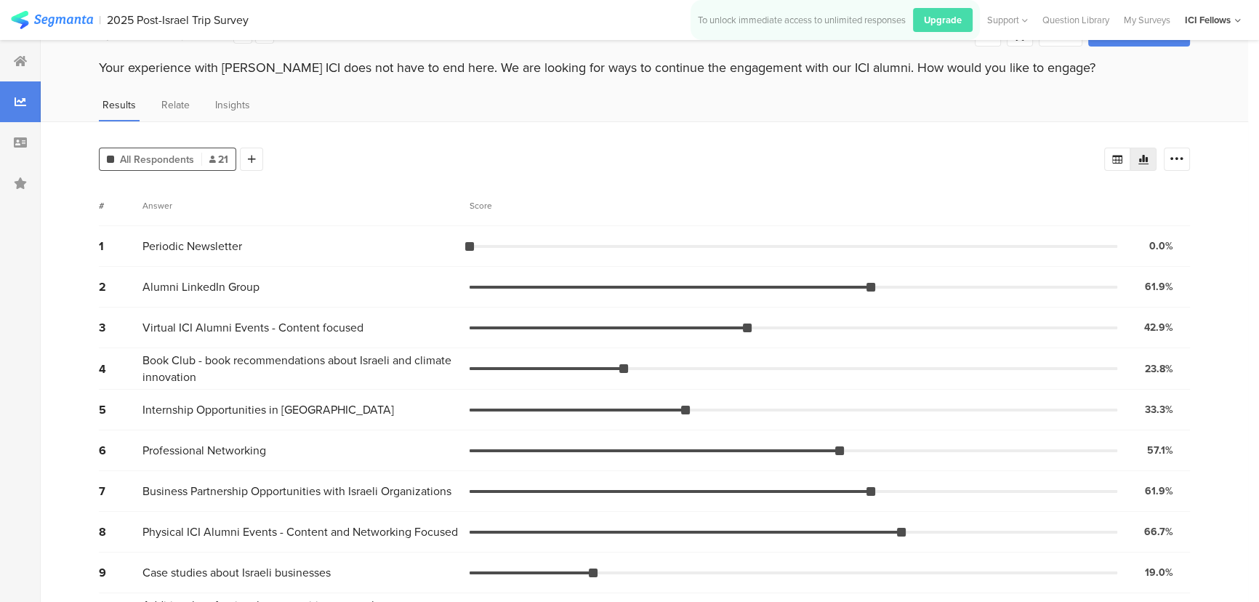
scroll to position [0, 0]
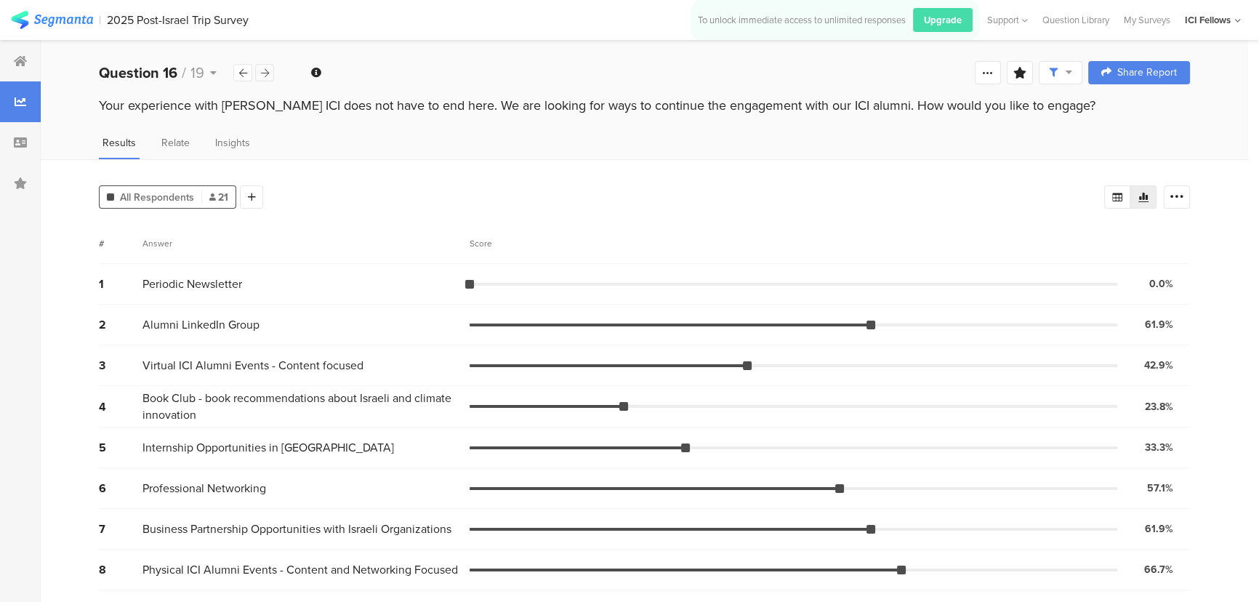
click at [267, 75] on icon at bounding box center [265, 72] width 8 height 9
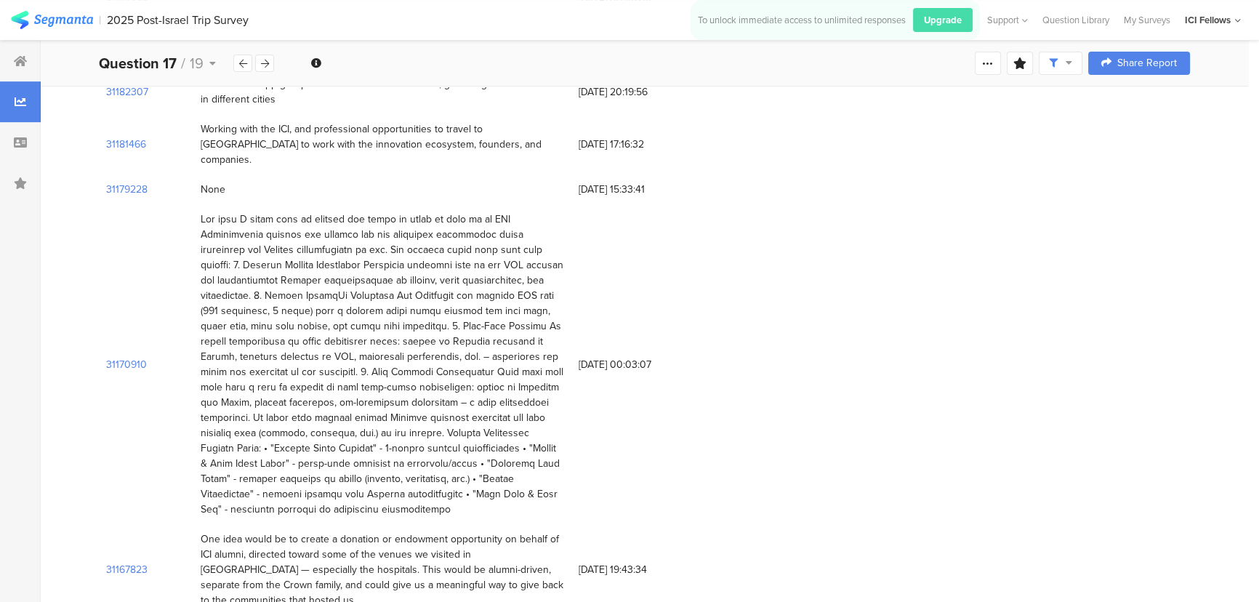
scroll to position [758, 0]
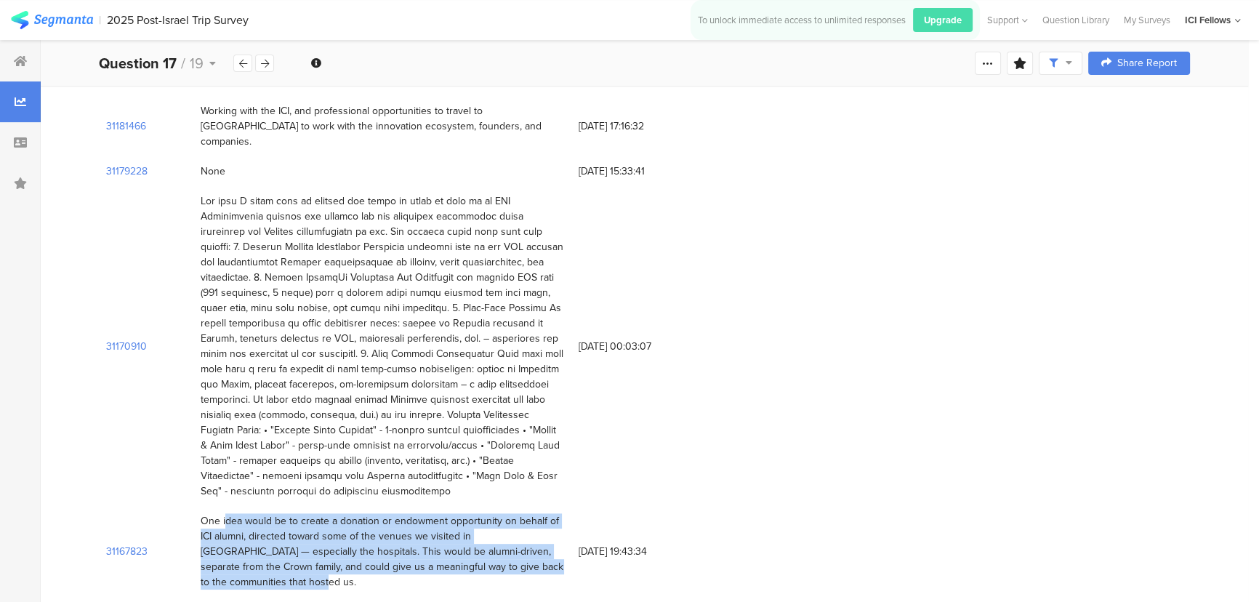
drag, startPoint x: 198, startPoint y: 486, endPoint x: 555, endPoint y: 533, distance: 359.2
click at [555, 533] on div "One idea would be to create a donation or endowment opportunity on behalf of IC…" at bounding box center [382, 551] width 378 height 91
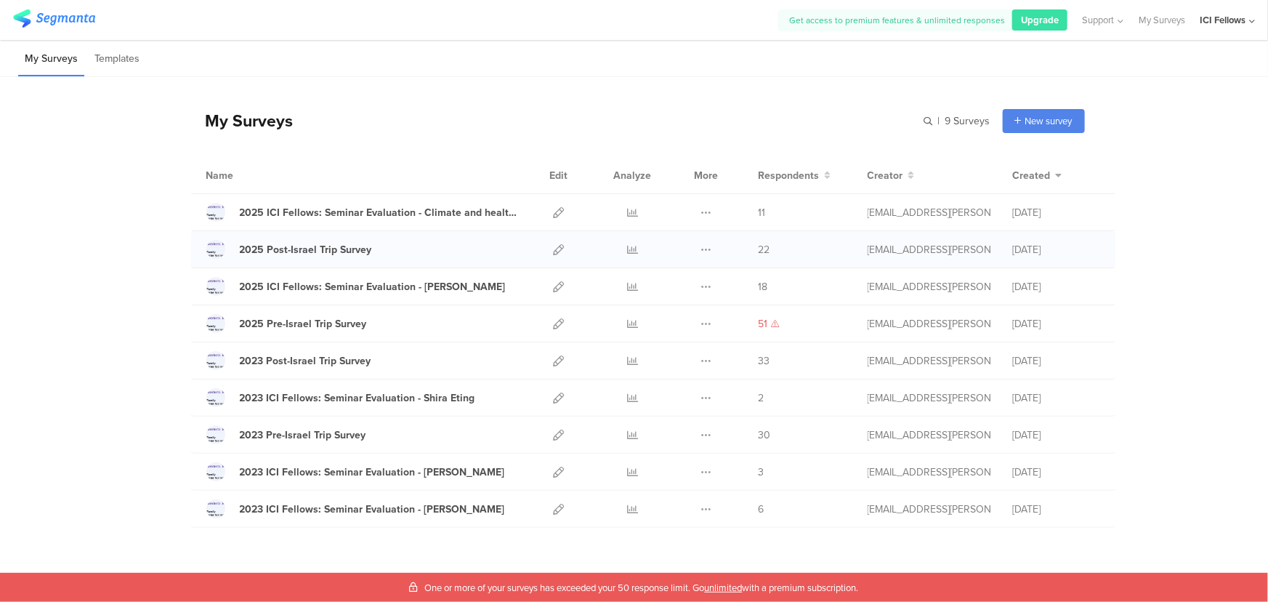
click at [563, 249] on div at bounding box center [559, 249] width 31 height 36
click at [555, 249] on icon at bounding box center [559, 249] width 11 height 11
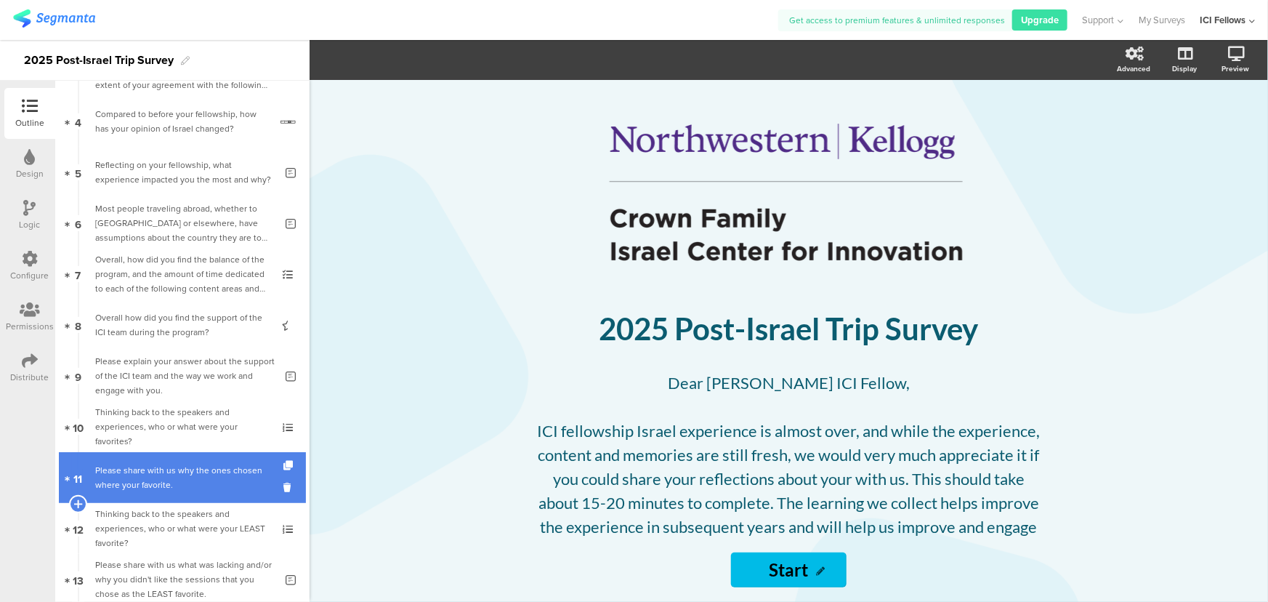
scroll to position [220, 0]
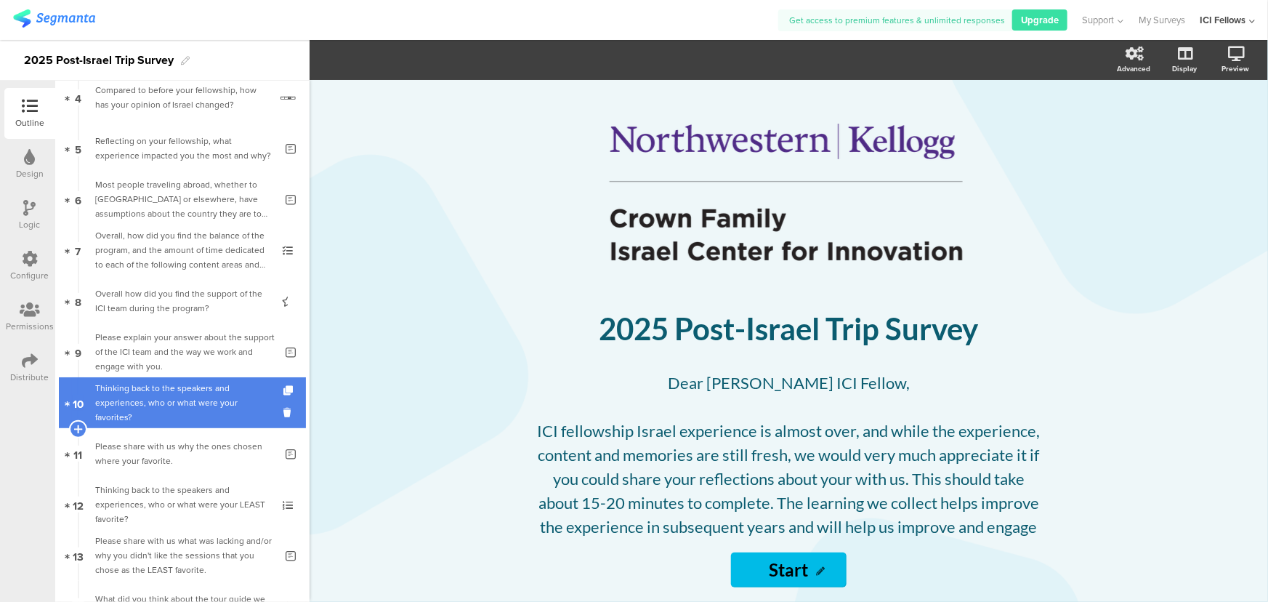
click at [158, 400] on div "Thinking back to the speakers and experiences, who or what were your favorites?" at bounding box center [182, 403] width 174 height 44
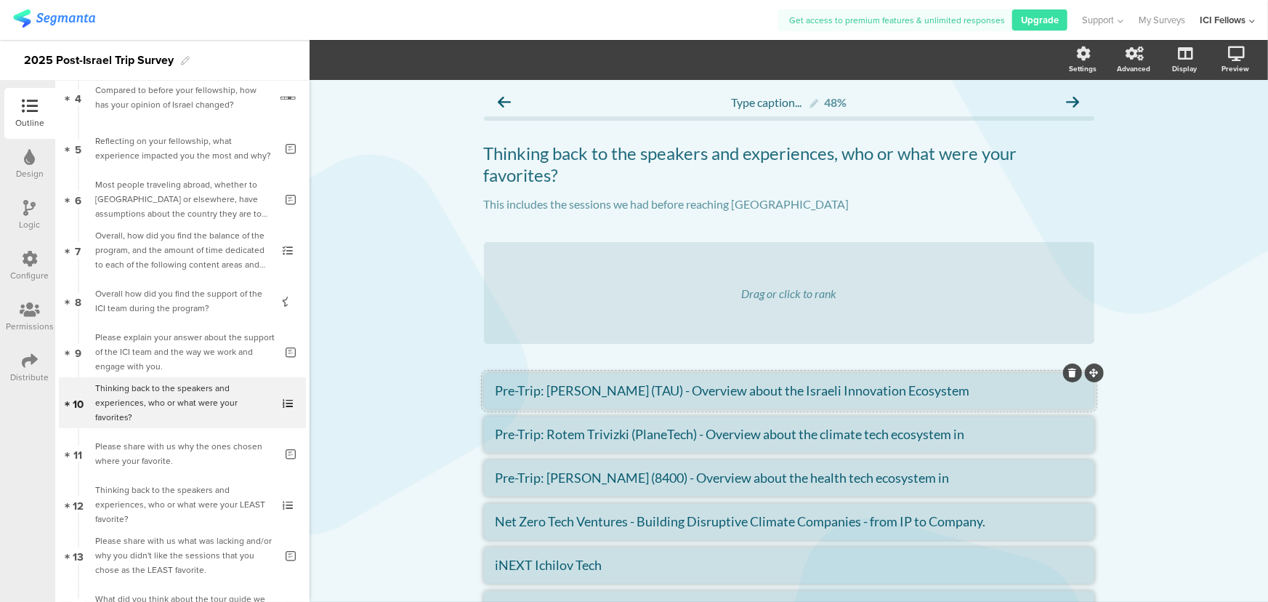
scroll to position [110, 0]
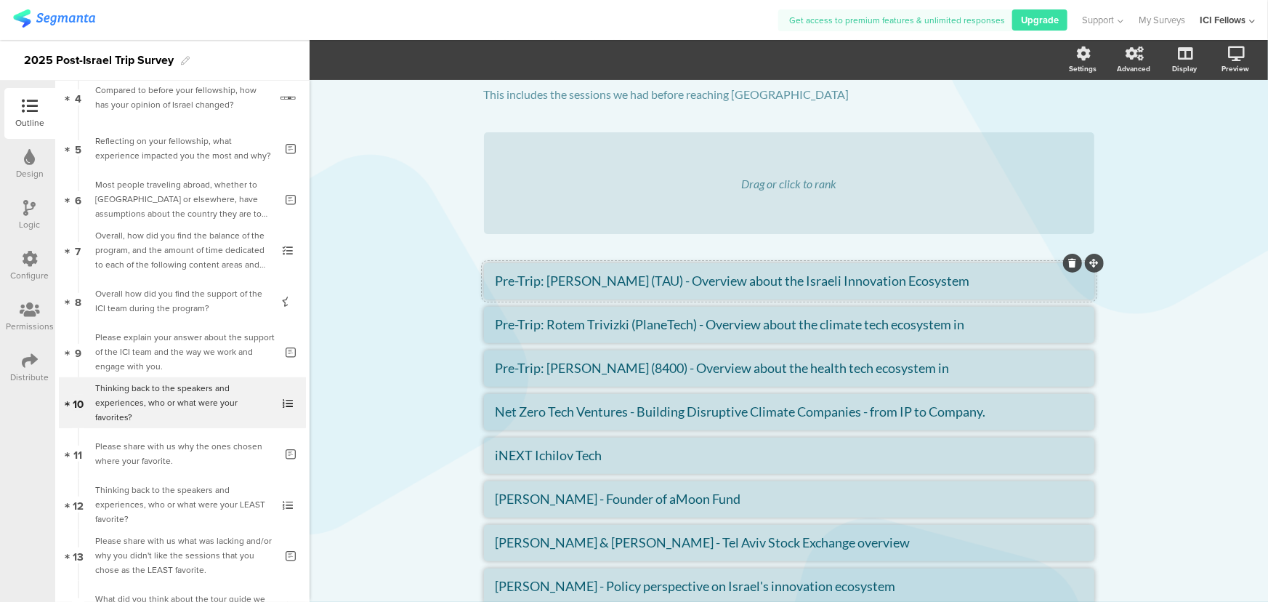
drag, startPoint x: 637, startPoint y: 281, endPoint x: 570, endPoint y: 281, distance: 66.9
click at [570, 281] on textarea "Pre-Trip: [PERSON_NAME] (TAU) - Overview about the Israeli Innovation Ecosystem" at bounding box center [789, 281] width 587 height 16
click at [581, 282] on textarea "Pre-Trip: [PERSON_NAME] (TAU) - Overview about the Israeli Innovation Ecosystem" at bounding box center [789, 281] width 587 height 16
drag, startPoint x: 600, startPoint y: 281, endPoint x: 488, endPoint y: 281, distance: 111.9
click at [488, 281] on li "Pre-Trip: [PERSON_NAME] (TAU) - Overview about the Israeli Innovation Ecosystem" at bounding box center [789, 281] width 611 height 36
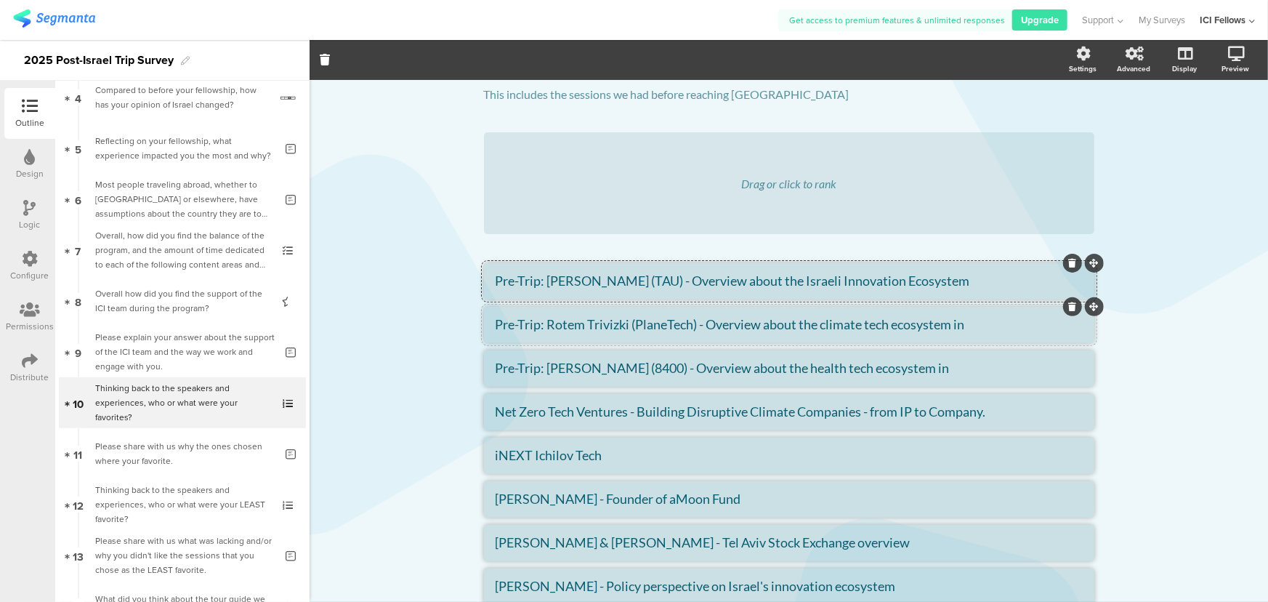
drag, startPoint x: 624, startPoint y: 322, endPoint x: 542, endPoint y: 321, distance: 82.1
click at [542, 321] on textarea "Pre-Trip: Rotem Trivizki (PlaneTech) - Overview about the climate tech ecosyste…" at bounding box center [789, 324] width 587 height 16
drag, startPoint x: 542, startPoint y: 364, endPoint x: 613, endPoint y: 365, distance: 71.2
click at [613, 365] on textarea "Pre-Trip: [PERSON_NAME] (8400) - Overview about the health tech ecosystem in [G…" at bounding box center [789, 368] width 587 height 16
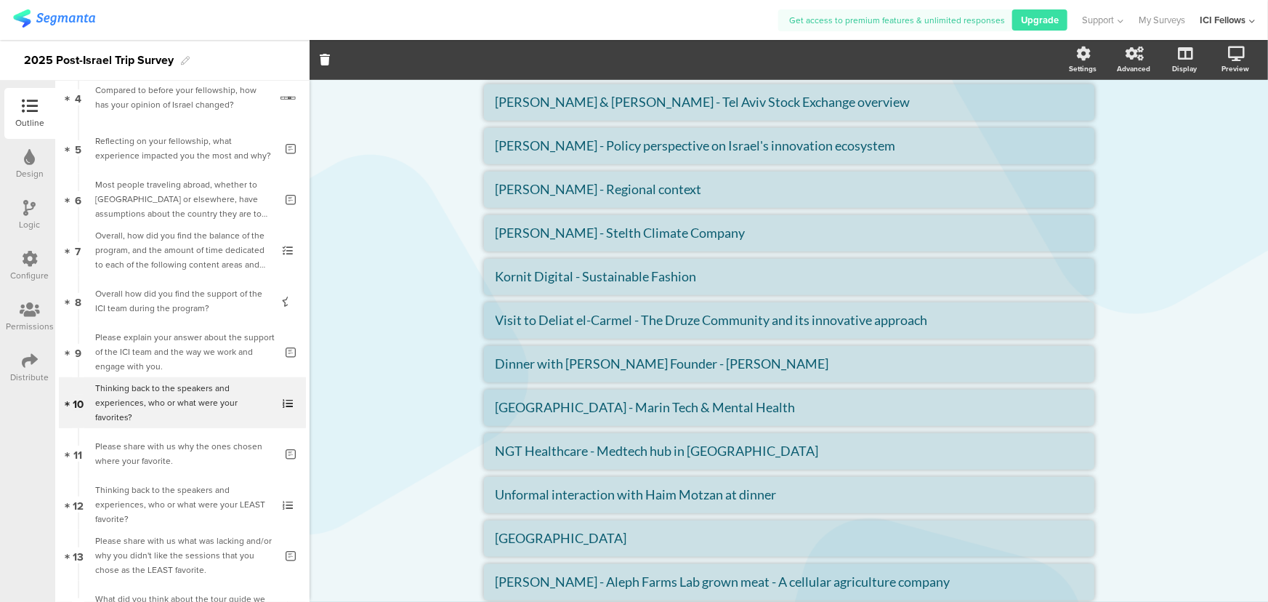
scroll to position [661, 0]
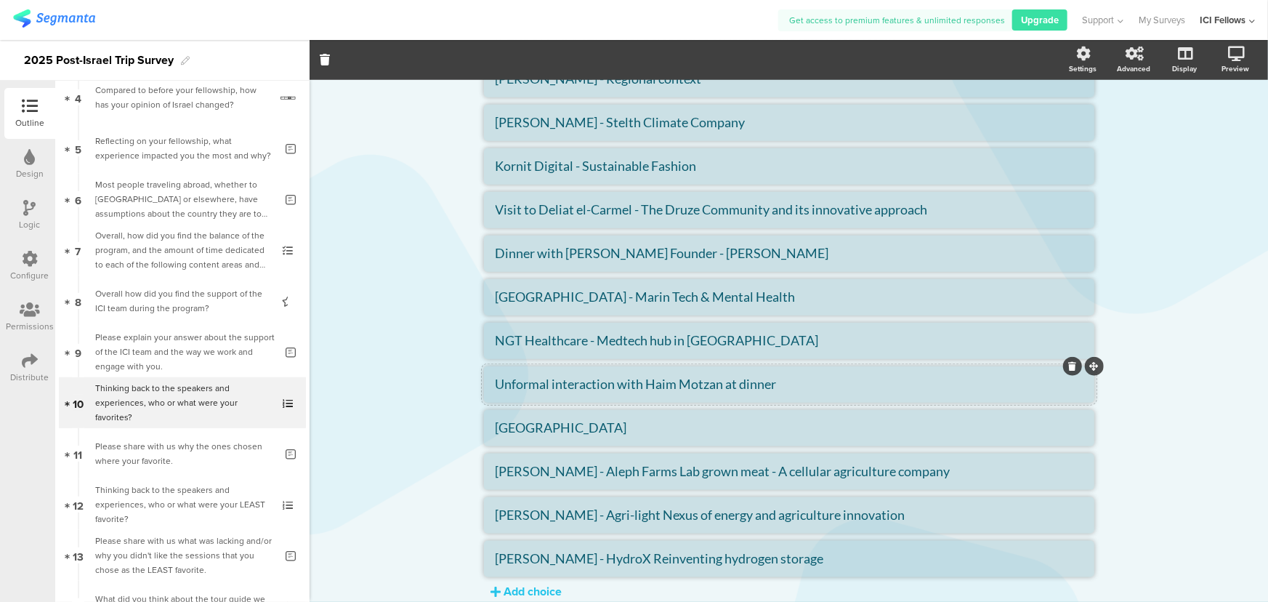
click at [640, 385] on textarea "Unformal interaction with Haim Motzan at dinner" at bounding box center [789, 384] width 587 height 16
drag, startPoint x: 640, startPoint y: 382, endPoint x: 715, endPoint y: 386, distance: 75.0
click at [715, 386] on textarea "Unformal interaction with Haim Motzan at dinner" at bounding box center [789, 384] width 587 height 16
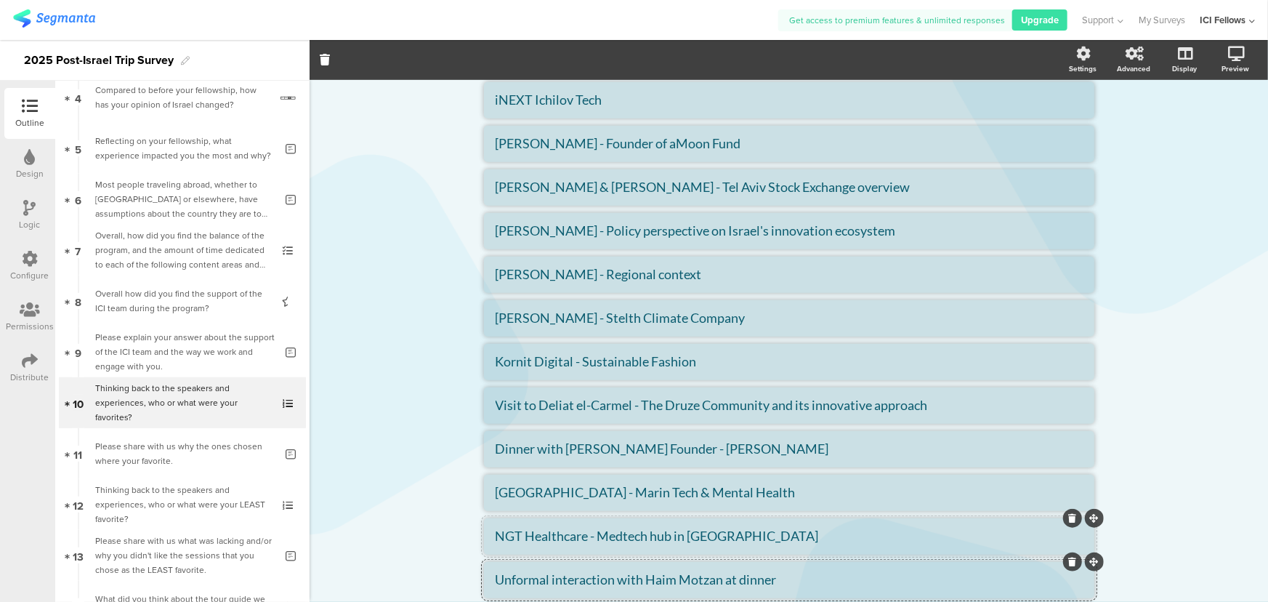
scroll to position [496, 0]
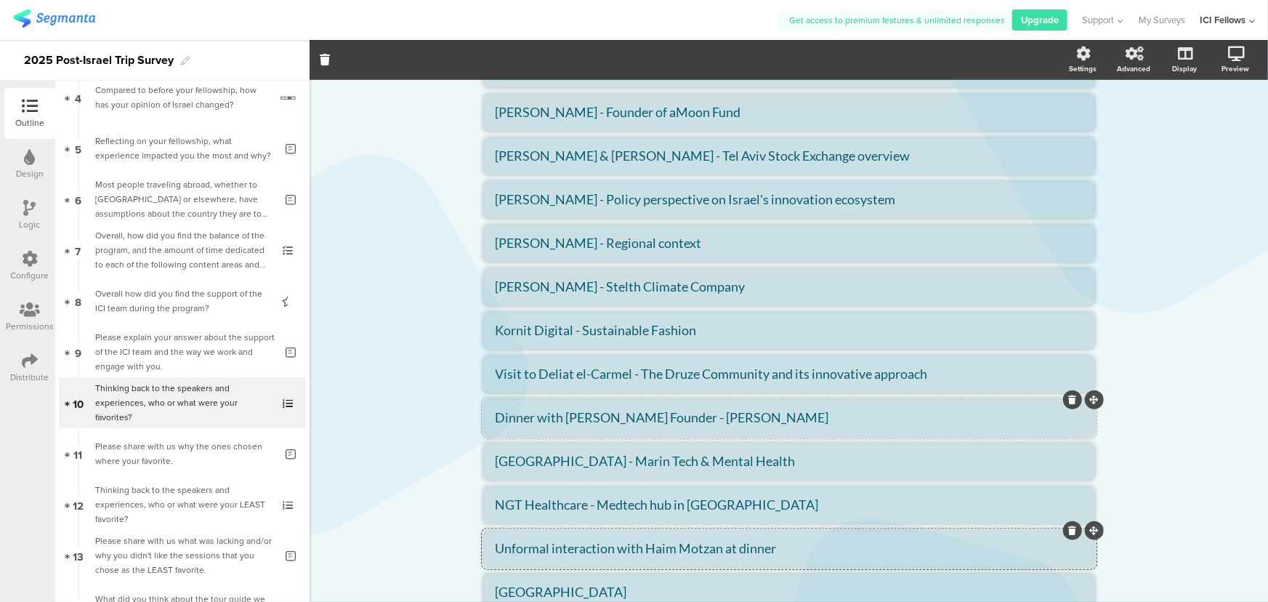
drag, startPoint x: 723, startPoint y: 416, endPoint x: 662, endPoint y: 417, distance: 61.1
click at [662, 417] on textarea "Dinner with [PERSON_NAME] Founder - [PERSON_NAME]" at bounding box center [789, 417] width 587 height 16
click at [584, 419] on textarea "Dinner with [PERSON_NAME] Founder - [PERSON_NAME]" at bounding box center [789, 417] width 587 height 16
drag, startPoint x: 627, startPoint y: 371, endPoint x: 537, endPoint y: 378, distance: 89.6
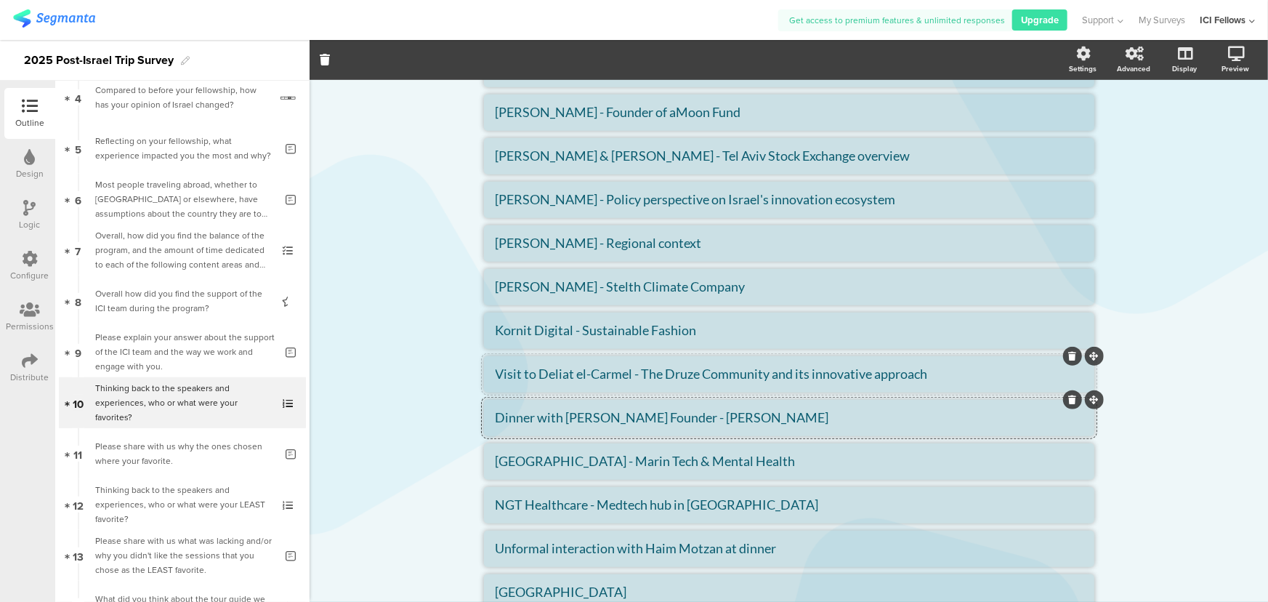
click at [537, 378] on textarea "Visit to Deliat el-Carmel - The Druze Community and its innovative approach" at bounding box center [789, 374] width 587 height 16
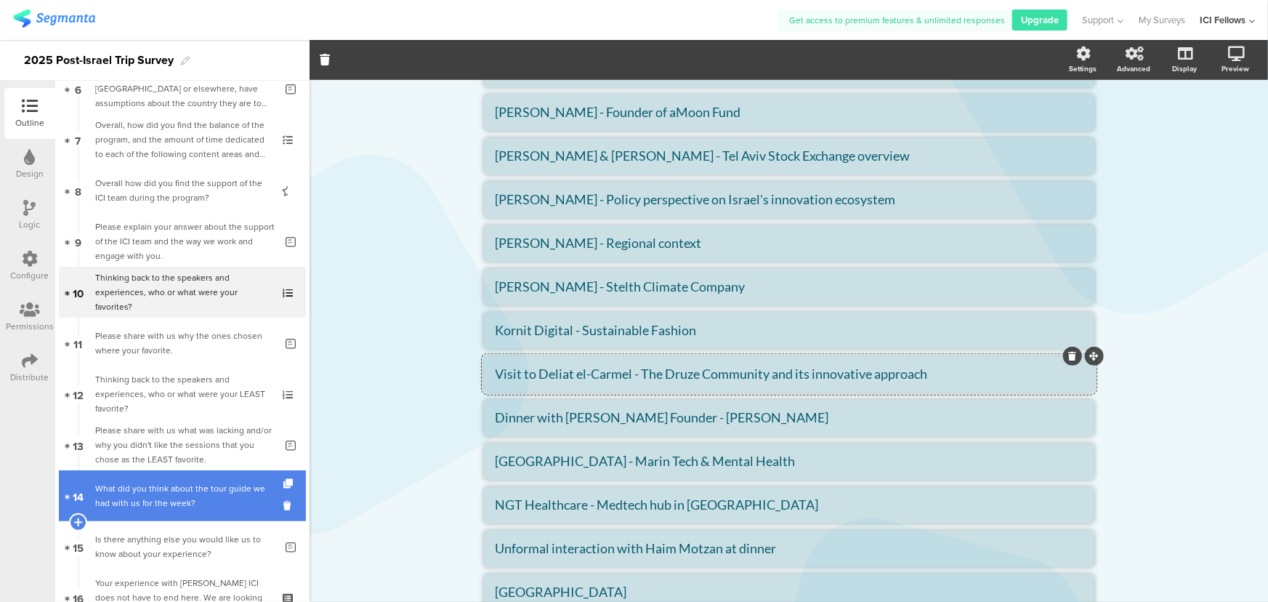
scroll to position [440, 0]
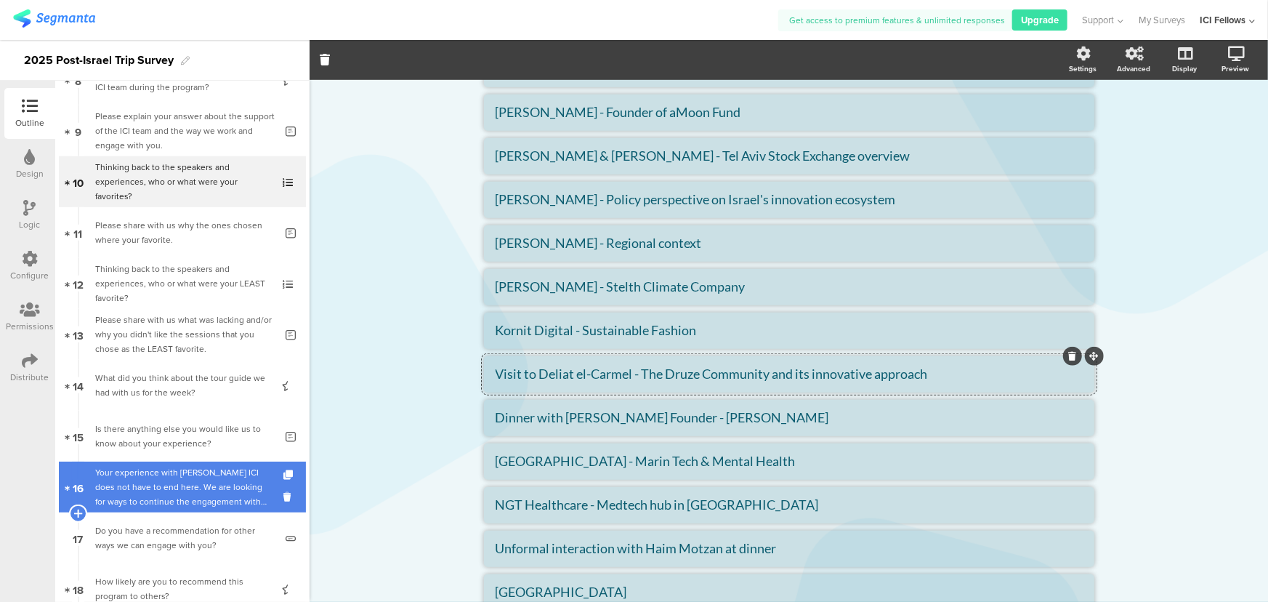
click at [155, 483] on div "Your experience with [PERSON_NAME] ICI does not have to end here. We are lookin…" at bounding box center [182, 487] width 174 height 44
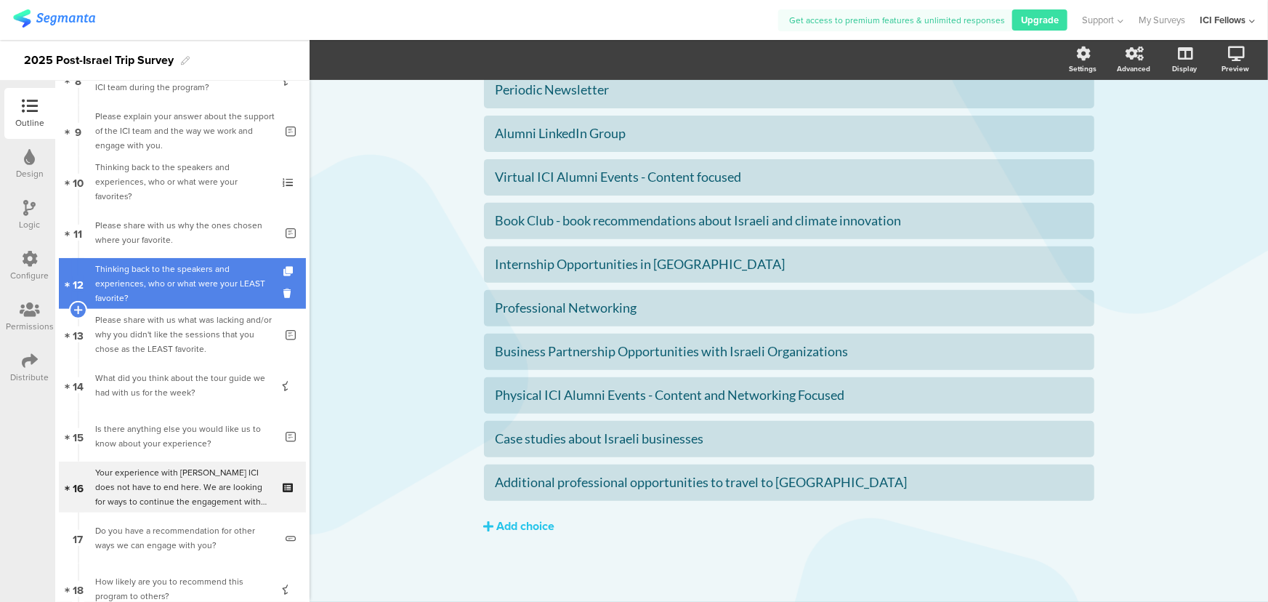
scroll to position [330, 0]
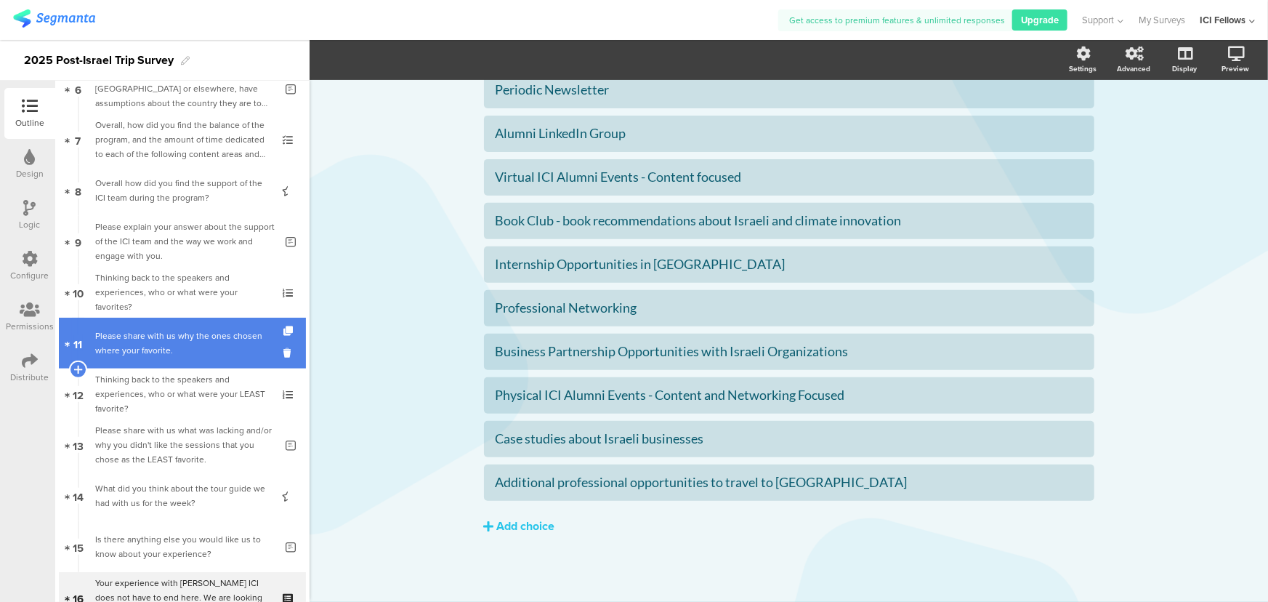
click at [123, 331] on div "Please share with us why the ones chosen where your favorite." at bounding box center [185, 343] width 180 height 29
